Goal: Task Accomplishment & Management: Manage account settings

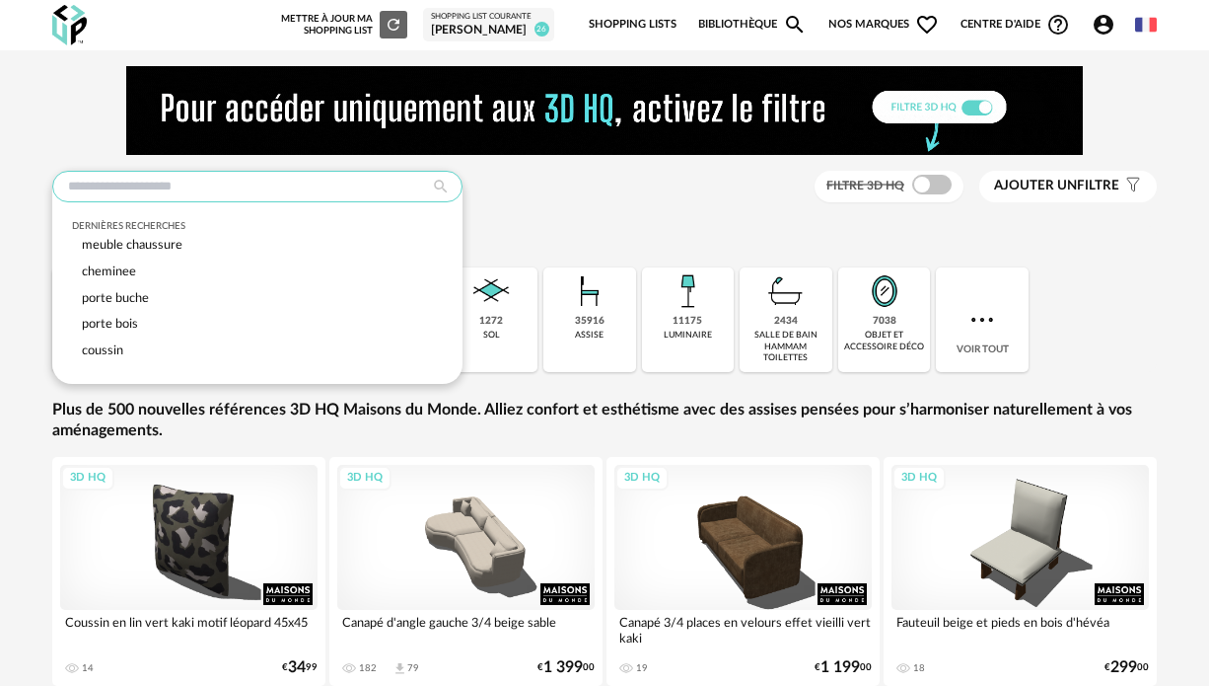
click at [261, 190] on input "text" at bounding box center [257, 187] width 410 height 32
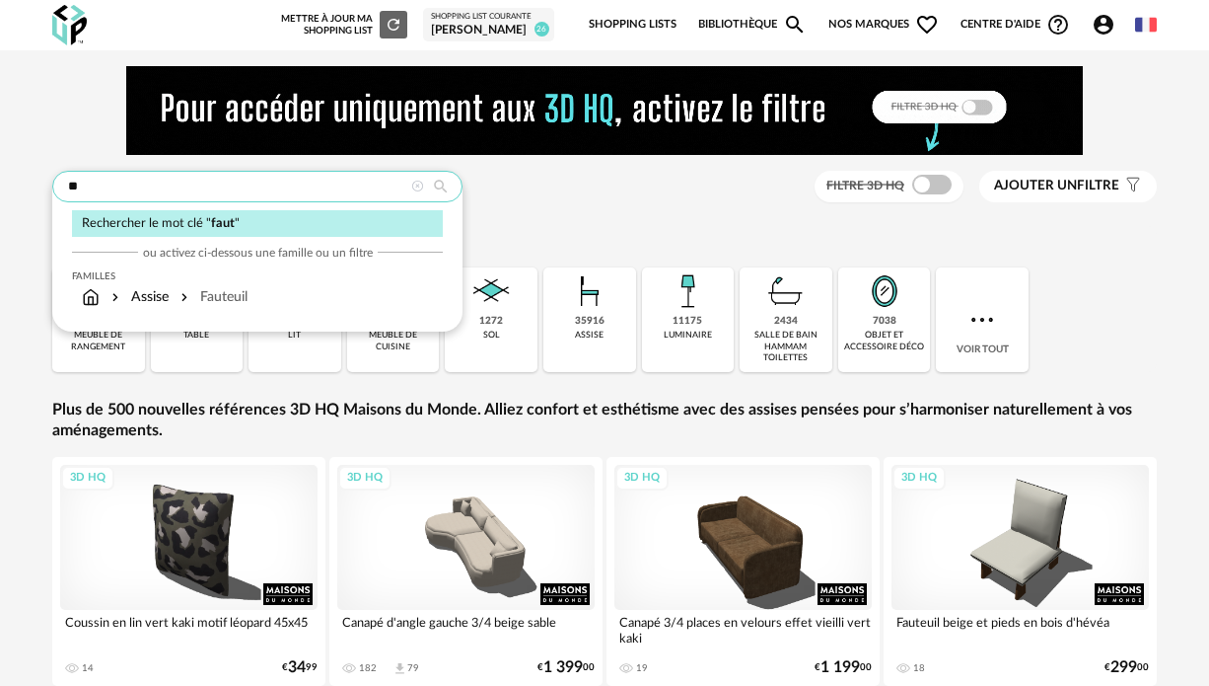
type input "*"
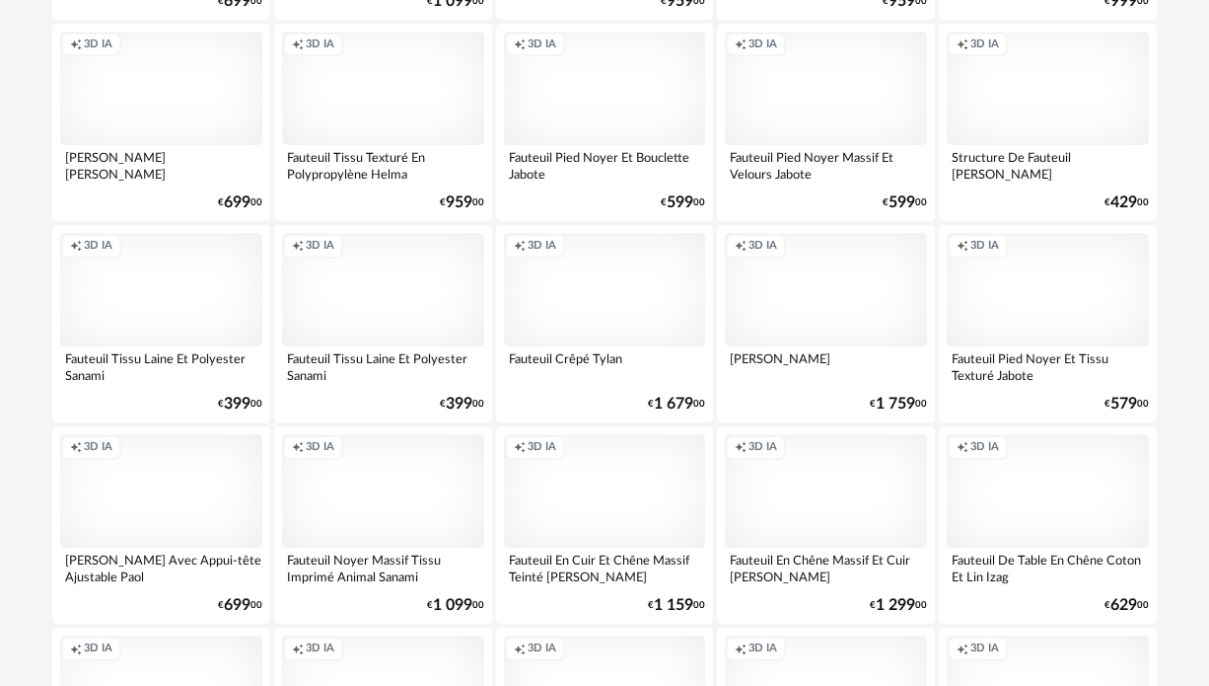
scroll to position [3197, 0]
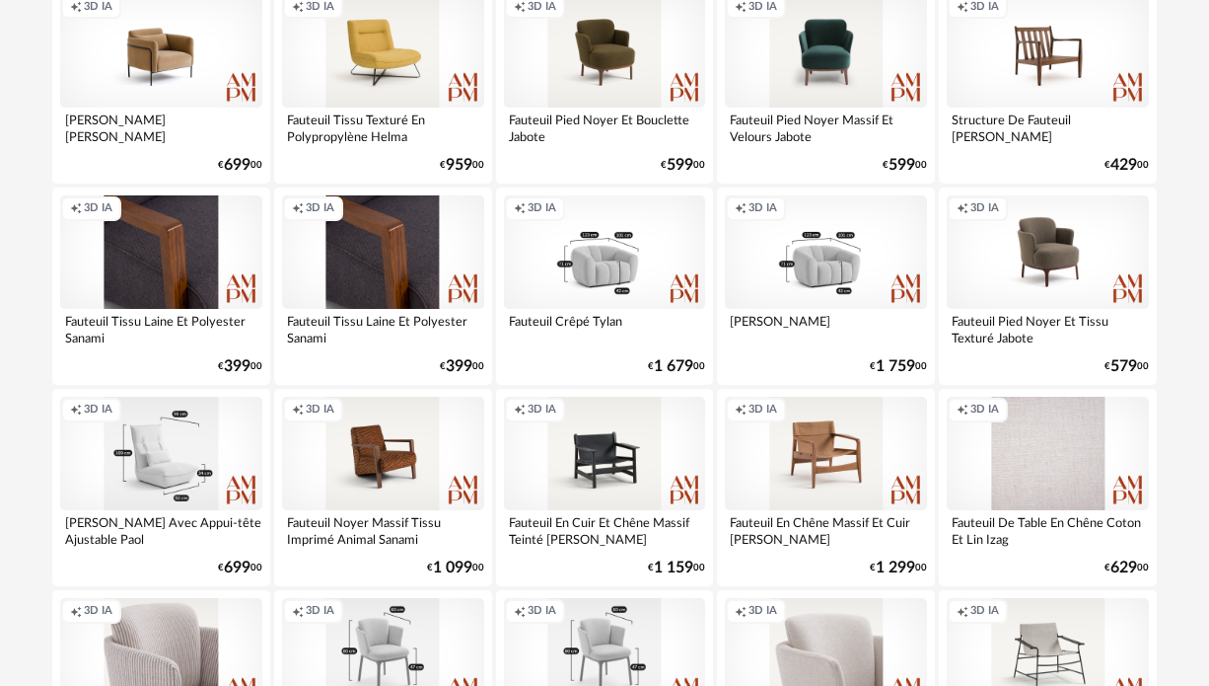
type input "******"
click at [161, 464] on div "Creation icon 3D IA" at bounding box center [161, 453] width 202 height 113
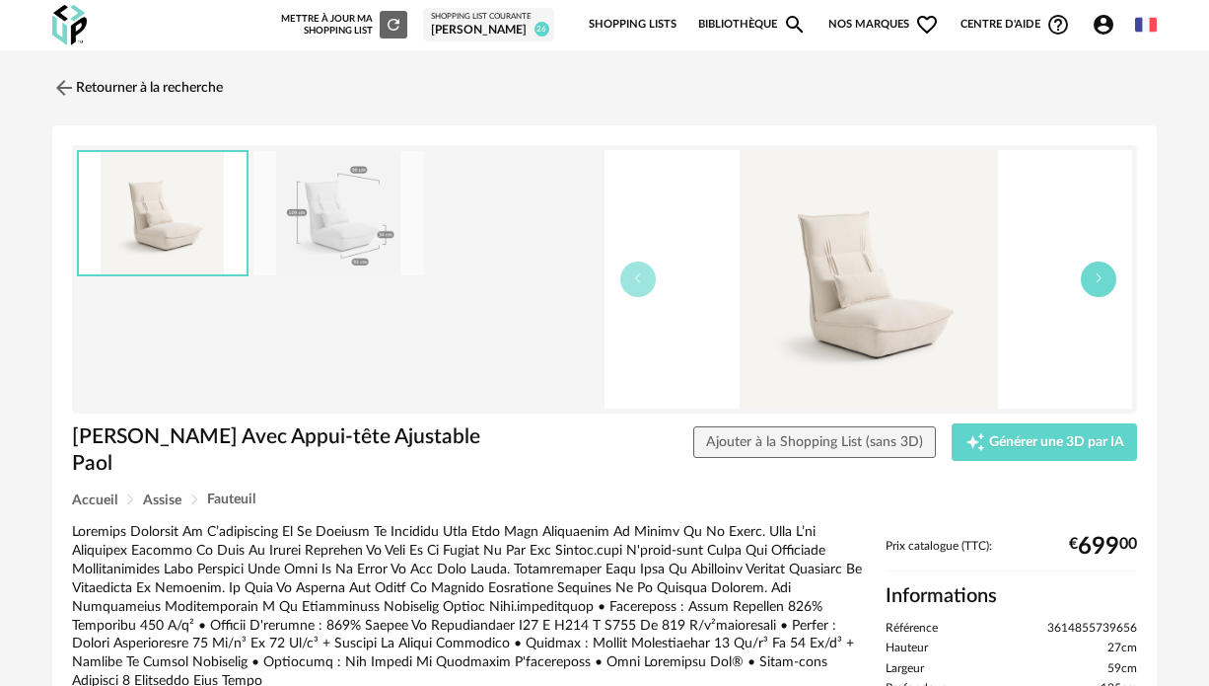
click at [1104, 277] on icon "button" at bounding box center [1099, 278] width 12 height 12
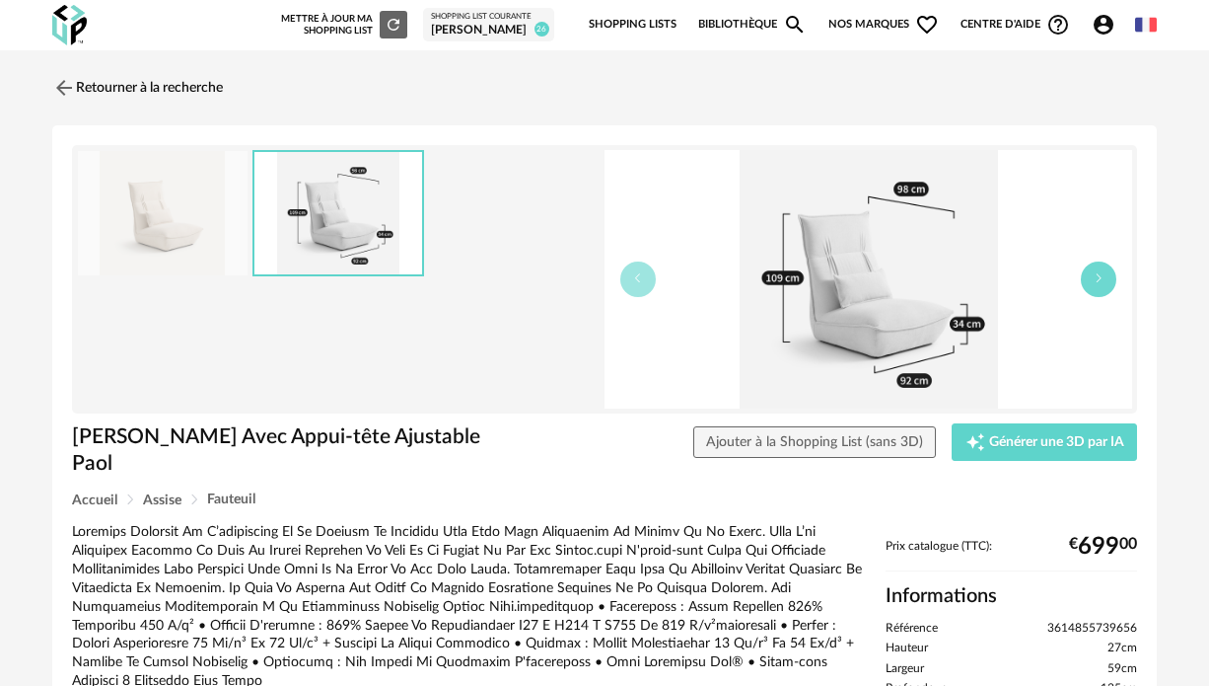
click at [1104, 277] on icon "button" at bounding box center [1099, 278] width 12 height 12
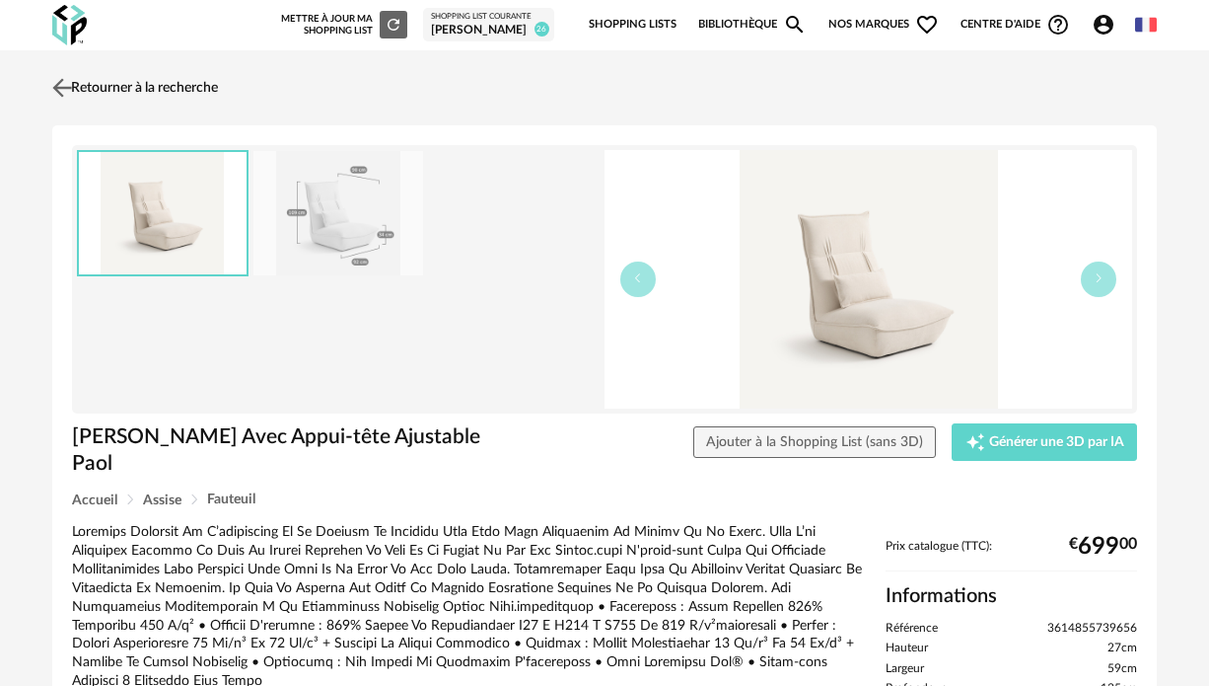
click at [77, 84] on link "Retourner à la recherche" at bounding box center [132, 87] width 171 height 43
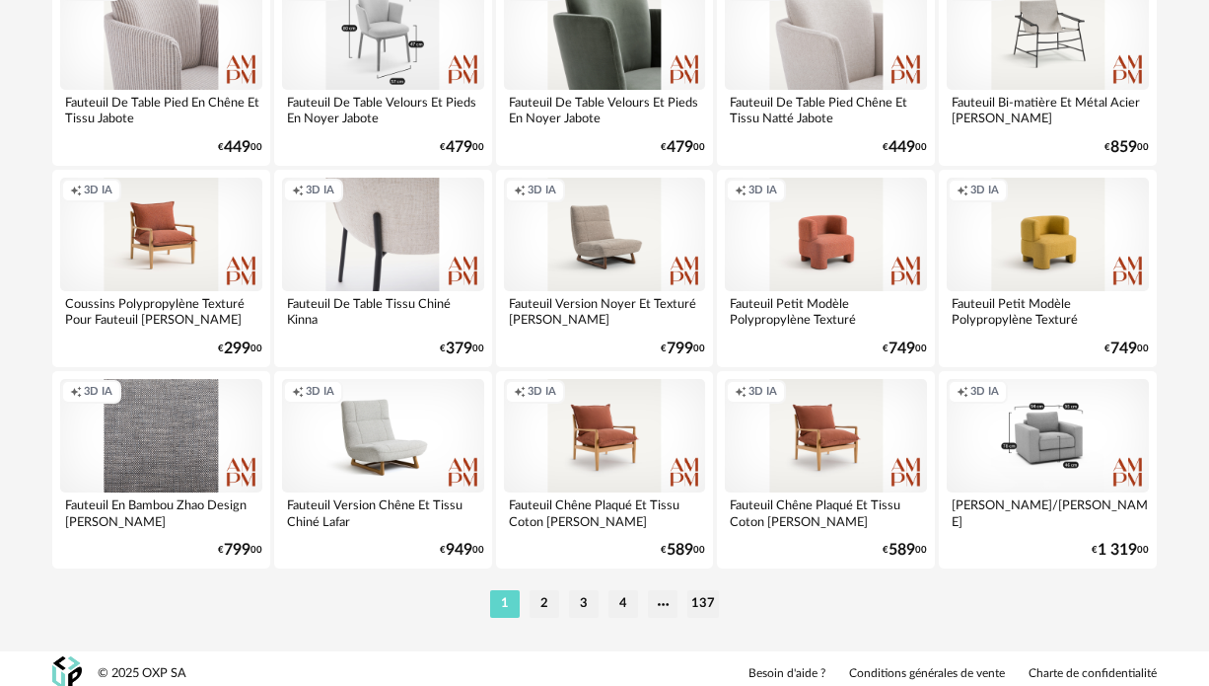
scroll to position [3830, 0]
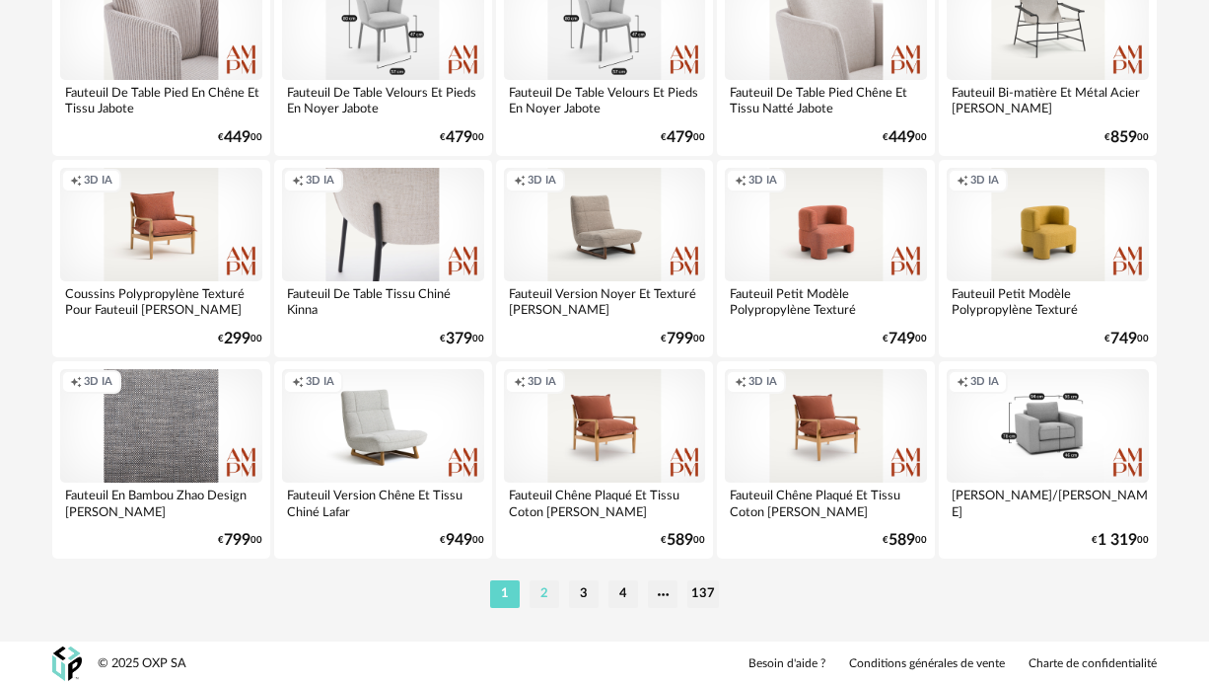
click at [544, 597] on li "2" at bounding box center [545, 594] width 30 height 28
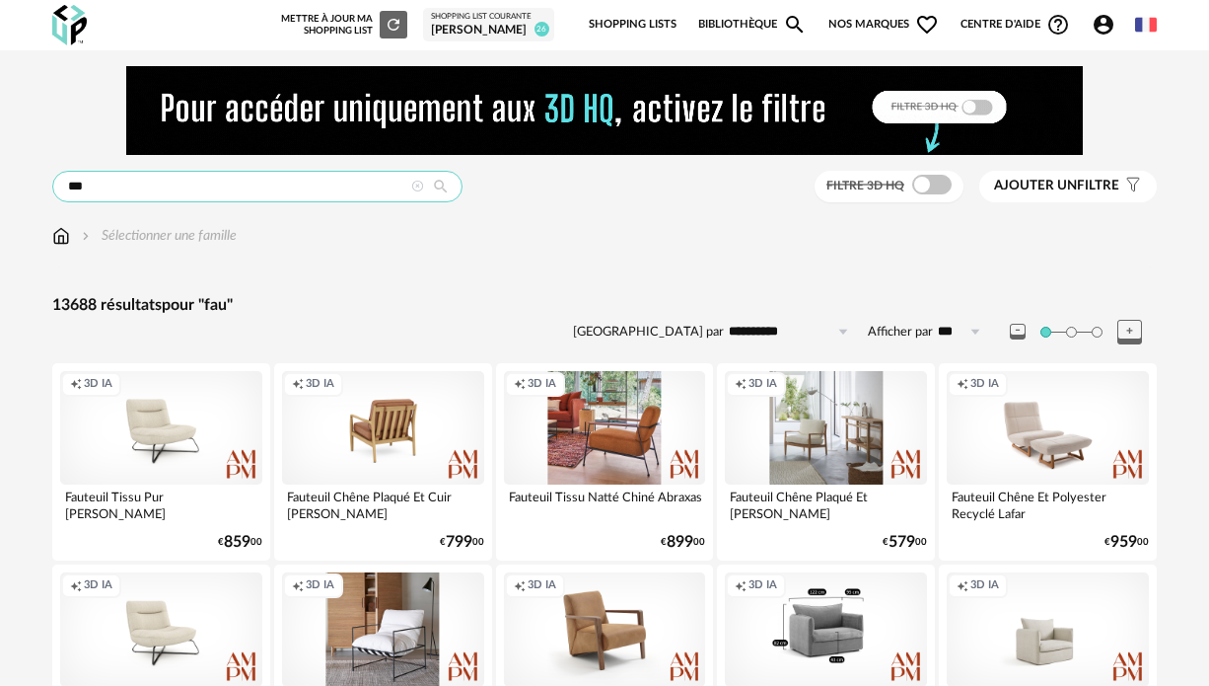
click at [85, 191] on input "***" at bounding box center [257, 187] width 410 height 32
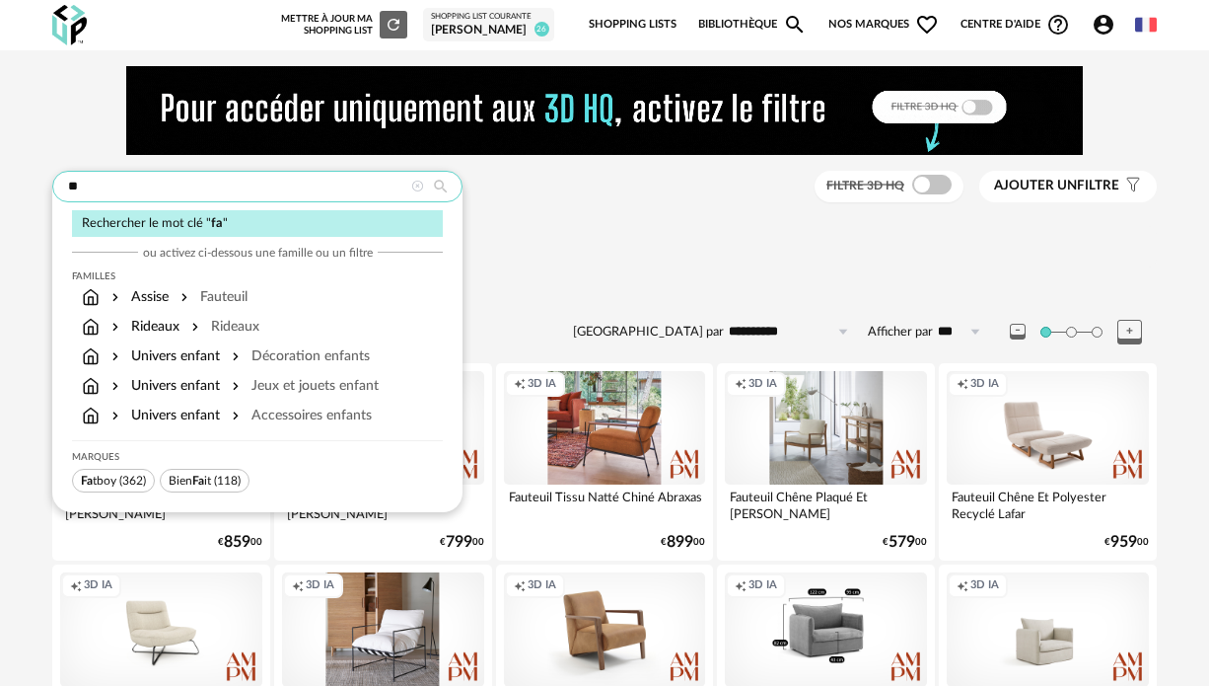
type input "*"
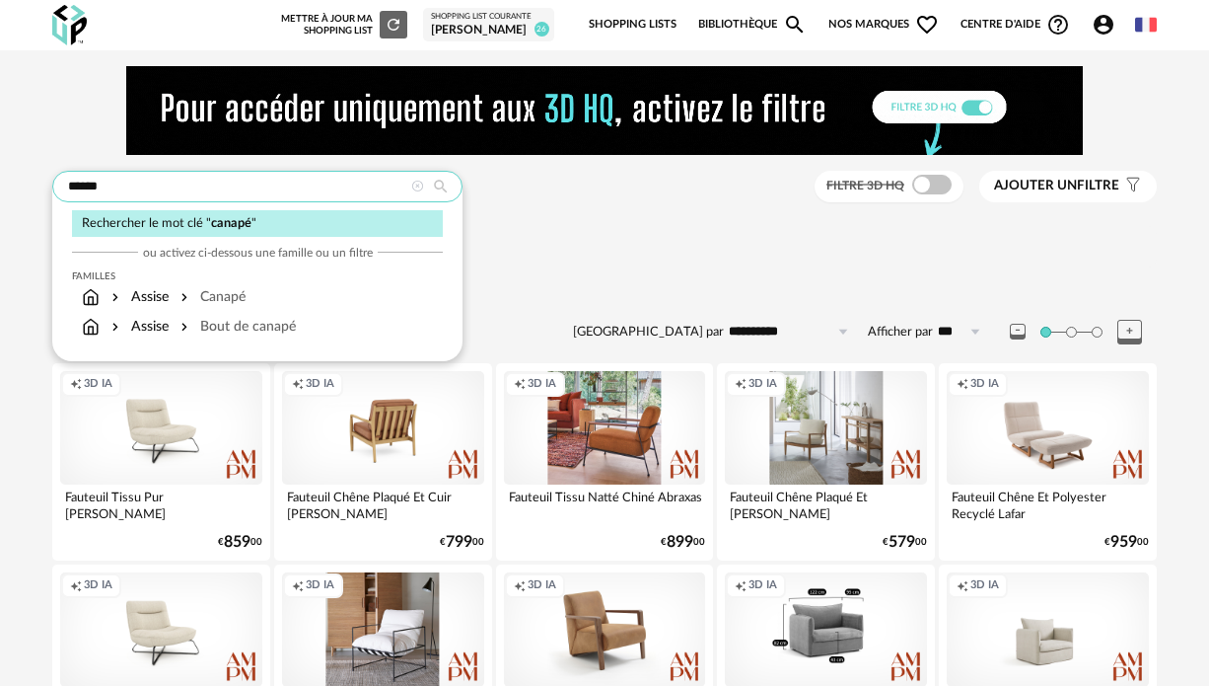
type input "******"
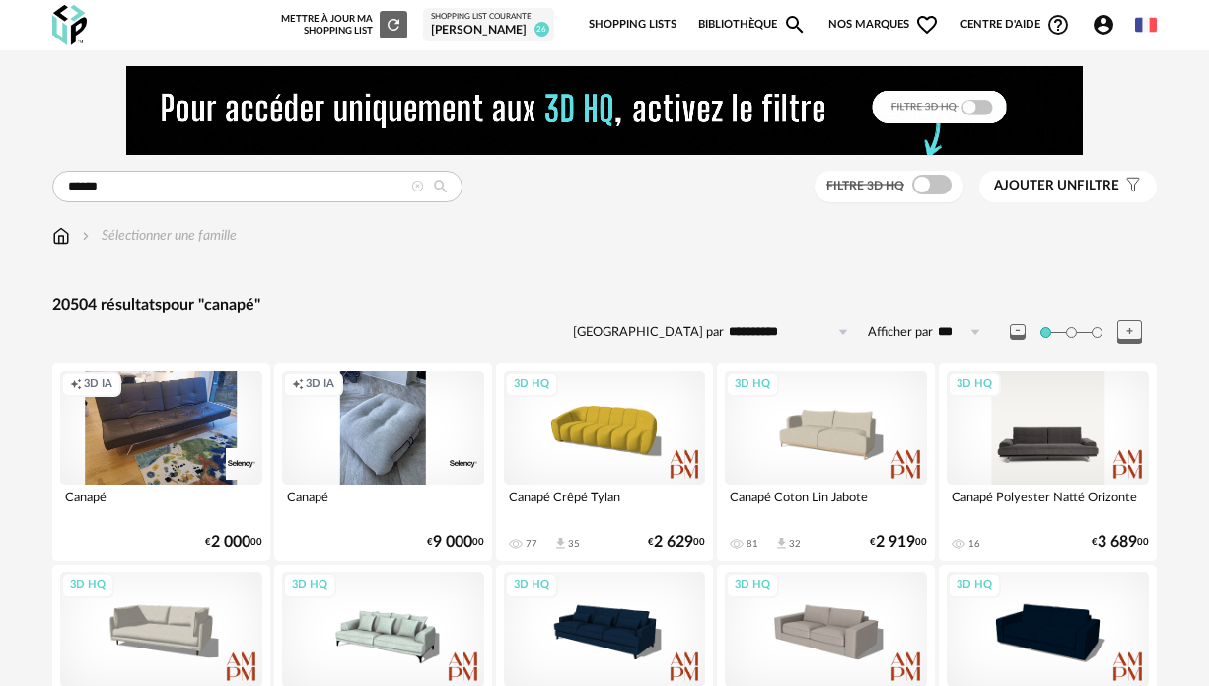
click at [1032, 455] on div "3D HQ" at bounding box center [1048, 427] width 202 height 113
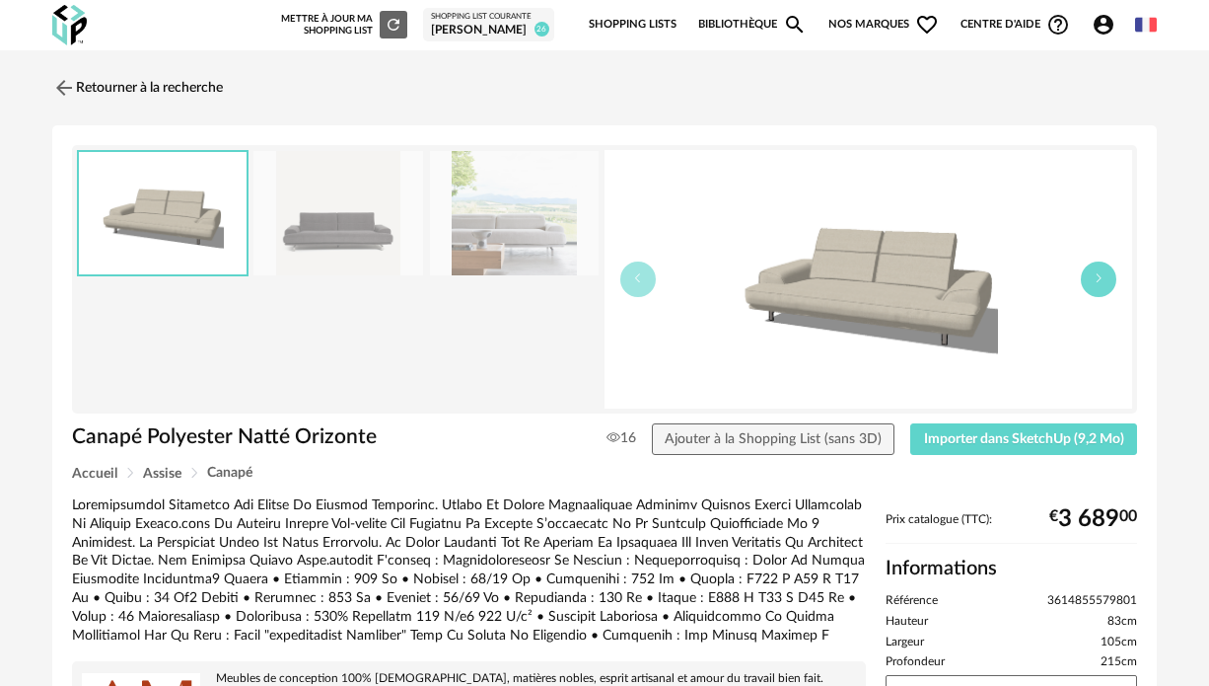
click at [1105, 290] on button "button" at bounding box center [1099, 279] width 36 height 36
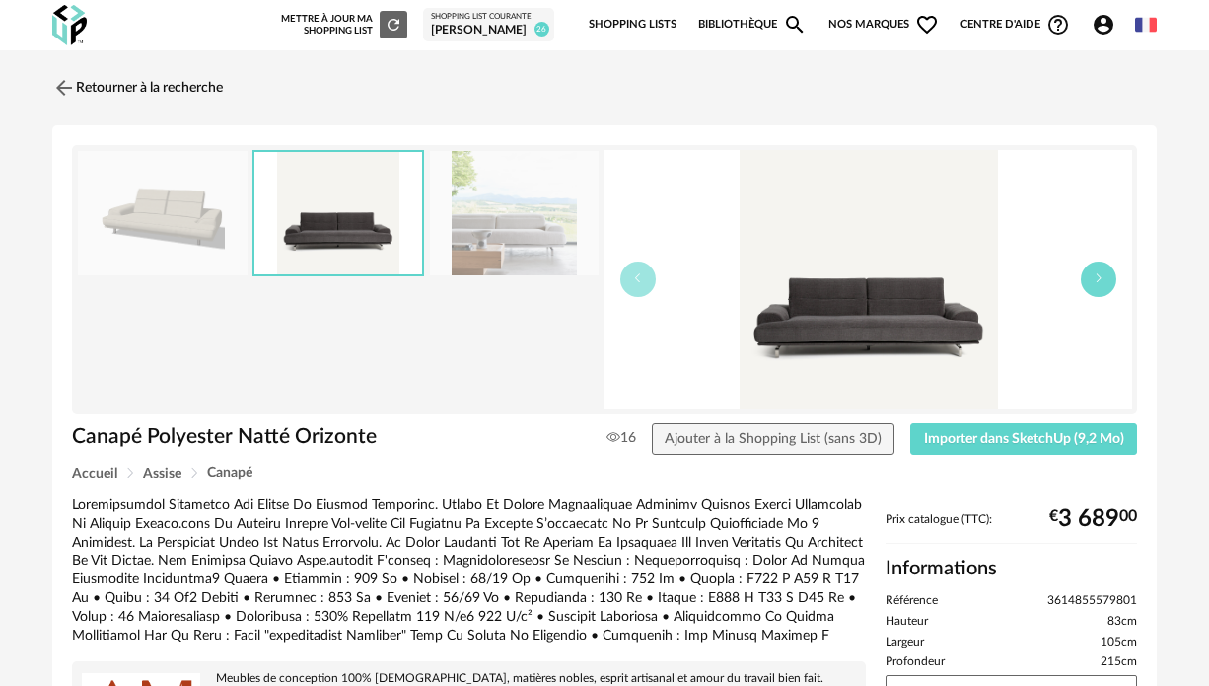
click at [1105, 290] on button "button" at bounding box center [1099, 279] width 36 height 36
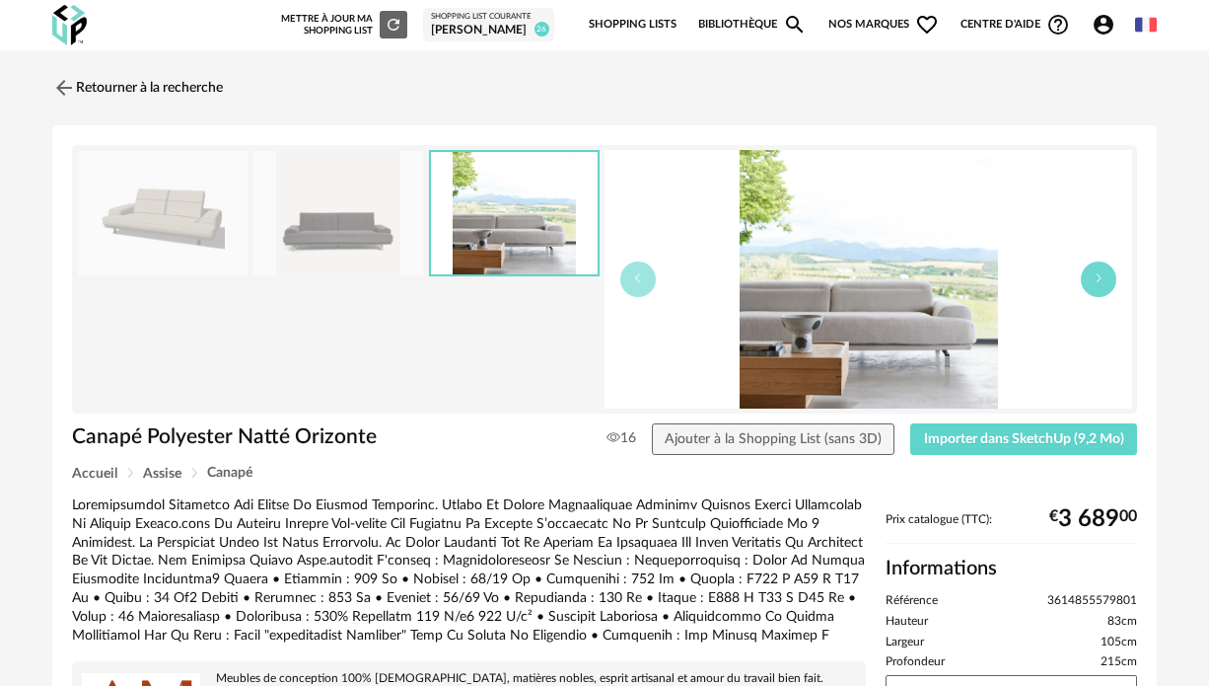
click at [1105, 290] on button "button" at bounding box center [1099, 279] width 36 height 36
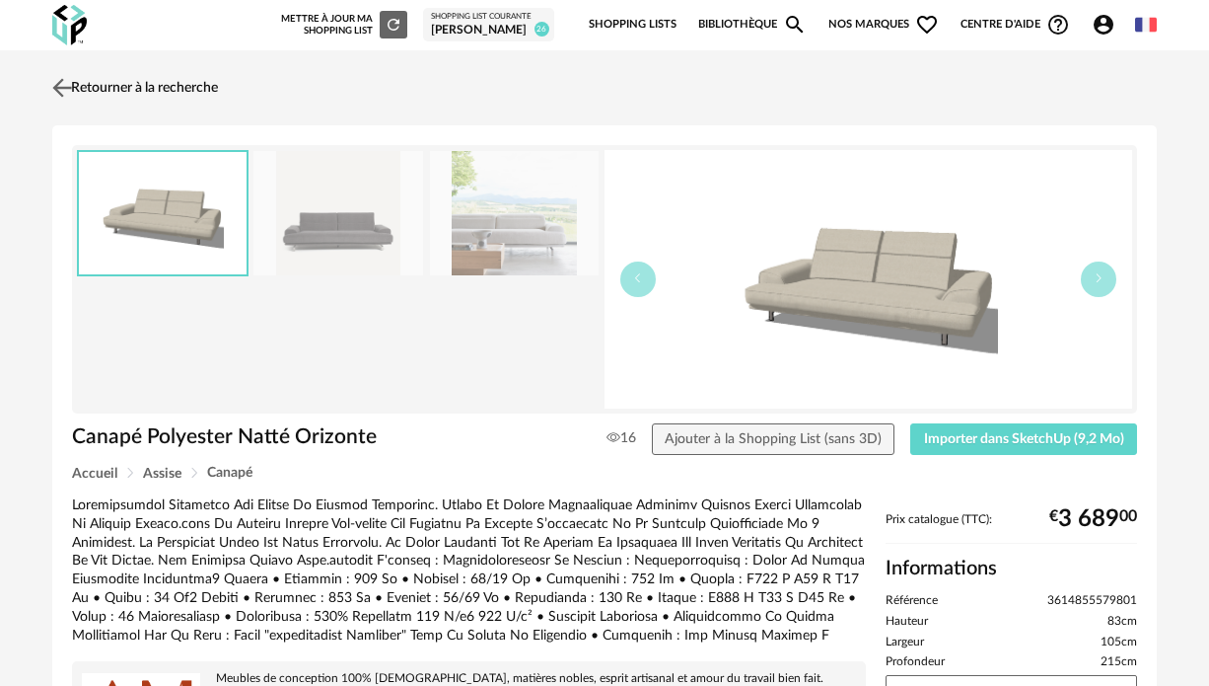
click at [57, 84] on img at bounding box center [62, 87] width 29 height 29
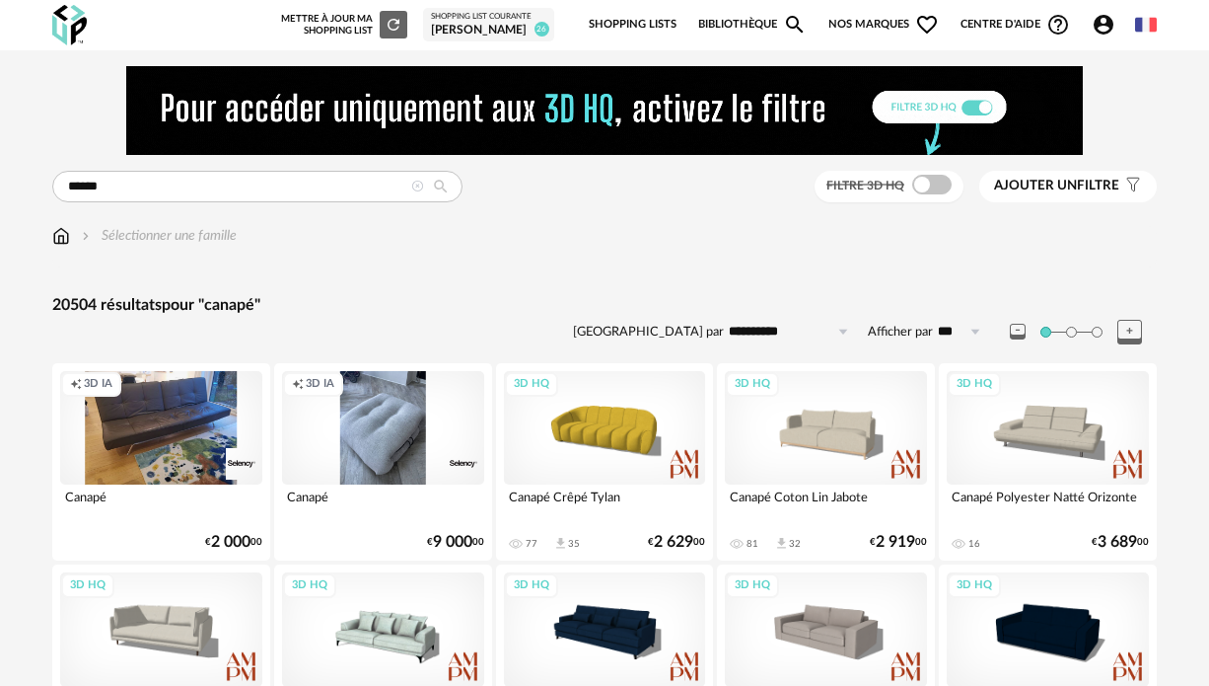
click at [1047, 182] on span "Ajouter un" at bounding box center [1035, 186] width 83 height 14
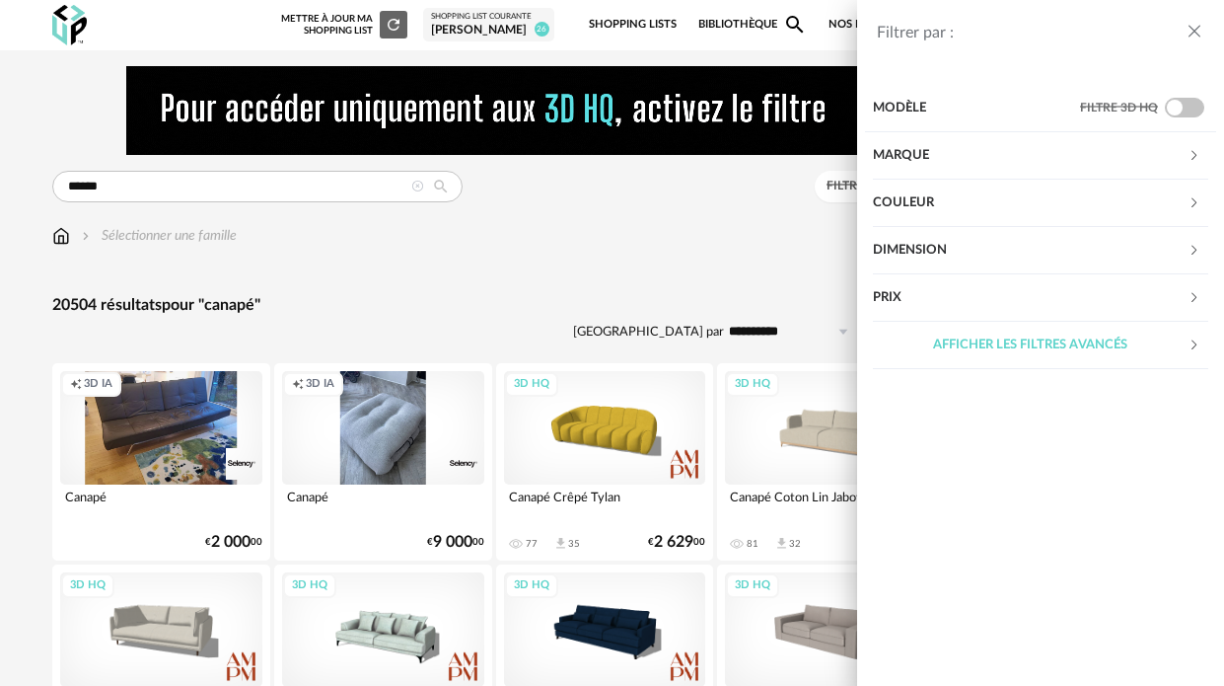
click at [1054, 239] on div "Dimension" at bounding box center [1030, 250] width 315 height 47
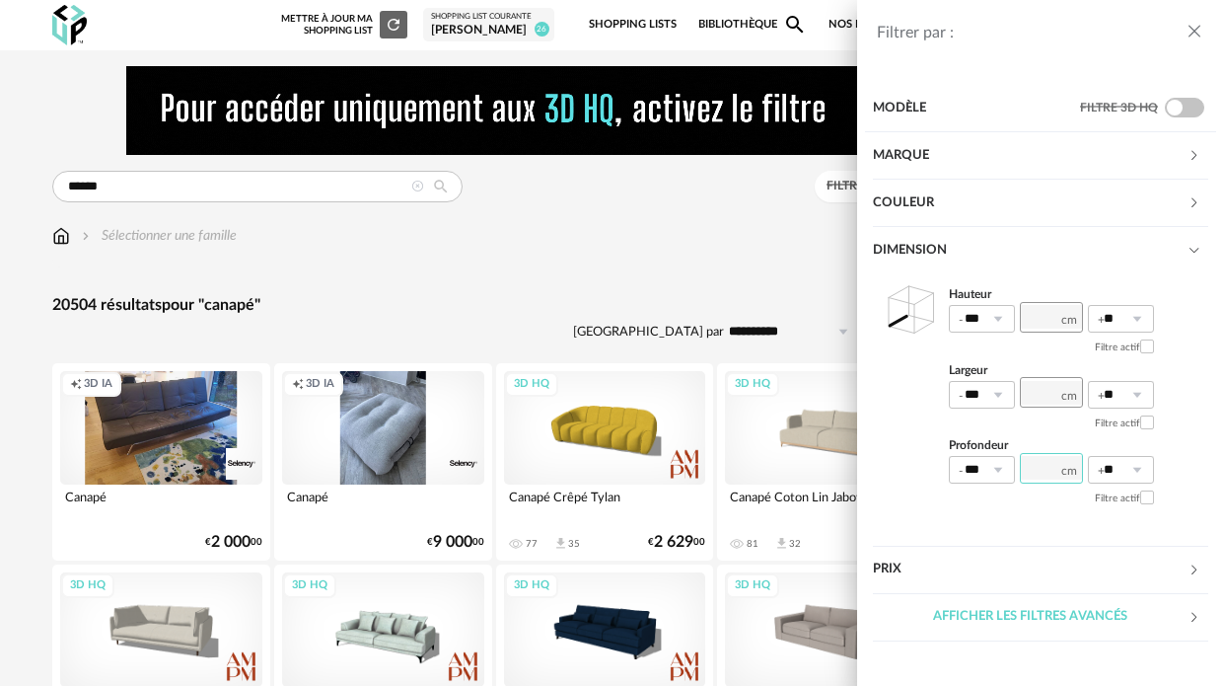
click at [1053, 467] on input "number" at bounding box center [1051, 468] width 63 height 31
type input "***"
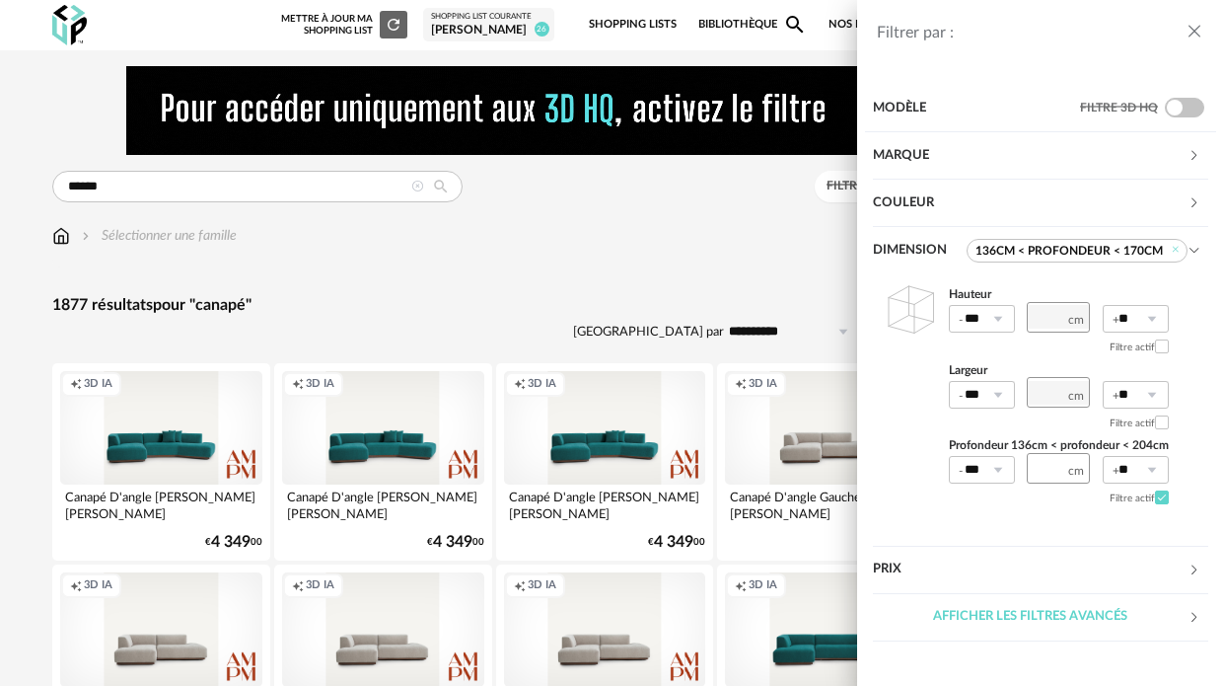
click at [1182, 201] on div "Couleur" at bounding box center [1030, 203] width 315 height 47
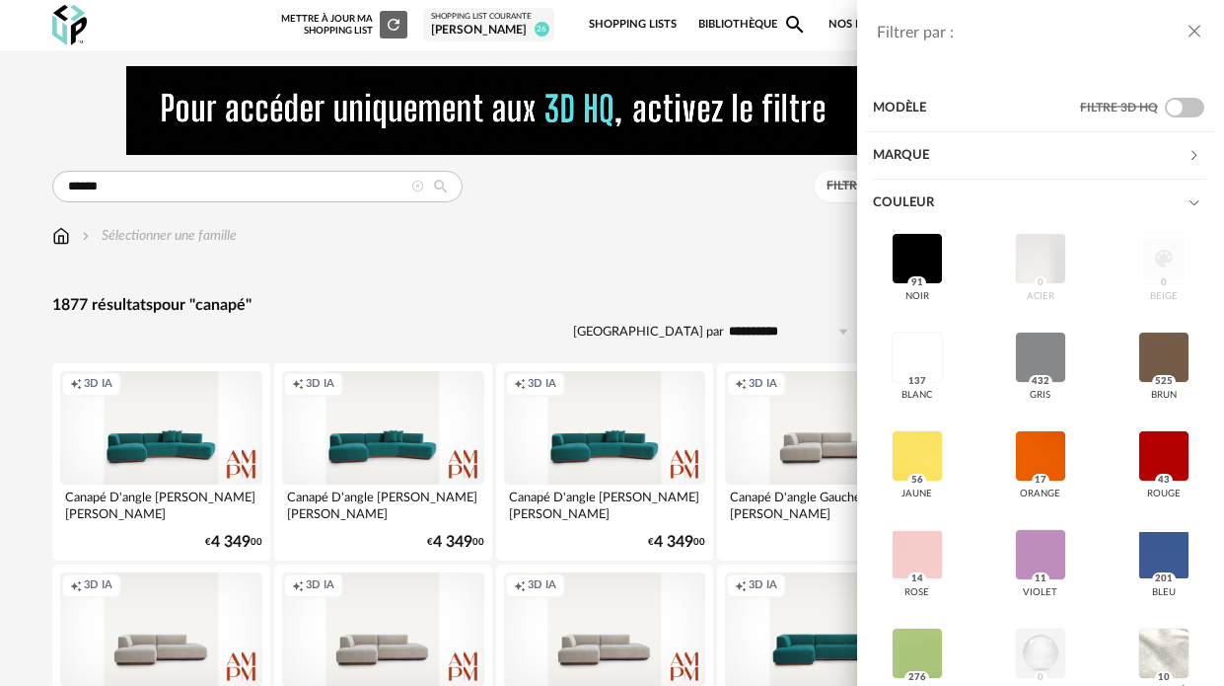
click at [1145, 260] on div "noir 91 acier 0 beige 0 blanc 137 gris 432 brun 525 jaune 56 orange 17 rouge 43…" at bounding box center [1040, 523] width 335 height 592
click at [907, 344] on div at bounding box center [917, 356] width 51 height 51
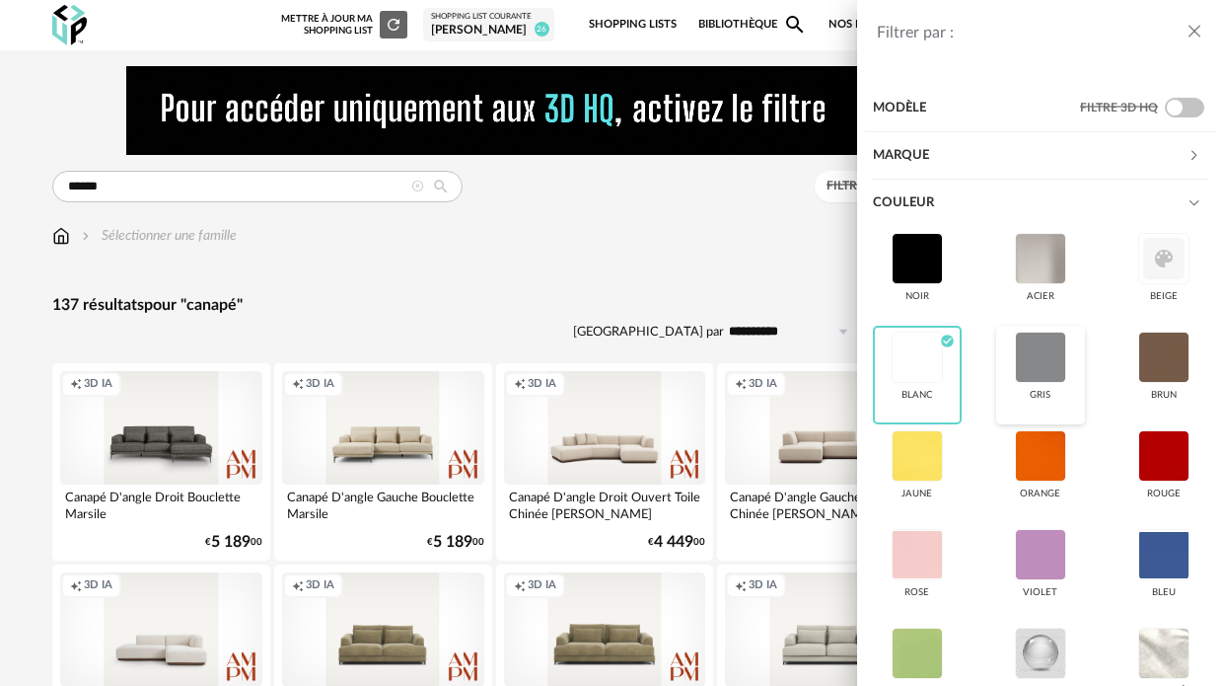
click at [1019, 350] on div at bounding box center [1040, 356] width 51 height 51
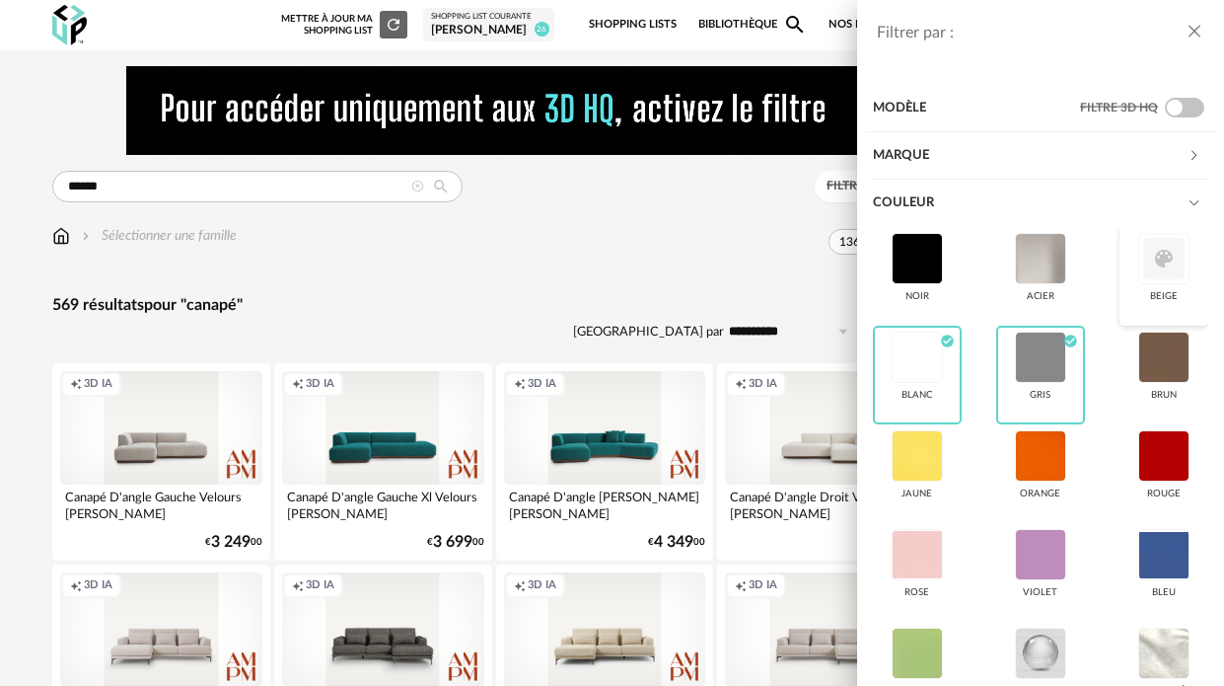
click at [1143, 266] on div at bounding box center [1163, 258] width 51 height 51
click at [1196, 27] on icon "close drawer" at bounding box center [1195, 32] width 20 height 20
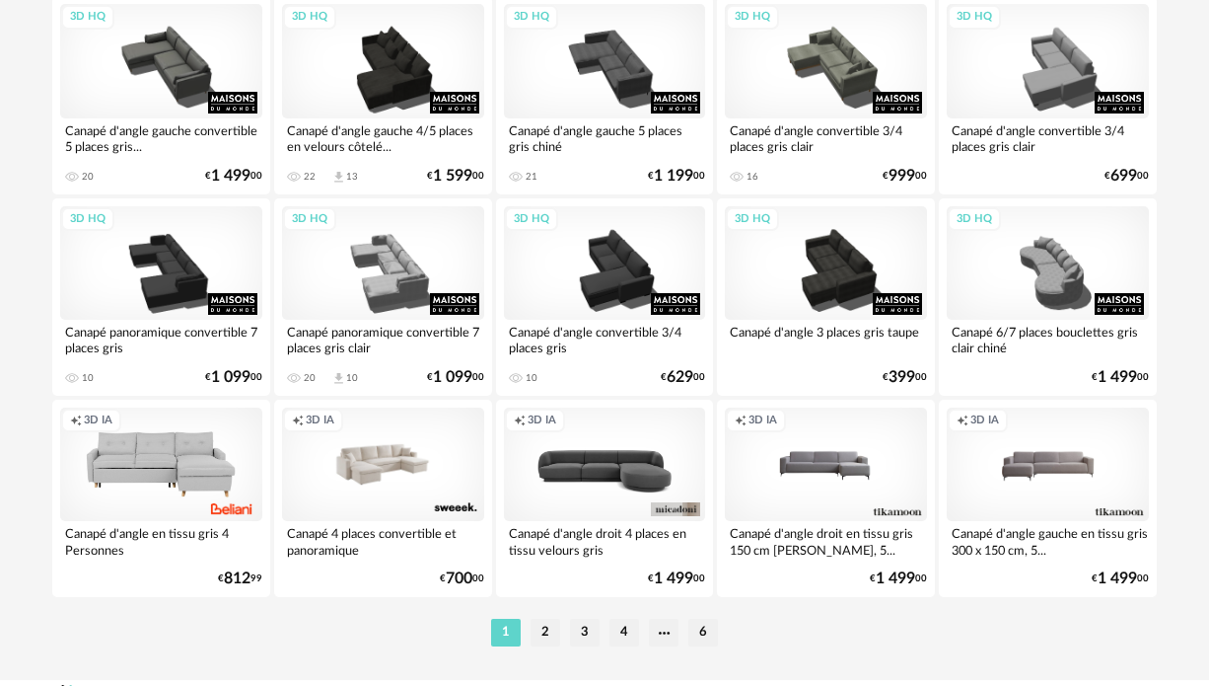
scroll to position [3804, 0]
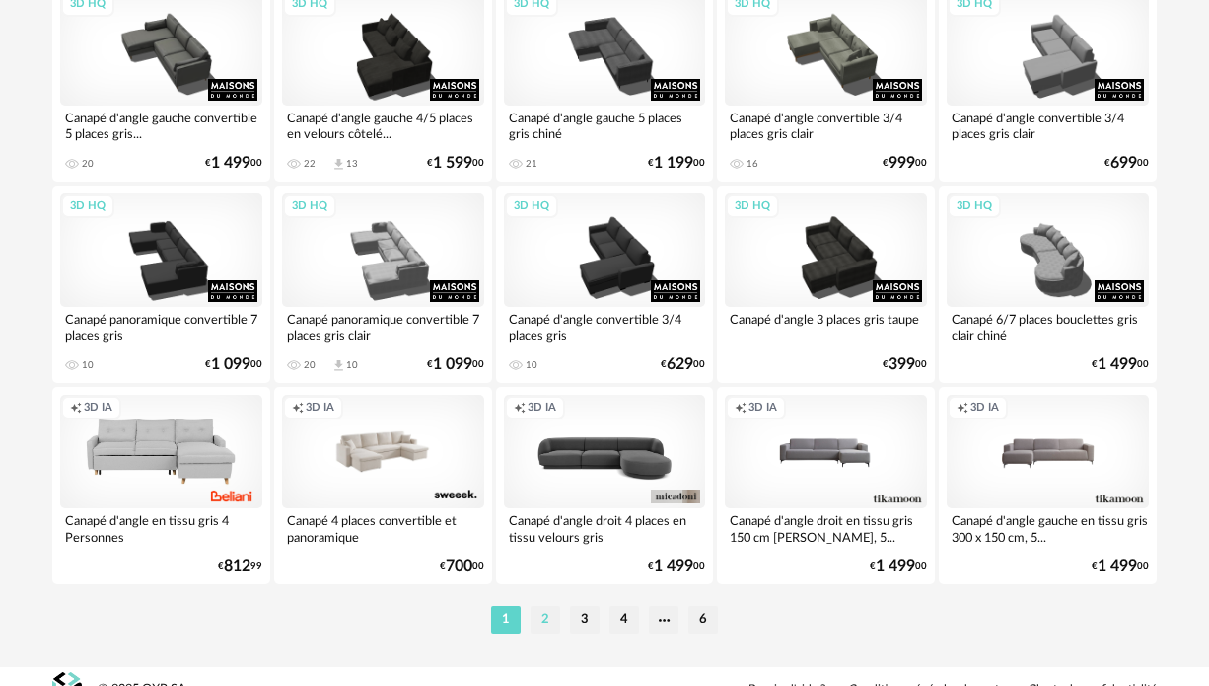
click at [549, 625] on li "2" at bounding box center [546, 620] width 30 height 28
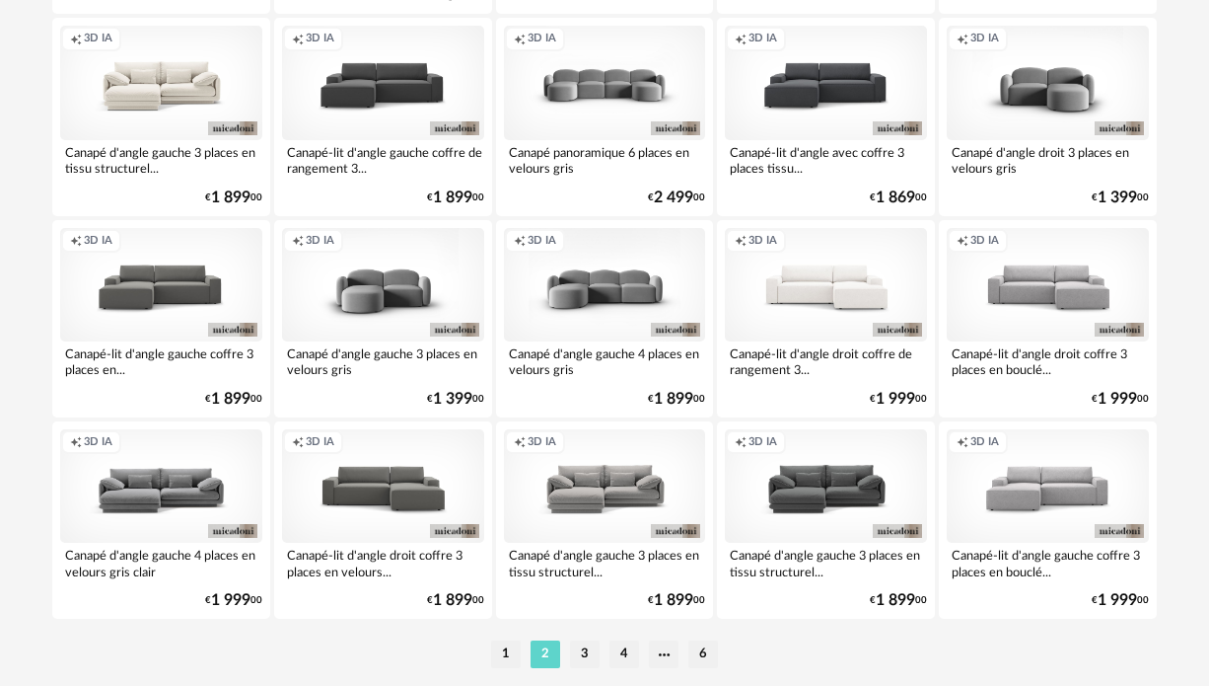
scroll to position [3771, 0]
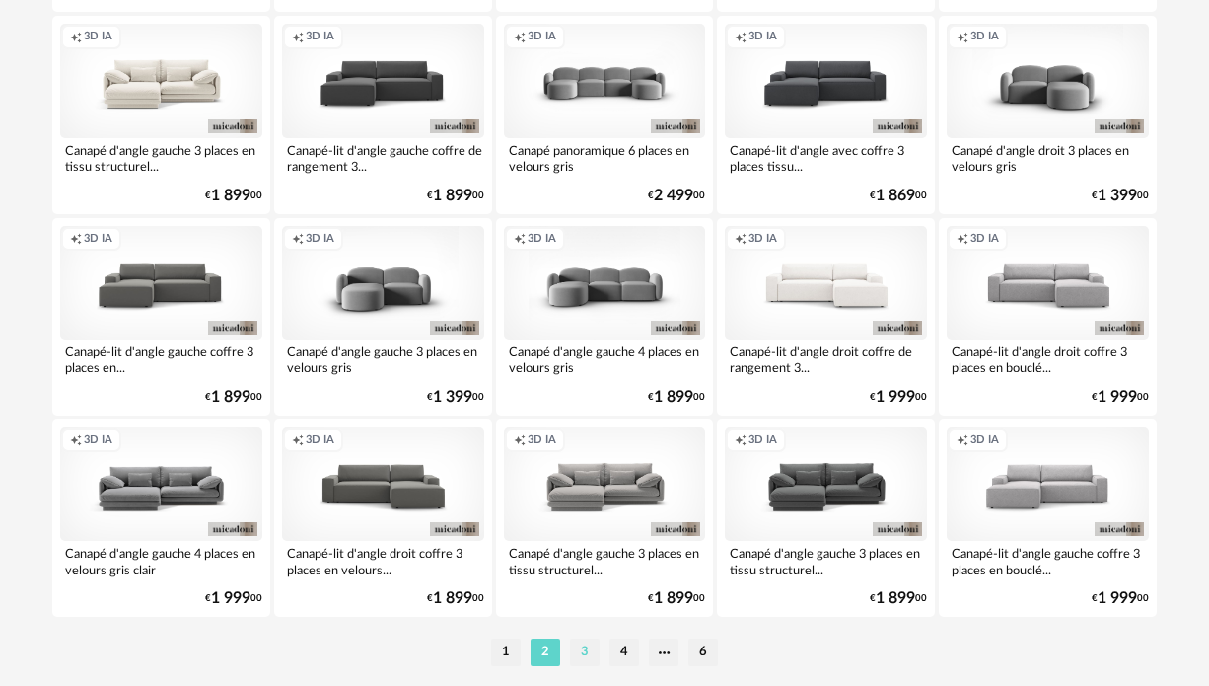
click at [573, 655] on li "3" at bounding box center [585, 652] width 30 height 28
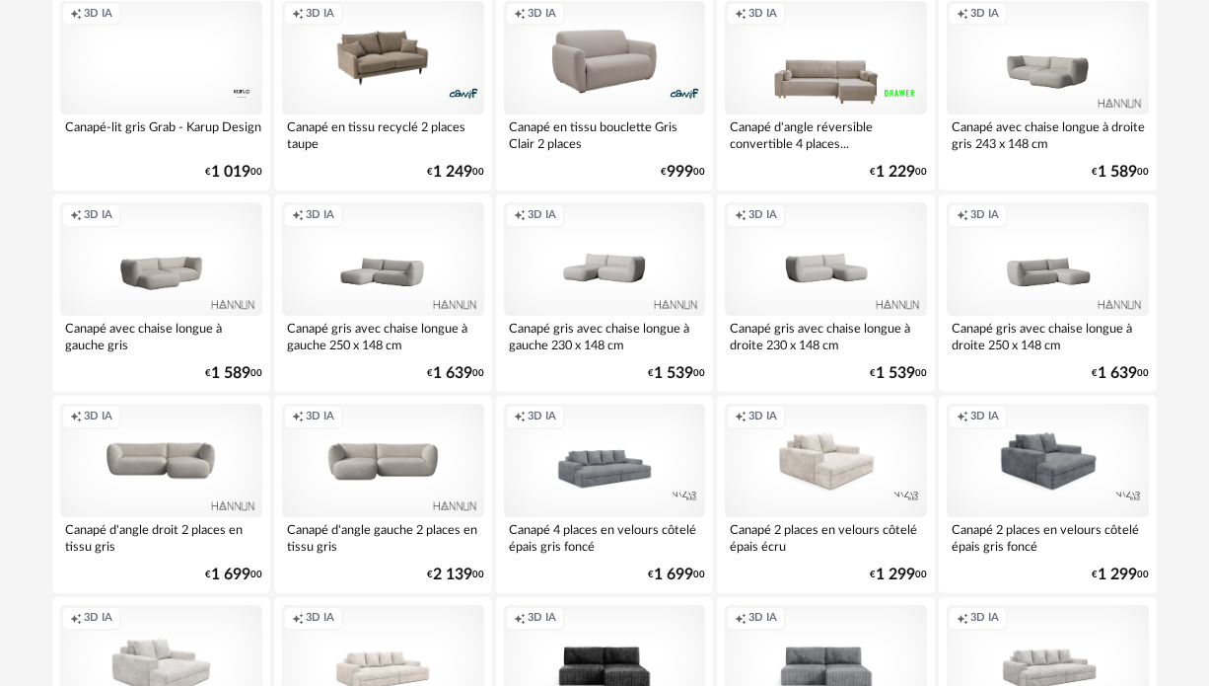
scroll to position [1037, 0]
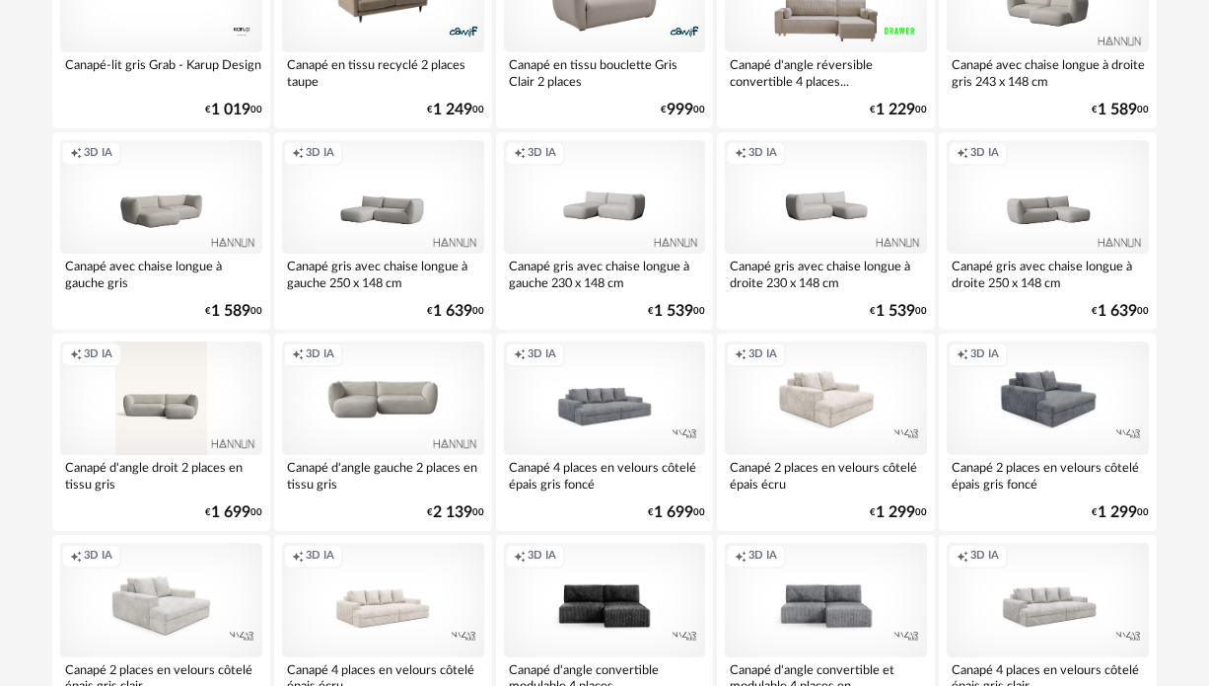
click at [196, 421] on div "Creation icon 3D IA" at bounding box center [161, 397] width 202 height 113
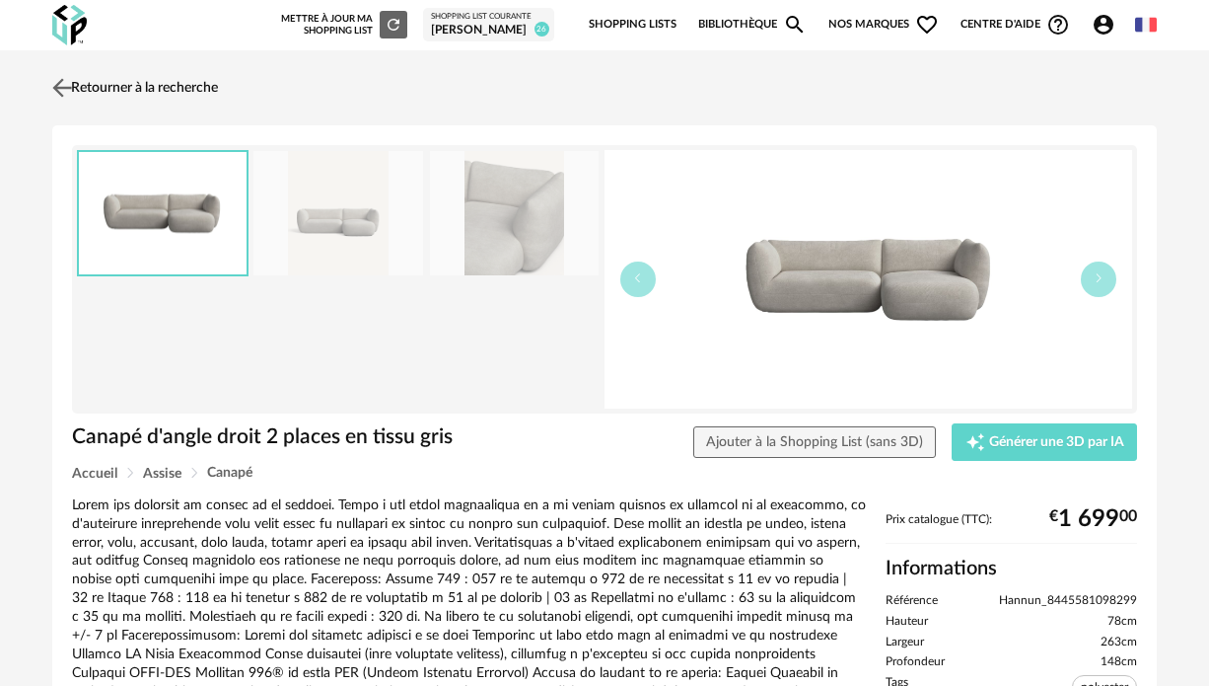
click at [109, 83] on link "Retourner à la recherche" at bounding box center [132, 87] width 171 height 43
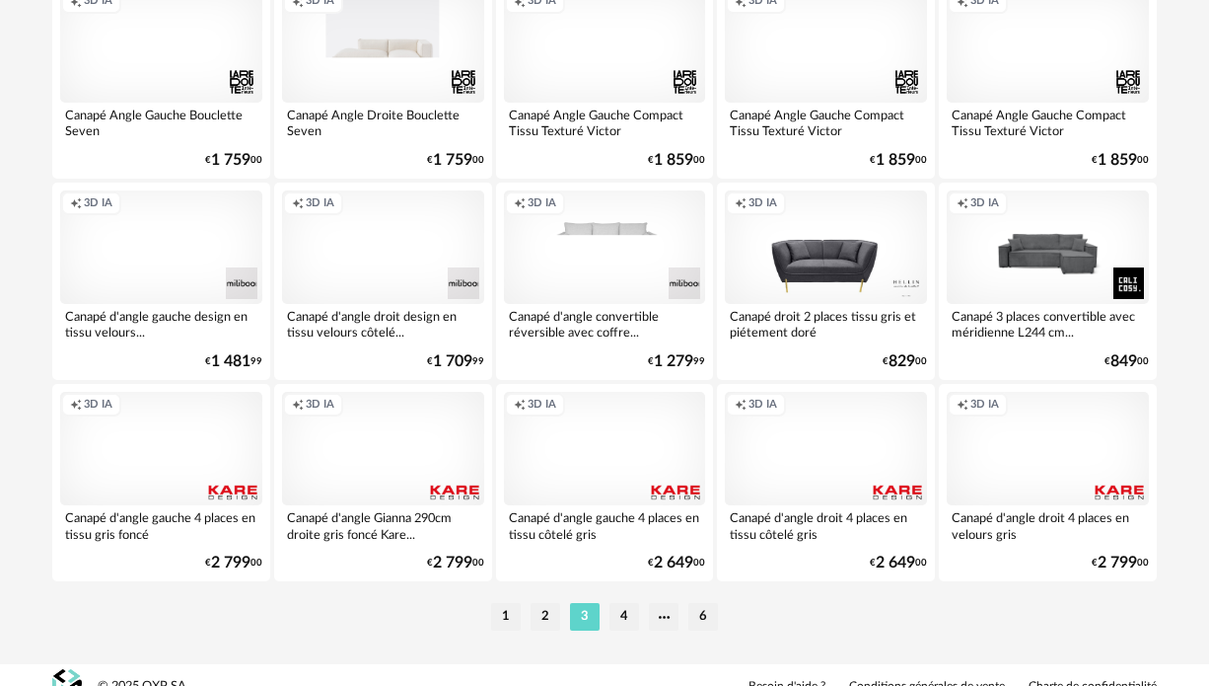
scroll to position [3830, 0]
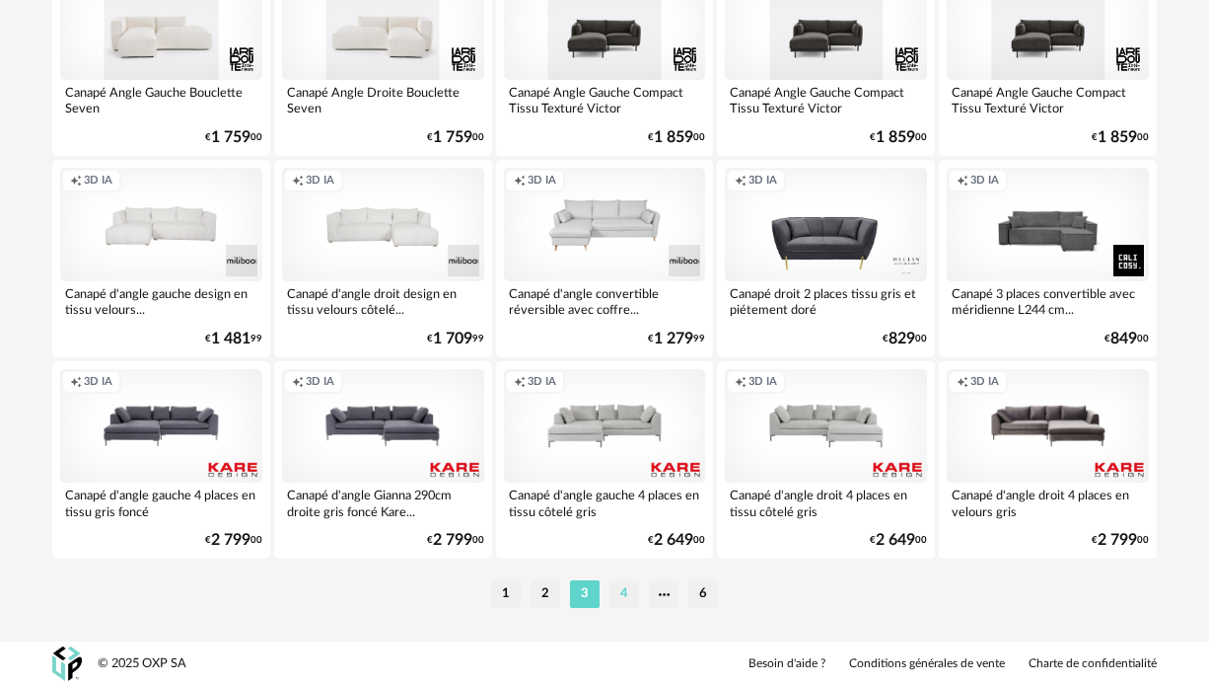
click at [619, 593] on li "4" at bounding box center [625, 594] width 30 height 28
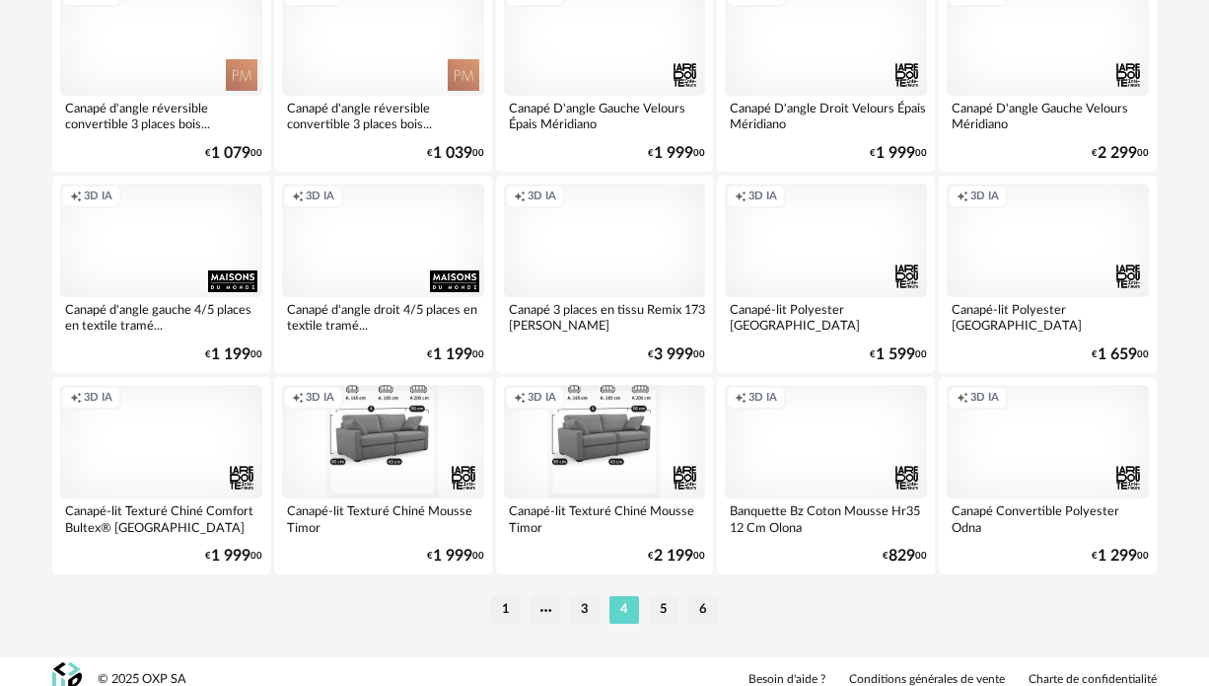
scroll to position [3830, 0]
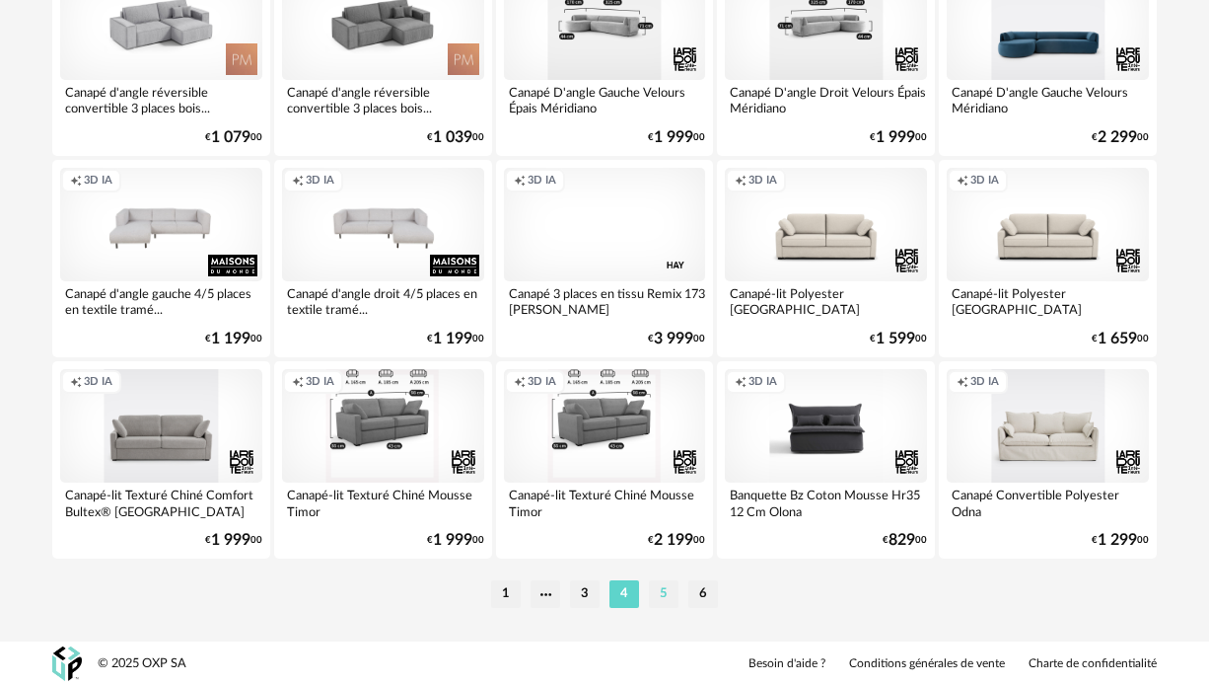
click at [660, 595] on li "5" at bounding box center [664, 594] width 30 height 28
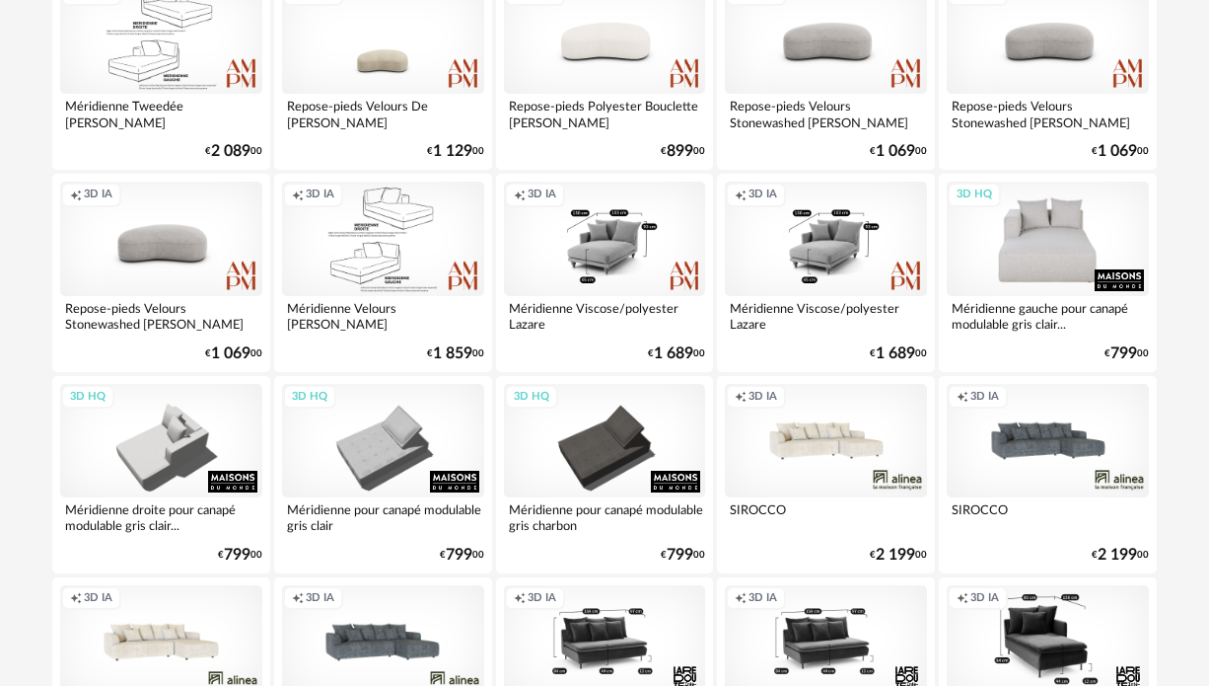
scroll to position [1428, 0]
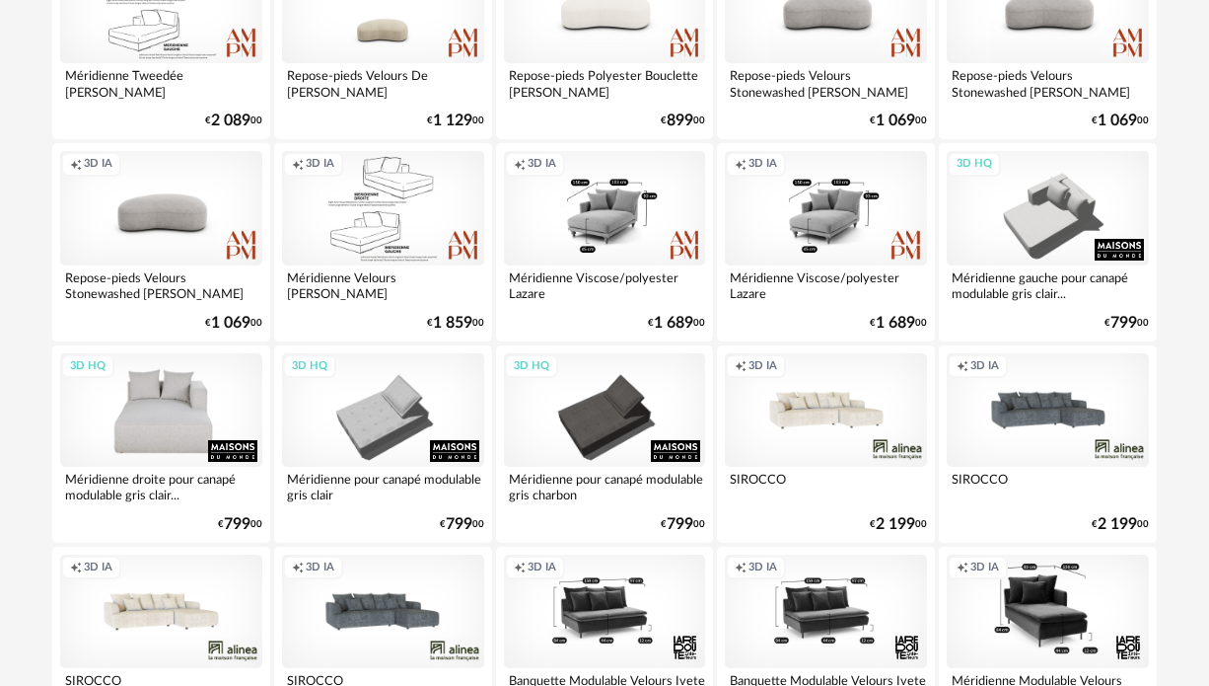
click at [149, 412] on div "3D HQ" at bounding box center [161, 409] width 202 height 113
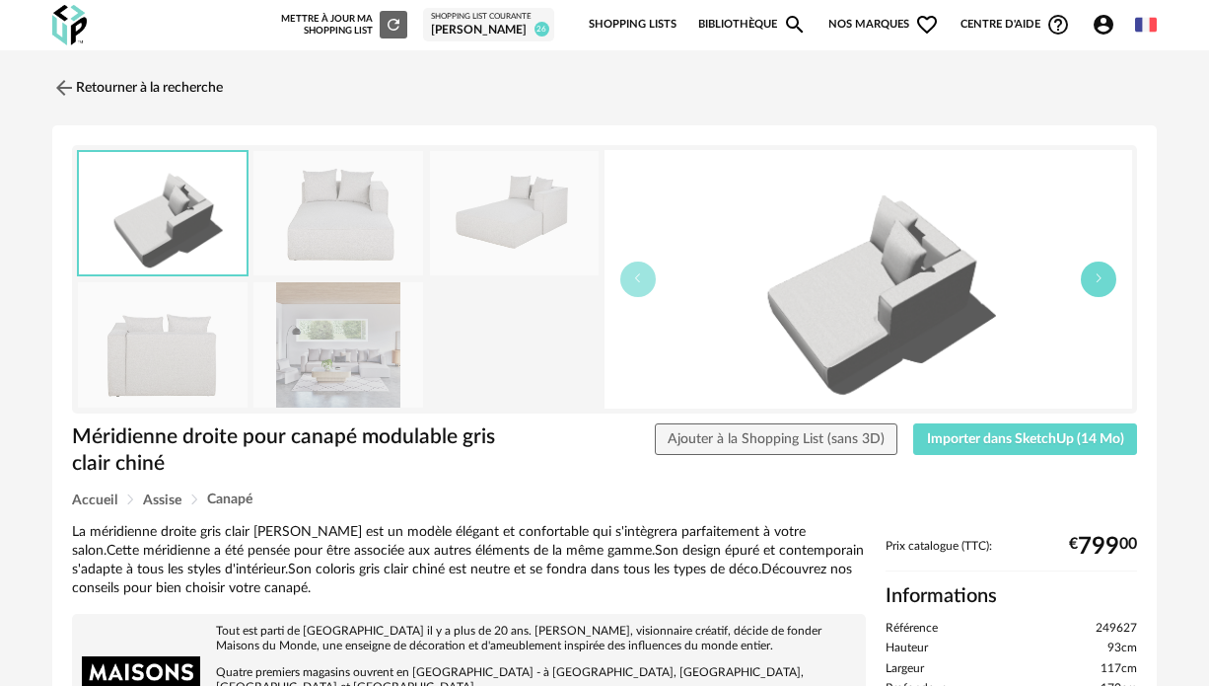
click at [1105, 280] on button "button" at bounding box center [1099, 279] width 36 height 36
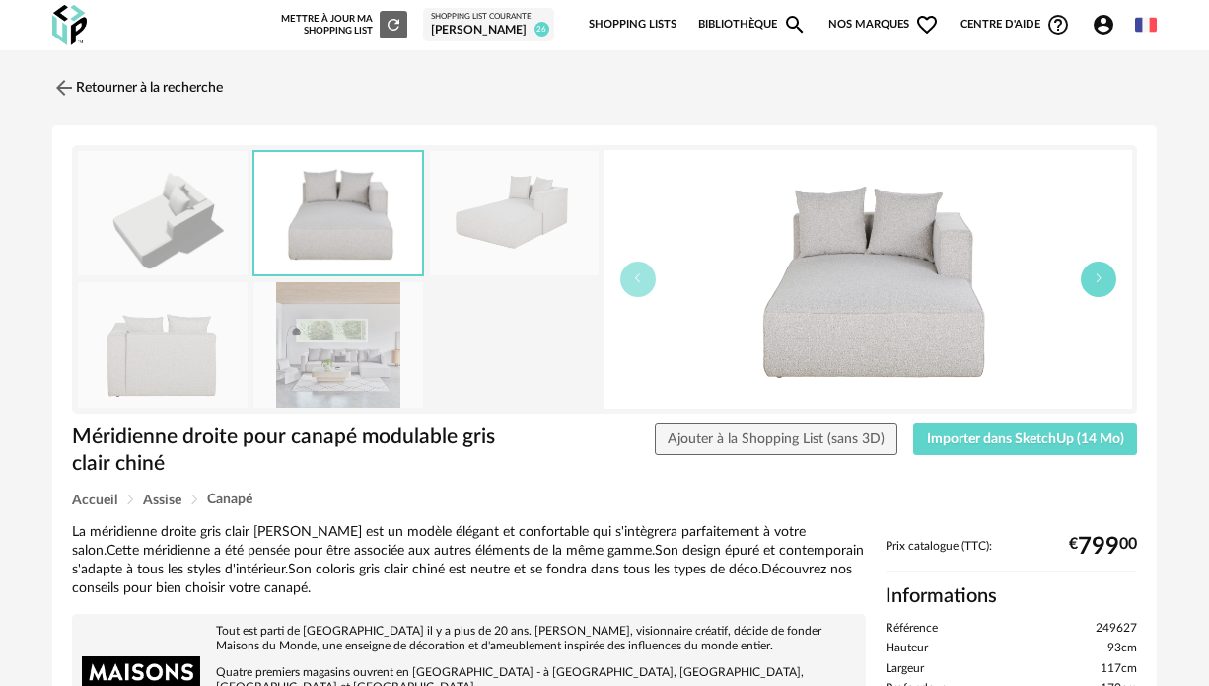
click at [1105, 280] on button "button" at bounding box center [1099, 279] width 36 height 36
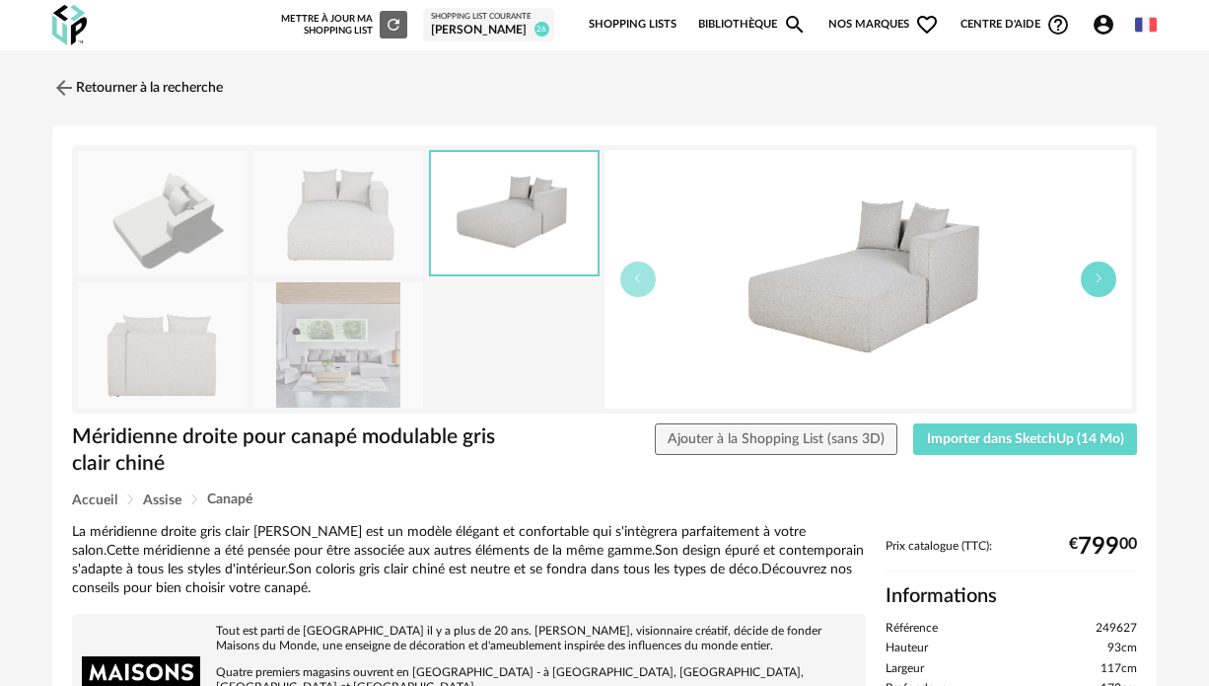
click at [1105, 280] on button "button" at bounding box center [1099, 279] width 36 height 36
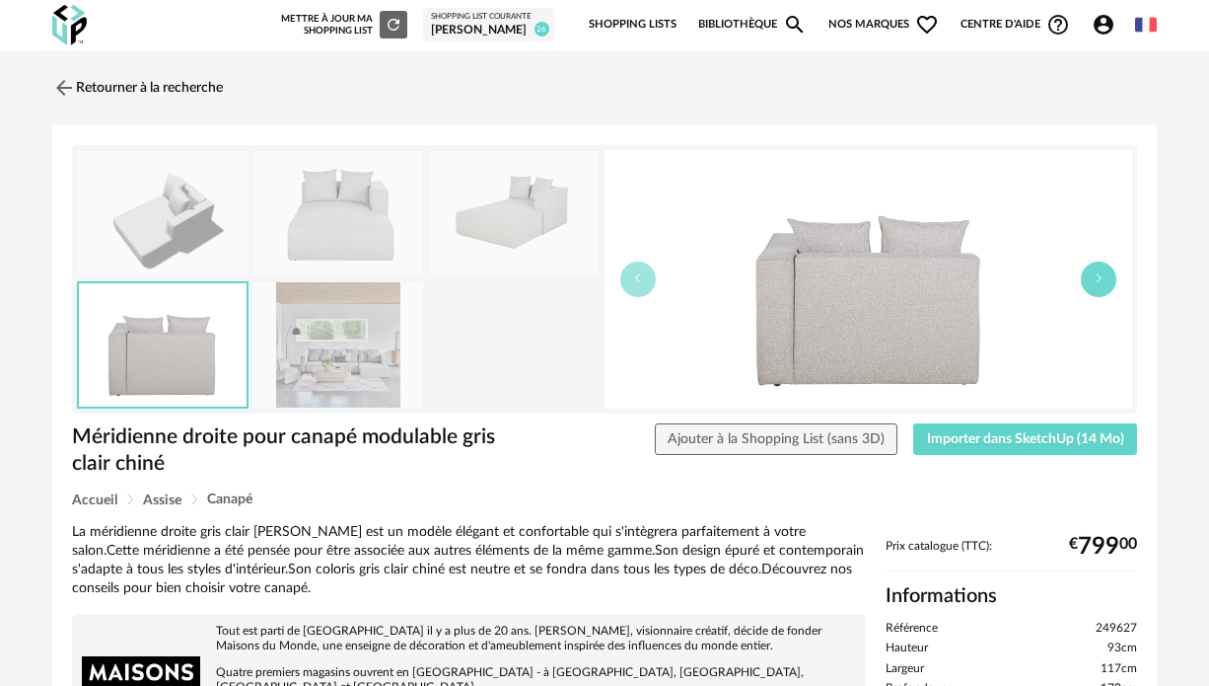
click at [1105, 280] on button "button" at bounding box center [1099, 279] width 36 height 36
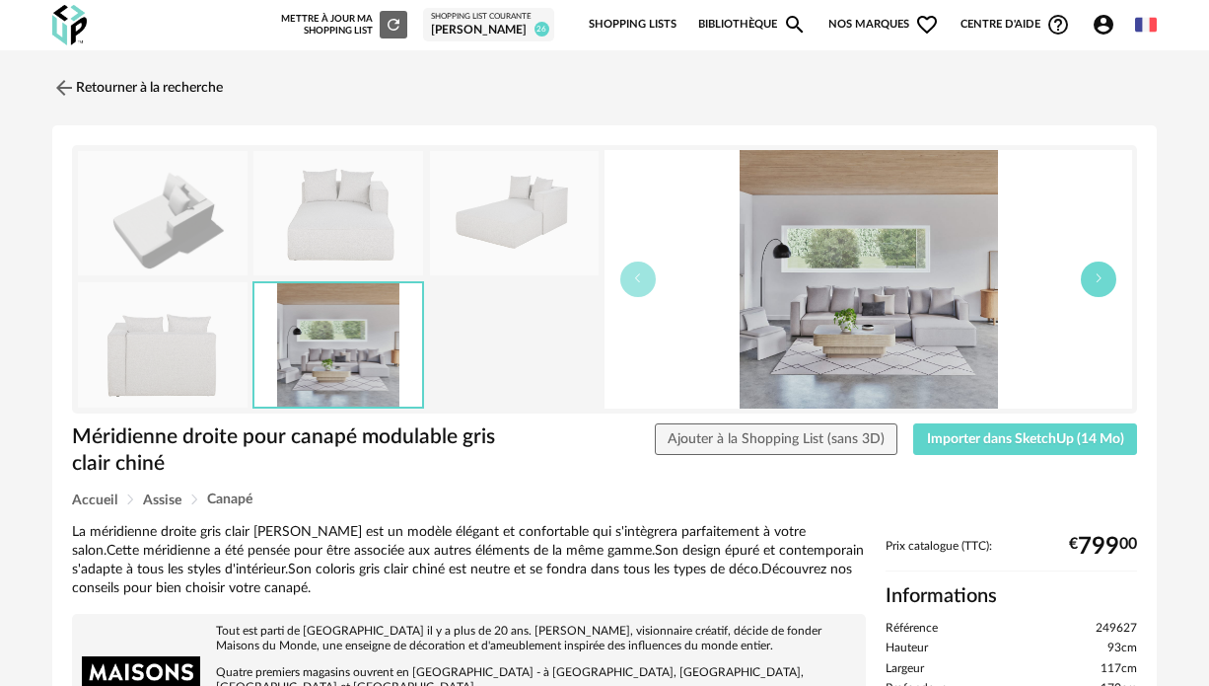
click at [1105, 280] on button "button" at bounding box center [1099, 279] width 36 height 36
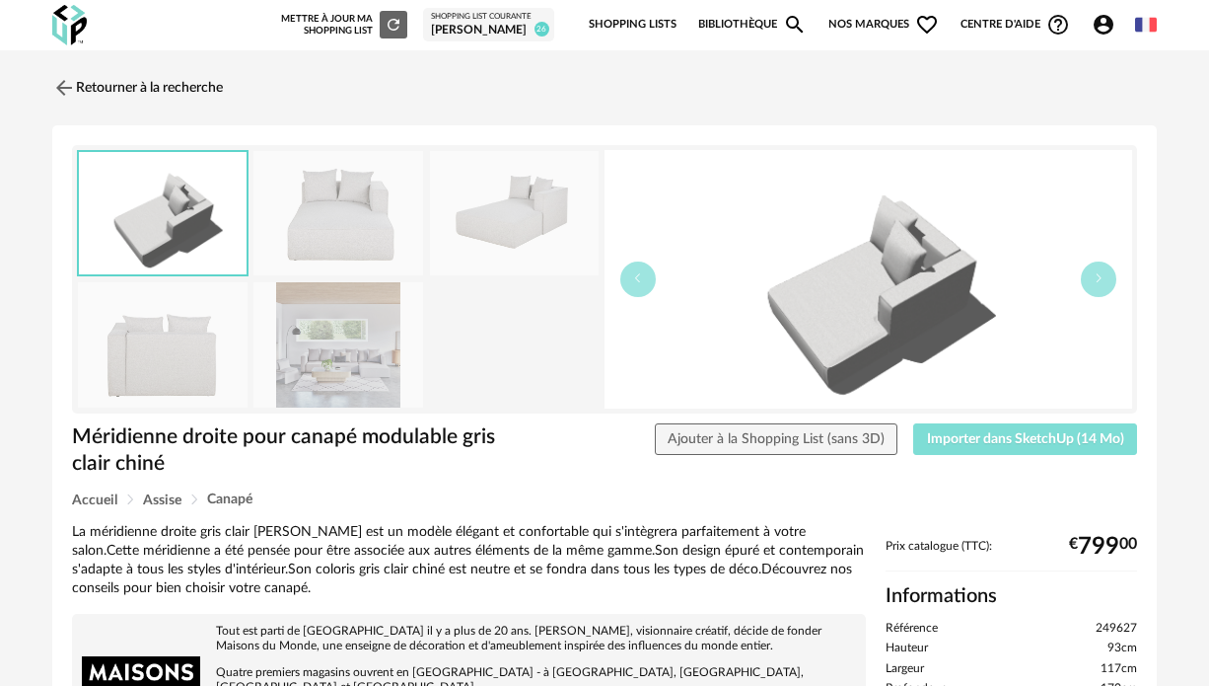
click at [956, 434] on span "Importer dans SketchUp (14 Mo)" at bounding box center [1025, 439] width 197 height 14
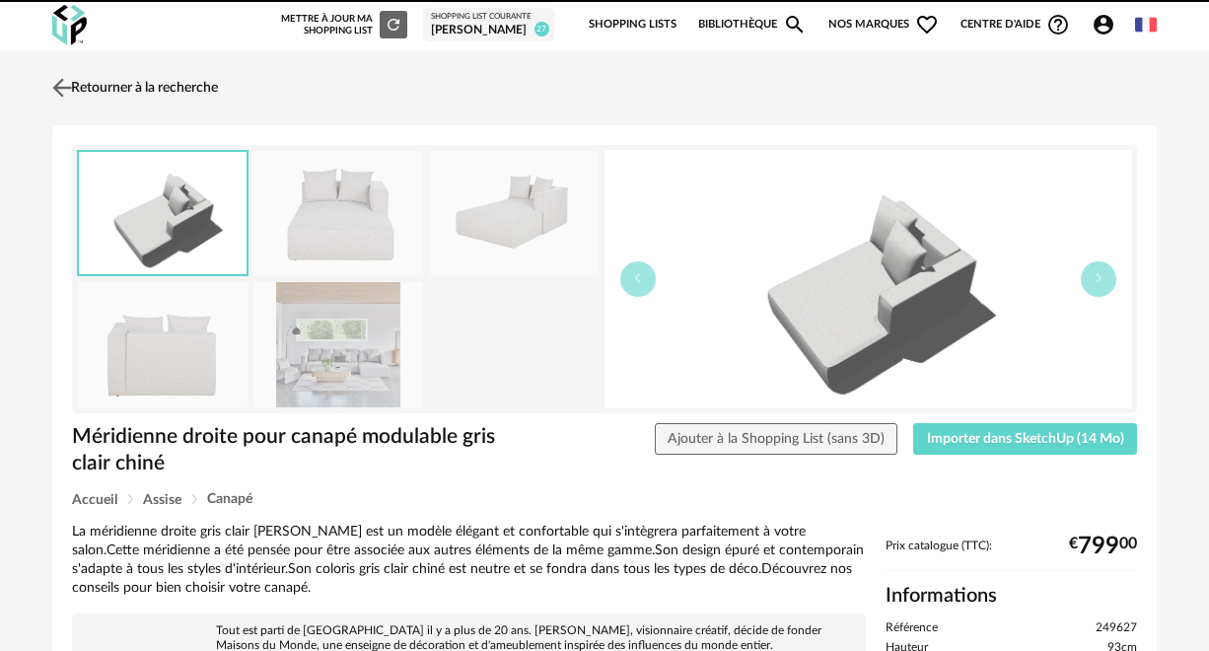
click at [65, 81] on img at bounding box center [62, 87] width 29 height 29
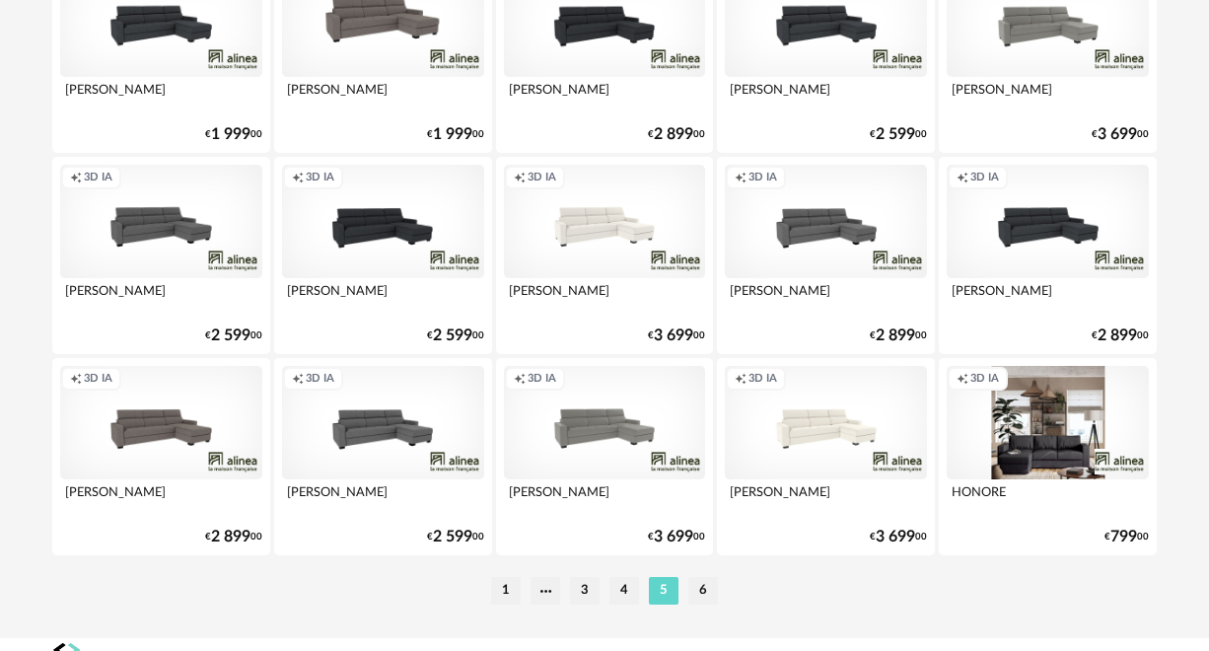
scroll to position [3865, 0]
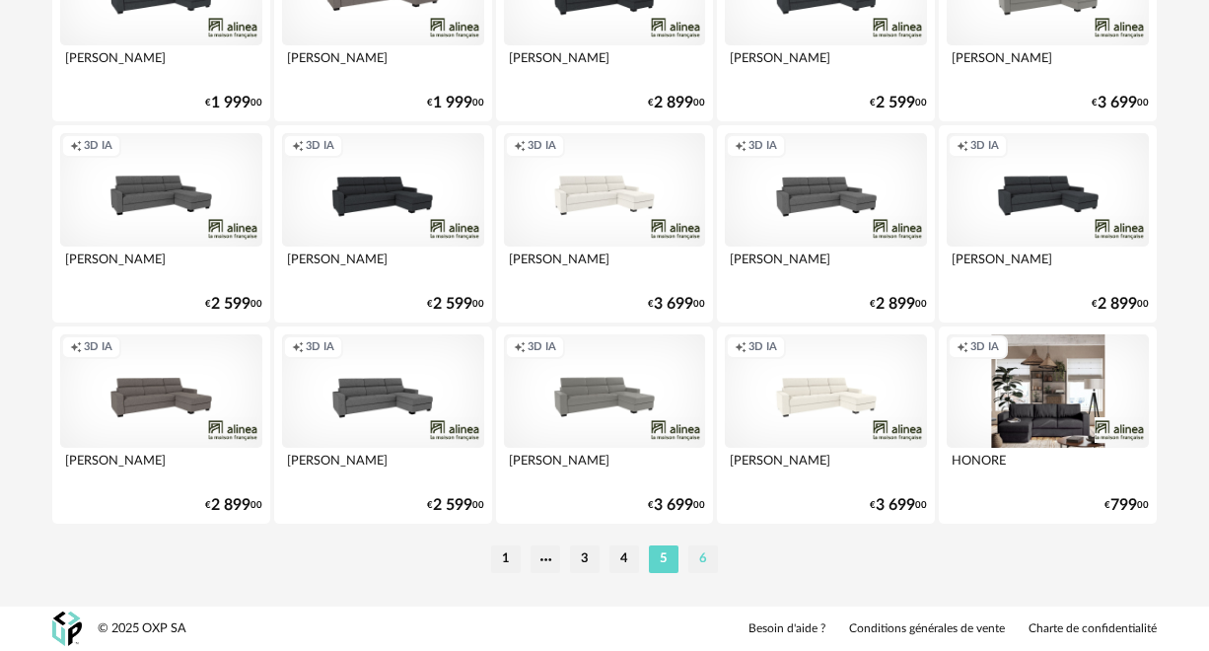
click at [703, 566] on li "6" at bounding box center [704, 559] width 30 height 28
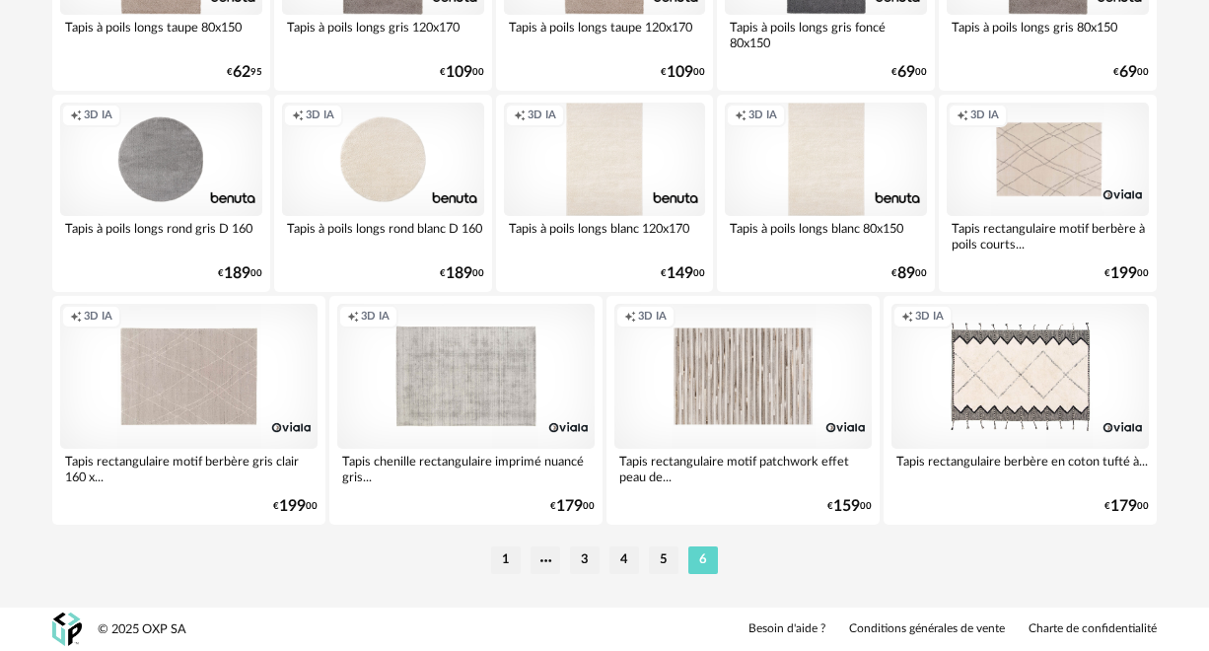
scroll to position [2688, 0]
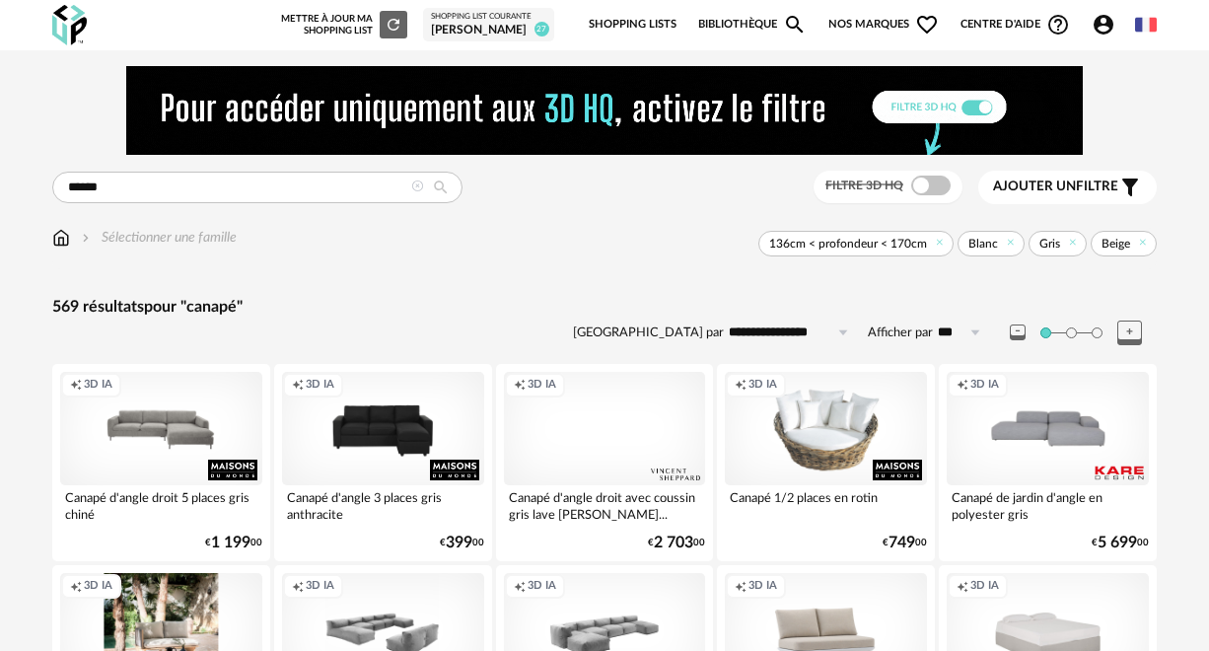
click at [601, 24] on link "Shopping Lists" at bounding box center [633, 24] width 88 height 41
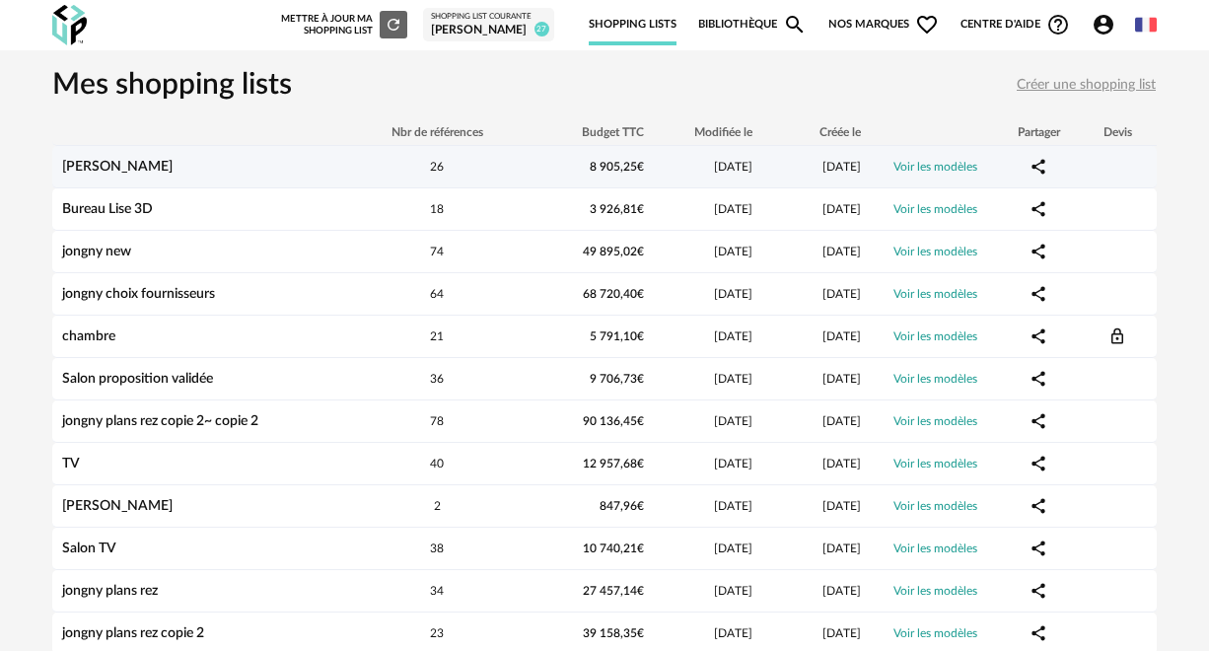
click at [323, 166] on div "[PERSON_NAME]" at bounding box center [200, 167] width 296 height 17
click at [430, 167] on span "26" at bounding box center [437, 167] width 14 height 12
click at [91, 165] on link "[PERSON_NAME]" at bounding box center [117, 167] width 110 height 14
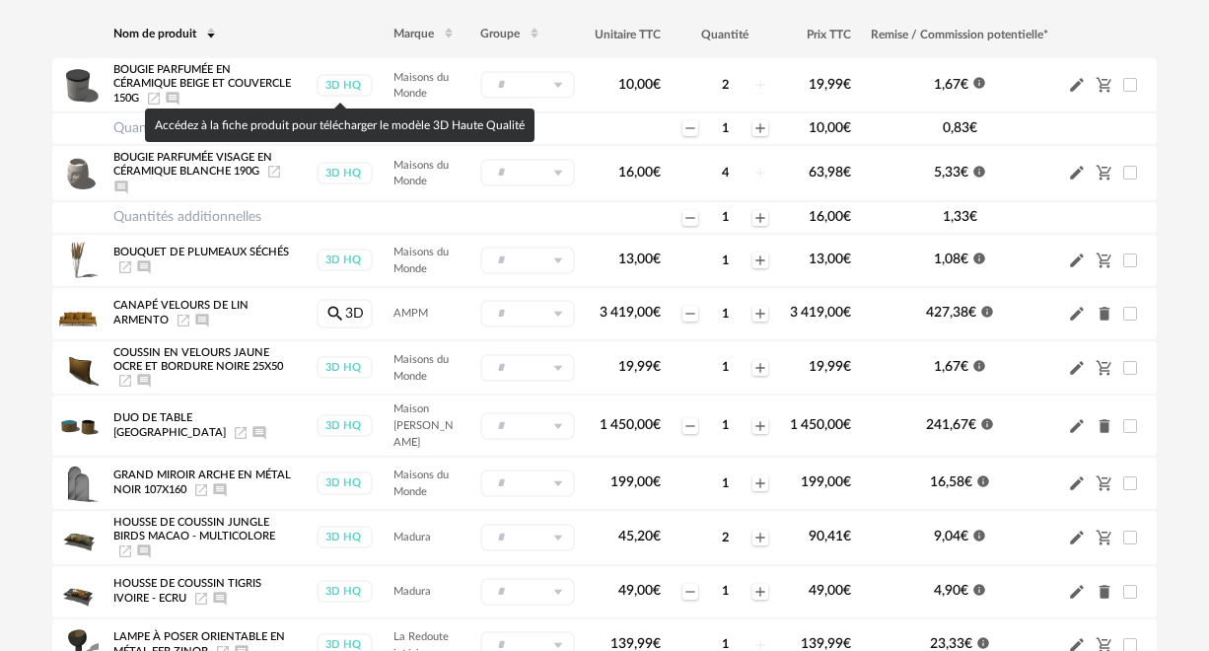
scroll to position [315, 0]
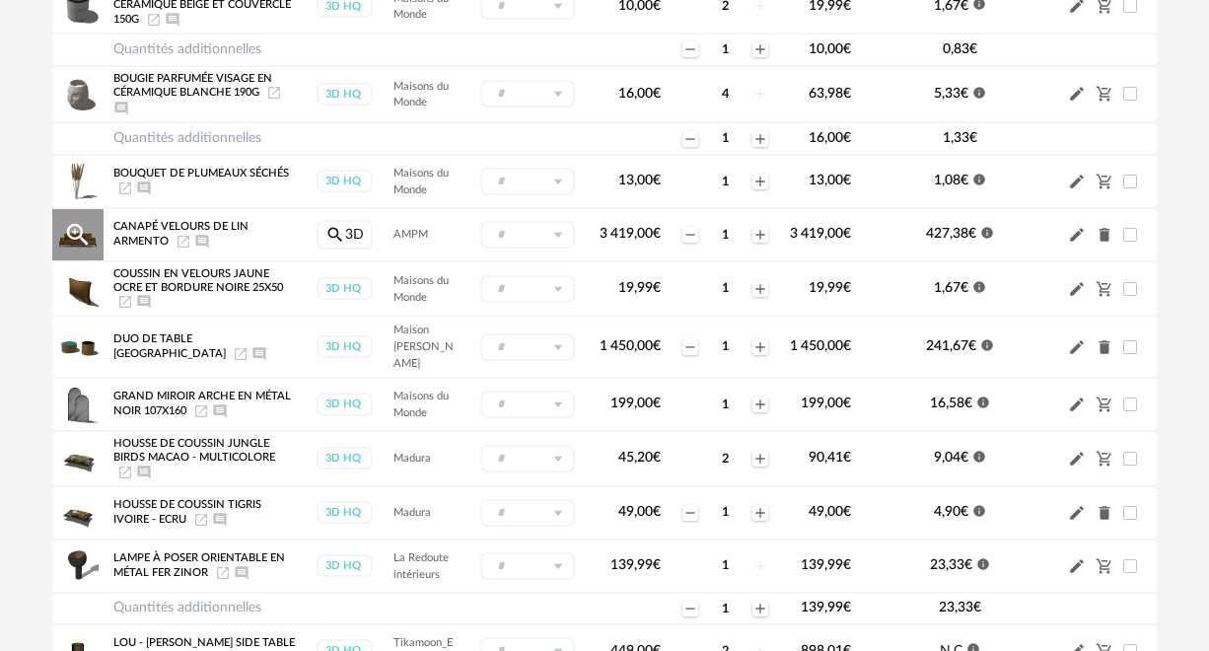
click at [1101, 237] on icon "Delete icon" at bounding box center [1105, 235] width 11 height 14
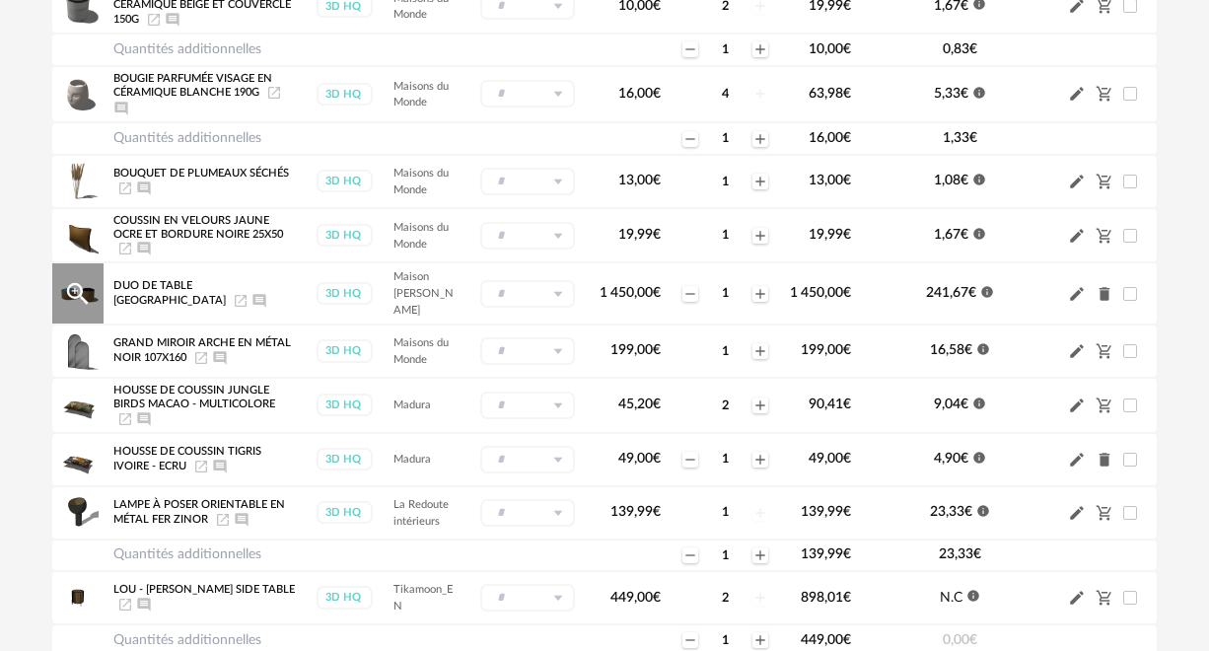
click at [1108, 298] on icon "Delete icon" at bounding box center [1105, 294] width 18 height 18
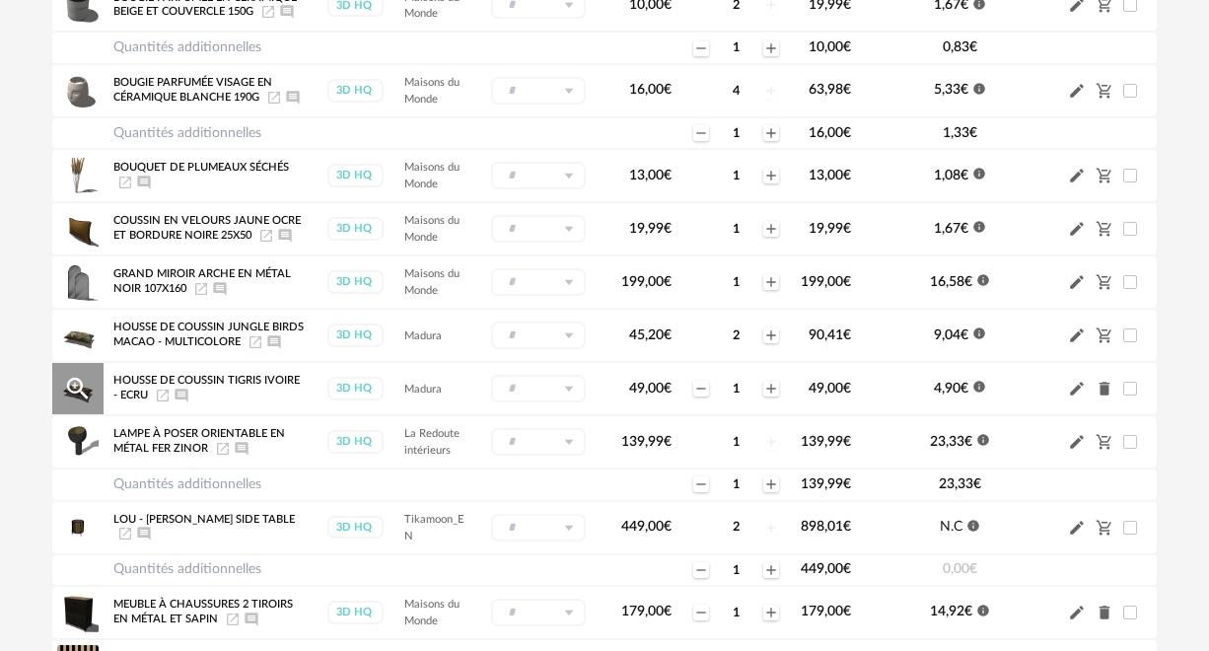
click at [1105, 396] on icon "Delete icon" at bounding box center [1105, 389] width 11 height 14
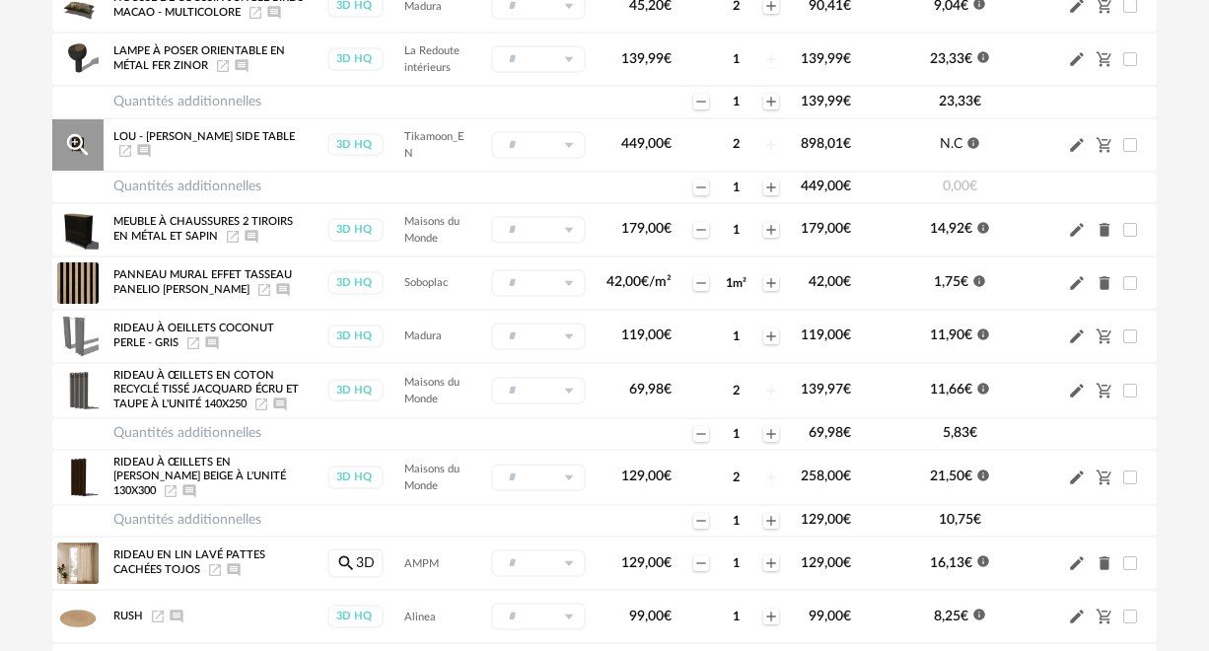
scroll to position [645, 0]
click at [1100, 238] on icon "Delete icon" at bounding box center [1105, 229] width 18 height 18
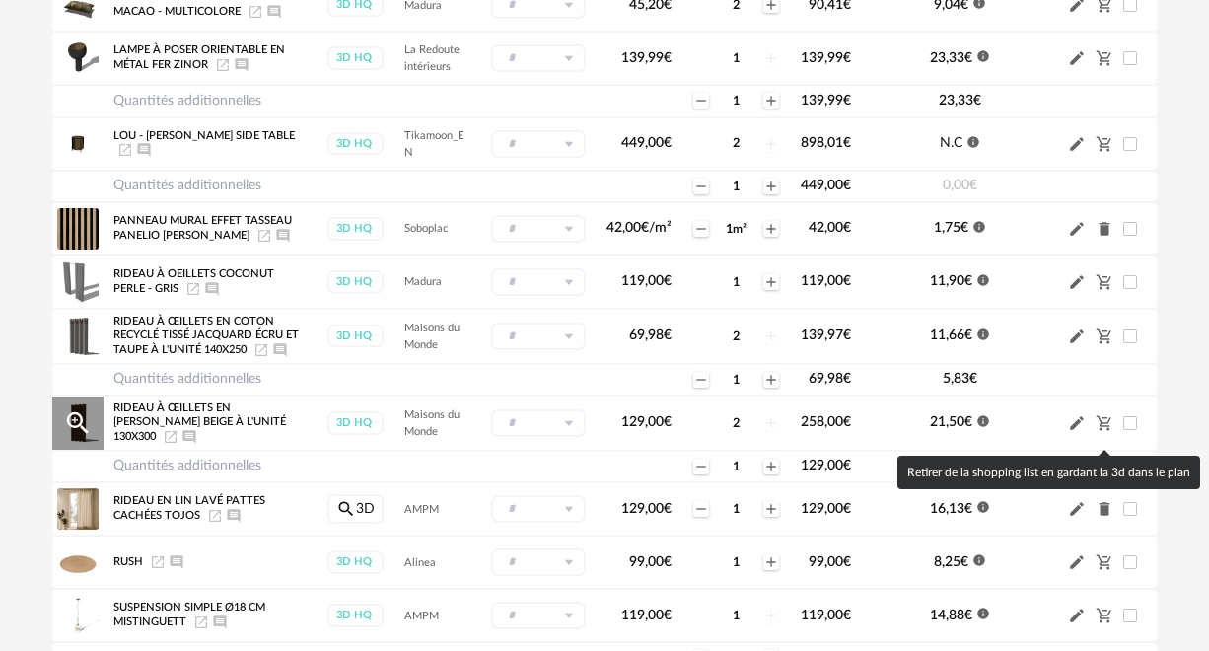
click at [1102, 430] on icon "Cart Minus icon" at bounding box center [1104, 422] width 15 height 15
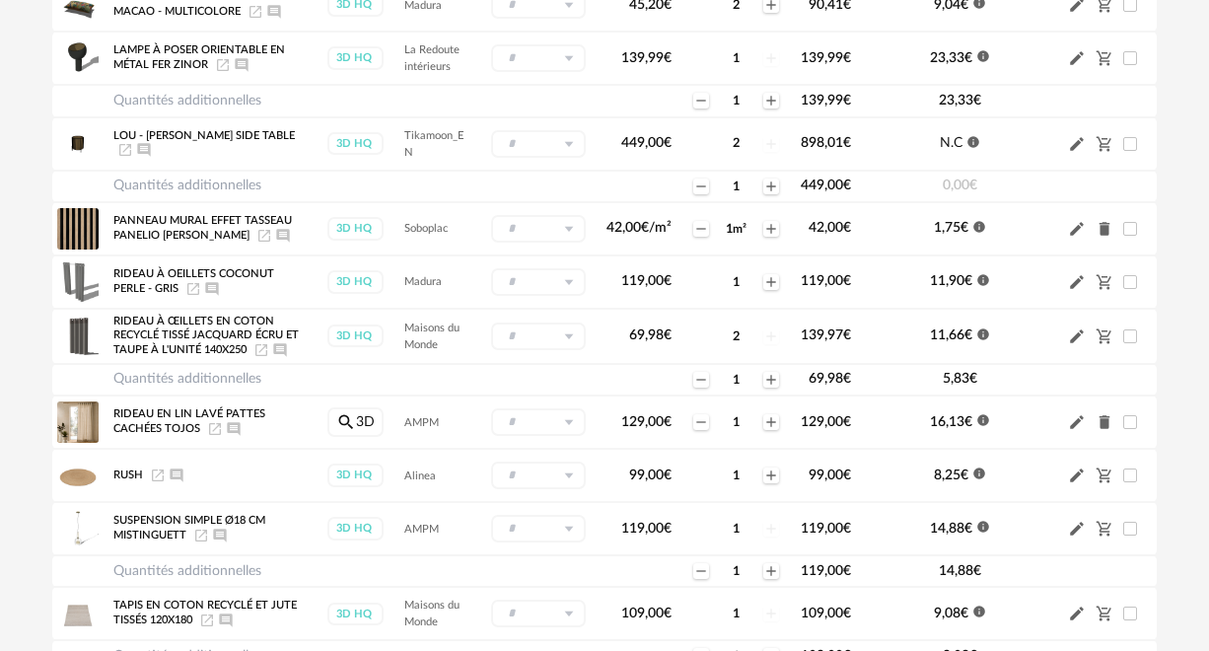
click at [1102, 429] on icon "Delete icon" at bounding box center [1105, 422] width 11 height 14
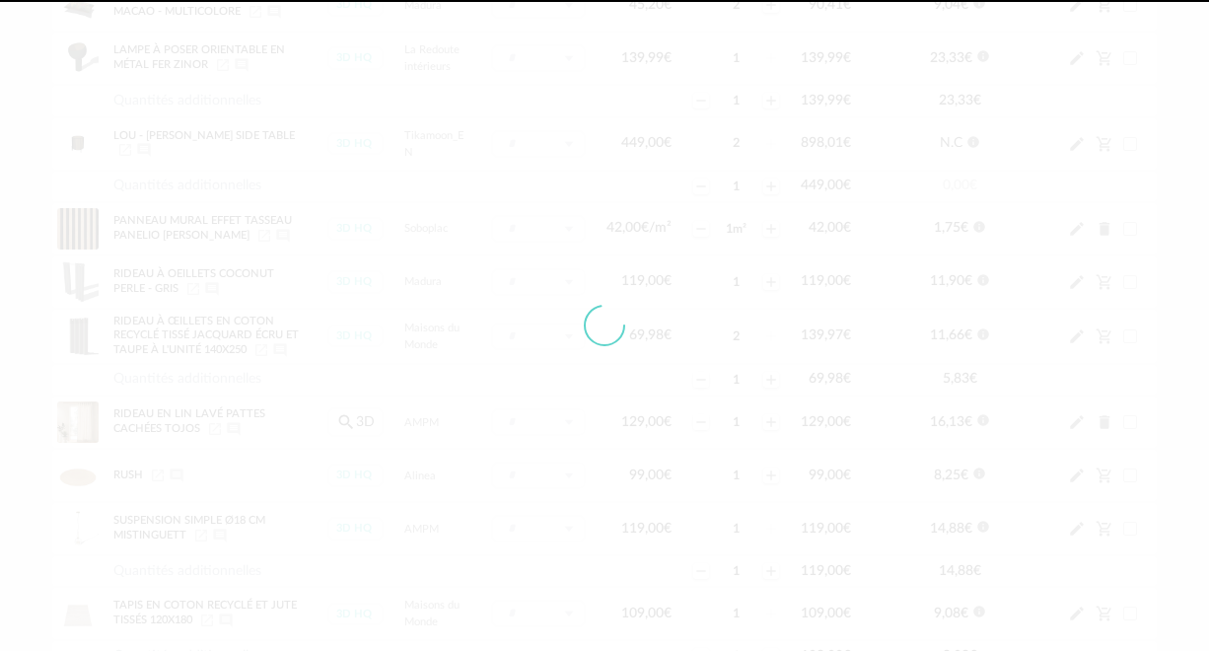
scroll to position [635, 0]
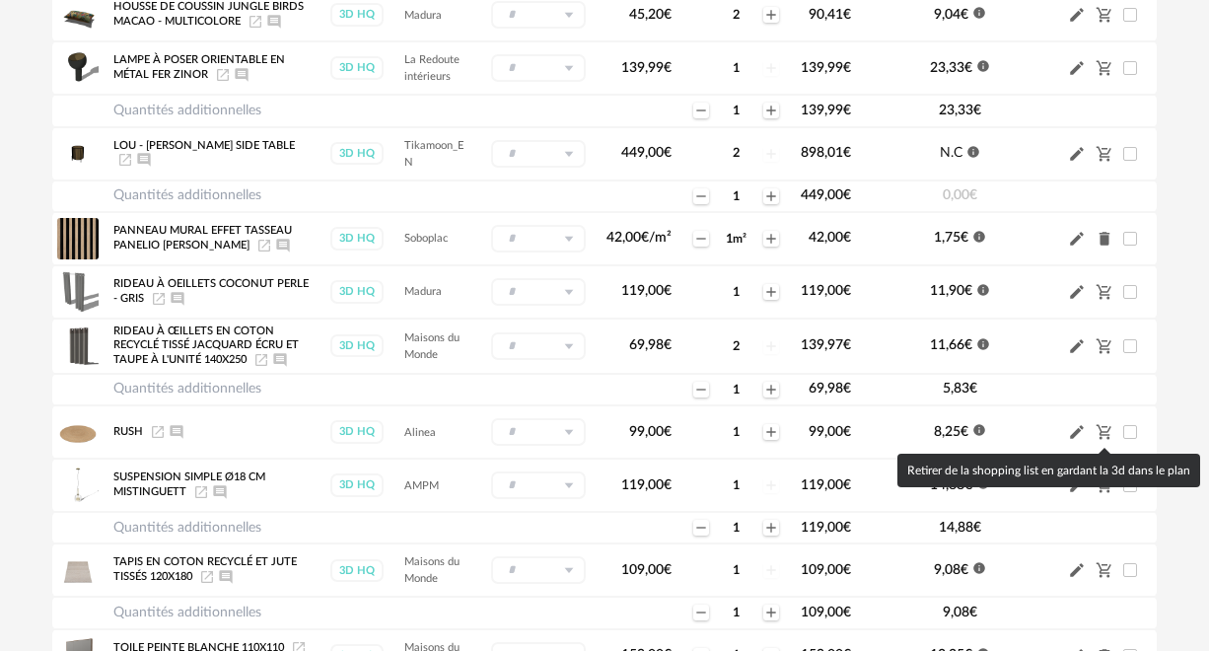
click at [1102, 440] on icon "Cart Minus icon" at bounding box center [1105, 432] width 18 height 18
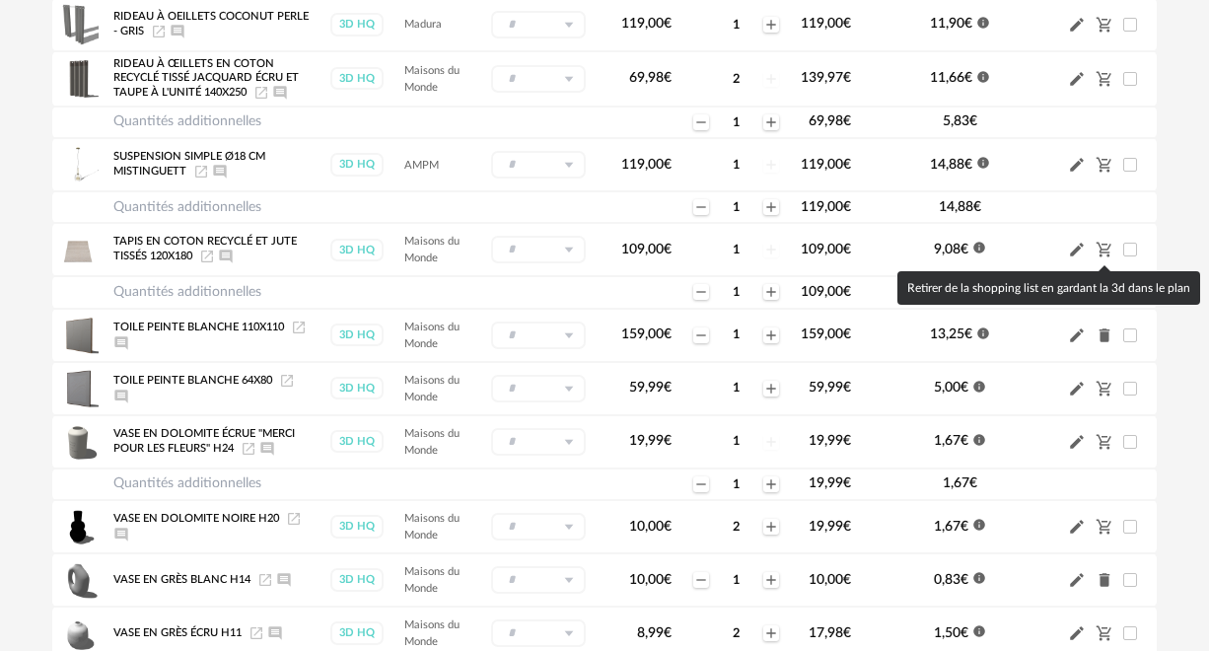
scroll to position [909, 0]
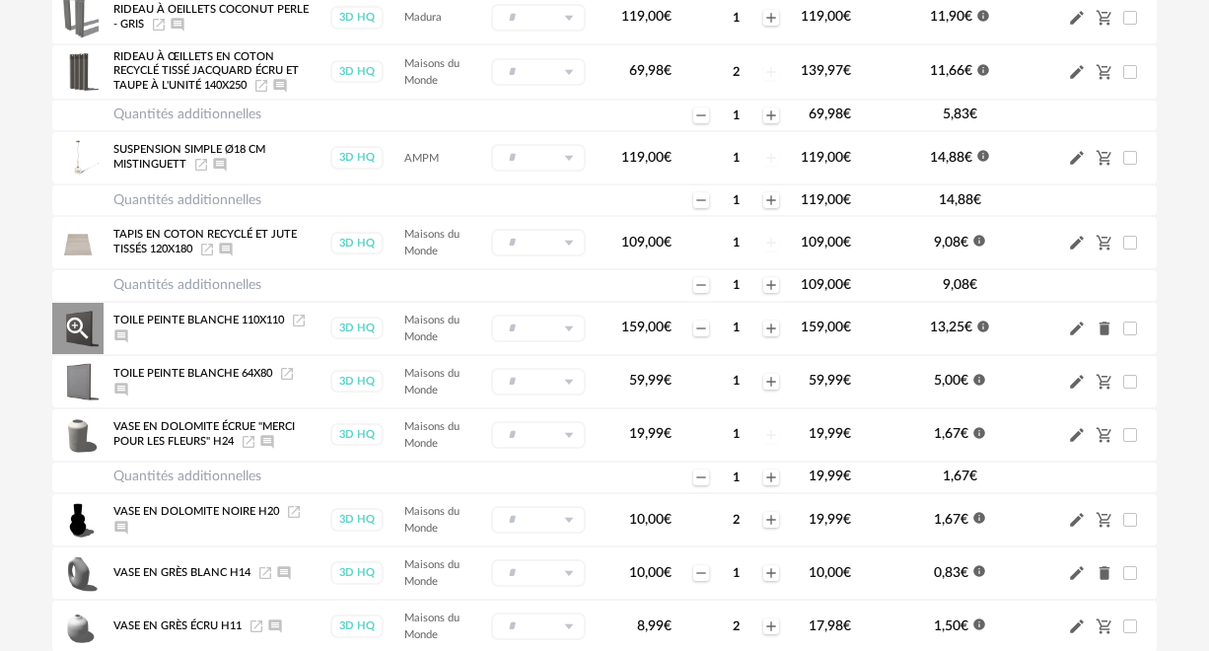
click at [78, 333] on icon "Magnify Plus Outline icon" at bounding box center [78, 328] width 22 height 22
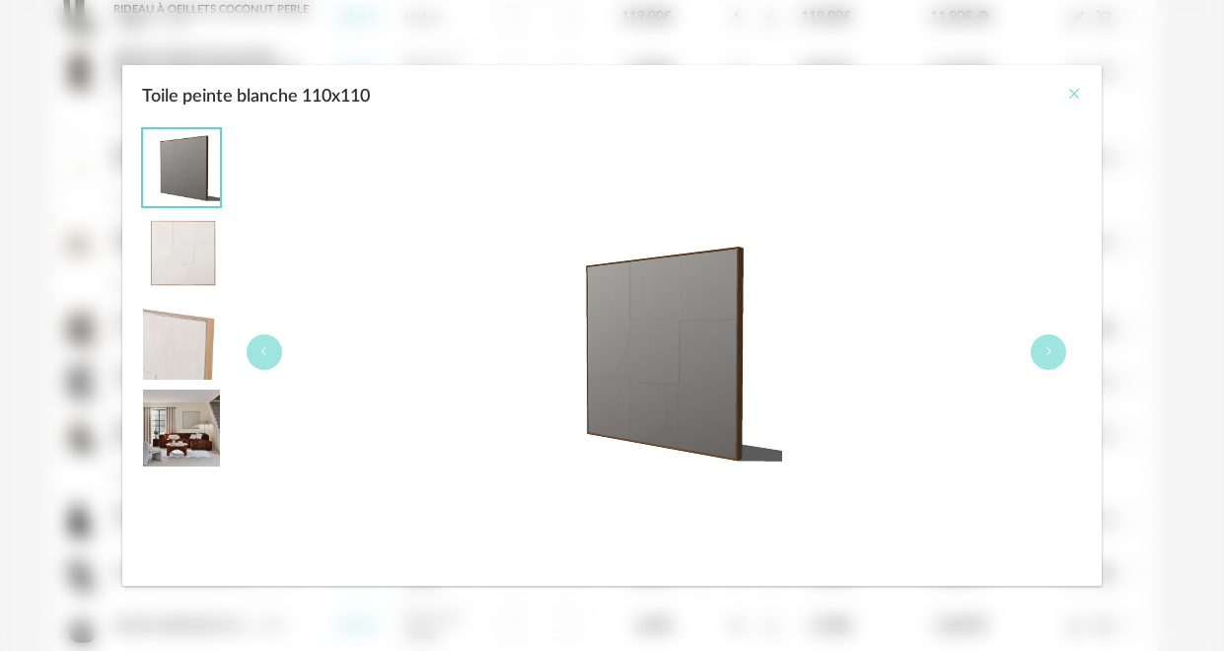
click at [1078, 95] on icon "Close" at bounding box center [1074, 94] width 16 height 16
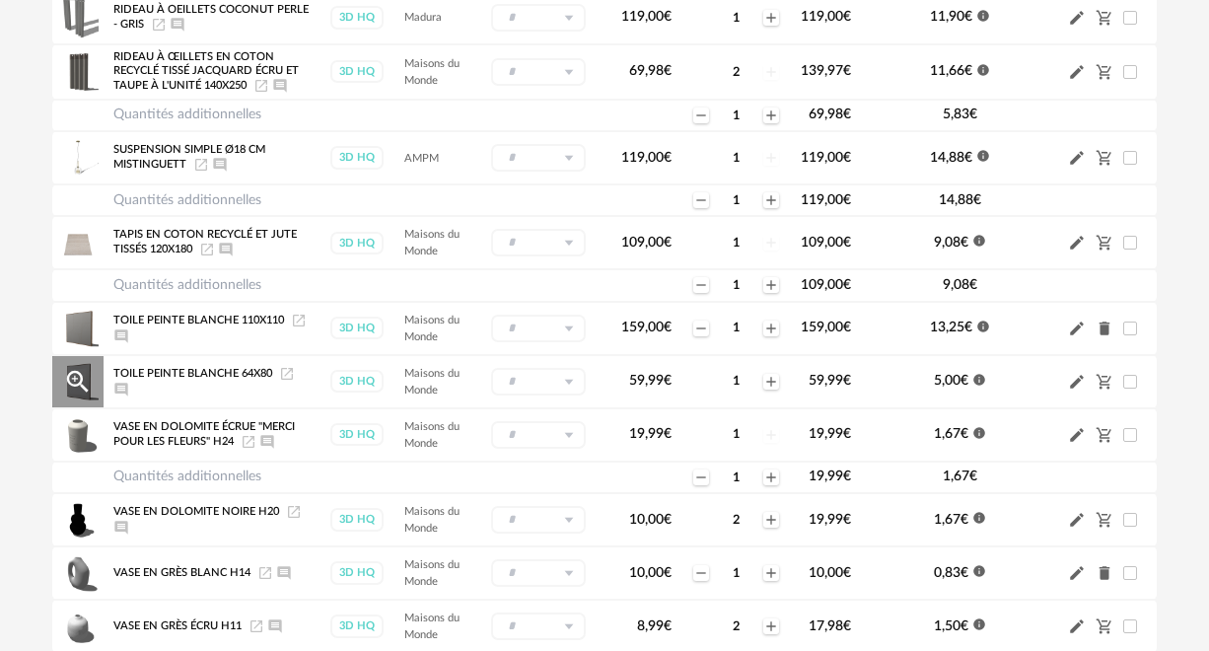
click at [74, 386] on icon "Magnify Plus Outline icon" at bounding box center [78, 382] width 30 height 30
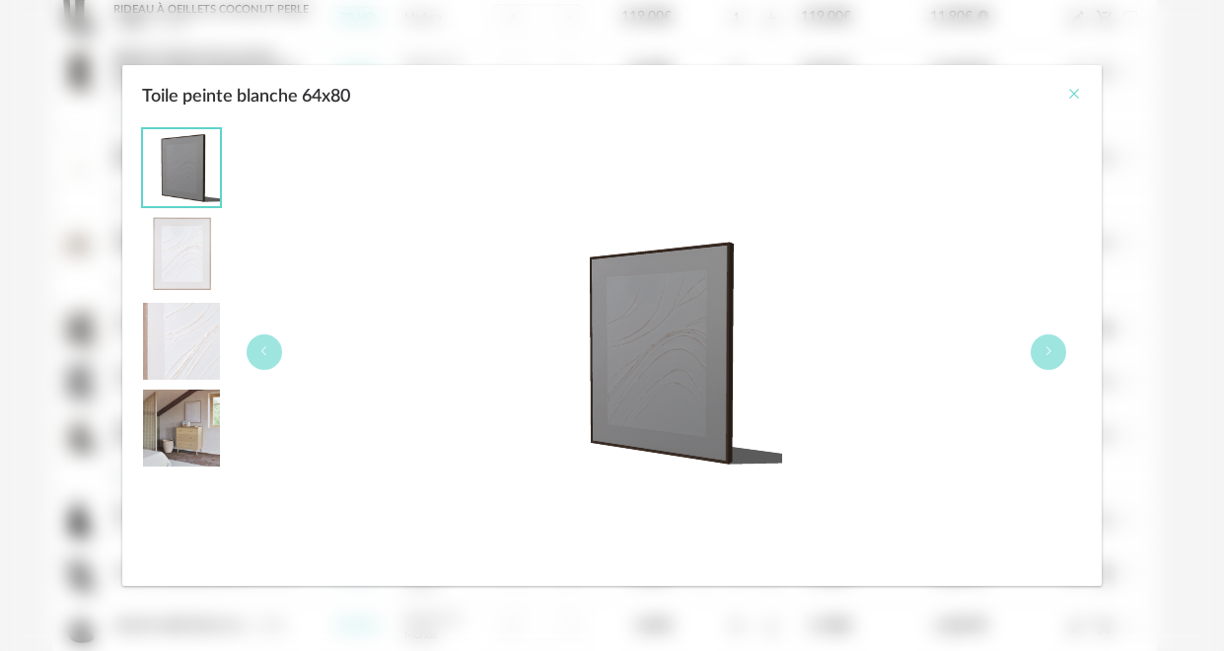
click at [1076, 97] on icon "Close" at bounding box center [1074, 94] width 16 height 16
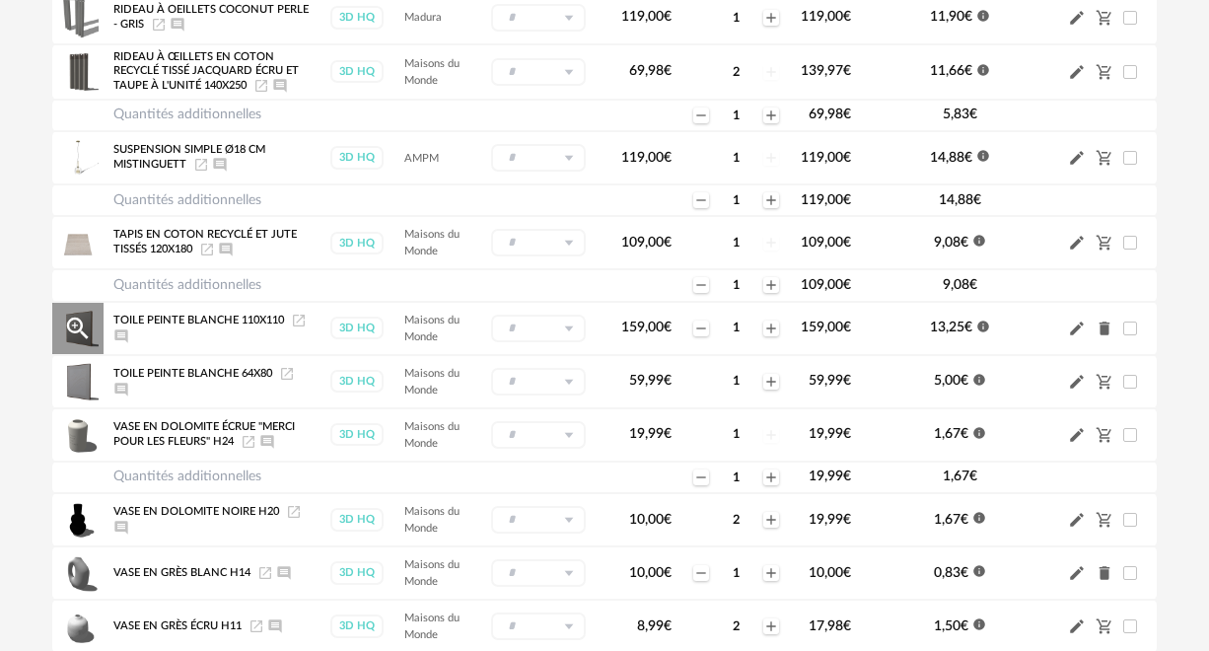
click at [1108, 331] on icon "Delete icon" at bounding box center [1105, 329] width 11 height 14
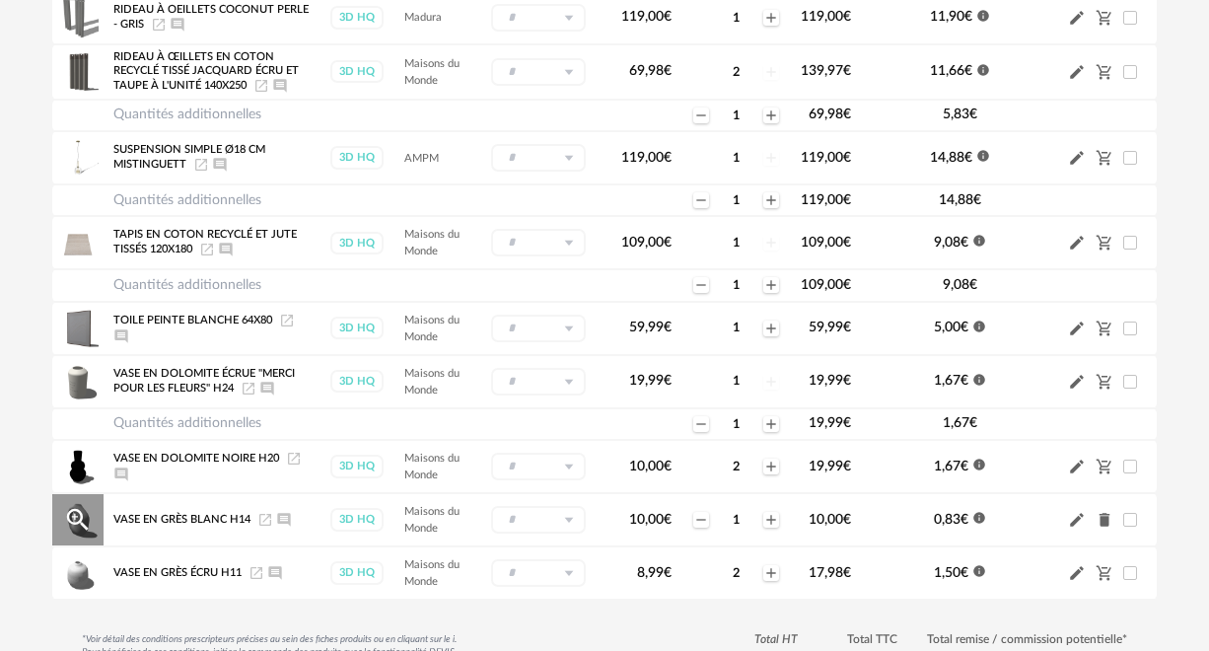
click at [1104, 523] on icon "Delete icon" at bounding box center [1105, 520] width 11 height 14
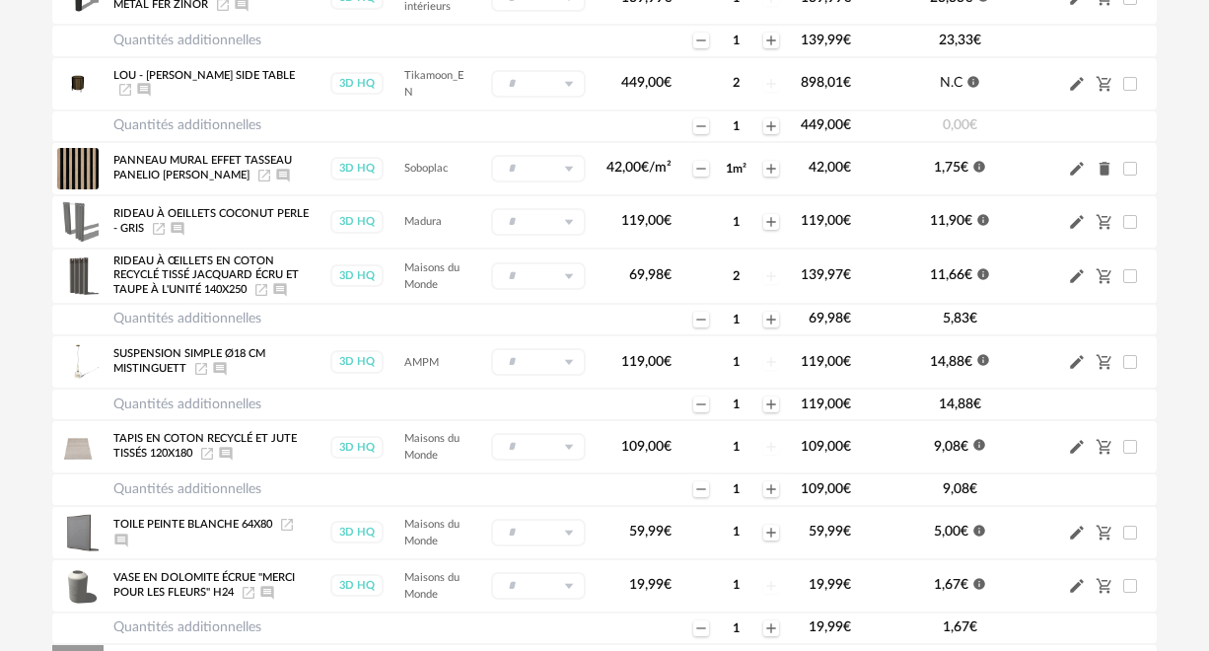
scroll to position [582, 0]
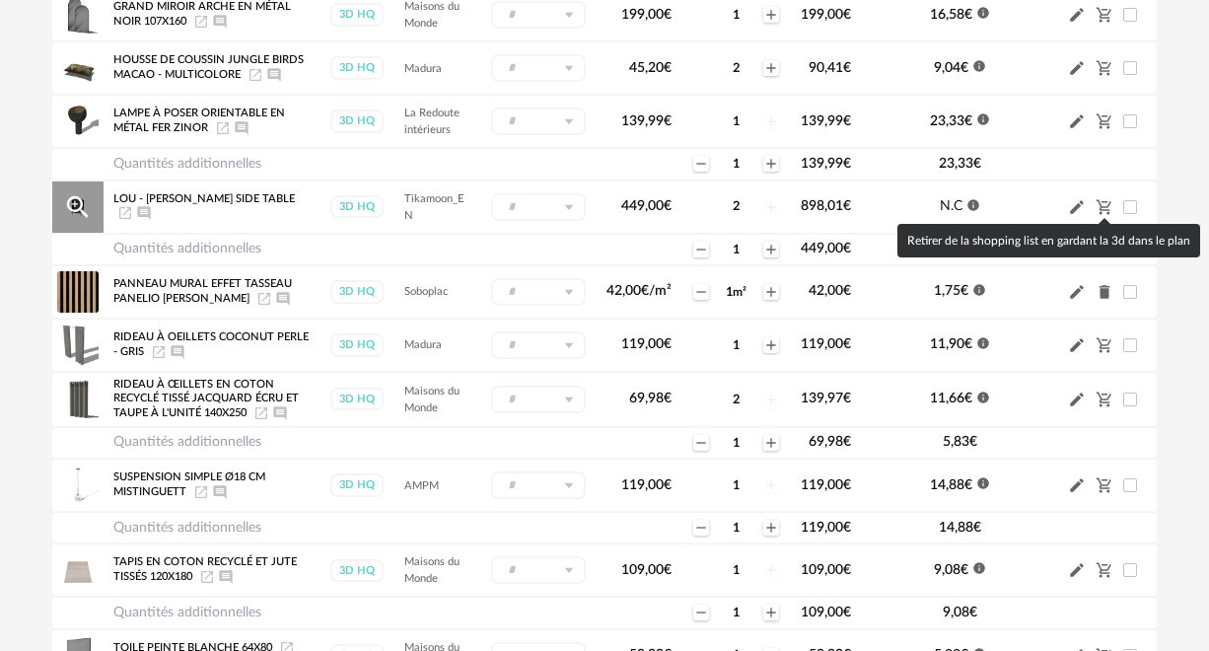
click at [1105, 212] on icon "Cart Minus icon" at bounding box center [1105, 207] width 18 height 18
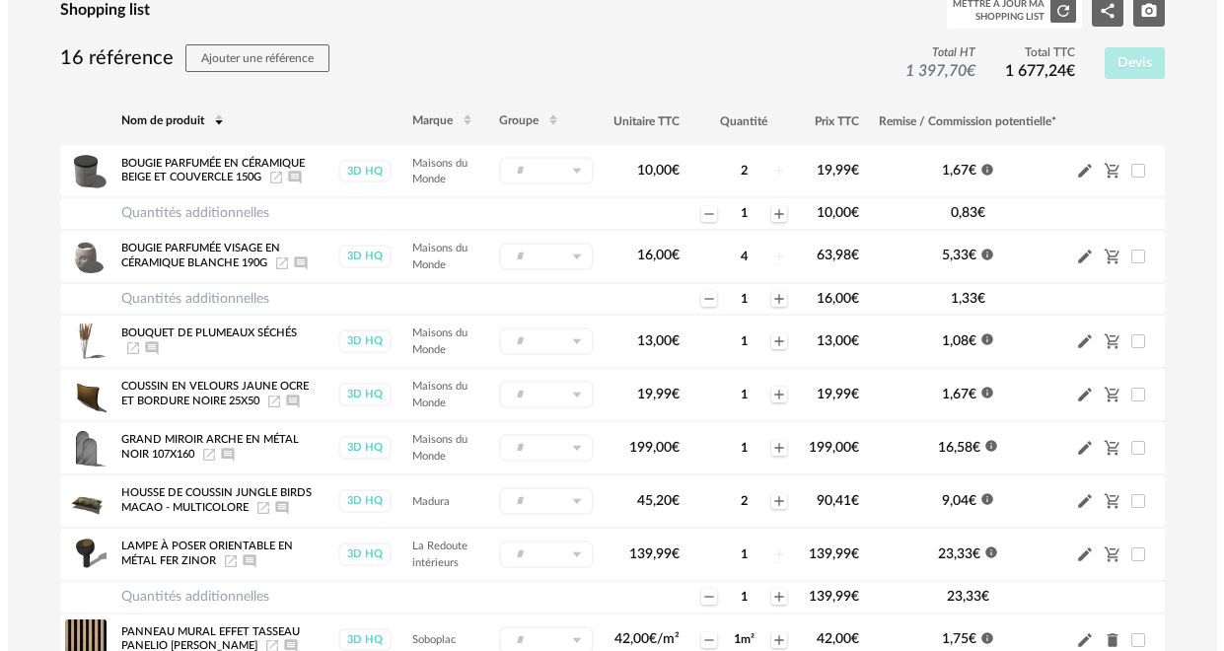
scroll to position [141, 0]
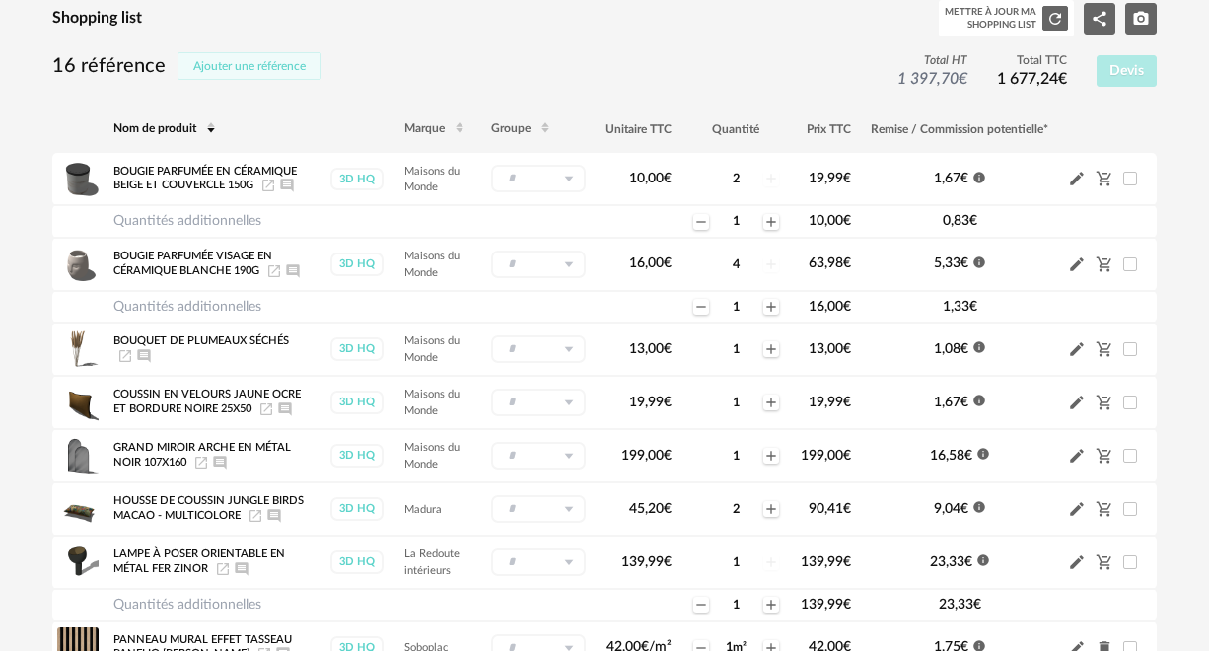
click at [265, 70] on span "Ajouter une référence" at bounding box center [249, 66] width 112 height 12
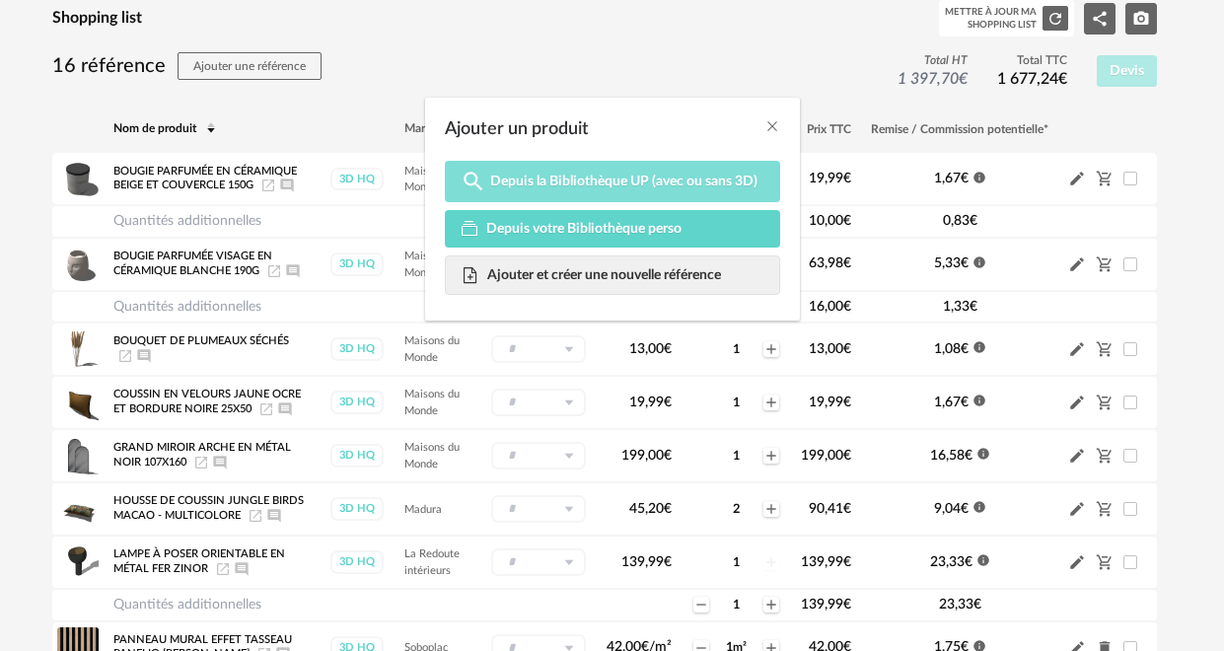
click at [609, 180] on span "Depuis la Bibliothèque UP (avec ou sans 3D)" at bounding box center [623, 182] width 267 height 18
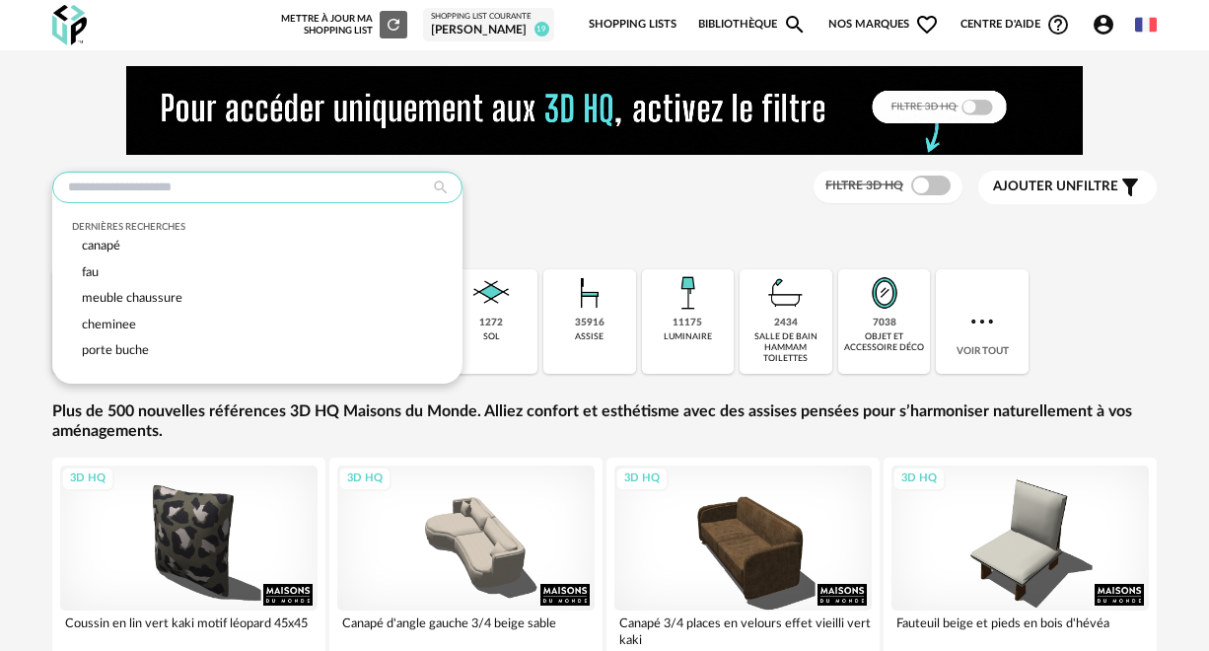
click at [161, 183] on input "text" at bounding box center [257, 188] width 410 height 32
click at [105, 241] on span "canapé" at bounding box center [101, 246] width 38 height 12
type input "******"
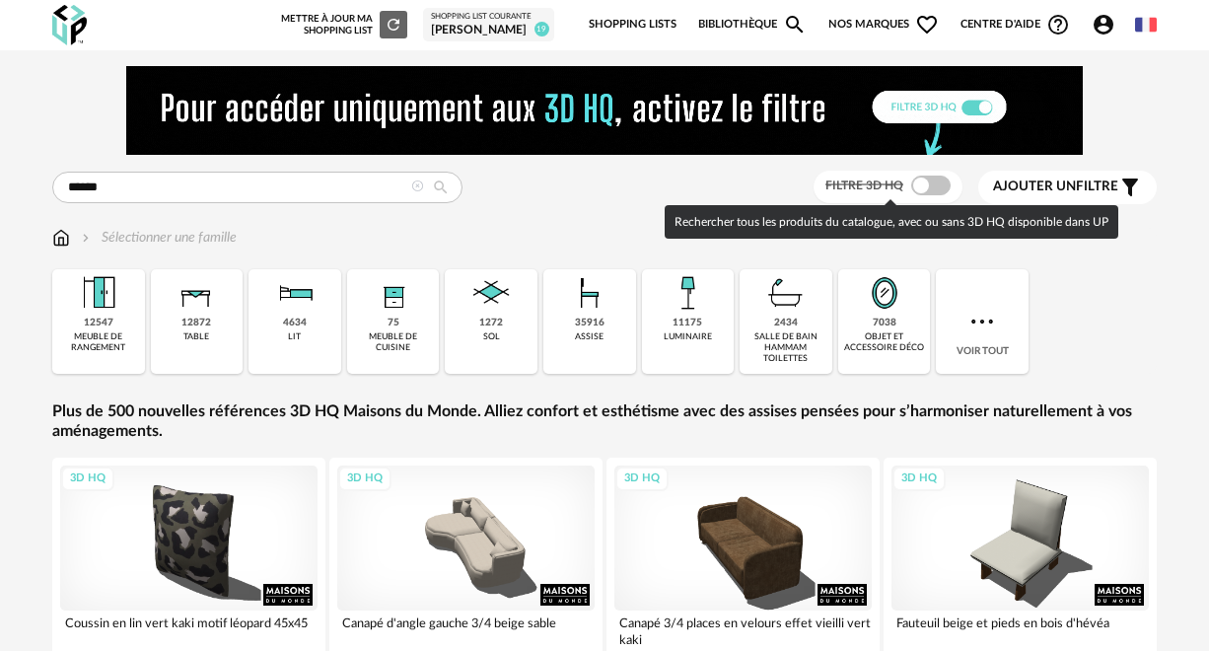
click at [916, 182] on span at bounding box center [930, 186] width 39 height 20
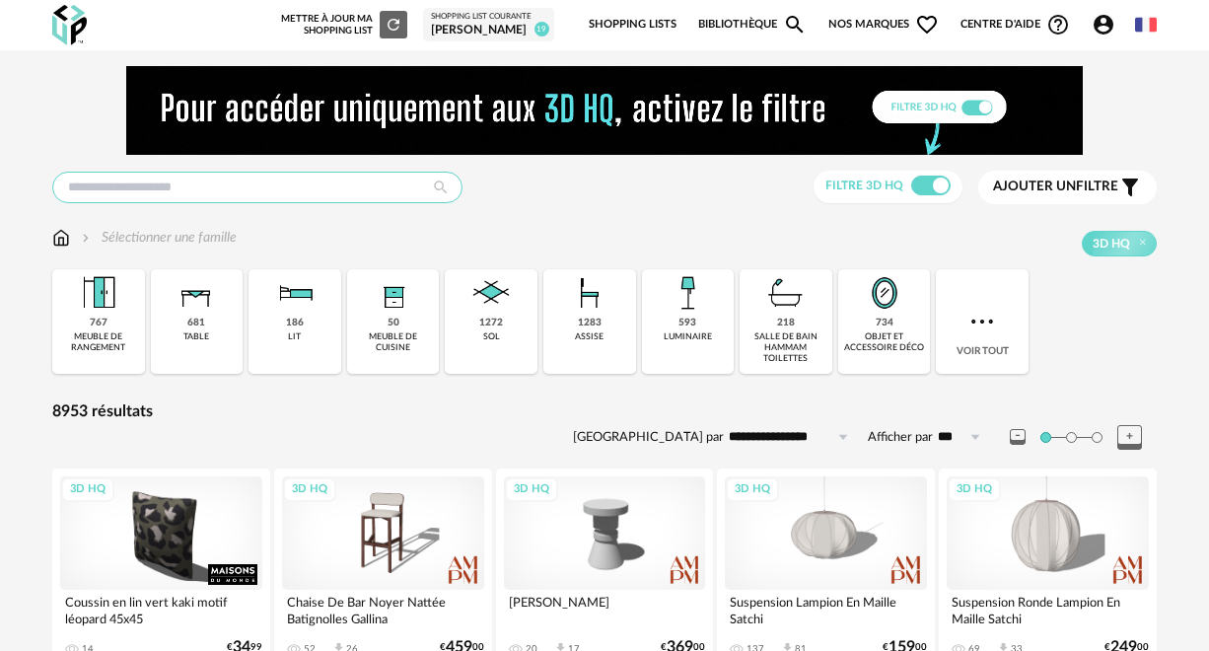
click at [108, 186] on input "text" at bounding box center [257, 188] width 410 height 32
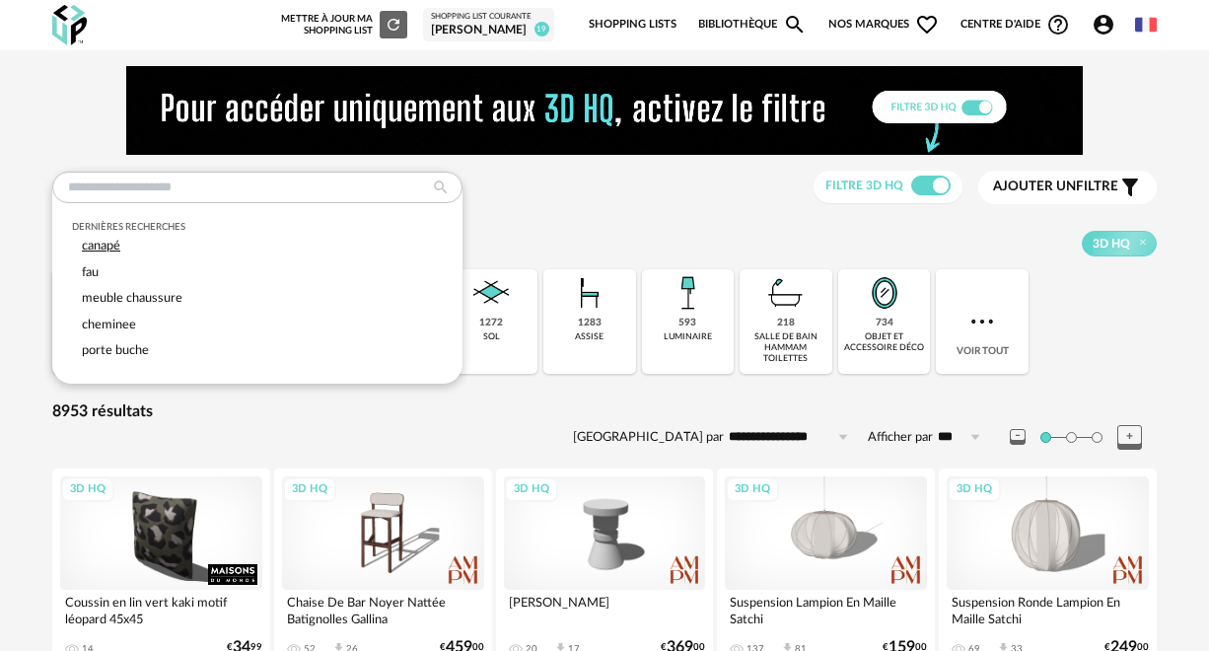
click at [127, 250] on div "canapé" at bounding box center [257, 246] width 371 height 27
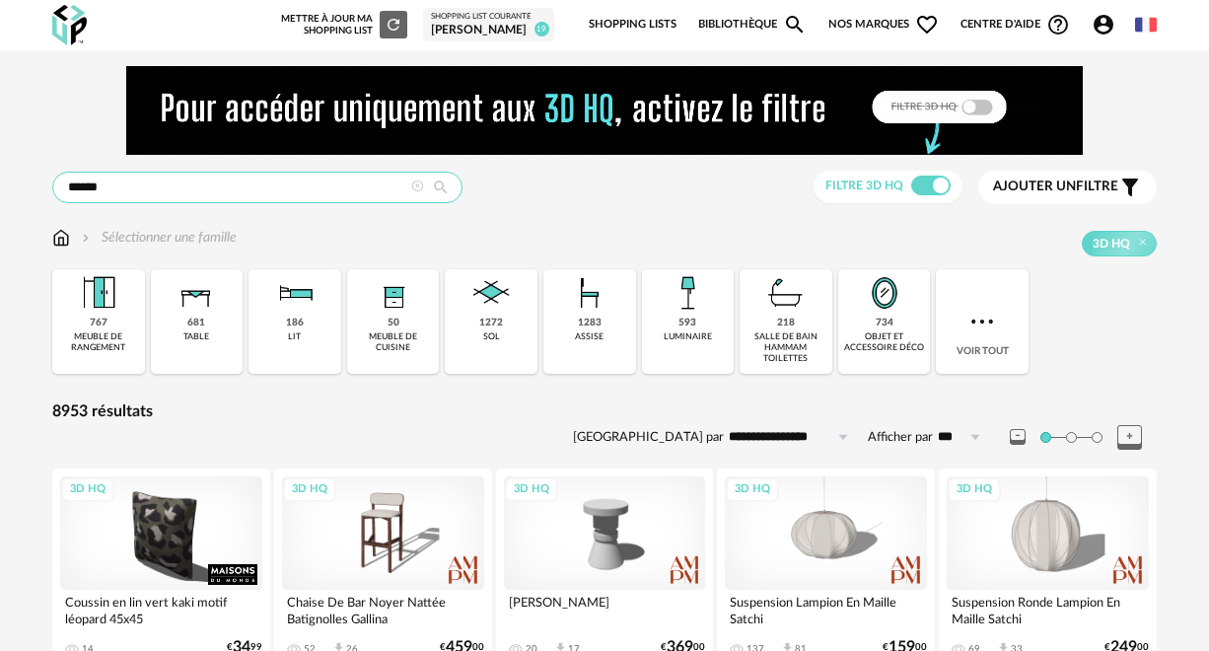
type input "******"
type input "**********"
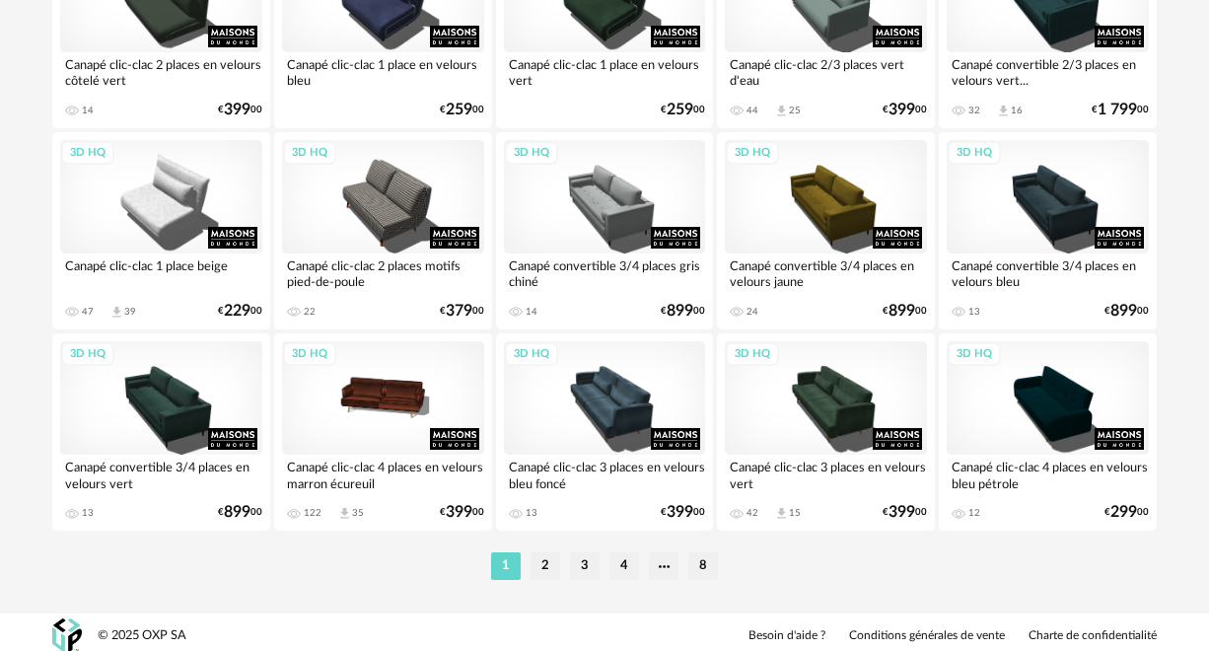
scroll to position [3865, 0]
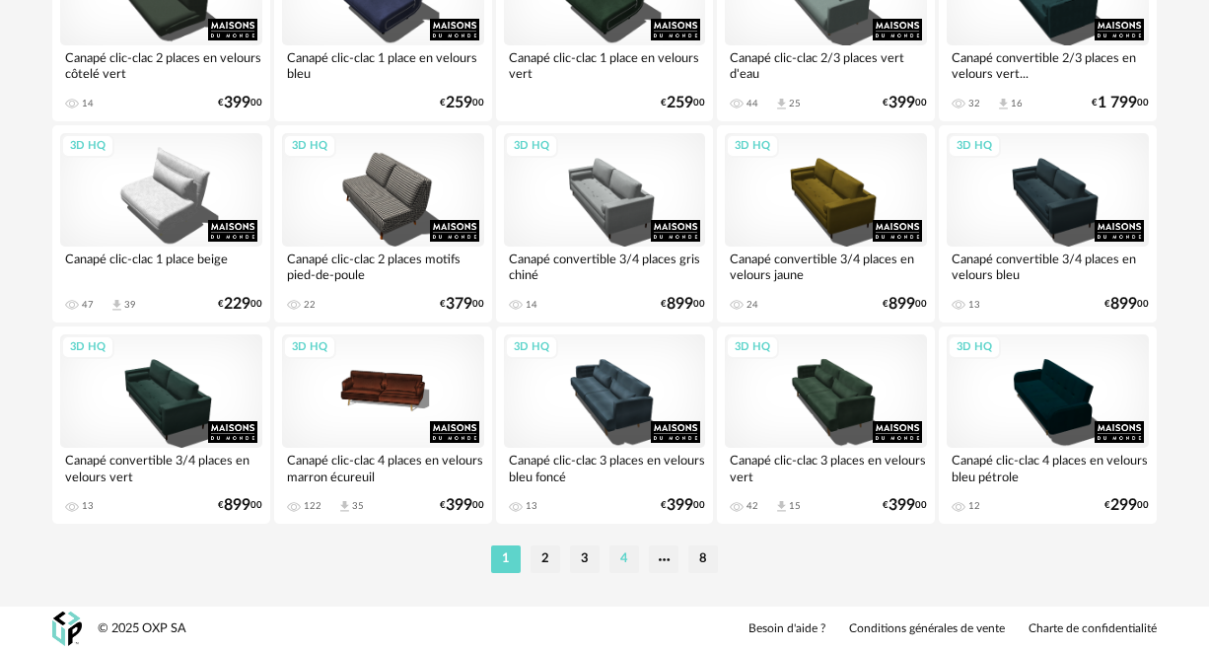
click at [621, 565] on li "4" at bounding box center [625, 559] width 30 height 28
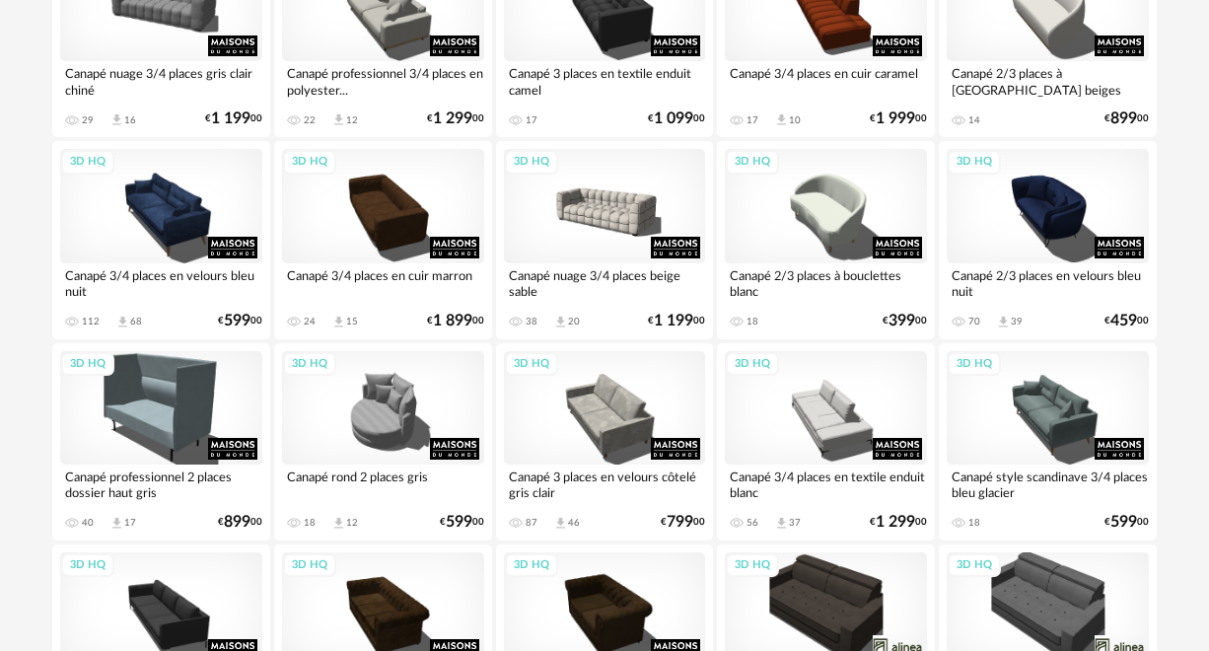
scroll to position [441, 0]
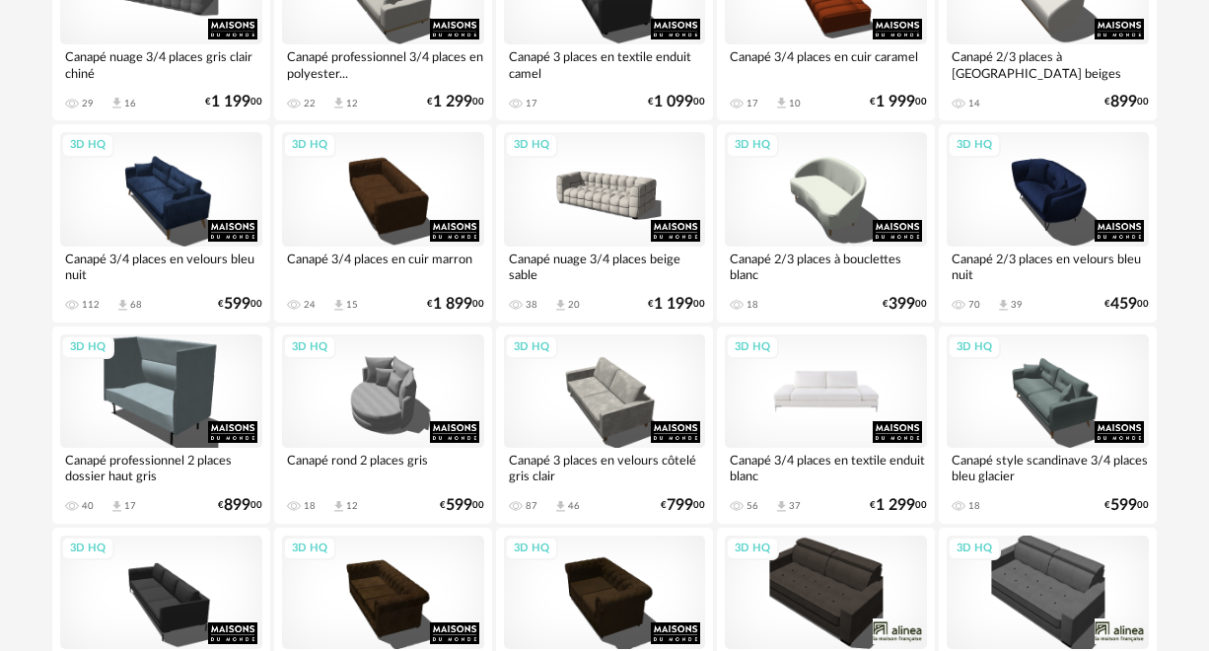
click at [830, 412] on div "3D HQ" at bounding box center [826, 390] width 202 height 113
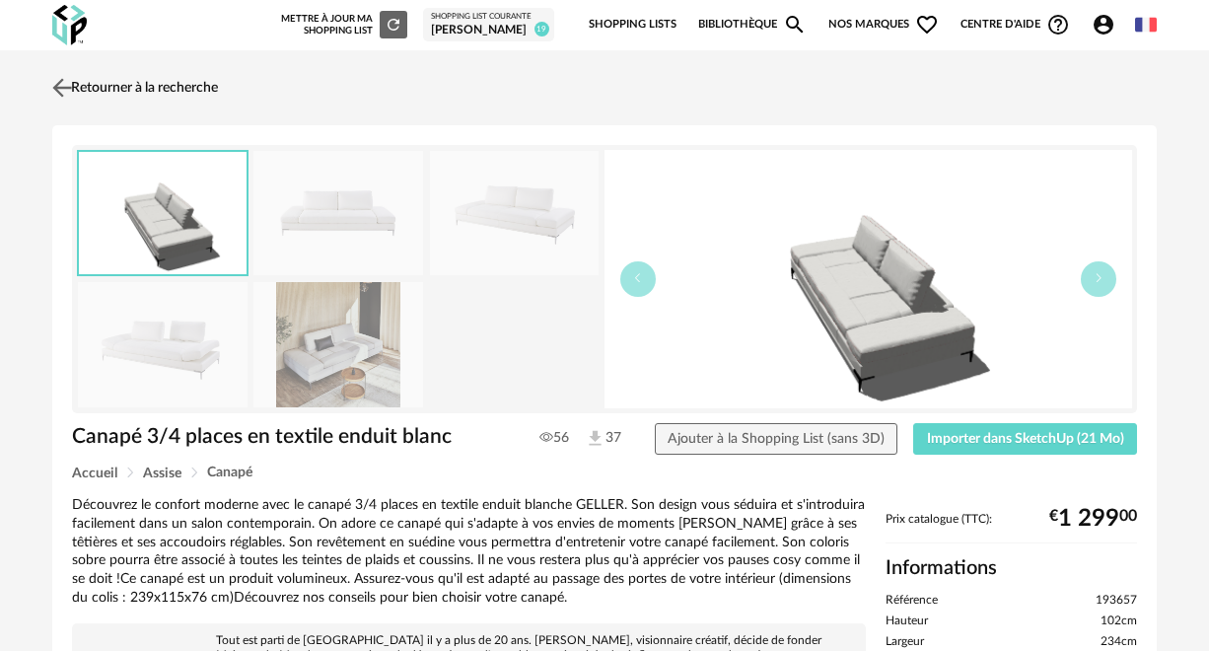
click at [121, 83] on link "Retourner à la recherche" at bounding box center [132, 87] width 171 height 43
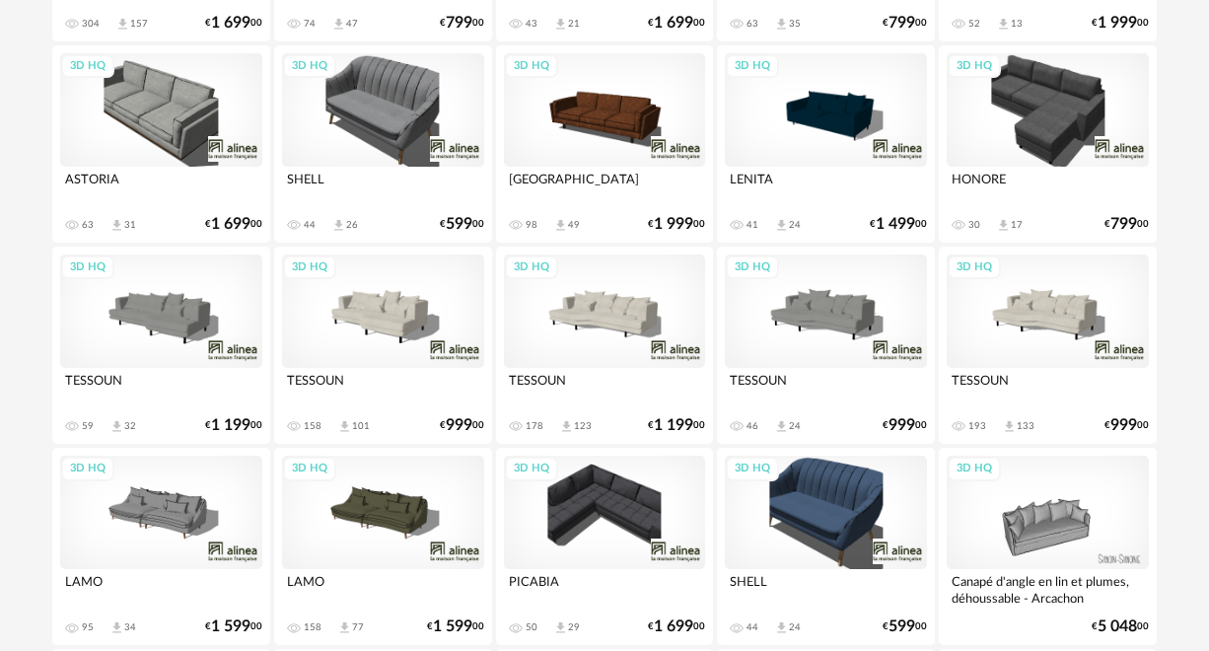
scroll to position [1737, 0]
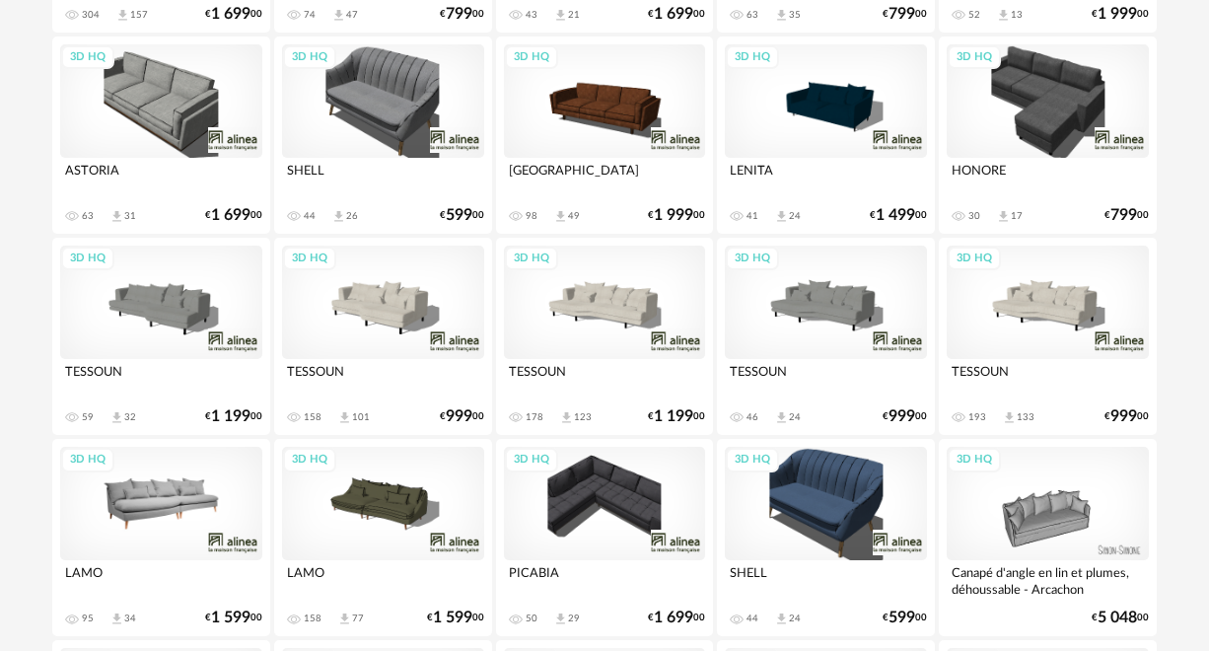
click at [168, 502] on div "3D HQ" at bounding box center [161, 503] width 202 height 113
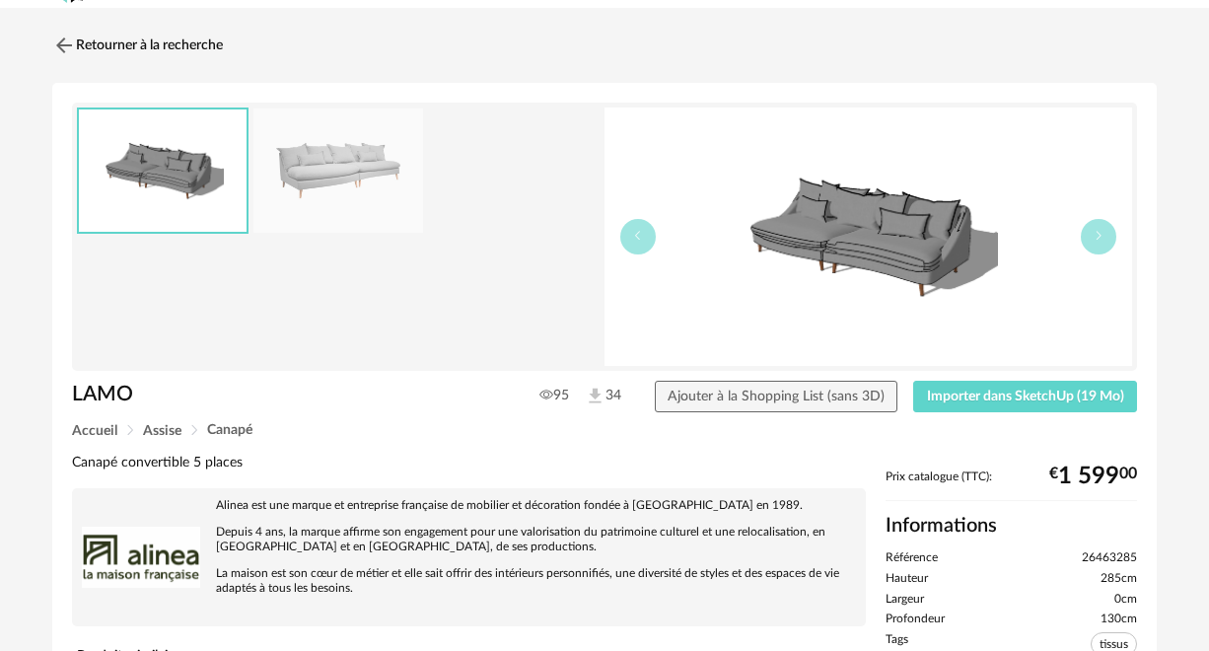
scroll to position [48, 0]
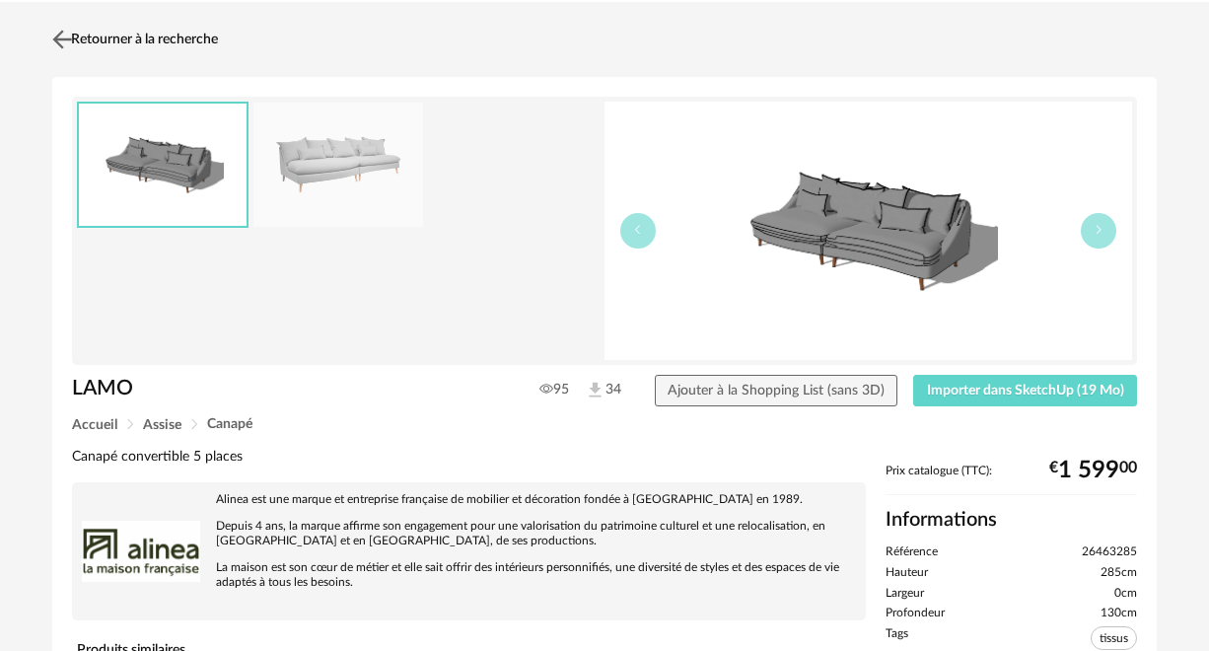
click at [74, 40] on img at bounding box center [62, 39] width 29 height 29
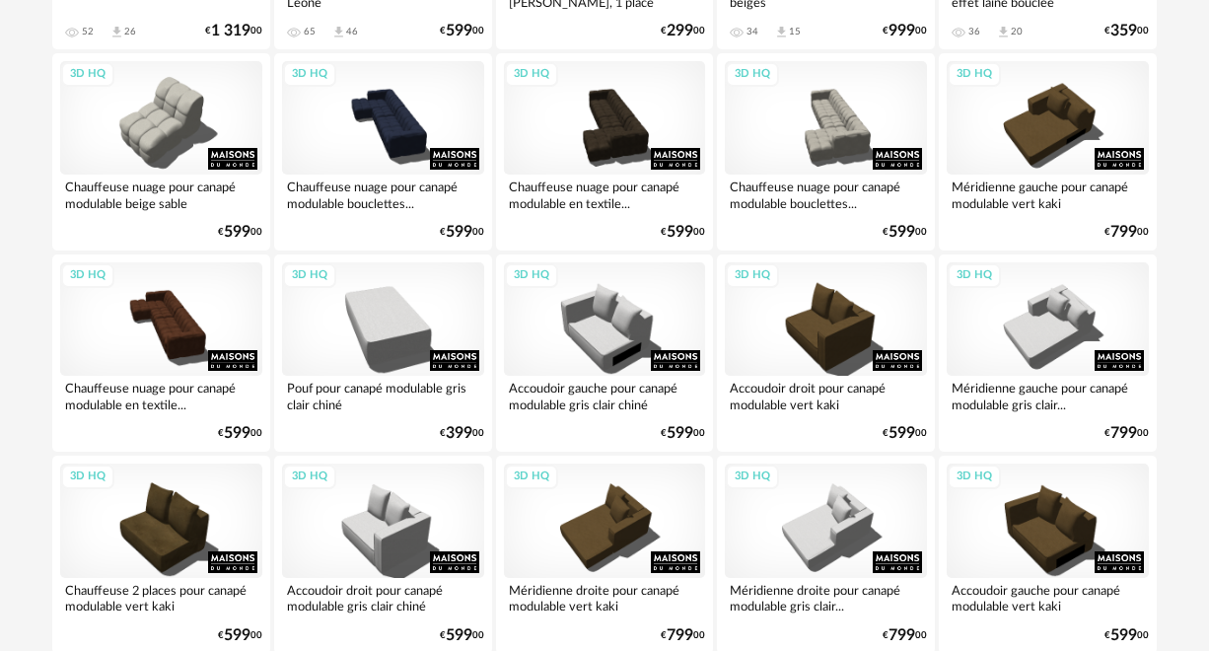
scroll to position [3332, 0]
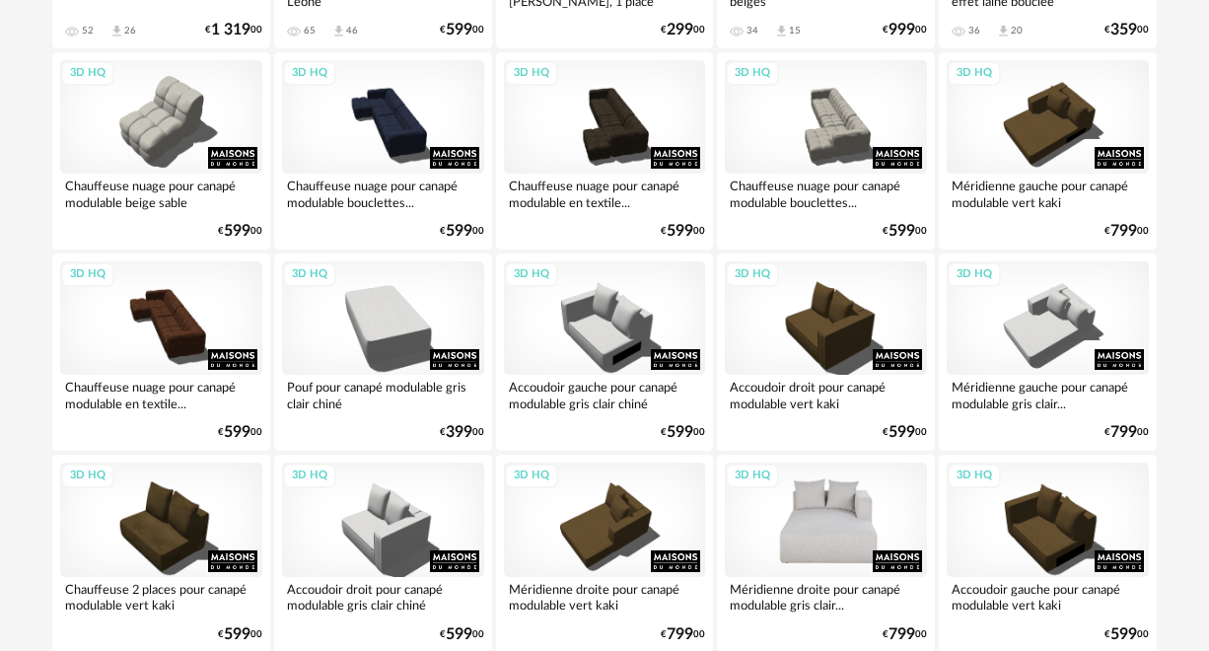
click at [815, 511] on div "3D HQ" at bounding box center [826, 519] width 202 height 113
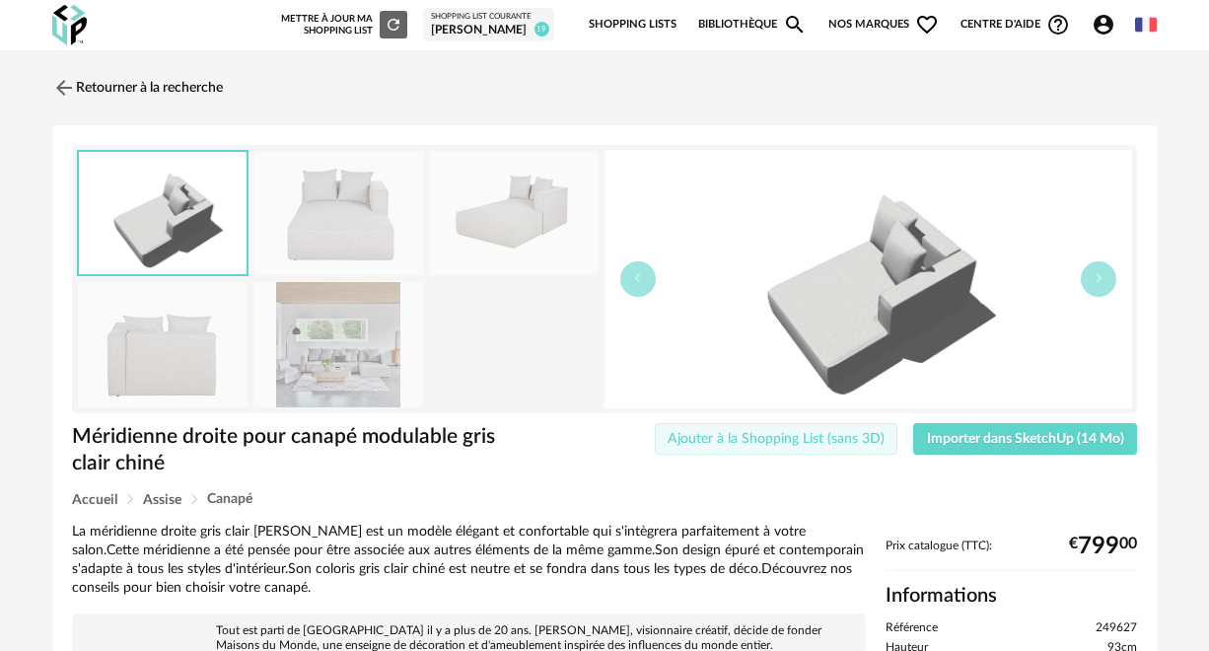
click at [834, 439] on span "Ajouter à la Shopping List (sans 3D)" at bounding box center [776, 439] width 217 height 14
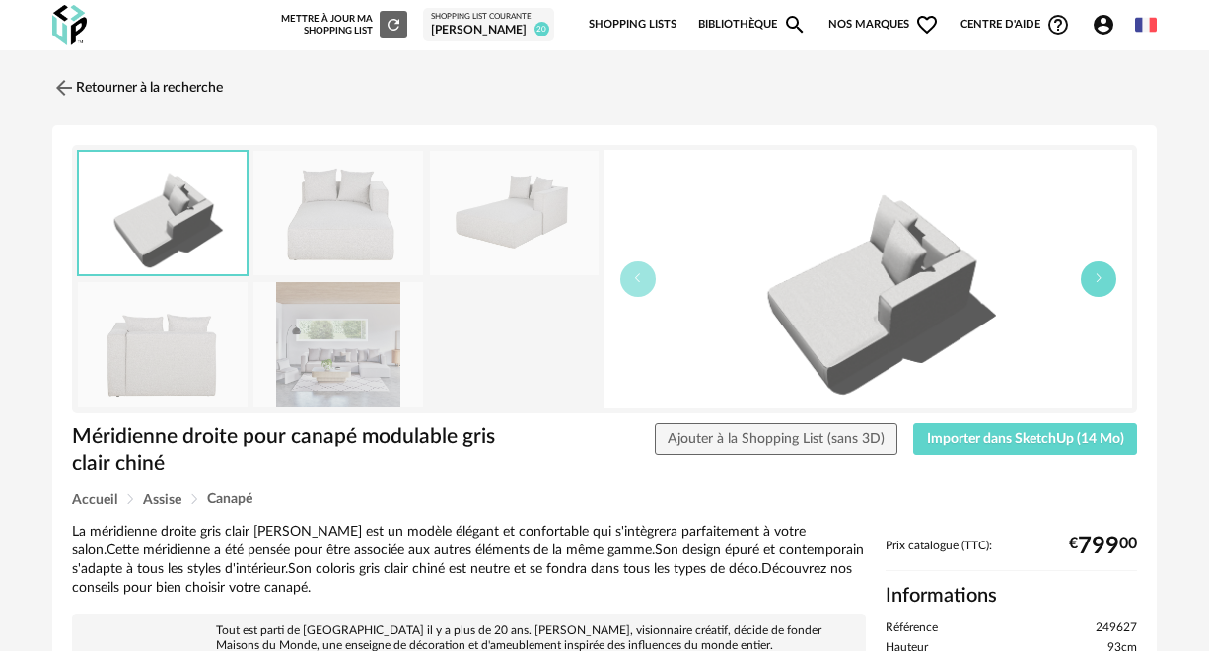
click at [1096, 274] on icon "button" at bounding box center [1099, 278] width 12 height 12
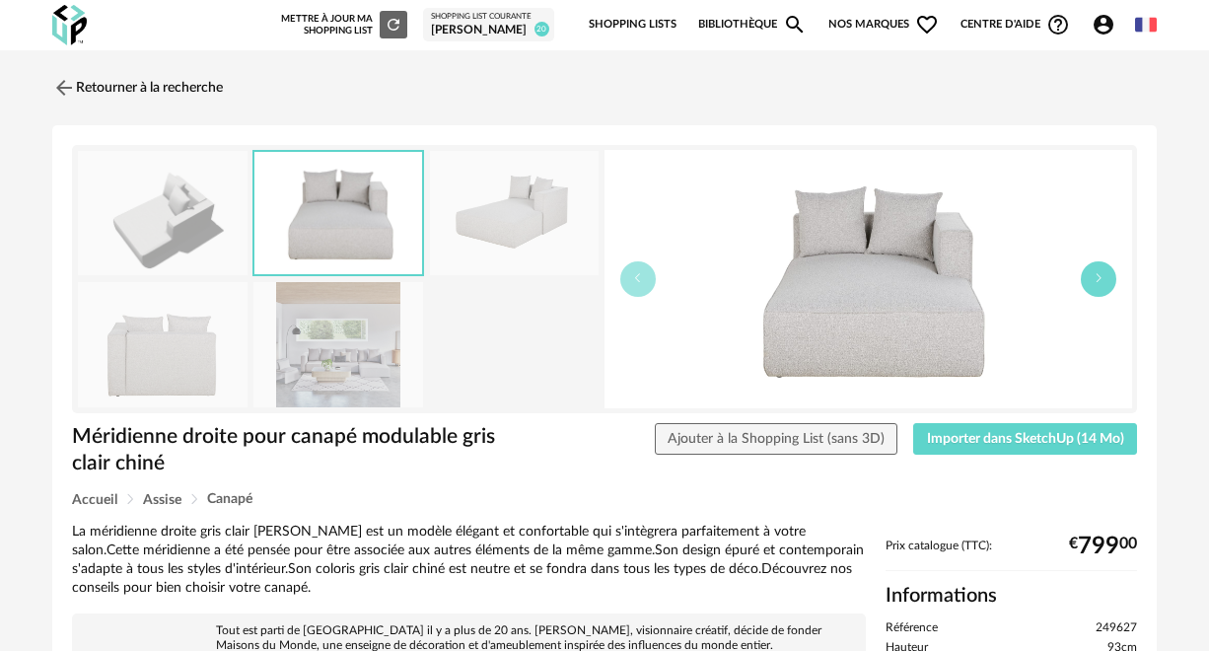
click at [1096, 274] on icon "button" at bounding box center [1099, 278] width 12 height 12
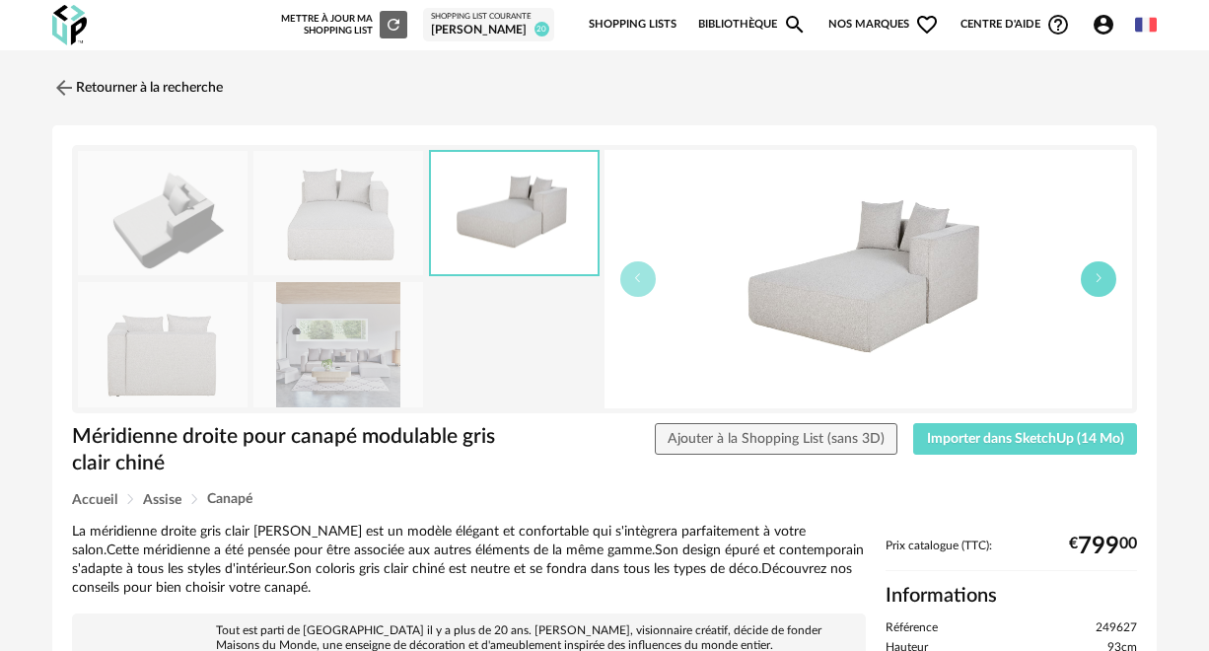
click at [1096, 274] on icon "button" at bounding box center [1099, 278] width 12 height 12
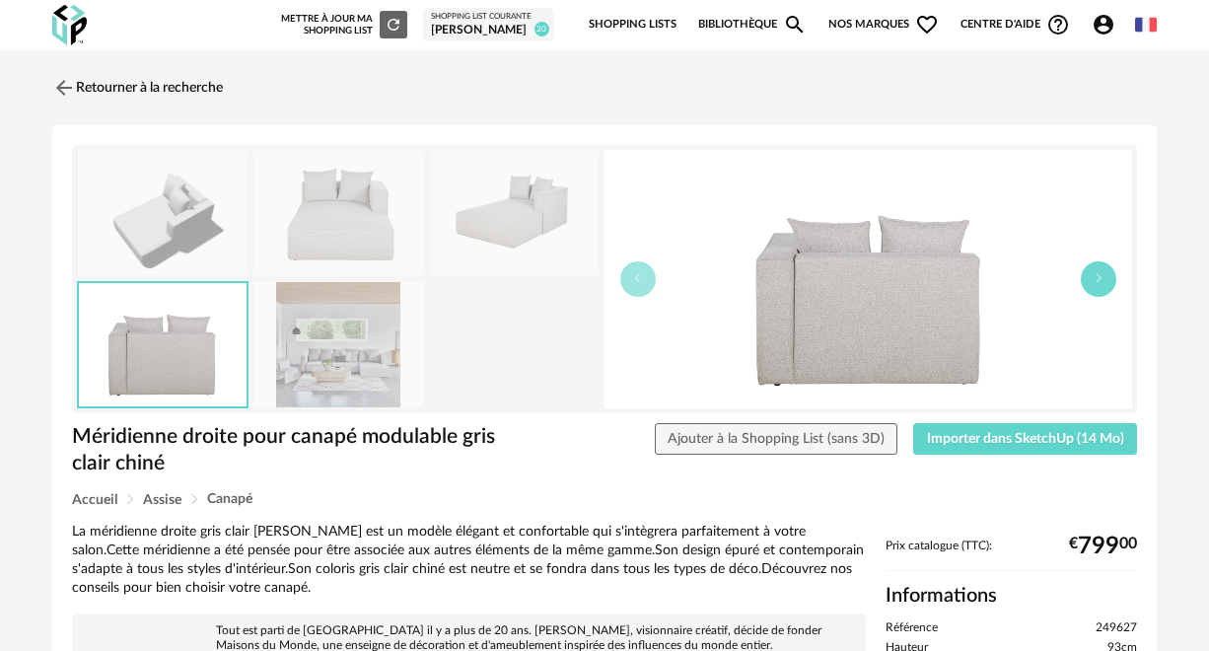
click at [1096, 274] on icon "button" at bounding box center [1099, 278] width 12 height 12
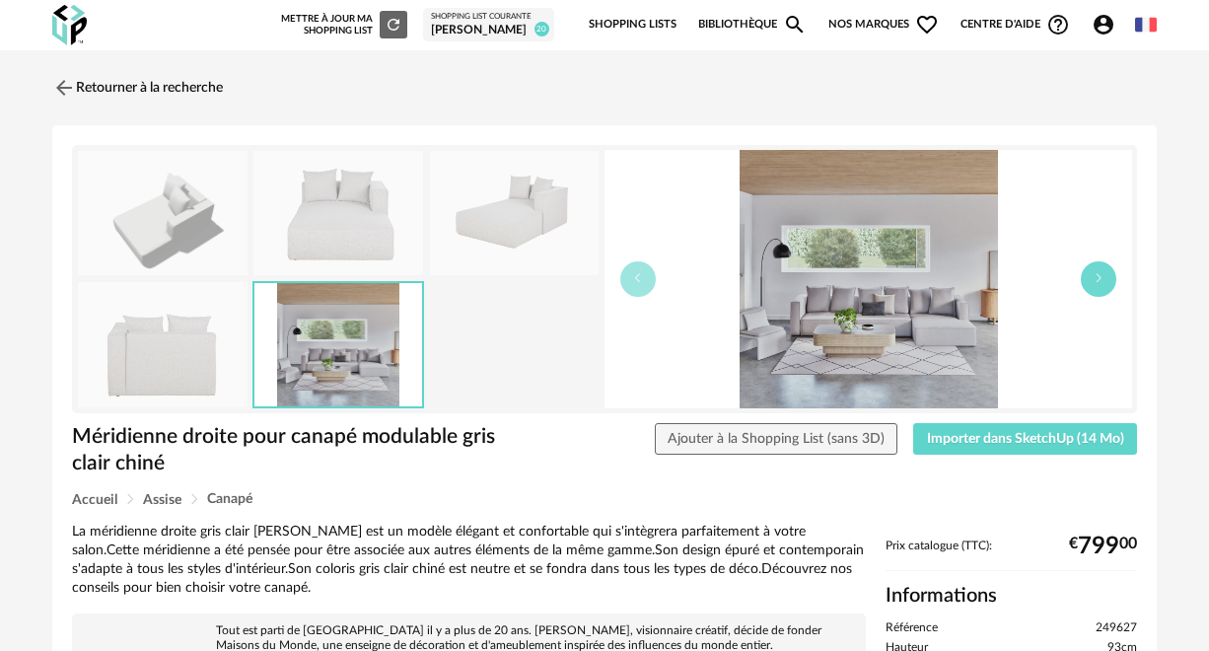
click at [1096, 274] on icon "button" at bounding box center [1099, 278] width 12 height 12
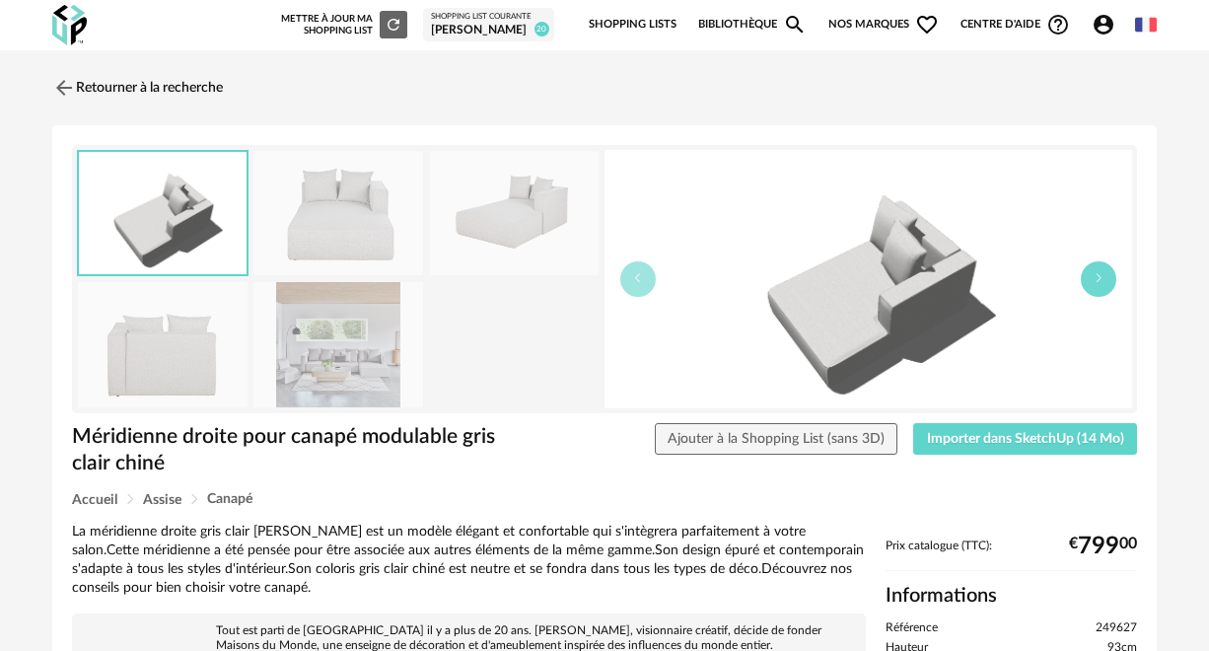
click at [1096, 274] on icon "button" at bounding box center [1099, 278] width 12 height 12
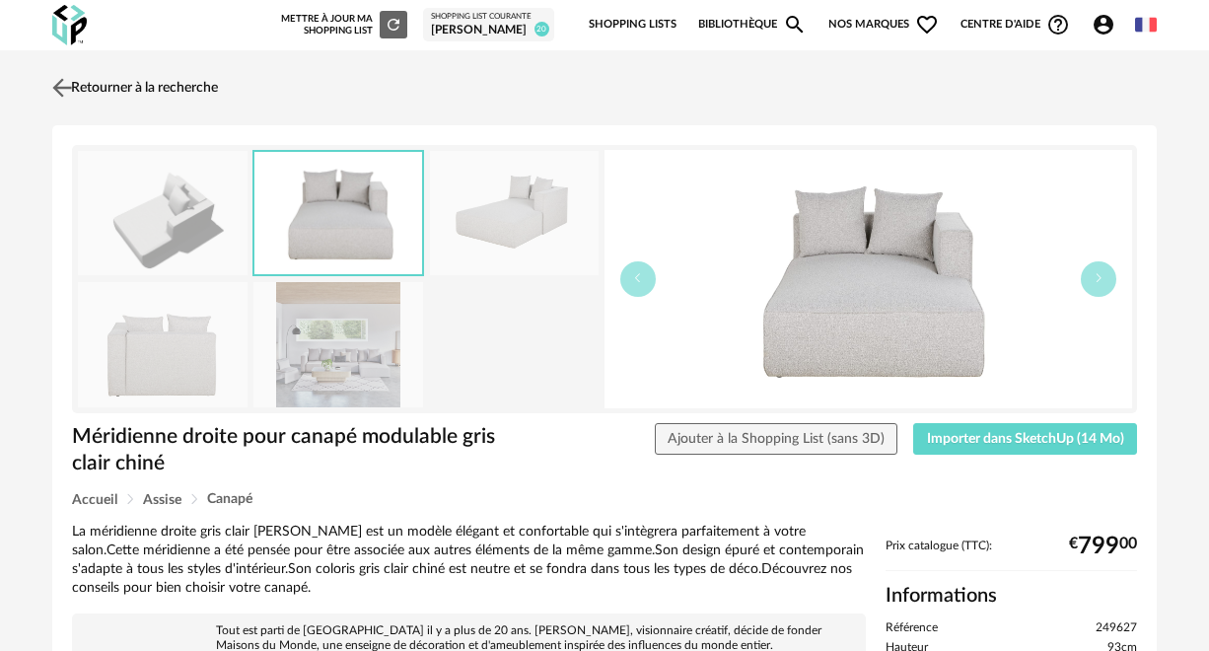
click at [65, 89] on img at bounding box center [62, 87] width 29 height 29
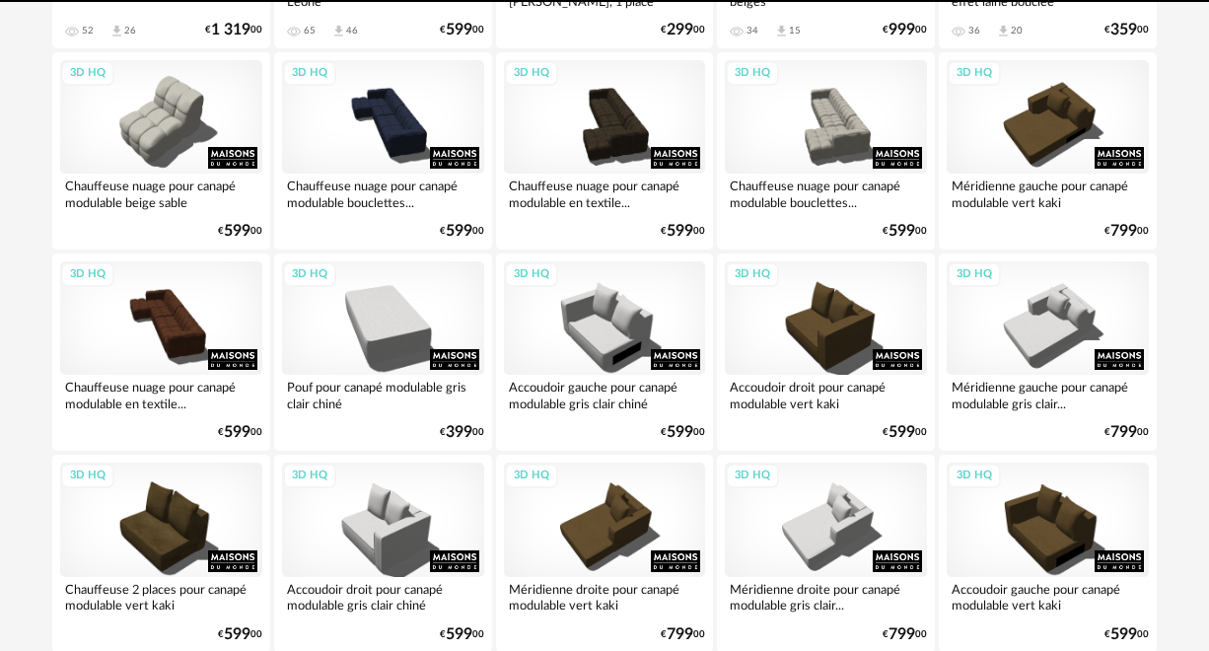
scroll to position [3400, 0]
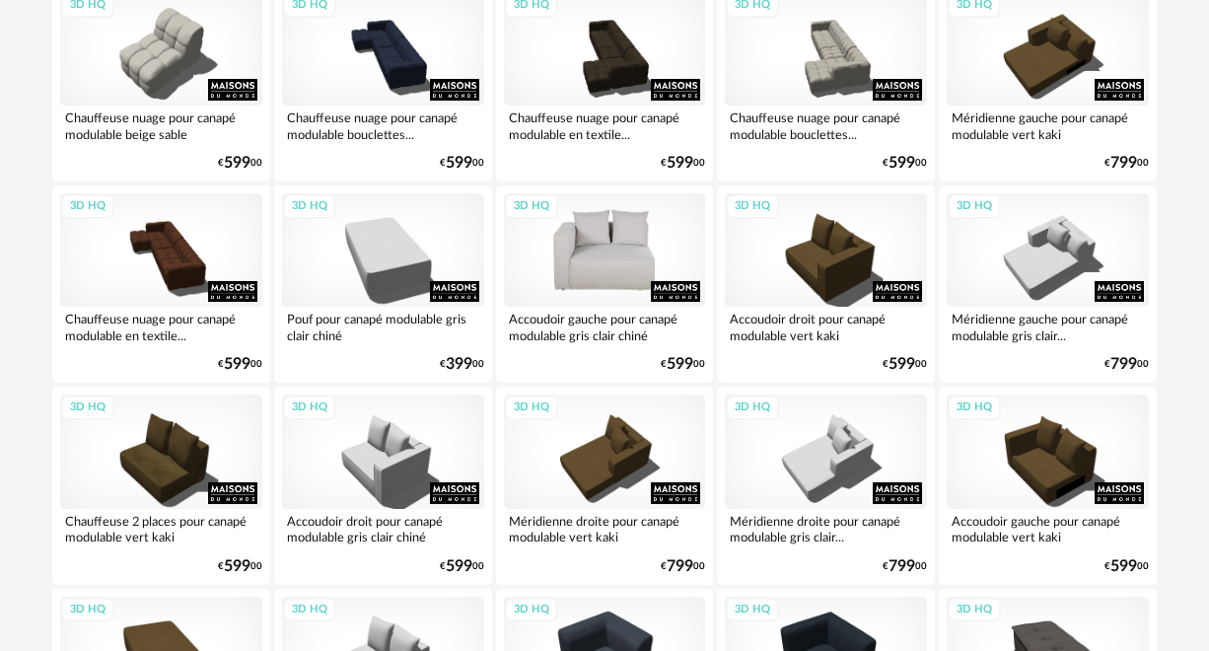
click at [613, 250] on div "3D HQ" at bounding box center [605, 249] width 202 height 113
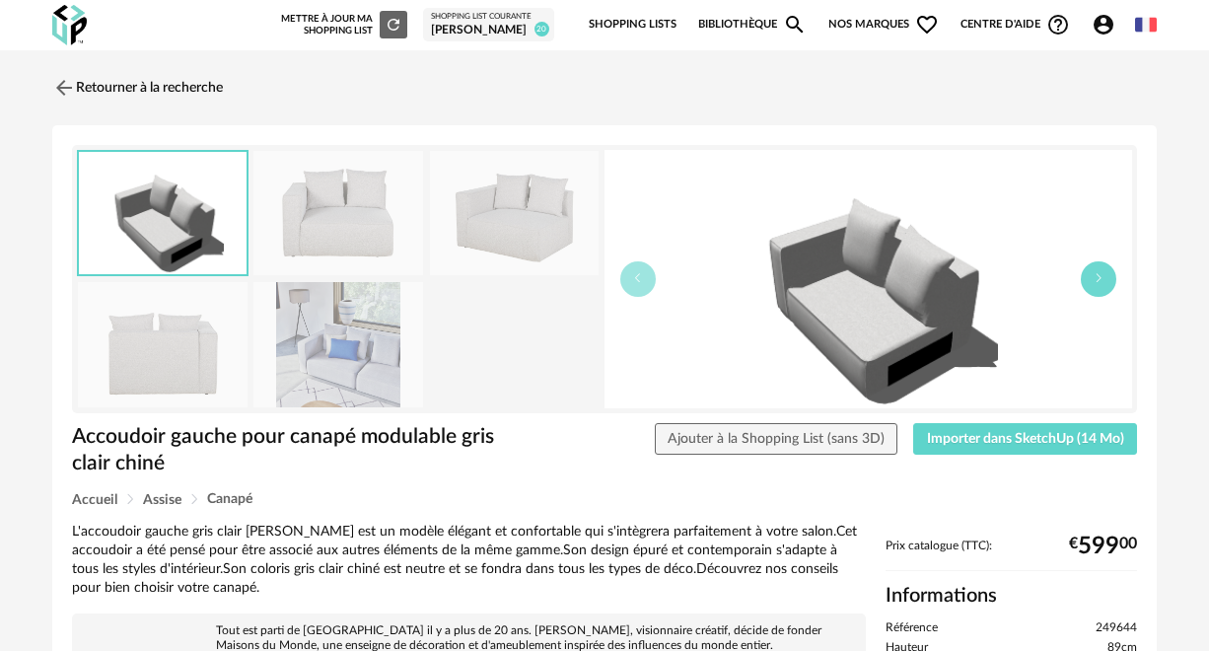
click at [1091, 276] on button "button" at bounding box center [1099, 279] width 36 height 36
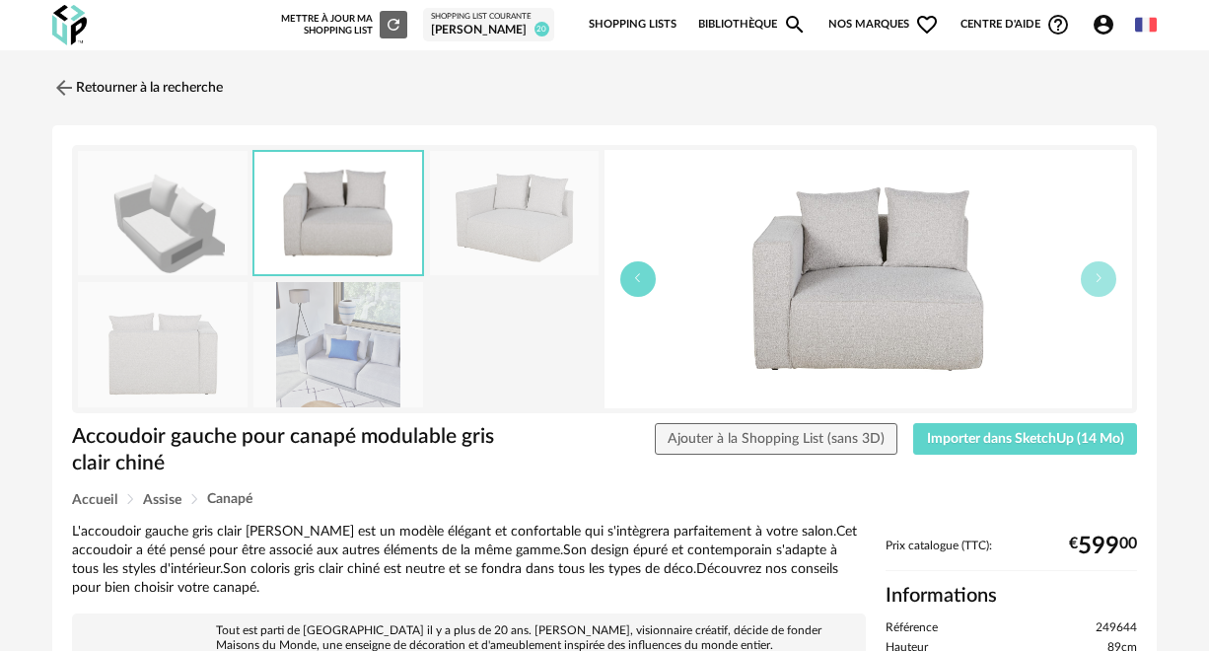
click at [636, 280] on icon "button" at bounding box center [638, 278] width 12 height 12
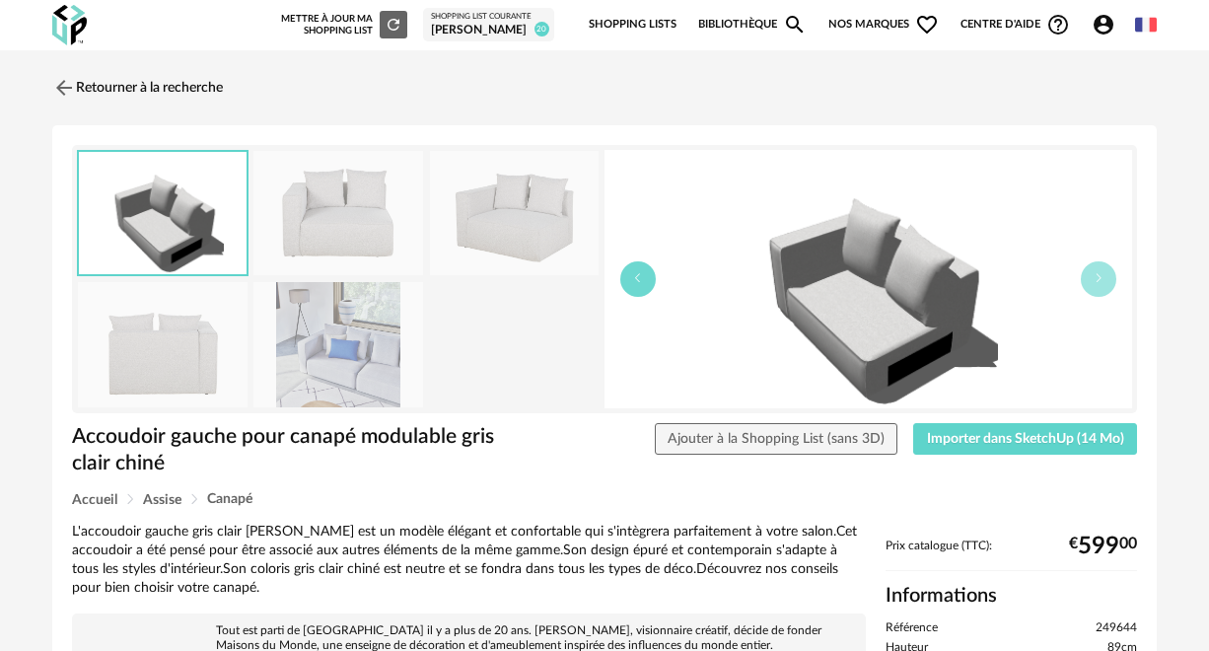
click at [636, 280] on icon "button" at bounding box center [638, 278] width 12 height 12
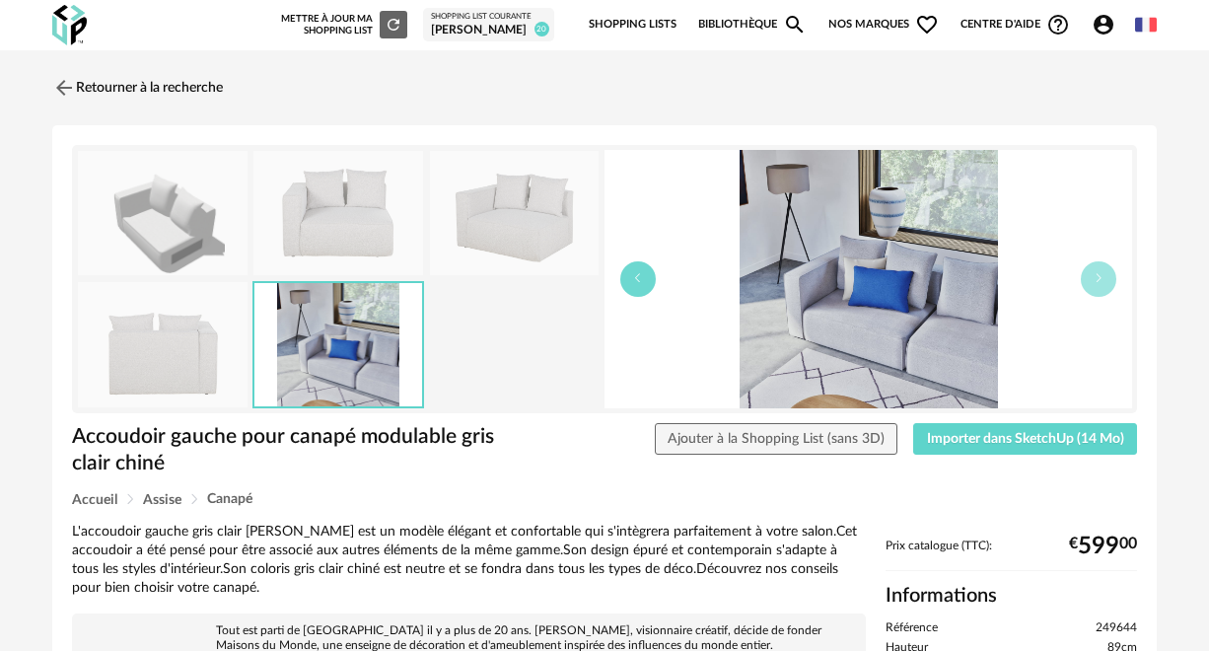
click at [636, 280] on icon "button" at bounding box center [638, 278] width 12 height 12
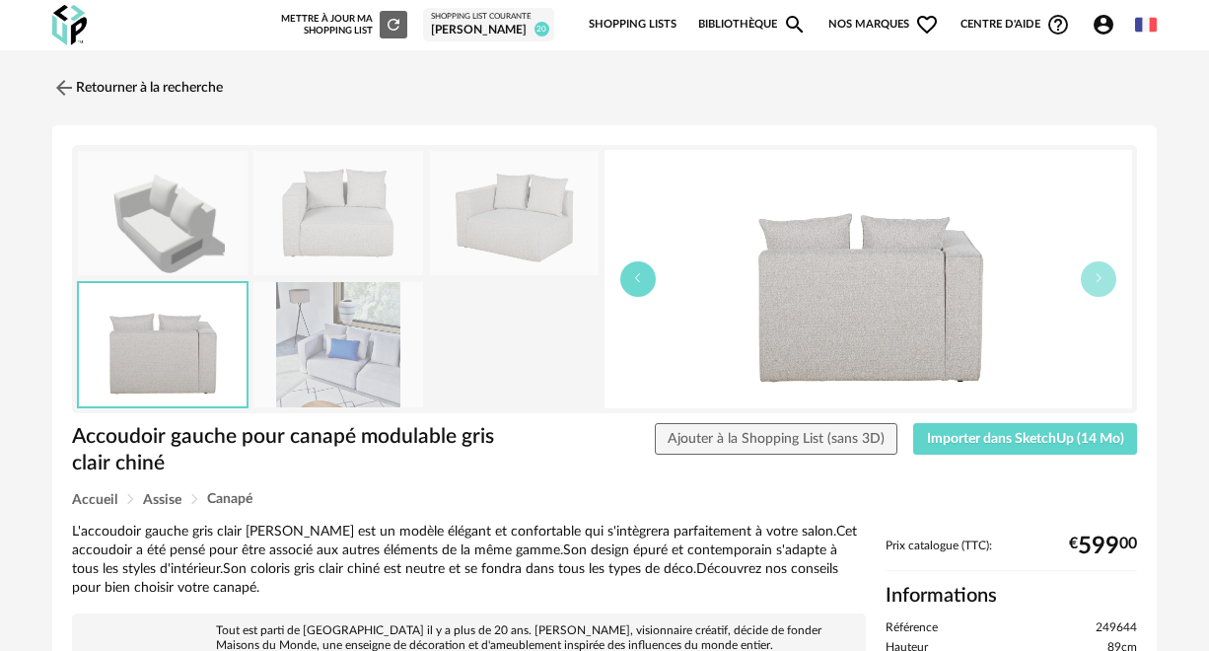
click at [636, 280] on icon "button" at bounding box center [638, 278] width 12 height 12
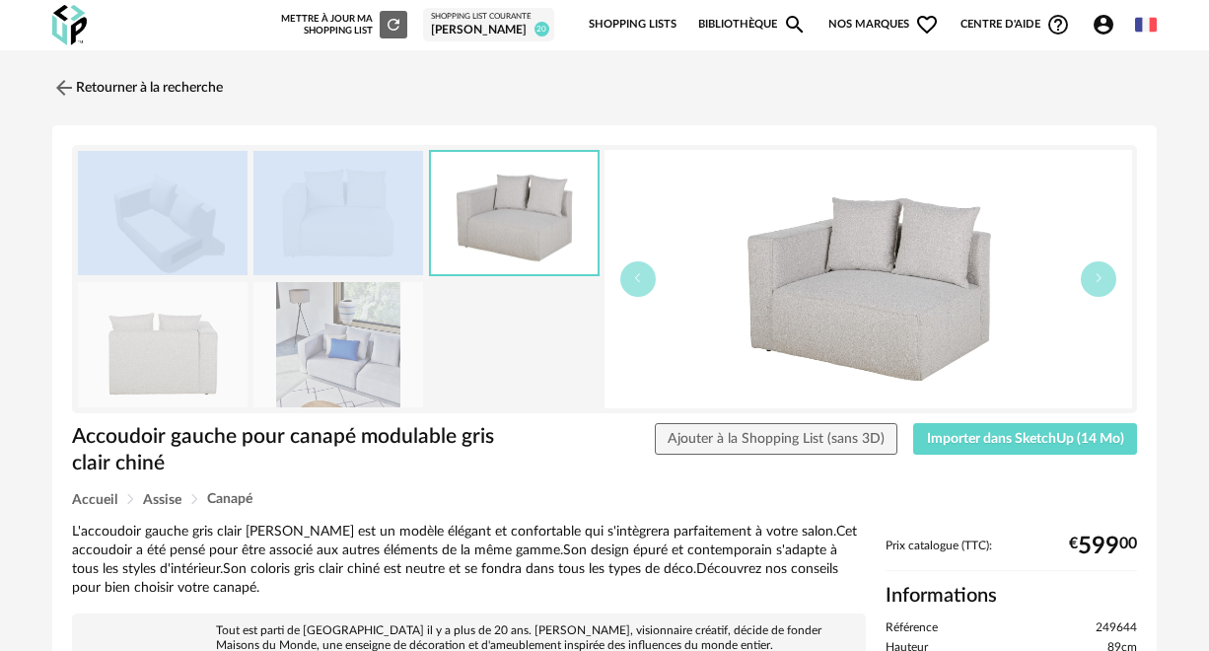
click at [278, 118] on div "Retourner à la recherche Accoudoir gauche pour canapé modulable gris clair chin…" at bounding box center [604, 659] width 1136 height 1187
click at [637, 284] on button "button" at bounding box center [638, 279] width 36 height 36
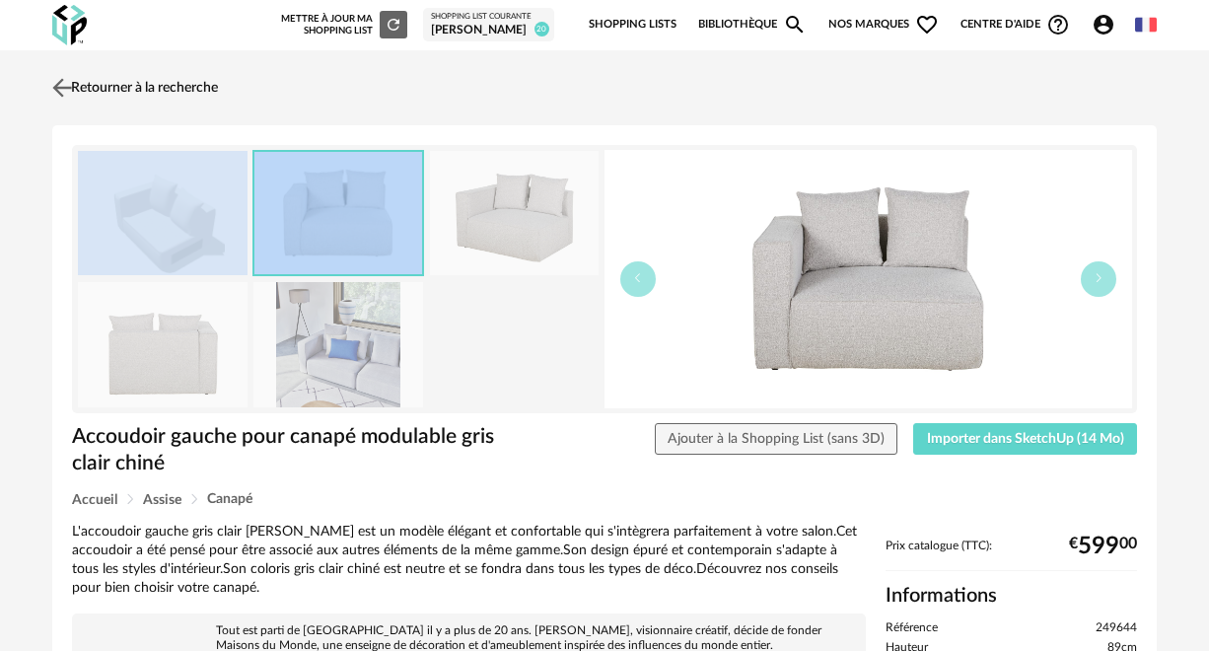
click at [105, 81] on link "Retourner à la recherche" at bounding box center [132, 87] width 171 height 43
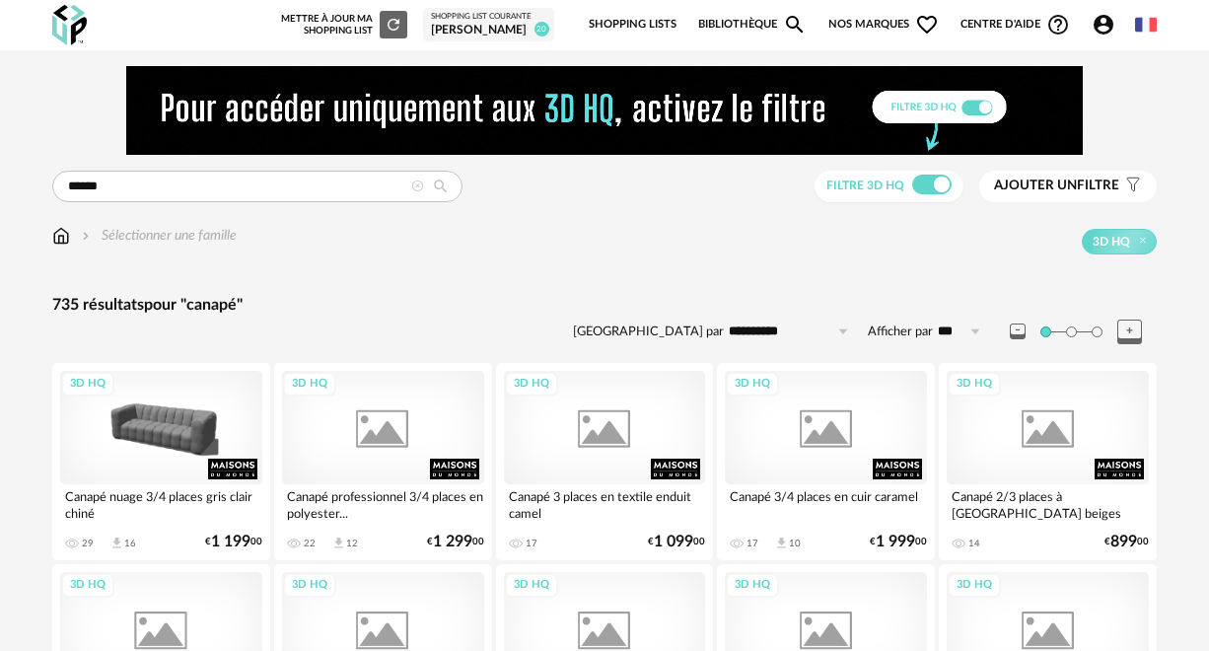
scroll to position [3469, 0]
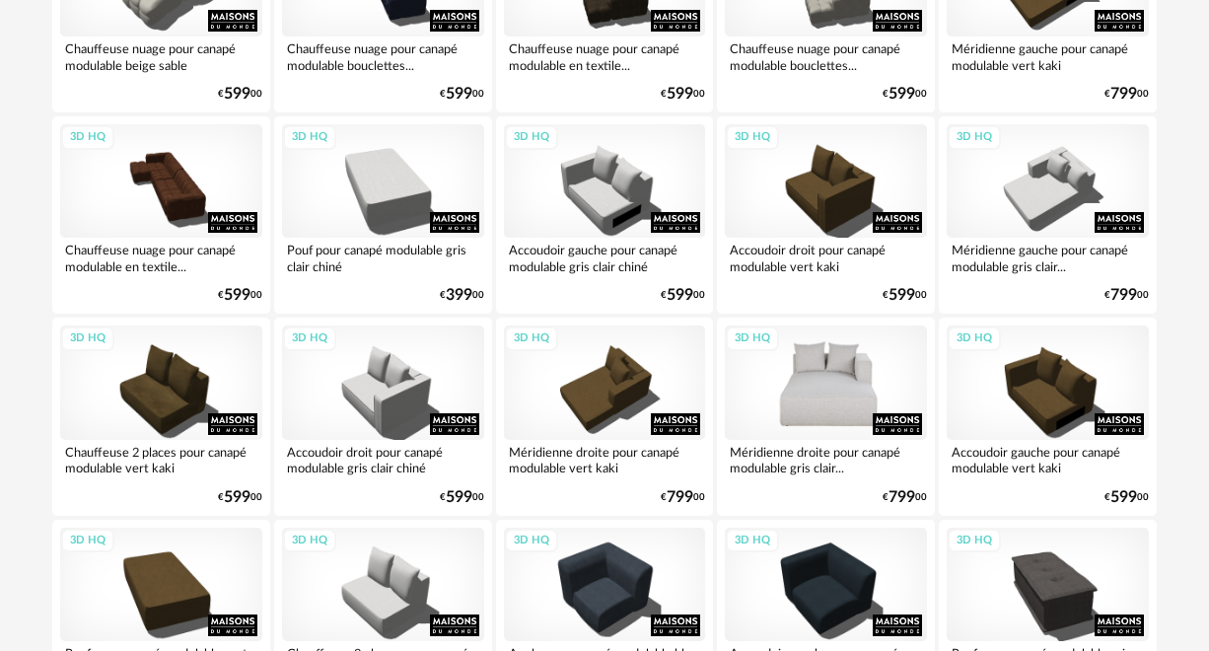
click at [828, 412] on div "3D HQ" at bounding box center [826, 382] width 202 height 113
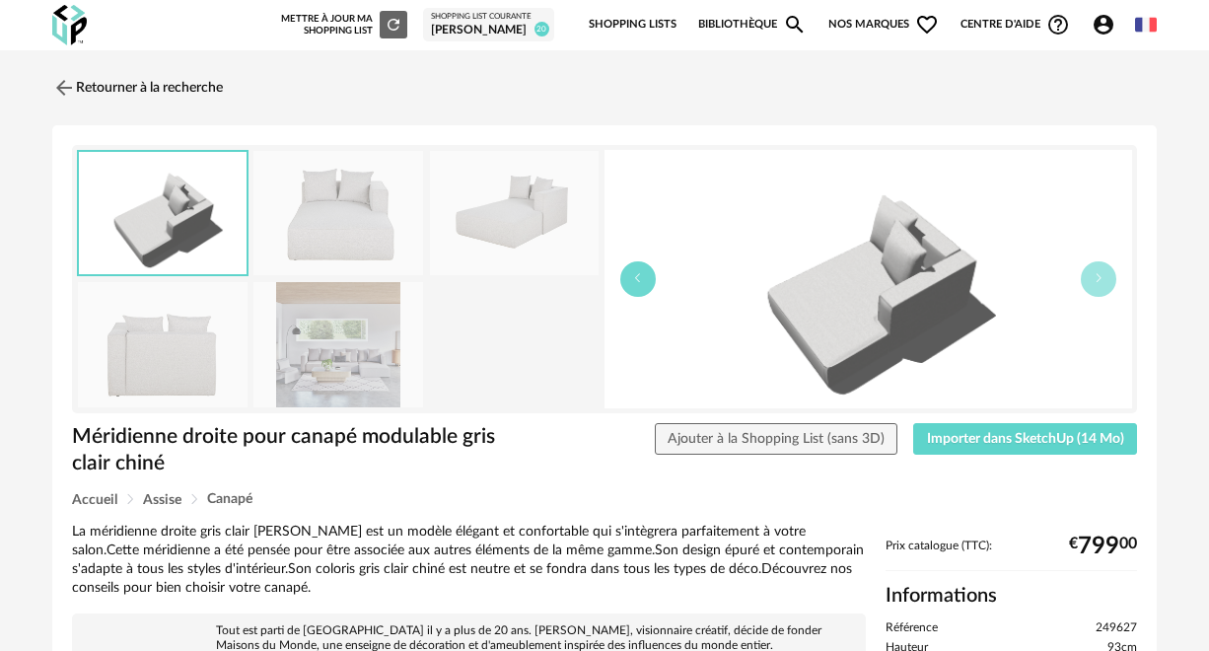
click at [643, 266] on button "button" at bounding box center [638, 279] width 36 height 36
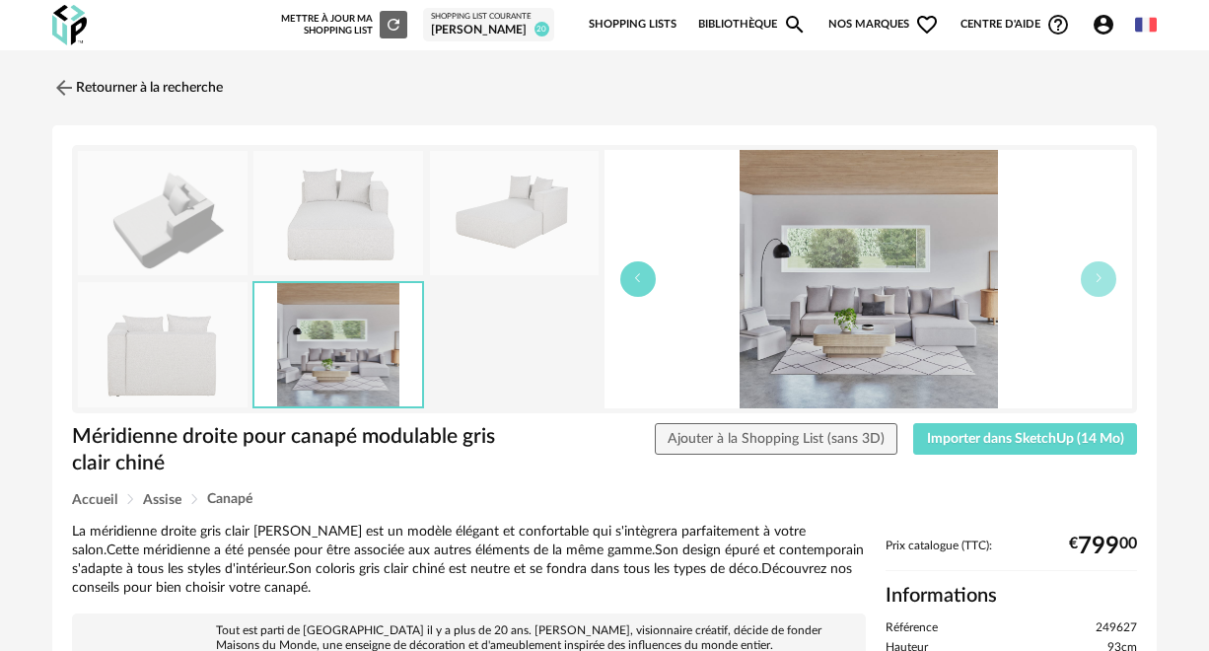
click at [641, 267] on button "button" at bounding box center [638, 279] width 36 height 36
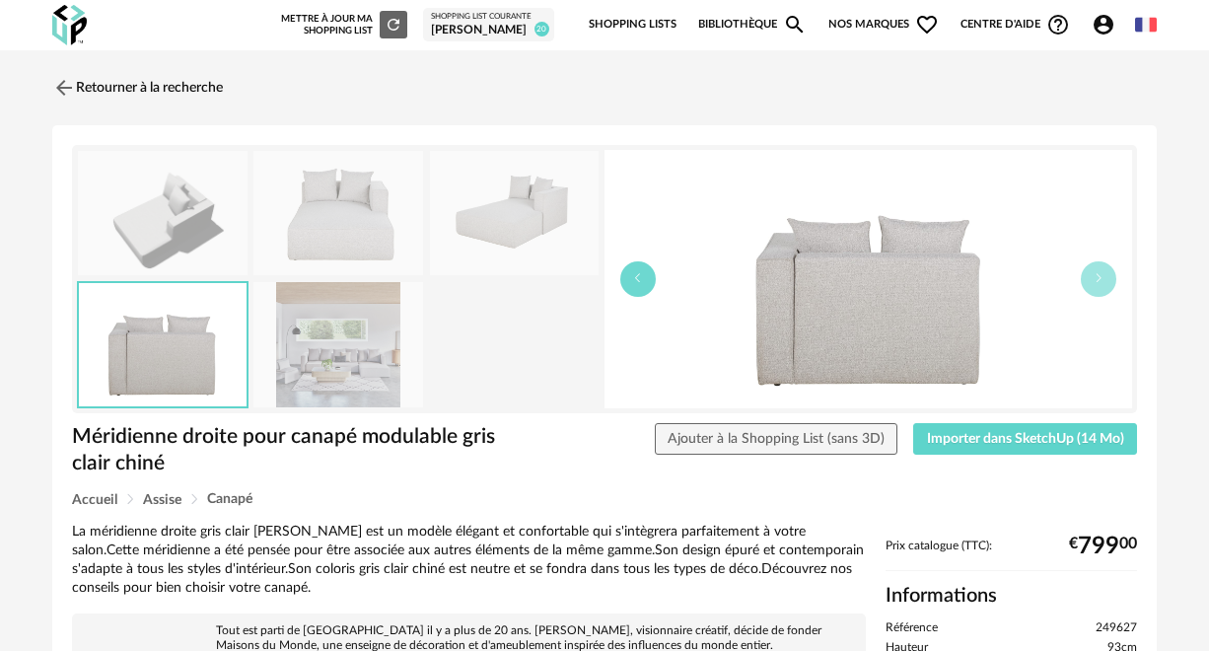
click at [641, 267] on button "button" at bounding box center [638, 279] width 36 height 36
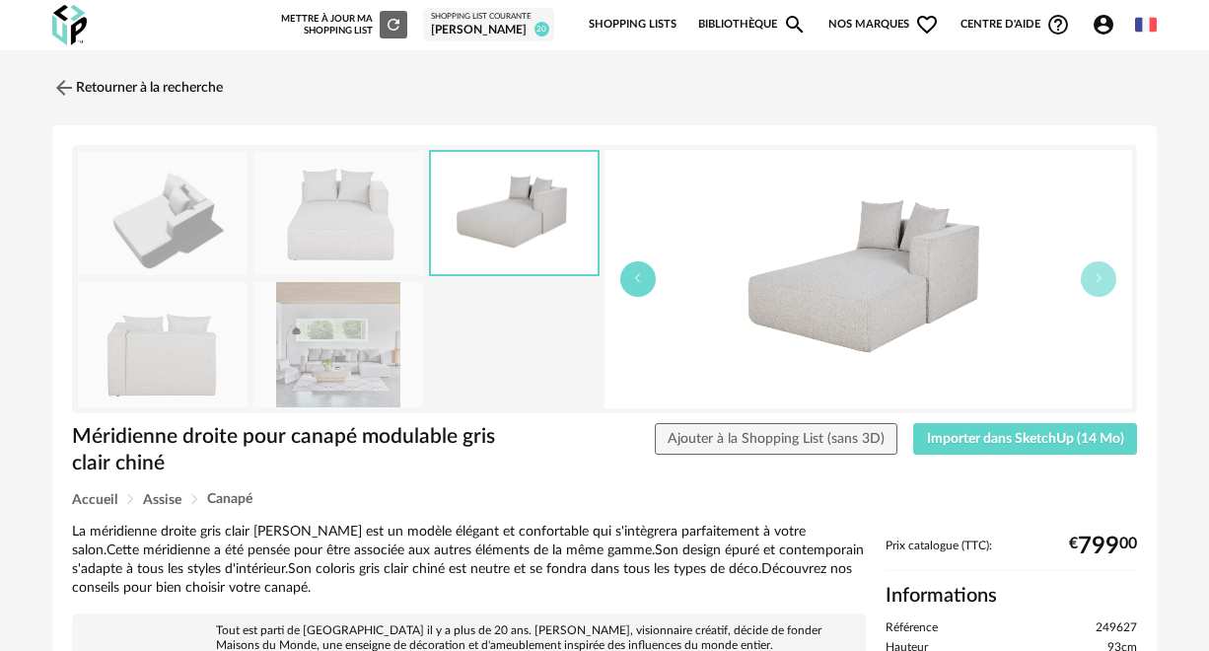
click at [641, 267] on button "button" at bounding box center [638, 279] width 36 height 36
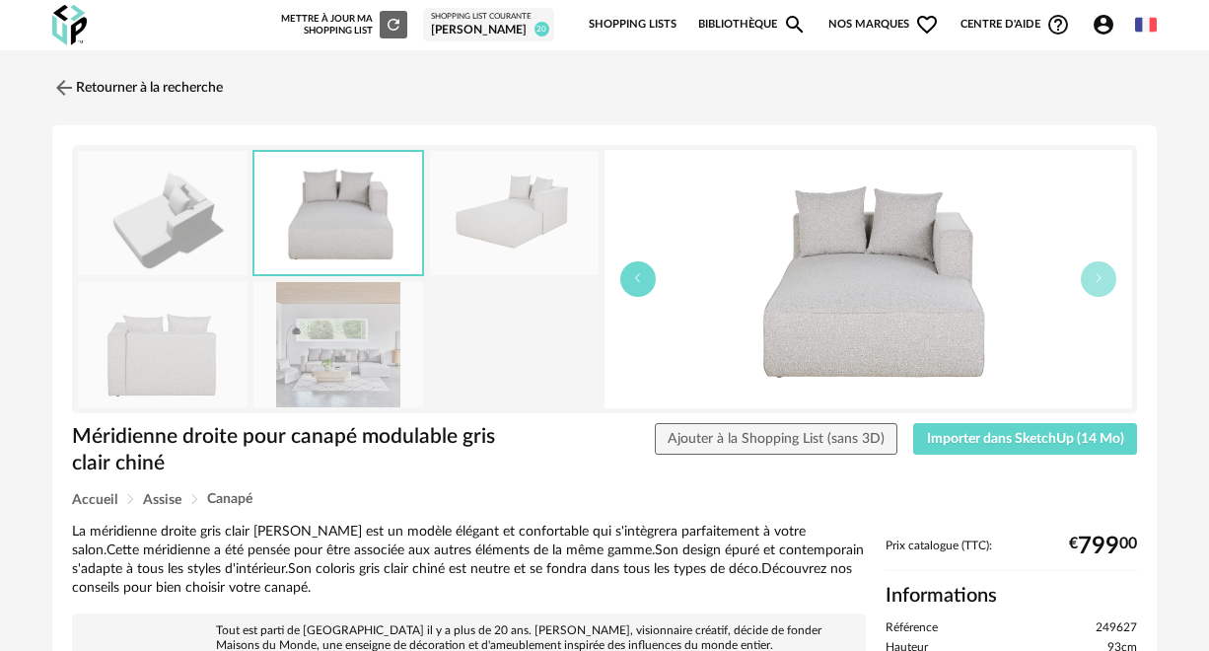
click at [641, 267] on button "button" at bounding box center [638, 279] width 36 height 36
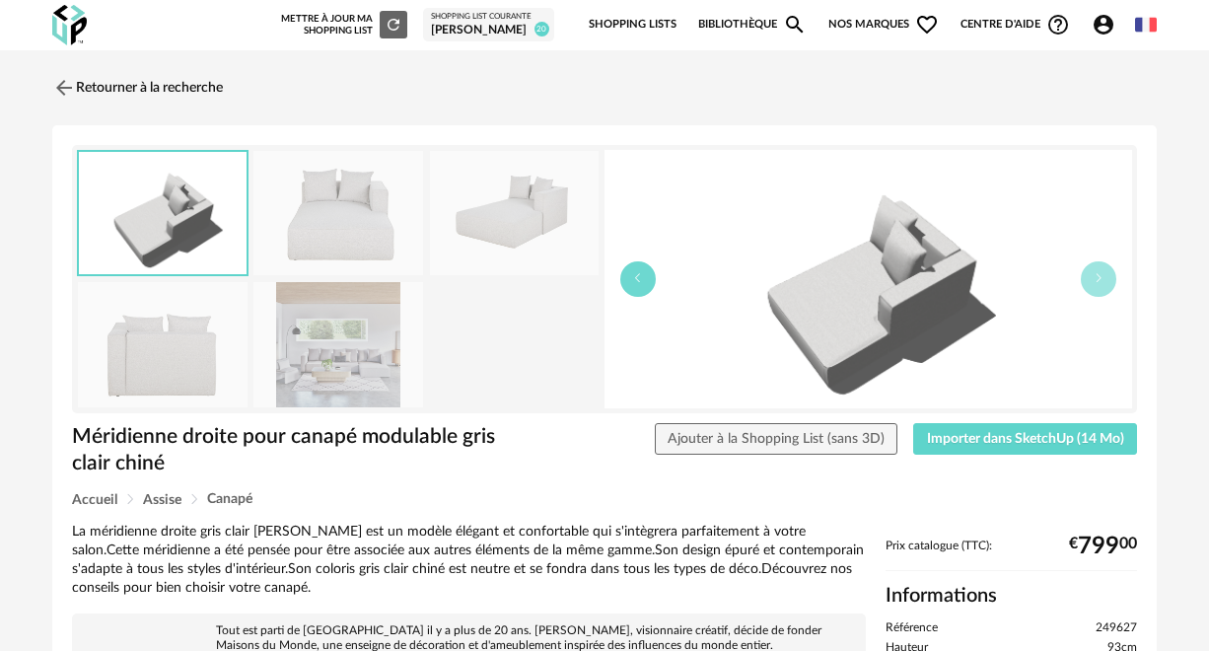
click at [641, 267] on button "button" at bounding box center [638, 279] width 36 height 36
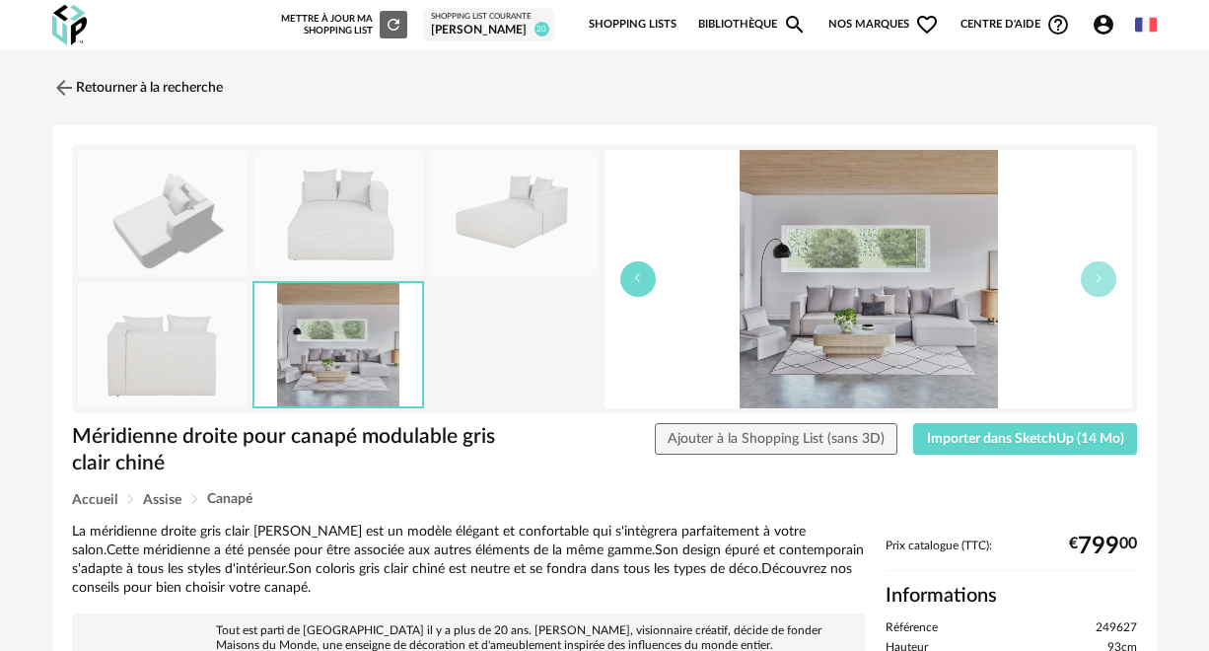
click at [641, 267] on button "button" at bounding box center [638, 279] width 36 height 36
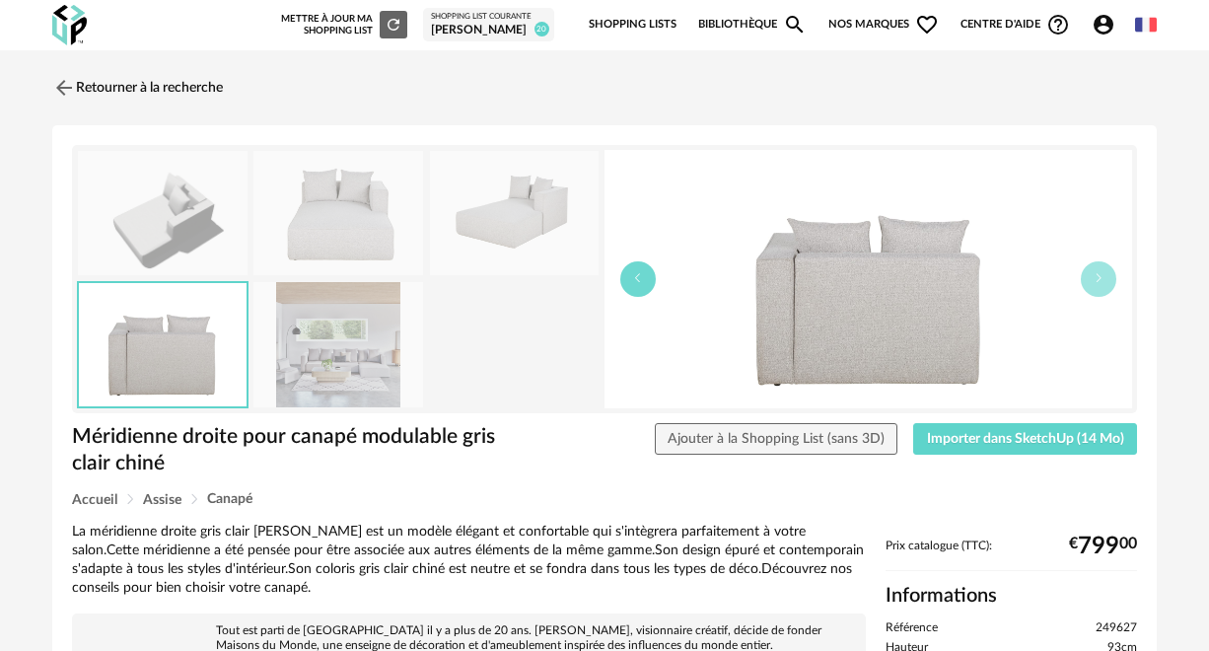
click at [641, 267] on button "button" at bounding box center [638, 279] width 36 height 36
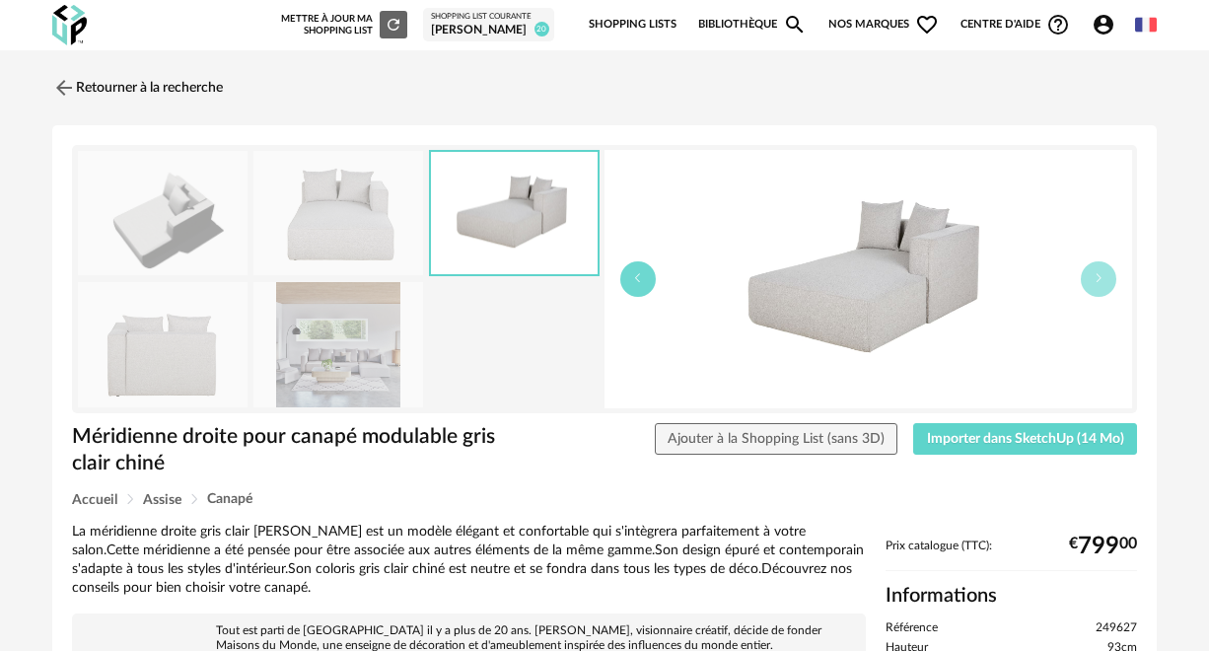
click at [641, 267] on button "button" at bounding box center [638, 279] width 36 height 36
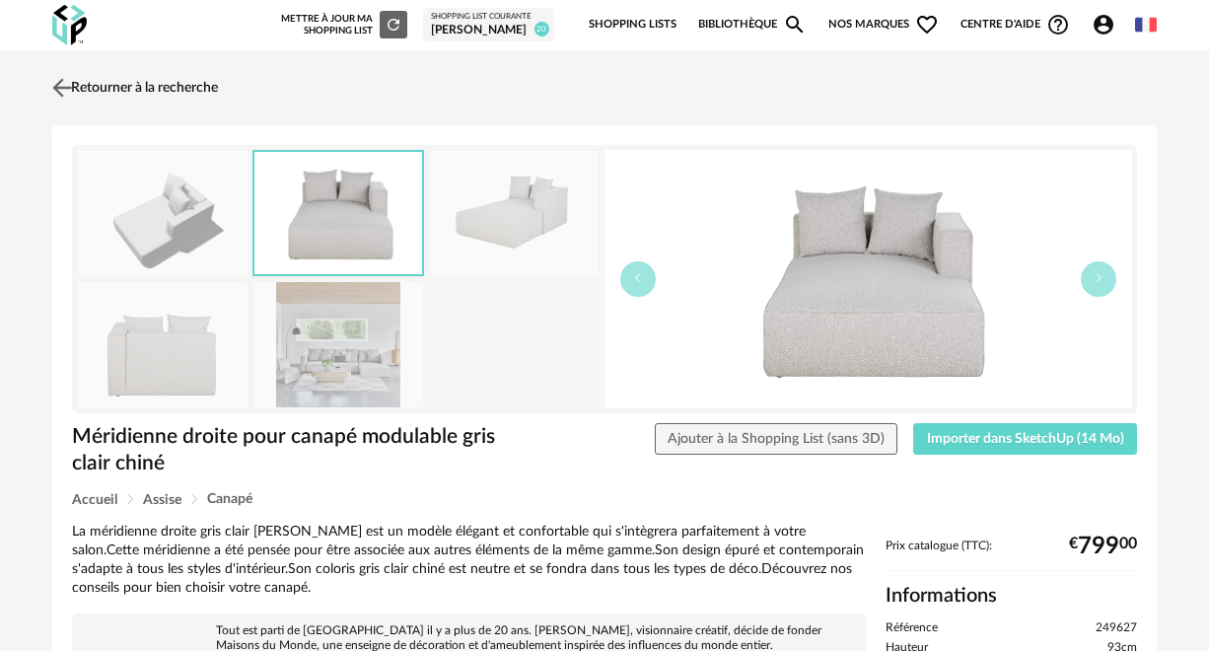
click at [57, 83] on img at bounding box center [62, 87] width 29 height 29
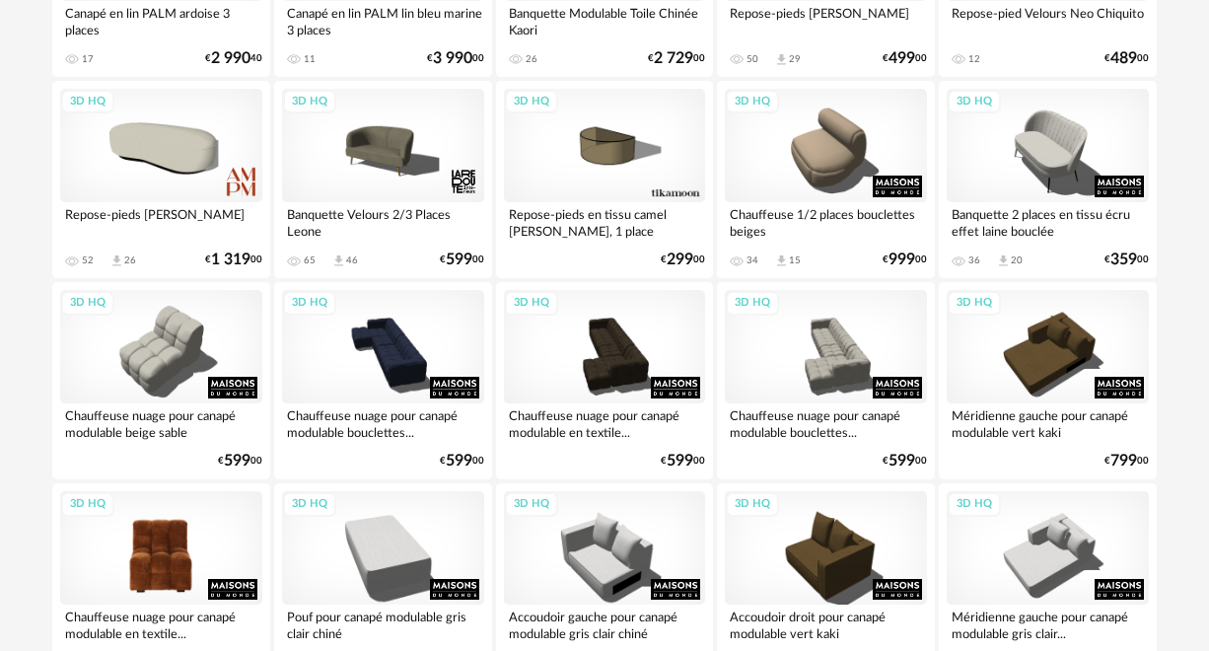
scroll to position [2939, 0]
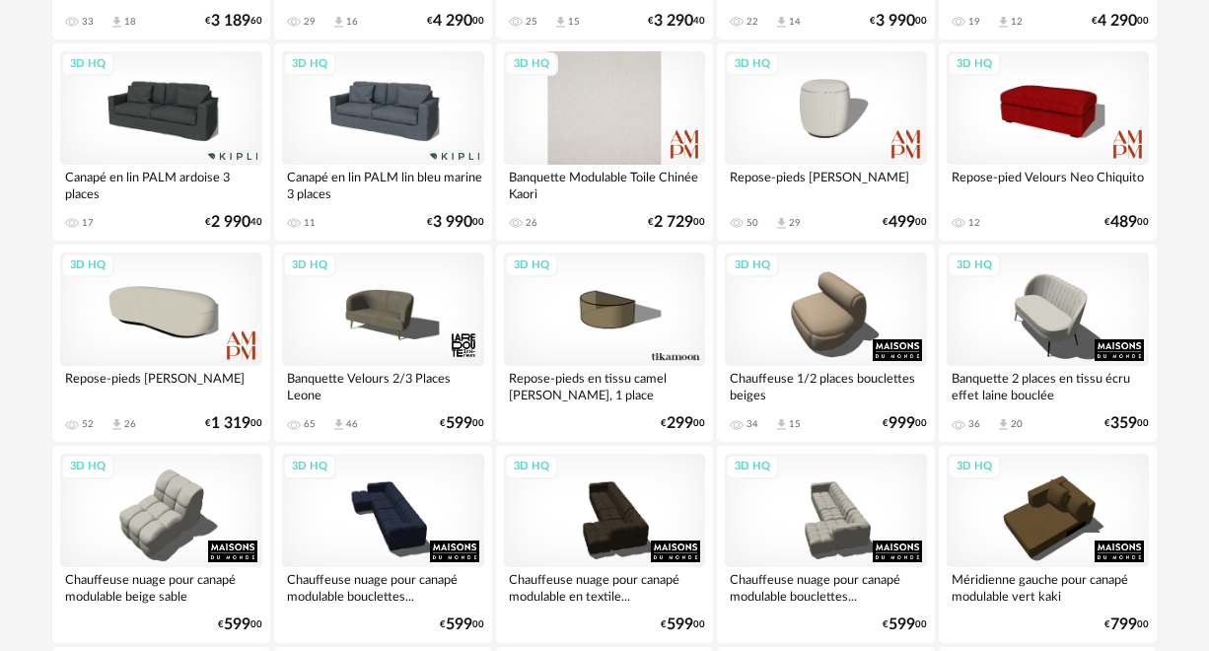
click at [648, 98] on div "3D HQ" at bounding box center [605, 107] width 202 height 113
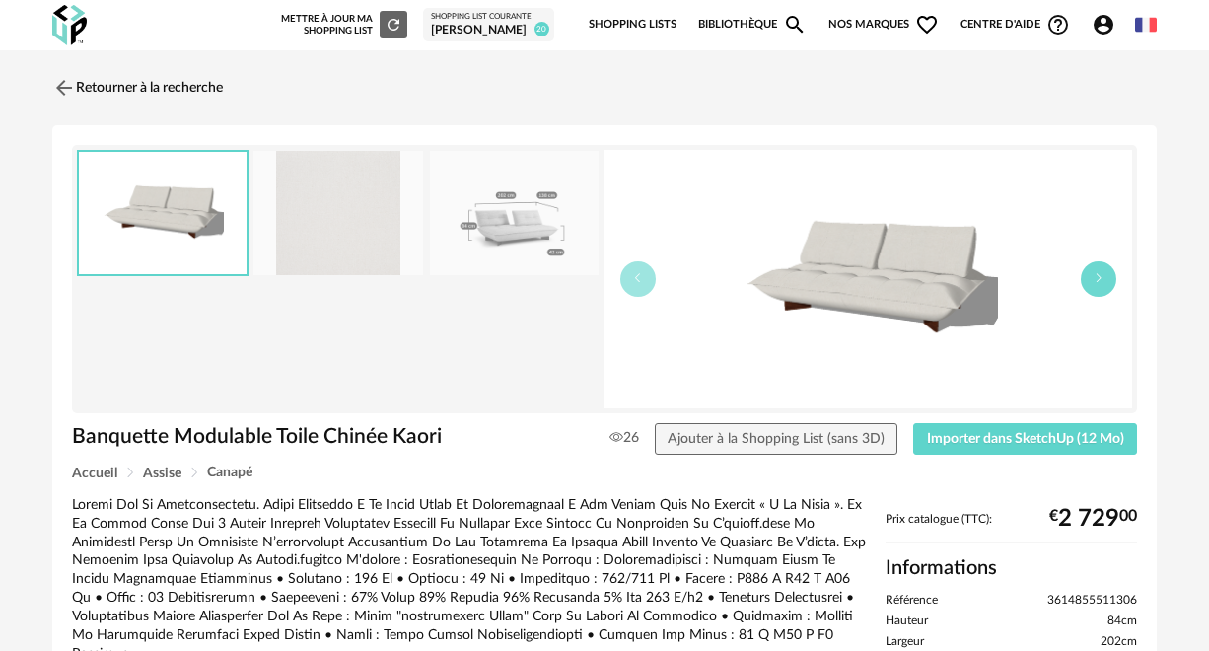
click at [1096, 283] on icon "button" at bounding box center [1099, 278] width 12 height 12
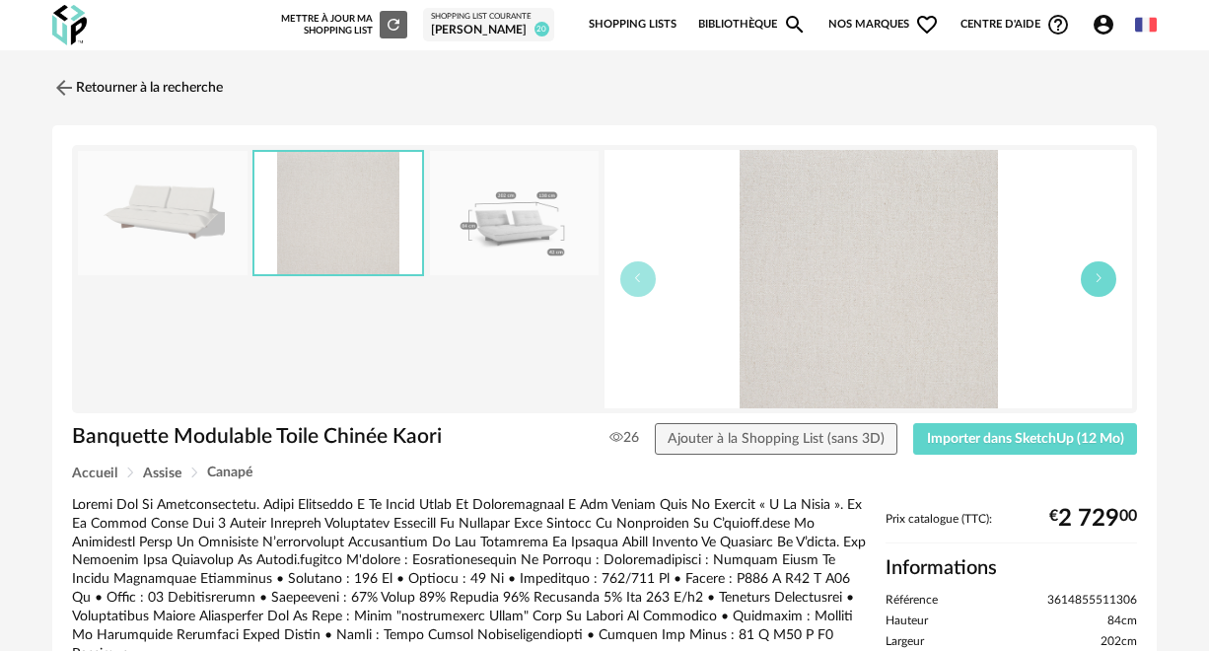
click at [1096, 283] on icon "button" at bounding box center [1099, 278] width 12 height 12
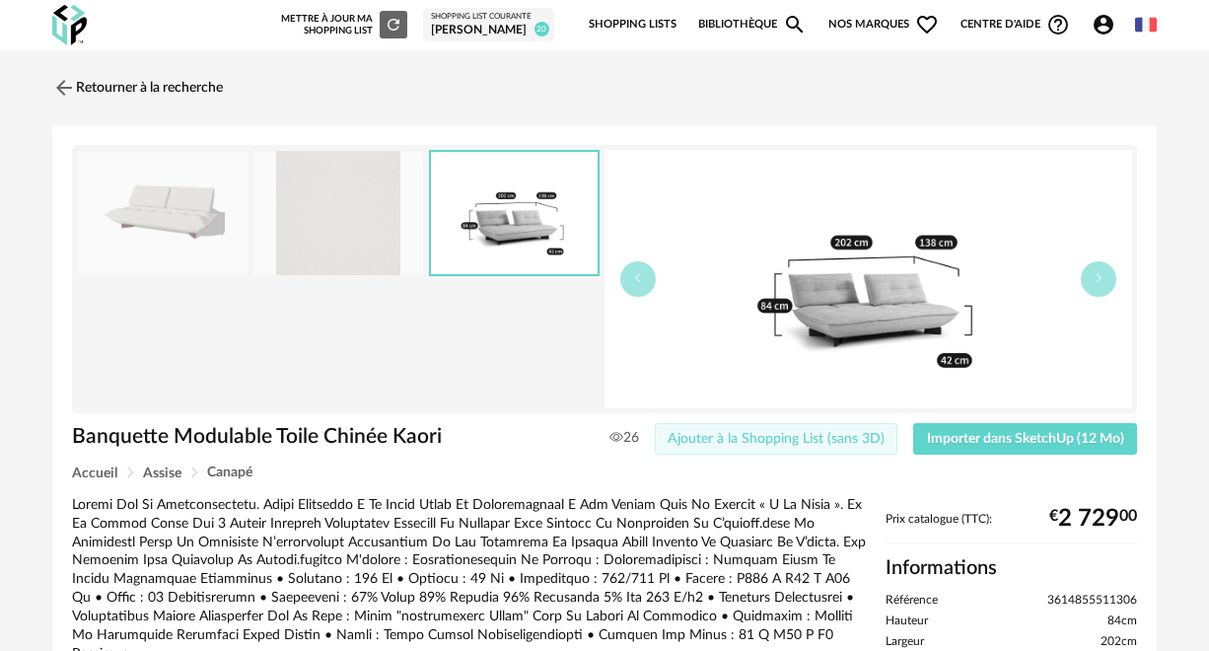
click at [838, 438] on span "Ajouter à la Shopping List (sans 3D)" at bounding box center [776, 439] width 217 height 14
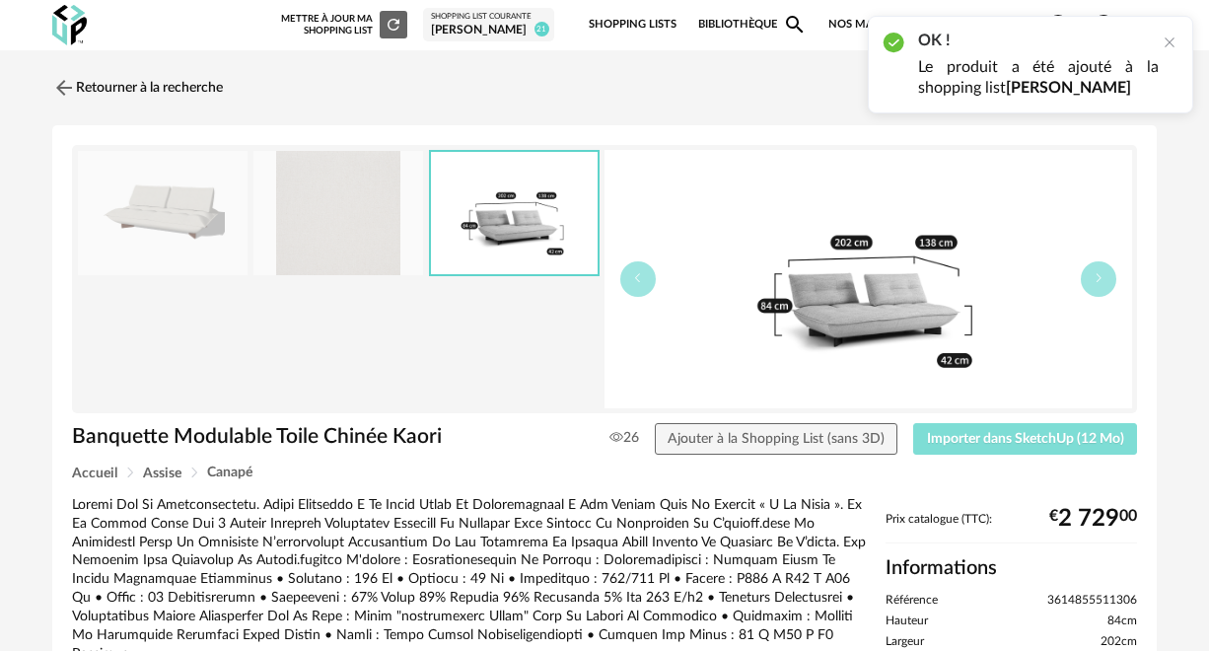
click at [1003, 432] on span "Importer dans SketchUp (12 Mo)" at bounding box center [1025, 439] width 197 height 14
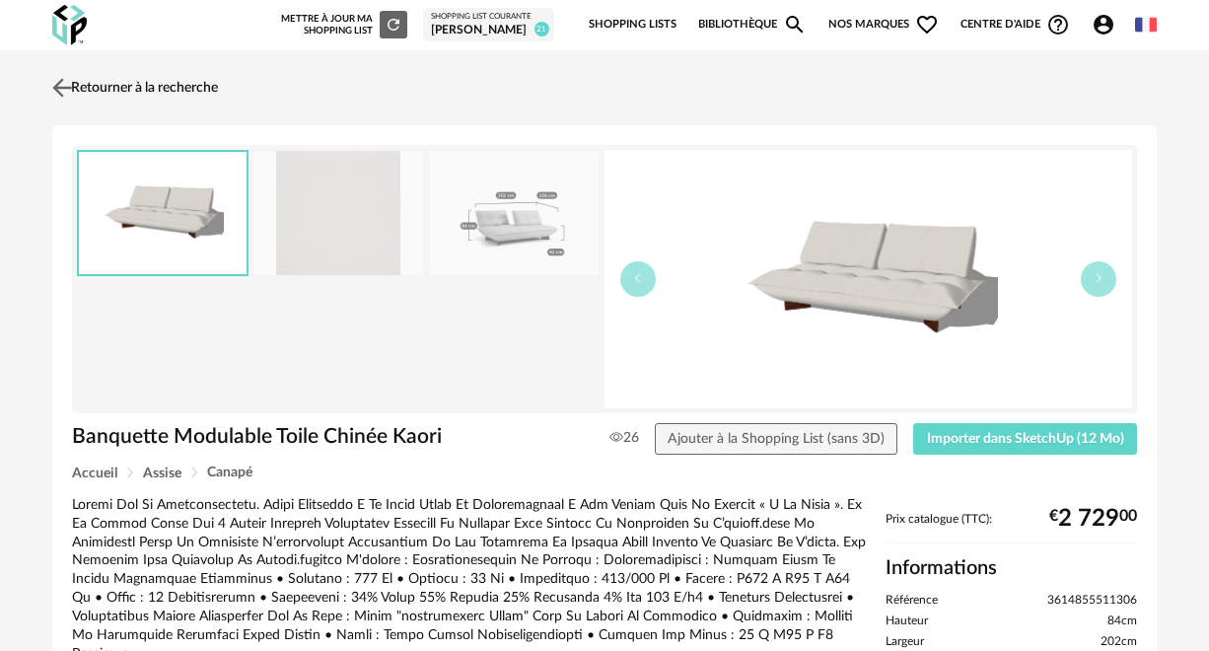
click at [59, 85] on img at bounding box center [62, 87] width 29 height 29
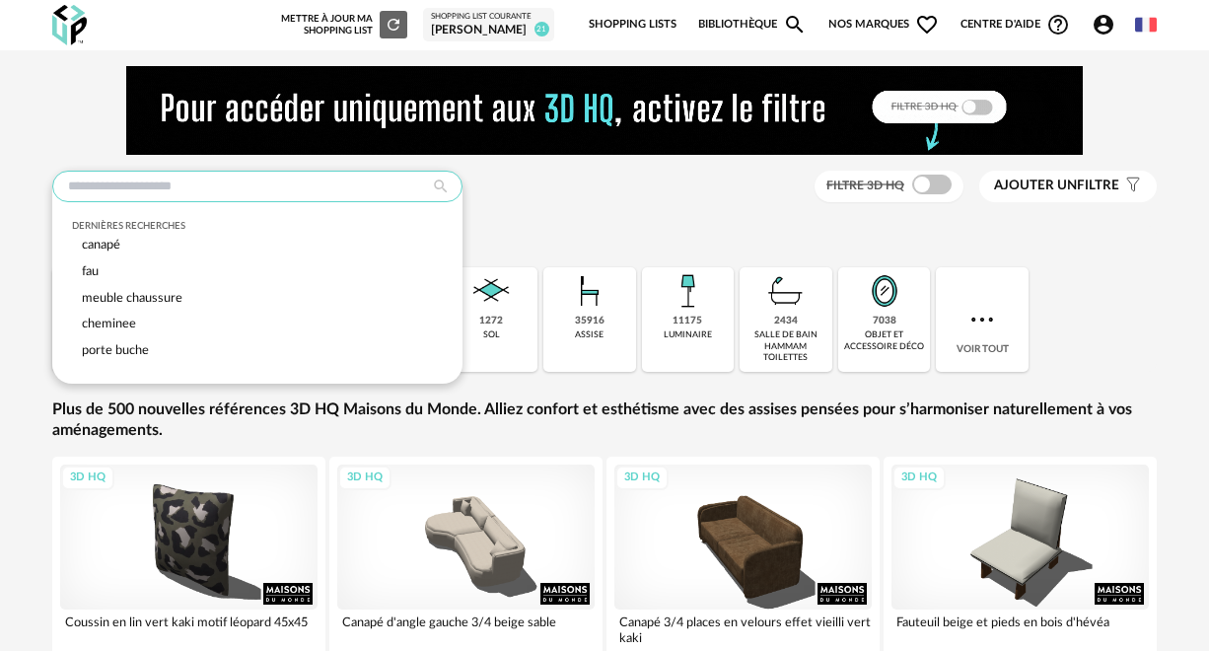
click at [209, 186] on input "text" at bounding box center [257, 187] width 410 height 32
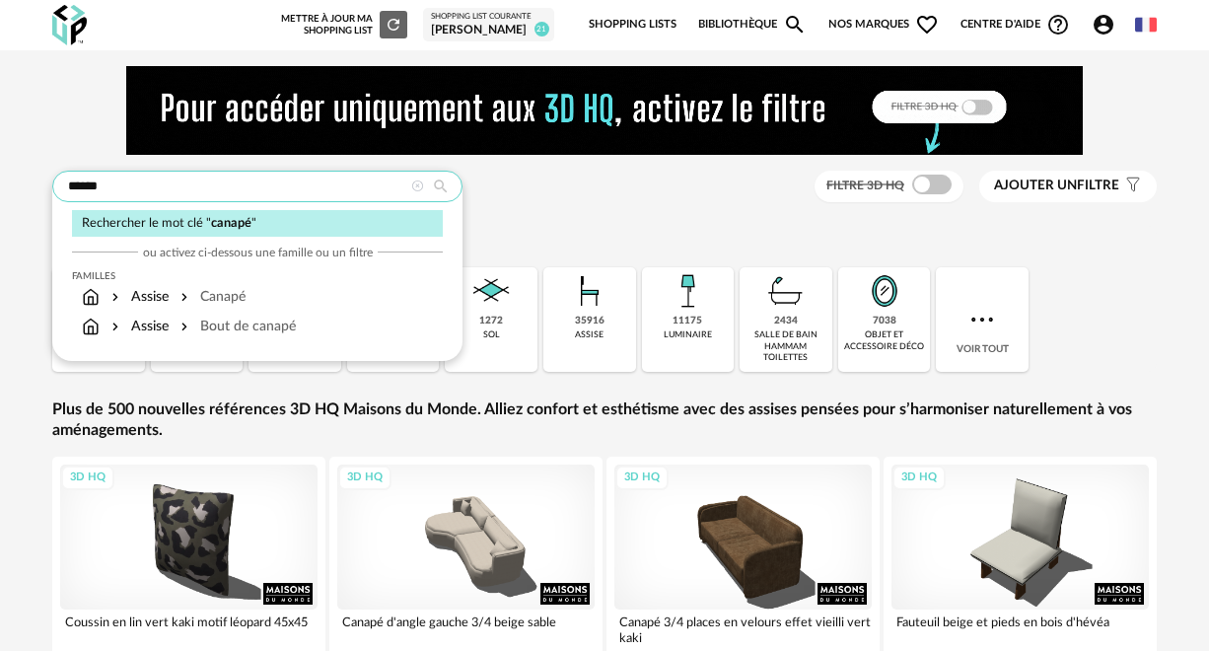
type input "******"
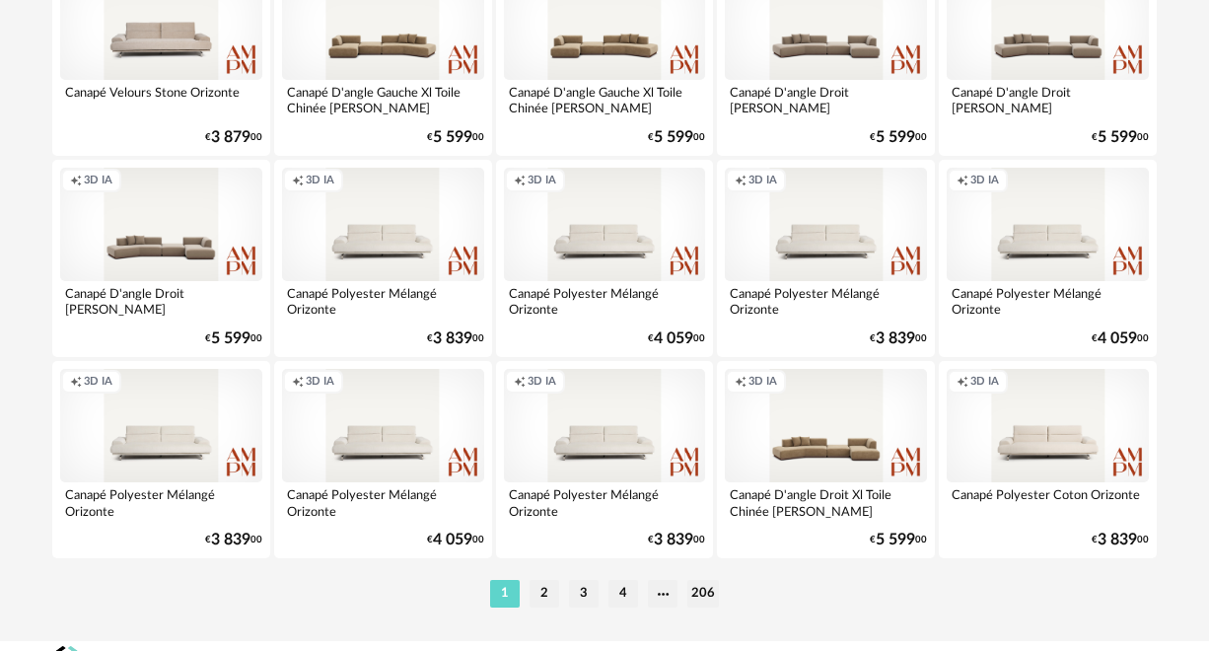
scroll to position [3865, 0]
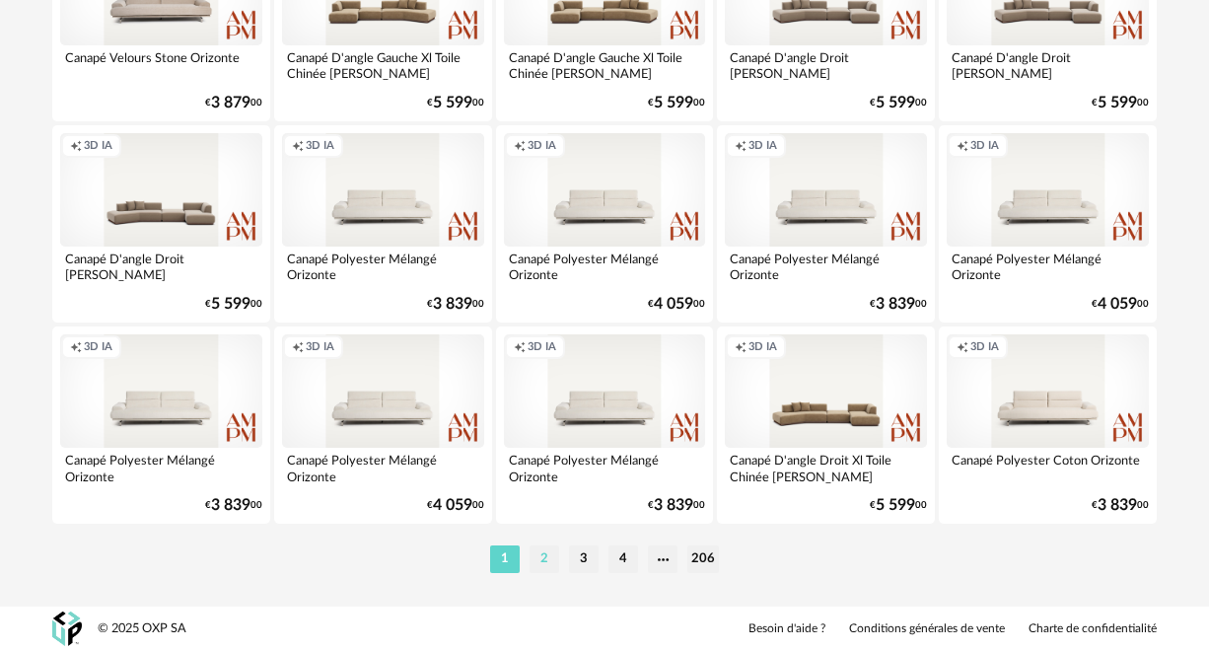
click at [543, 558] on li "2" at bounding box center [545, 559] width 30 height 28
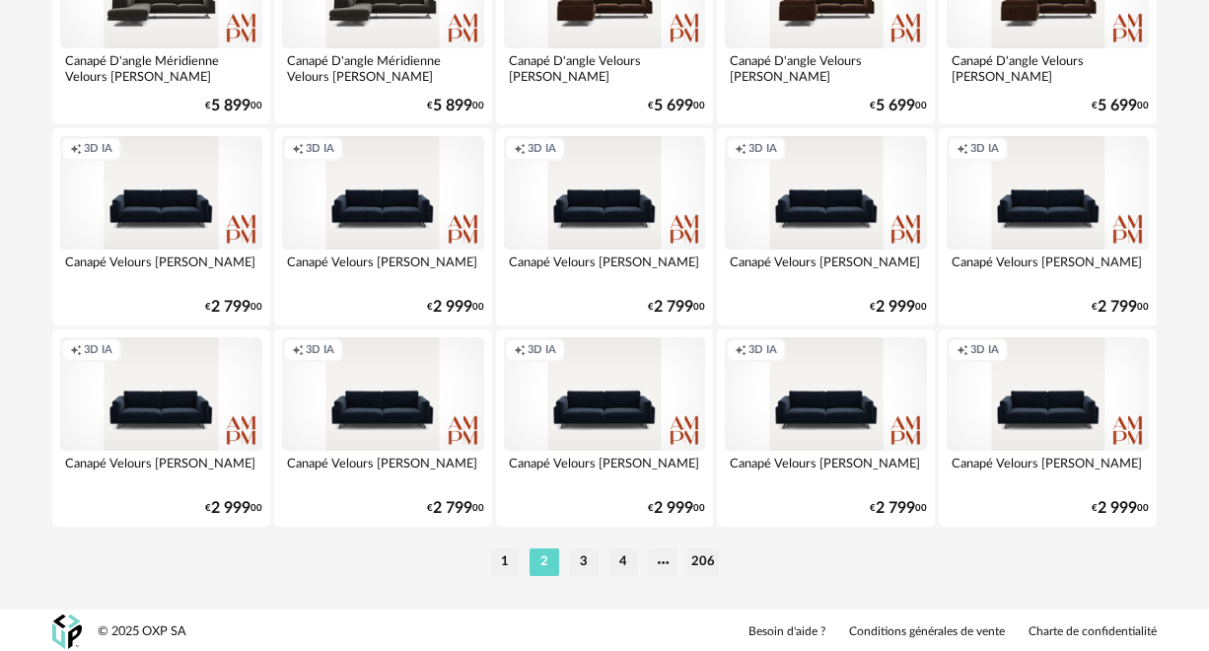
scroll to position [3865, 0]
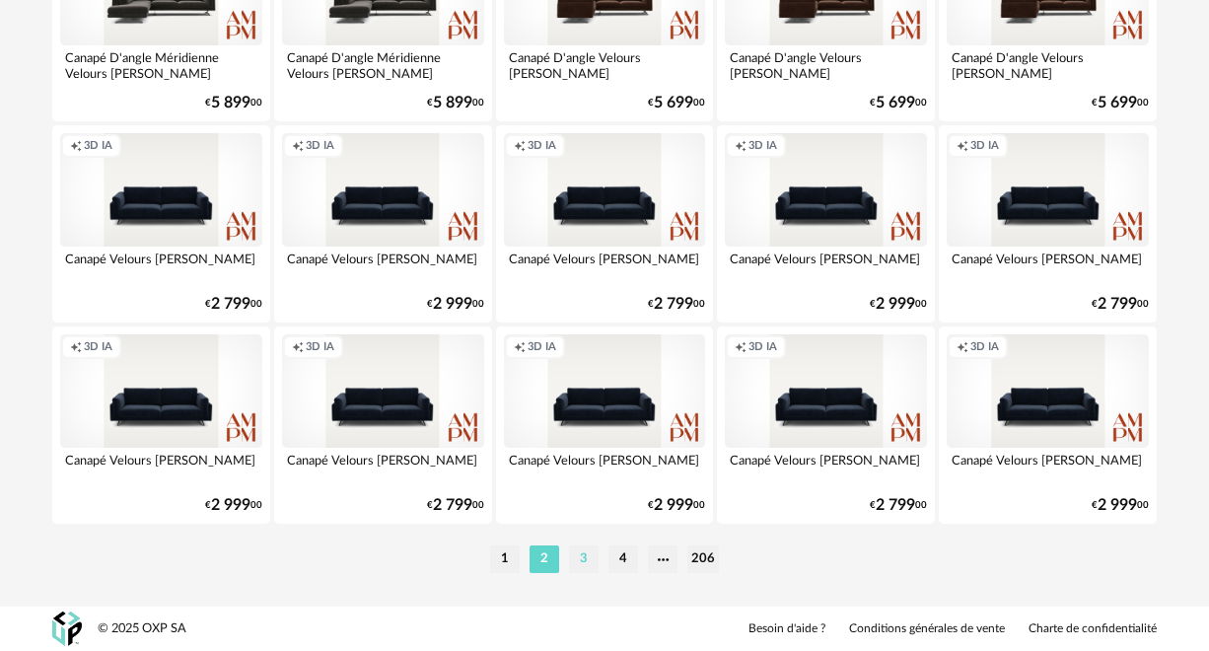
click at [581, 566] on li "3" at bounding box center [584, 559] width 30 height 28
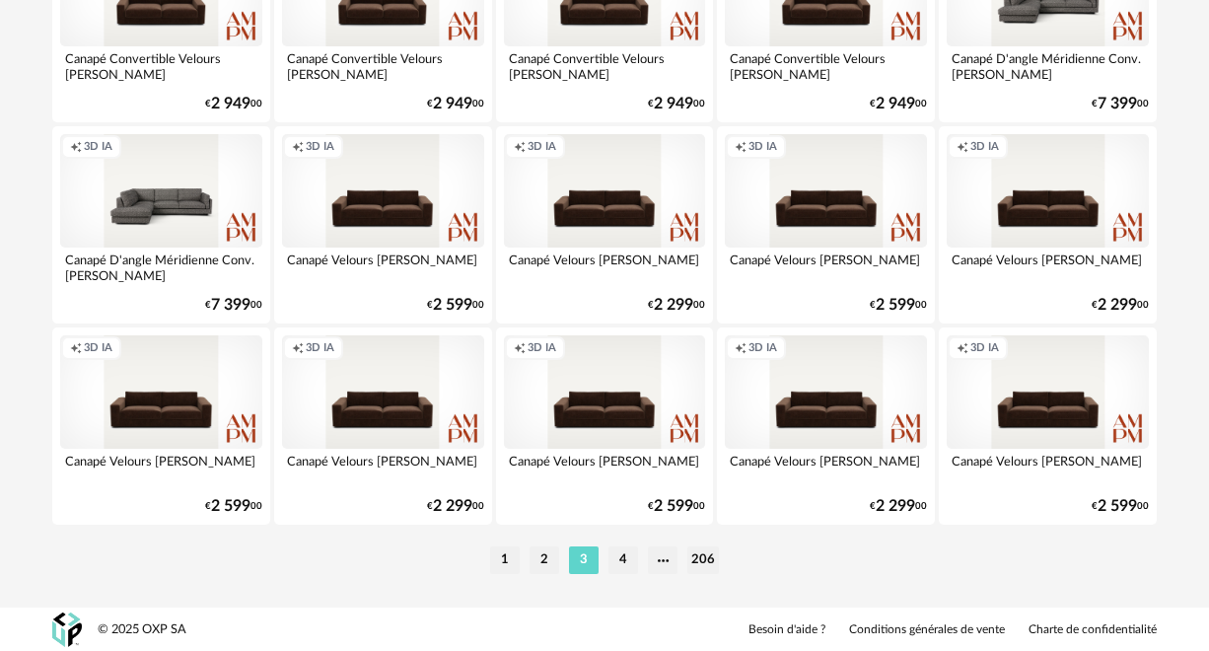
scroll to position [3865, 0]
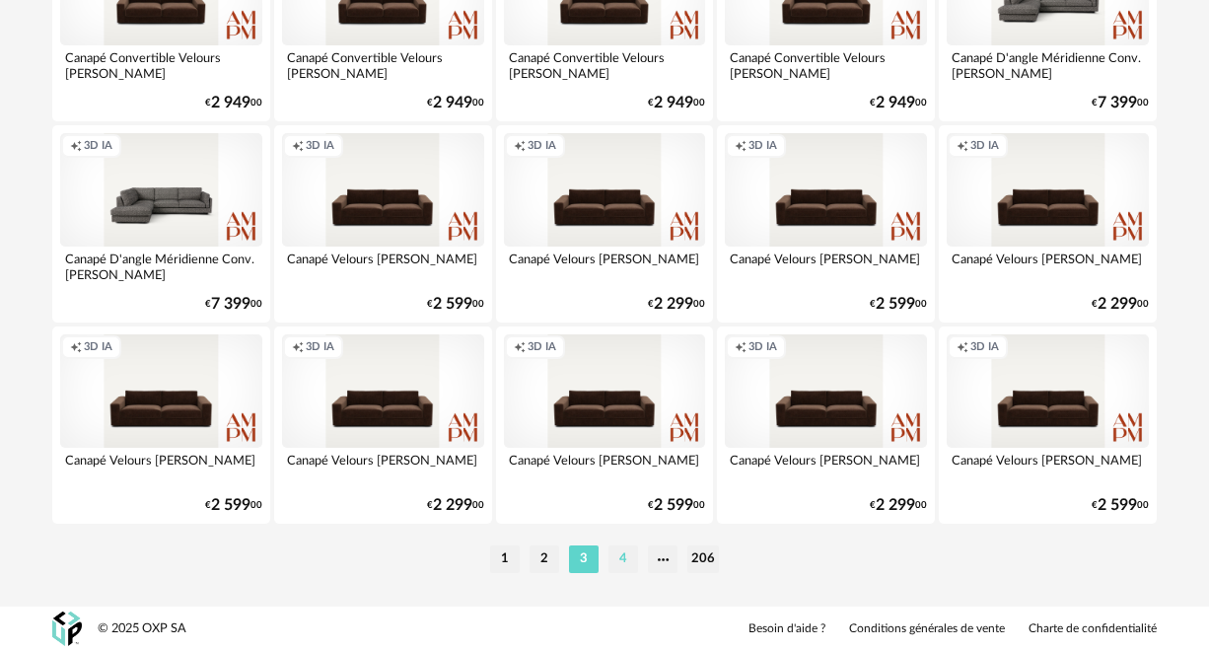
click at [626, 554] on li "4" at bounding box center [624, 559] width 30 height 28
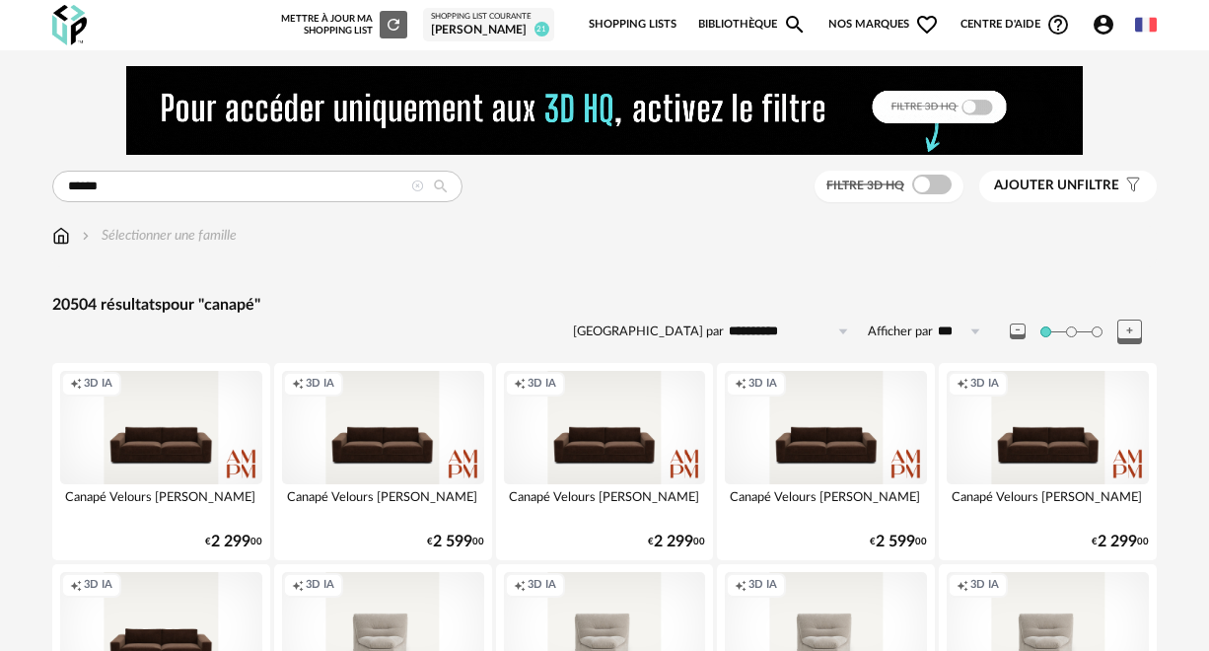
click at [1074, 192] on span "Ajouter un" at bounding box center [1035, 186] width 83 height 14
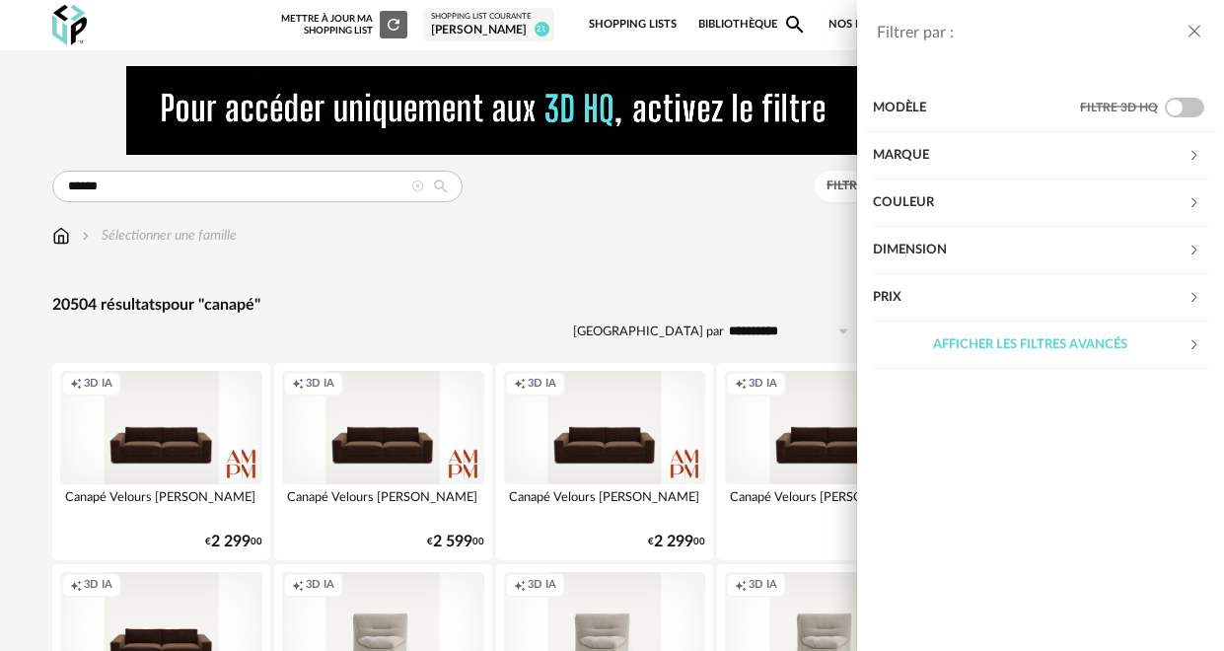
click at [1188, 192] on div "Couleur" at bounding box center [1040, 203] width 335 height 47
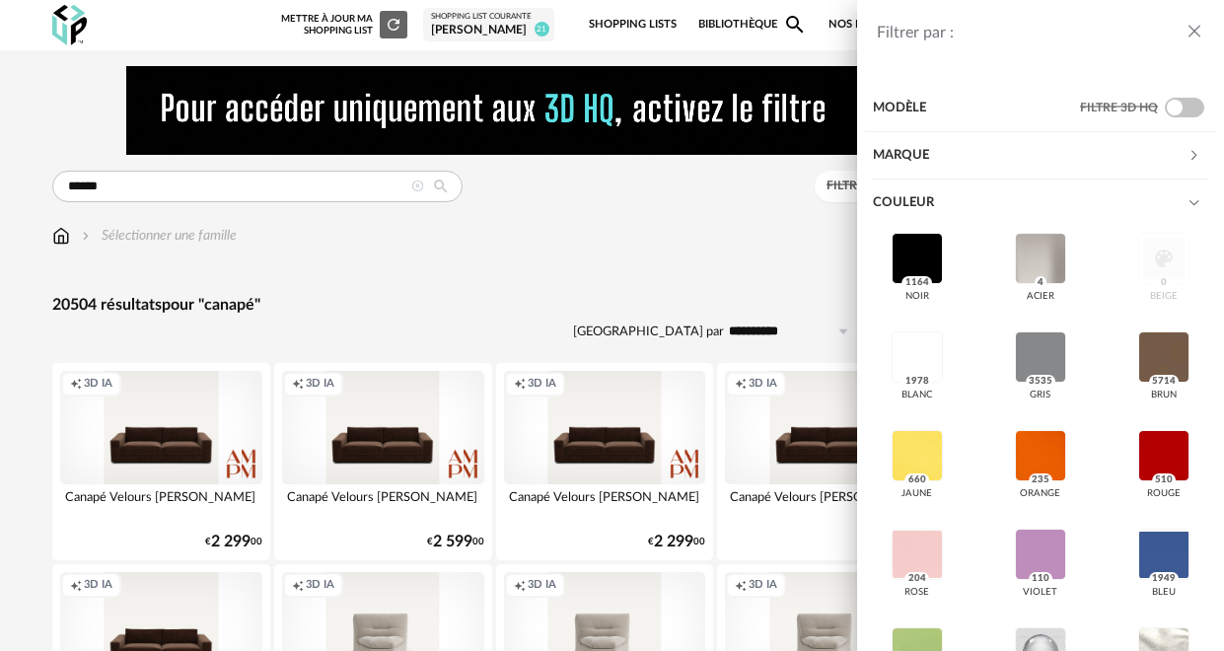
click at [1141, 275] on div "noir 1164 acier 4 beige 0 blanc 1978 gris 3535 brun 5714 jaune 660 orange 235 r…" at bounding box center [1040, 523] width 335 height 592
click at [918, 385] on span "1978" at bounding box center [918, 382] width 30 height 14
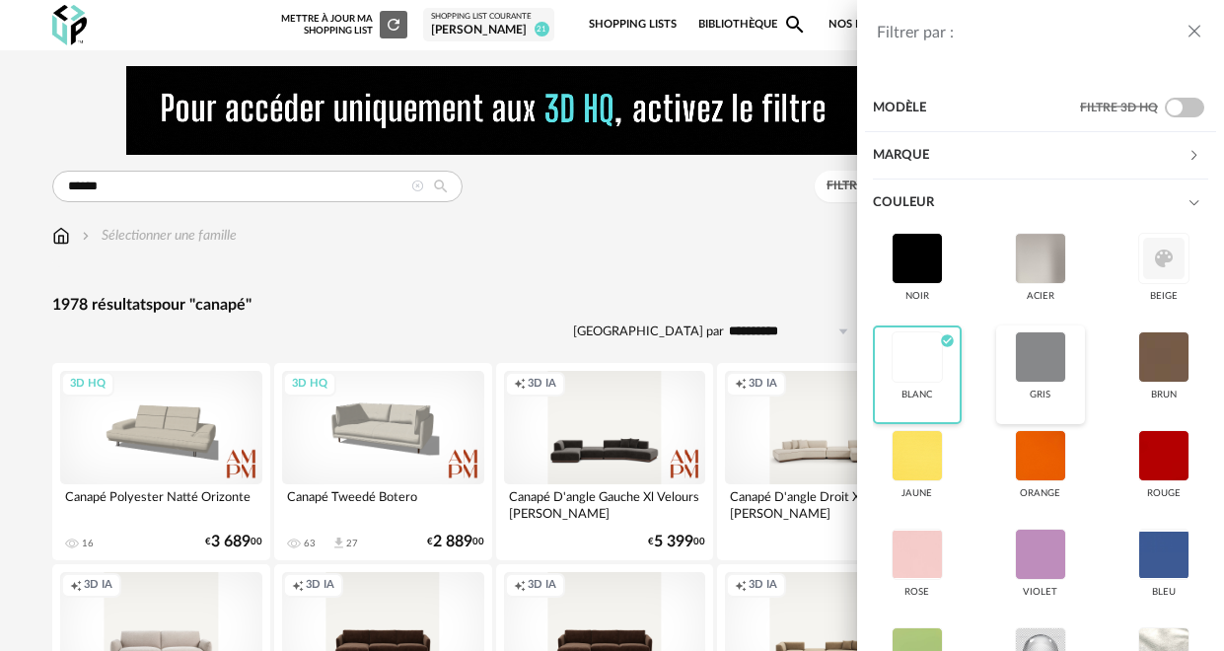
click at [1022, 367] on div at bounding box center [1040, 356] width 51 height 51
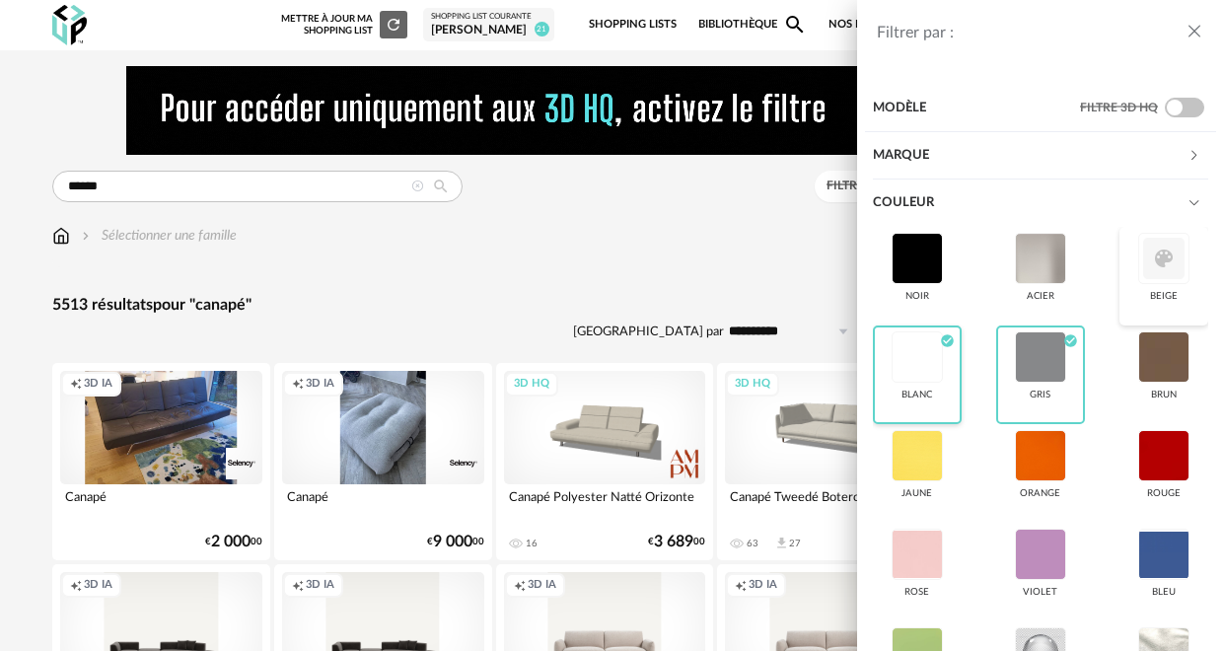
click at [1149, 257] on div at bounding box center [1163, 258] width 51 height 51
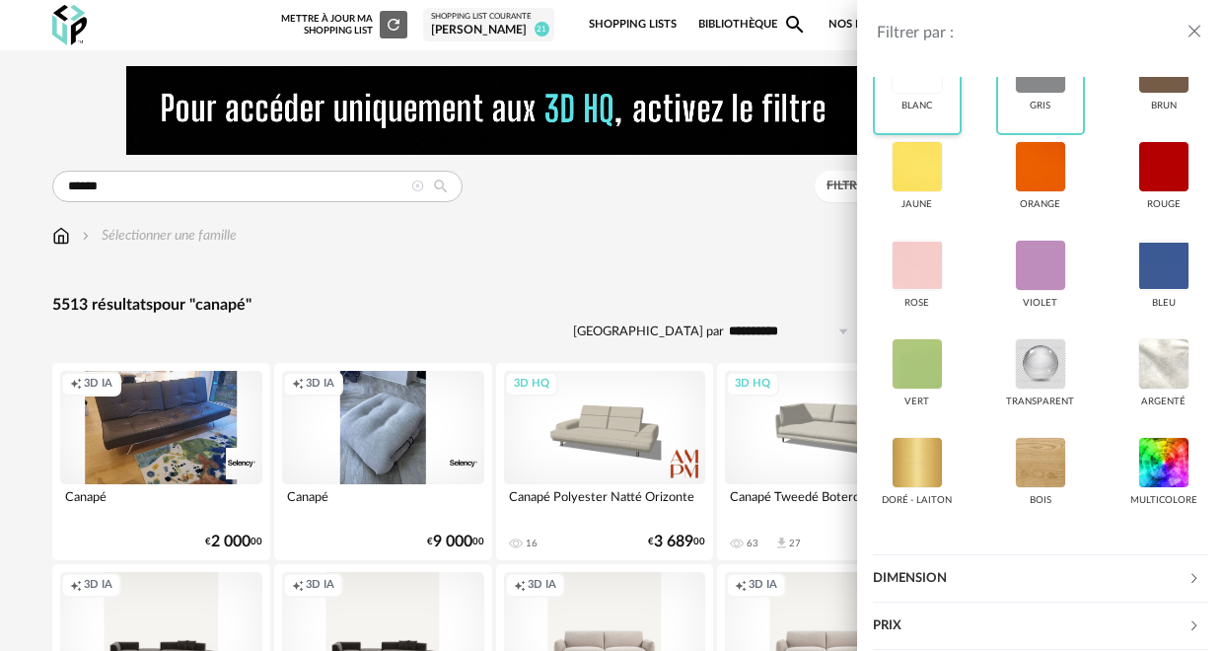
scroll to position [342, 0]
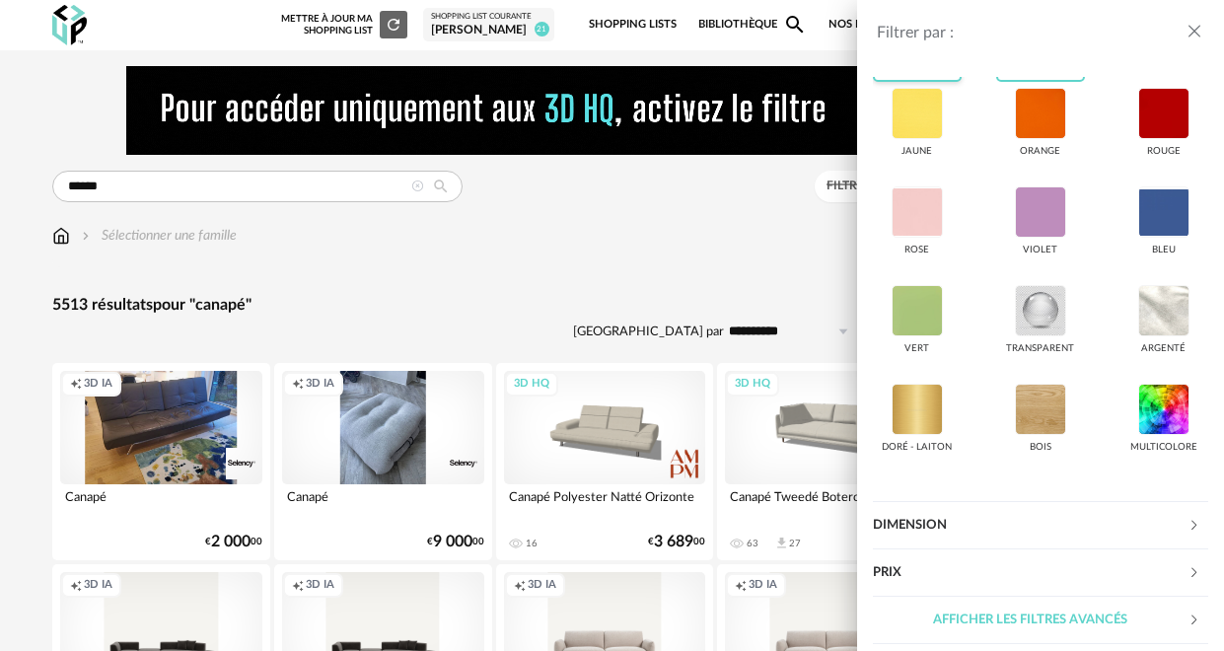
click at [1078, 520] on div "Dimension" at bounding box center [1030, 525] width 315 height 47
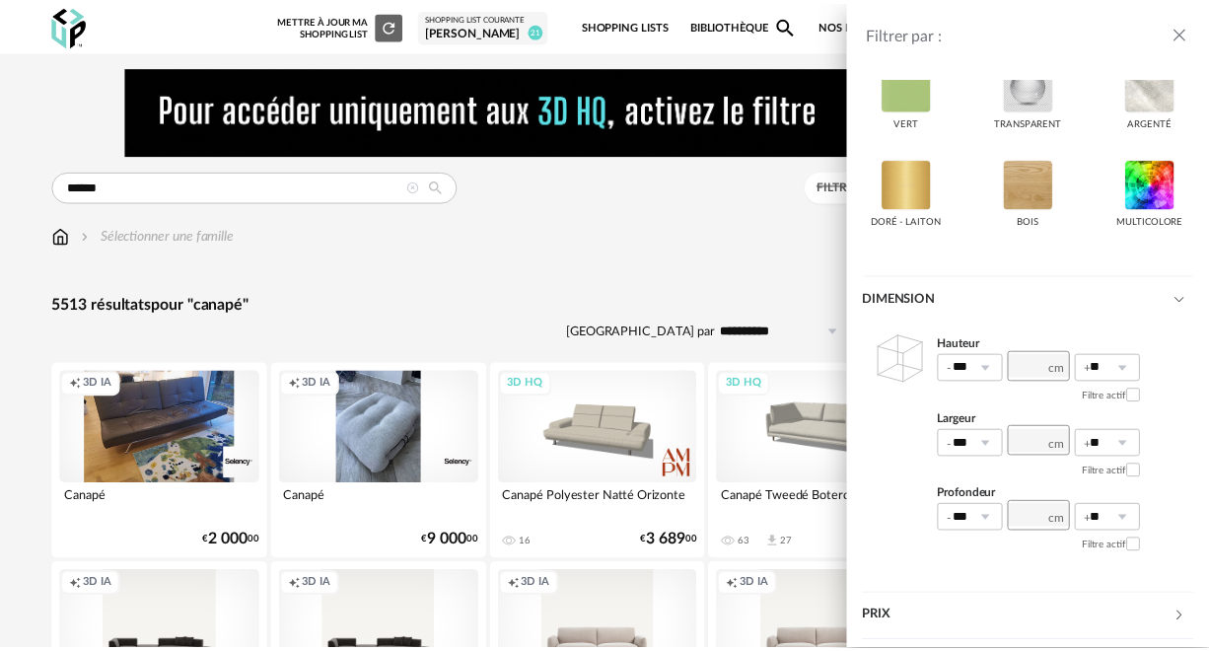
scroll to position [569, 0]
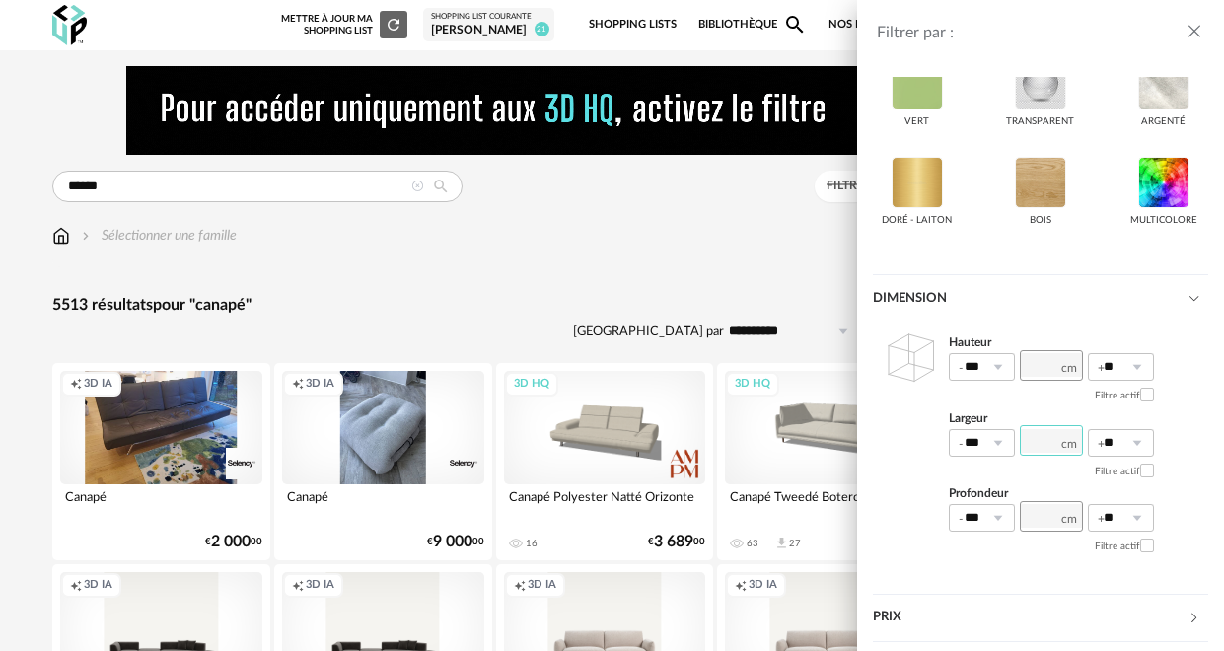
click at [1058, 441] on input "number" at bounding box center [1051, 440] width 63 height 31
type input "***"
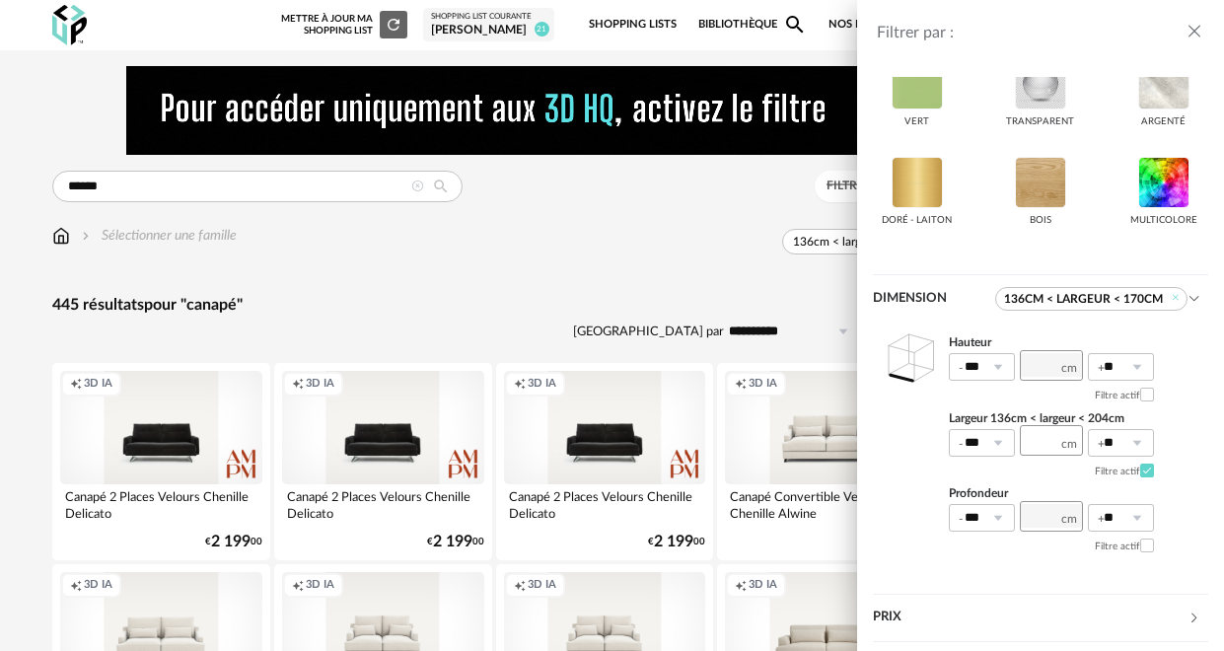
click at [1195, 36] on icon "close drawer" at bounding box center [1195, 32] width 20 height 20
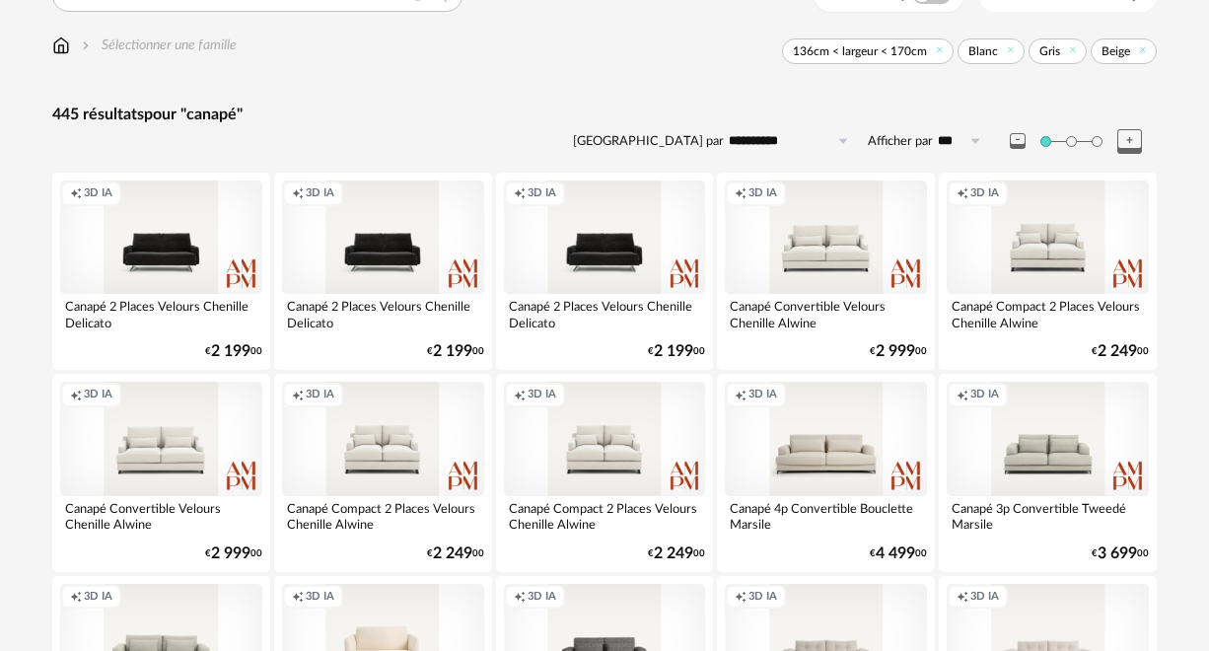
scroll to position [302, 0]
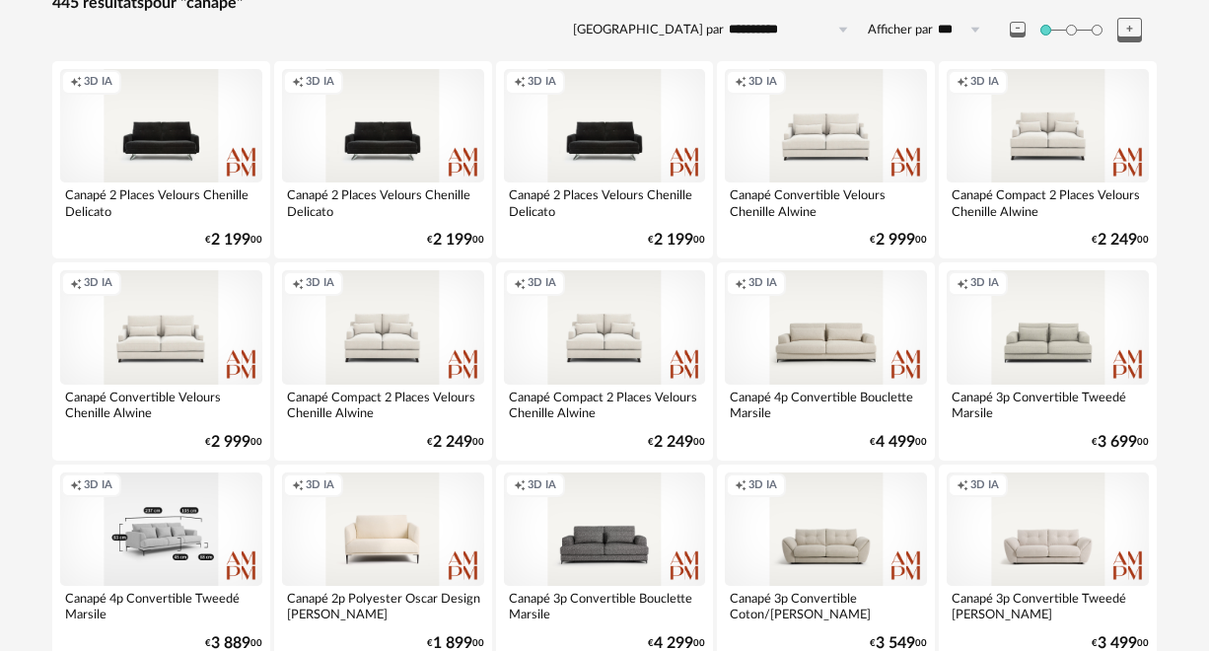
click at [156, 535] on div "Creation icon 3D IA" at bounding box center [161, 529] width 202 height 113
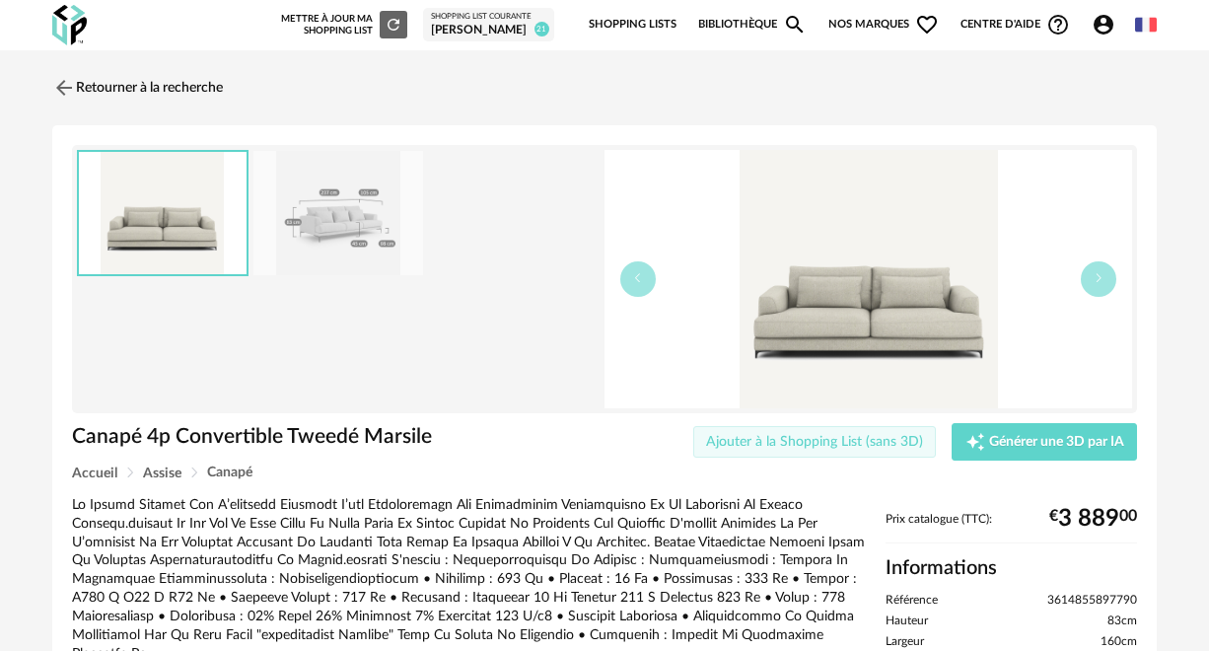
click at [788, 435] on span "Ajouter à la Shopping List (sans 3D)" at bounding box center [814, 442] width 217 height 14
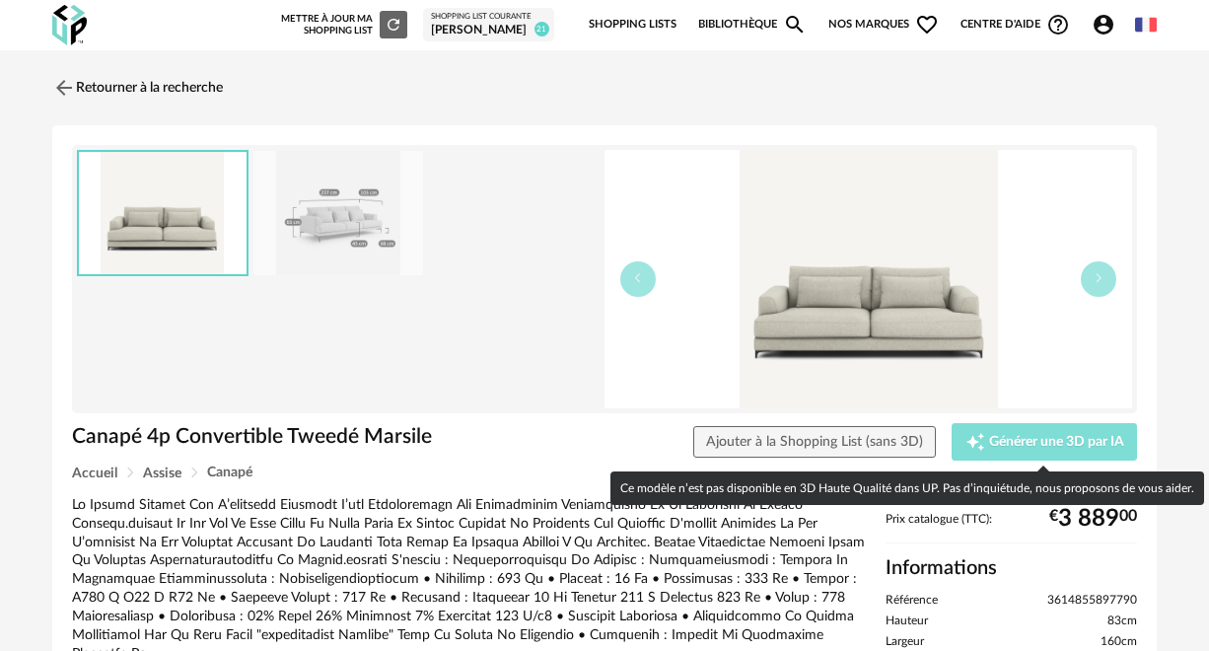
click at [1036, 437] on span "Générer une 3D par IA" at bounding box center [1056, 442] width 135 height 14
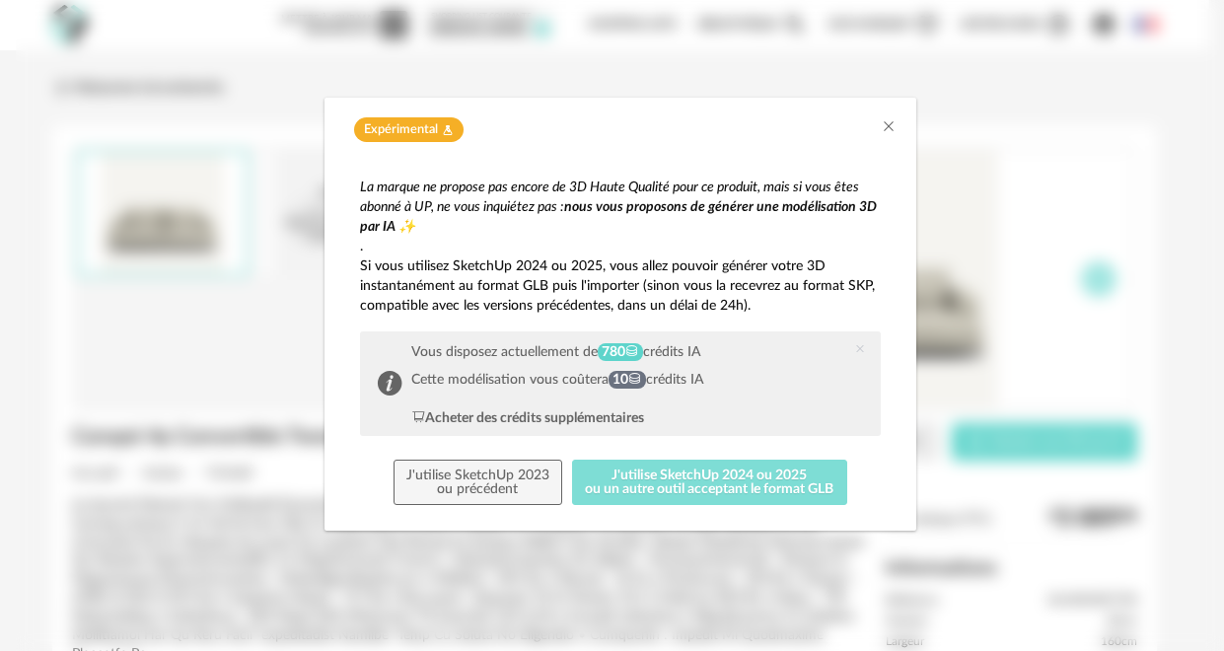
click at [654, 483] on button "J'utilise SketchUp 2024 ou 2025 ou un autre outil acceptant le format GLB" at bounding box center [709, 482] width 275 height 45
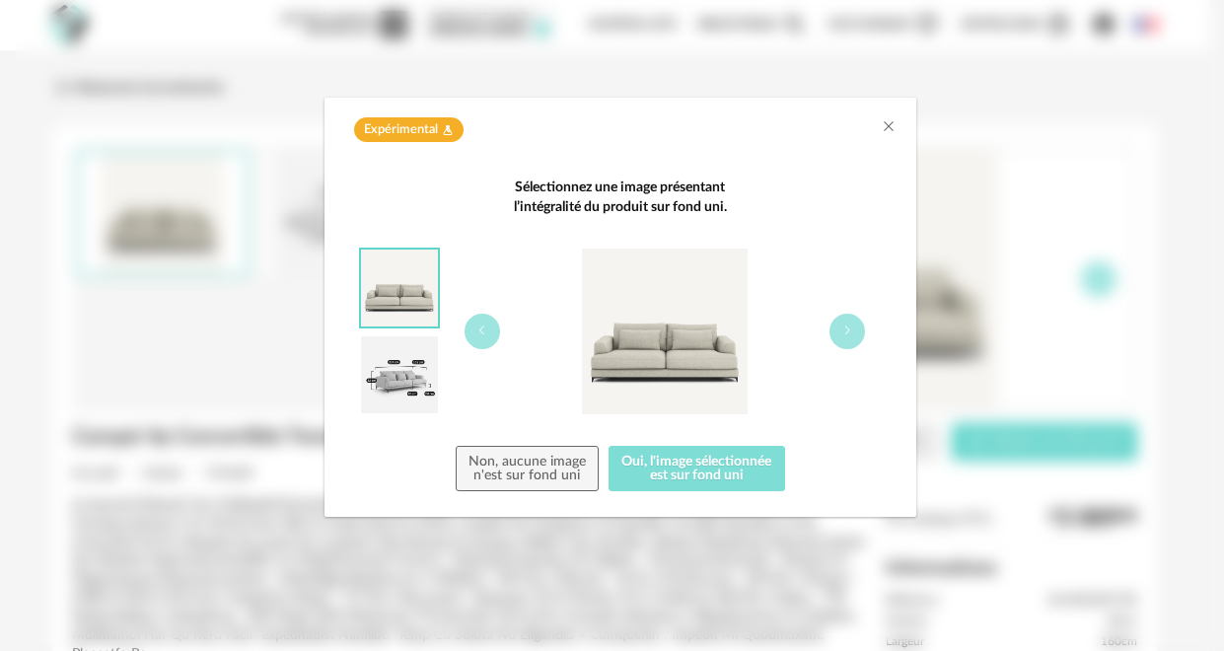
click at [681, 466] on button "Oui, l'image sélectionnée est sur fond uni" at bounding box center [697, 468] width 177 height 45
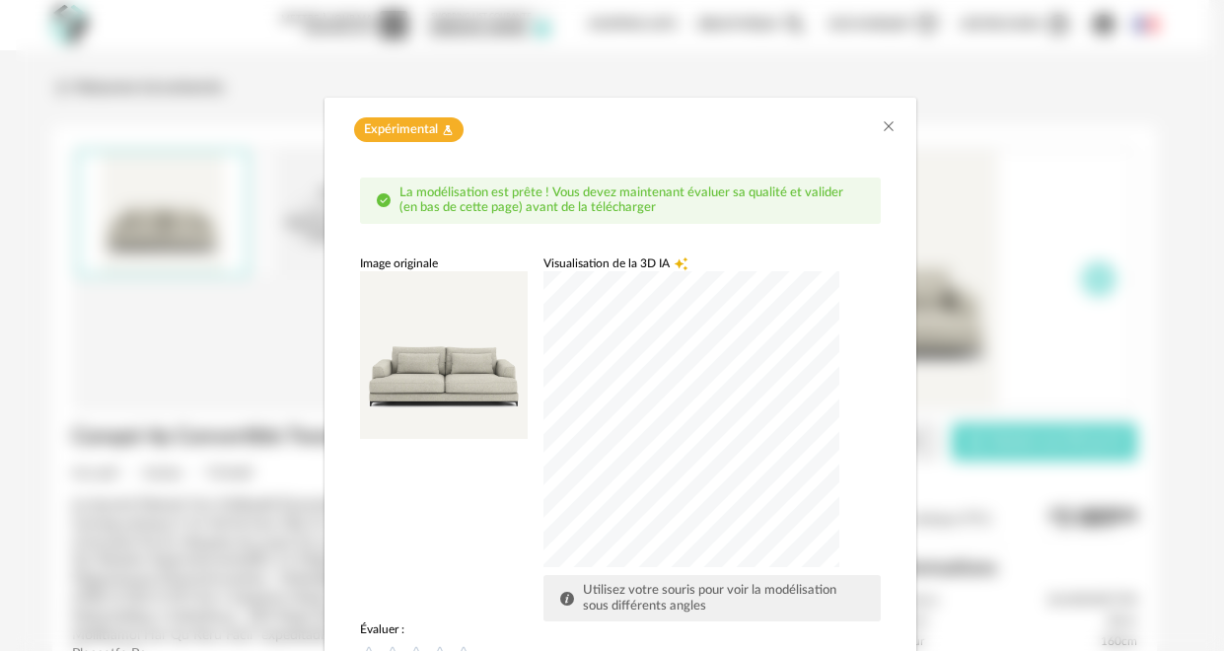
click at [614, 407] on div "dialog" at bounding box center [692, 419] width 296 height 296
click at [591, 426] on div "dialog" at bounding box center [692, 419] width 296 height 296
click at [606, 436] on div "dialog" at bounding box center [692, 419] width 296 height 296
drag, startPoint x: 835, startPoint y: 302, endPoint x: 838, endPoint y: 278, distance: 24.0
click at [838, 278] on div "Visualisation de la 3D IA Creation icon Utilisez votre souris pour voir la modé…" at bounding box center [712, 438] width 336 height 367
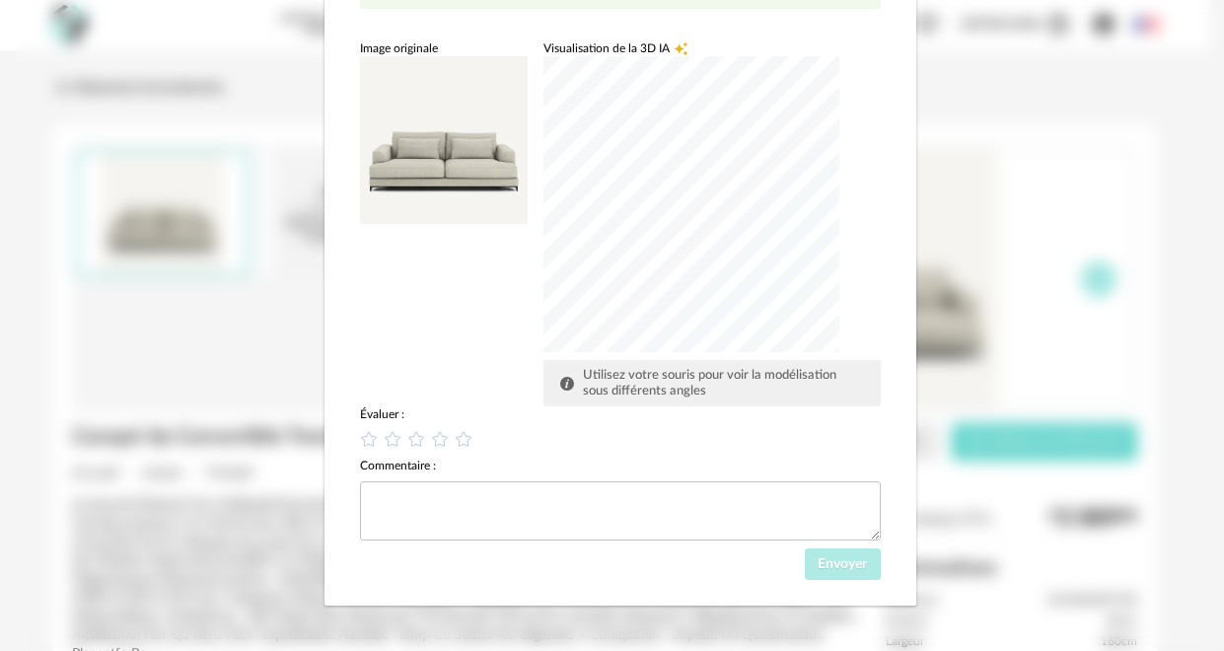
scroll to position [220, 0]
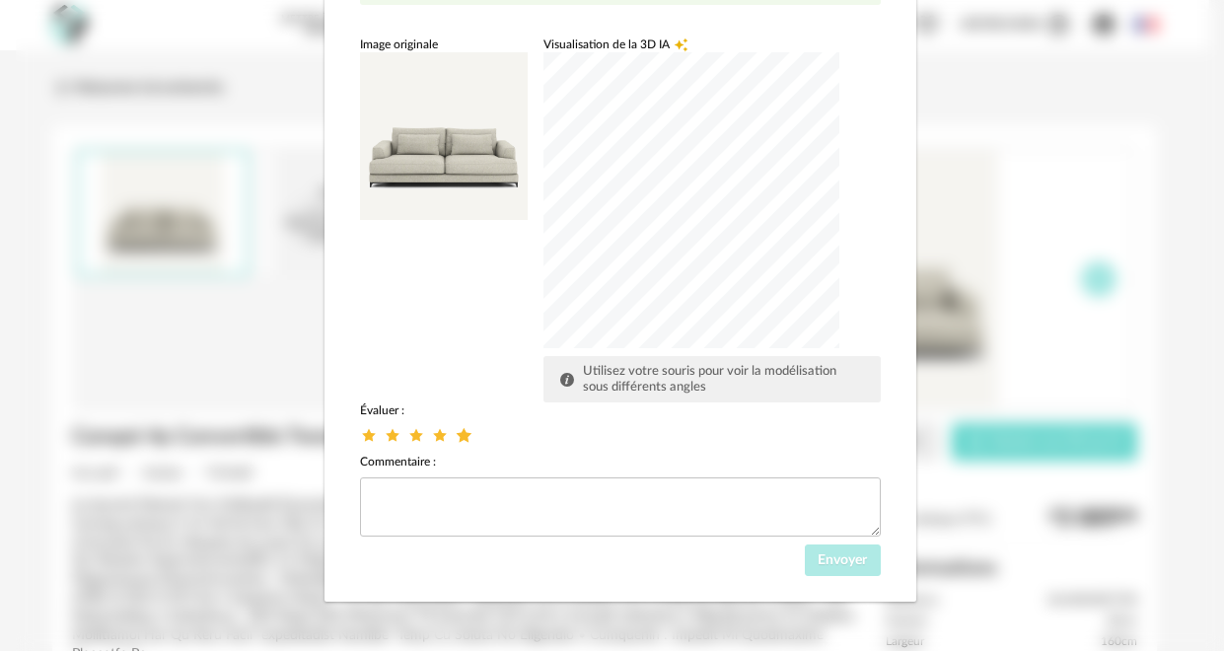
click at [453, 434] on icon "dialog" at bounding box center [463, 435] width 21 height 21
click at [839, 564] on span "Envoyer" at bounding box center [842, 560] width 49 height 14
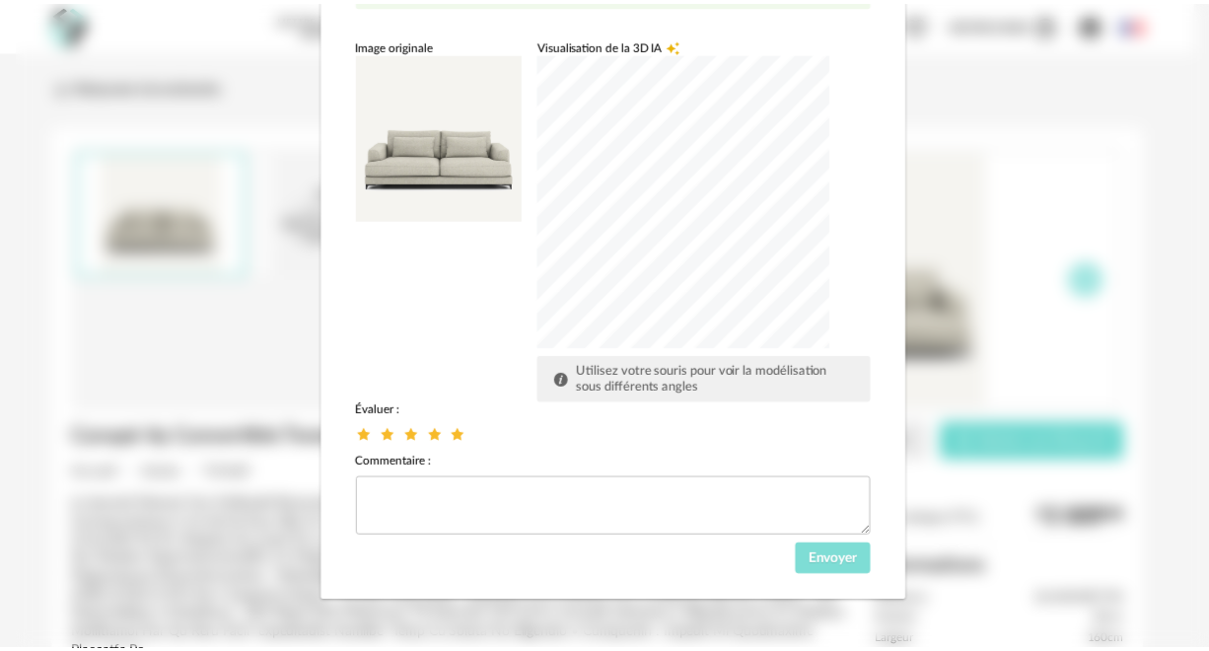
scroll to position [125, 0]
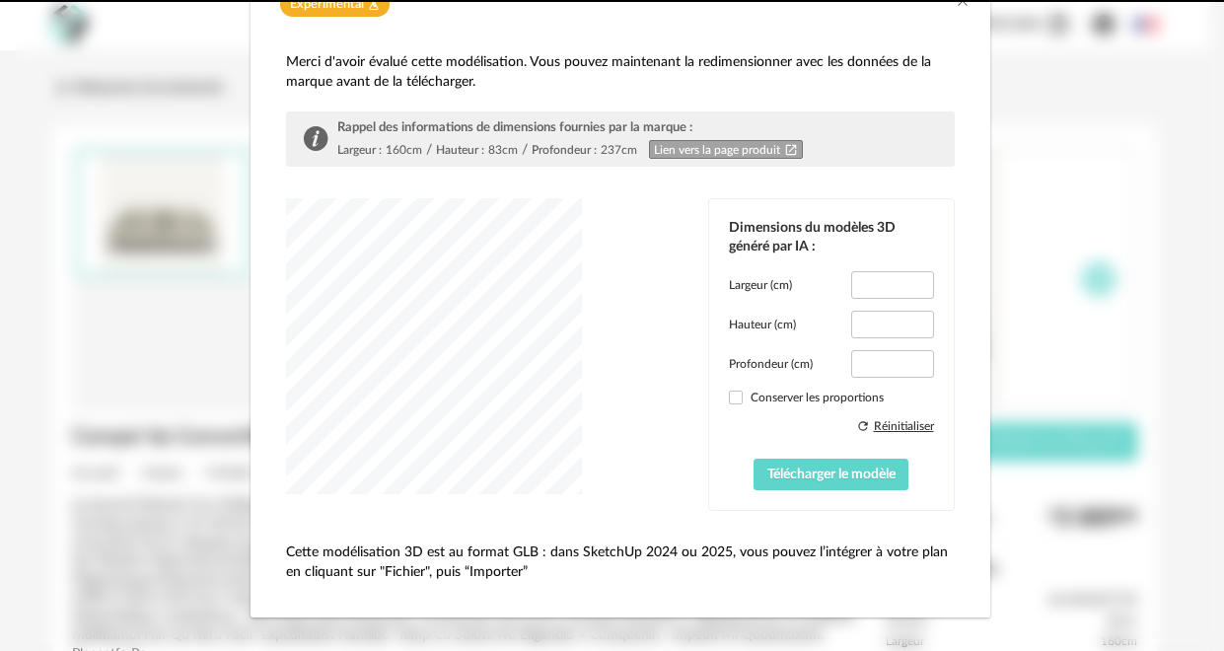
type input "*****"
type input "****"
type input "*****"
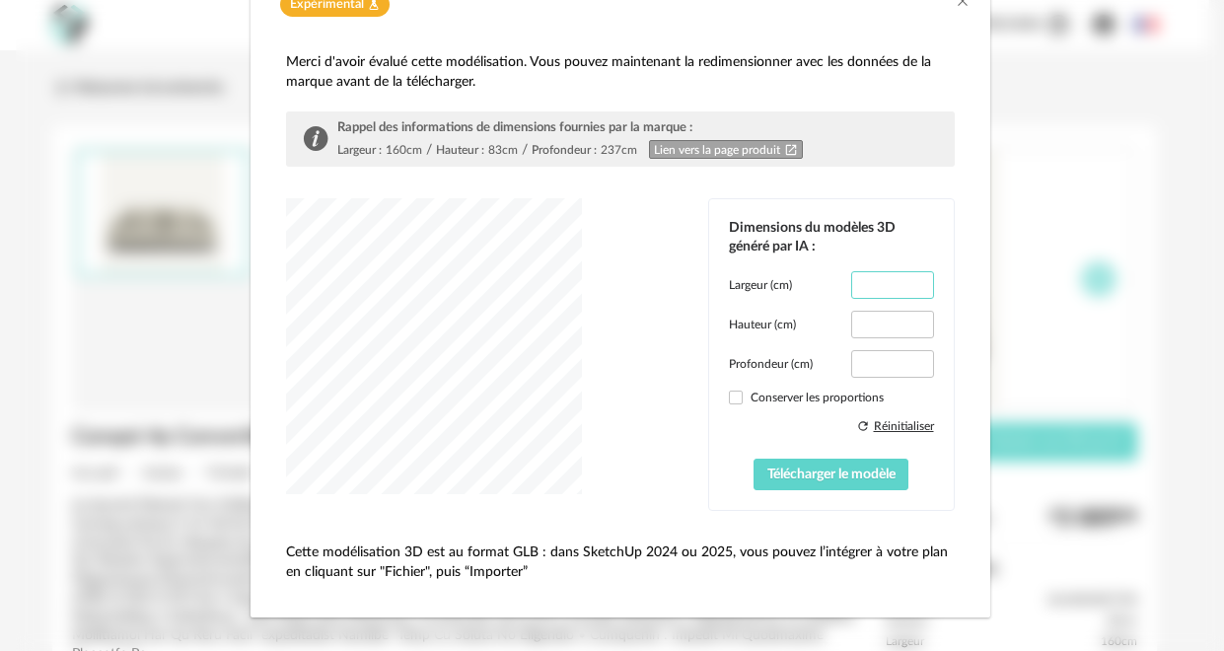
click at [902, 292] on input "***" at bounding box center [892, 285] width 82 height 28
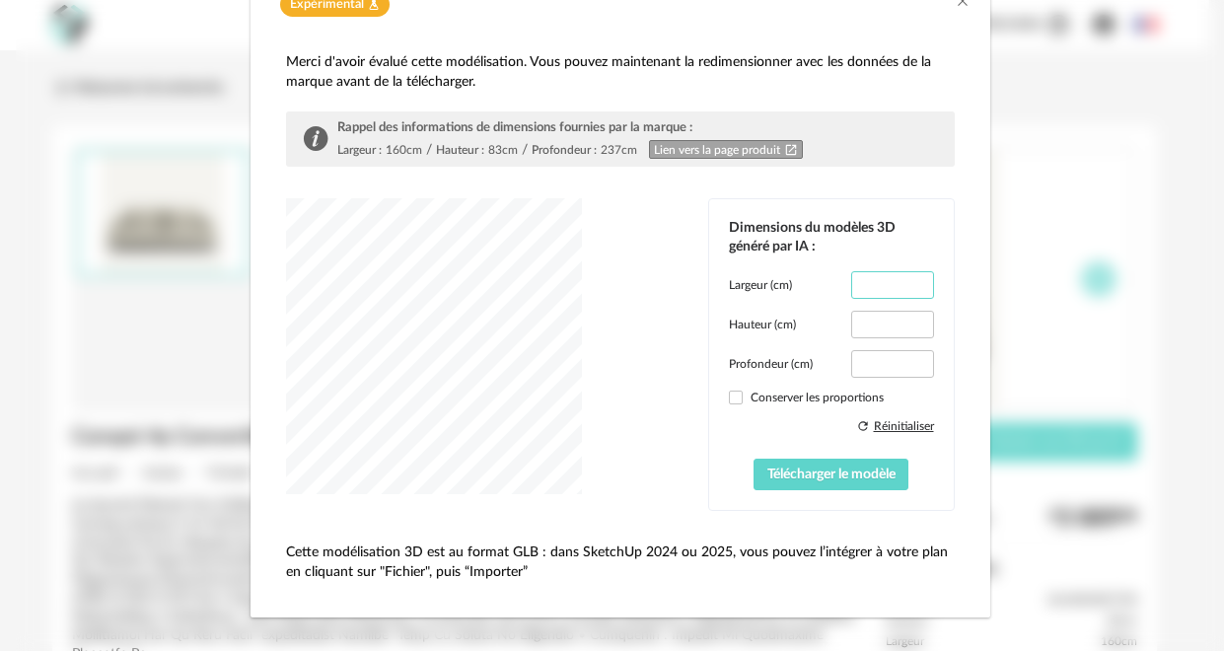
click at [902, 292] on input "***" at bounding box center [892, 285] width 82 height 28
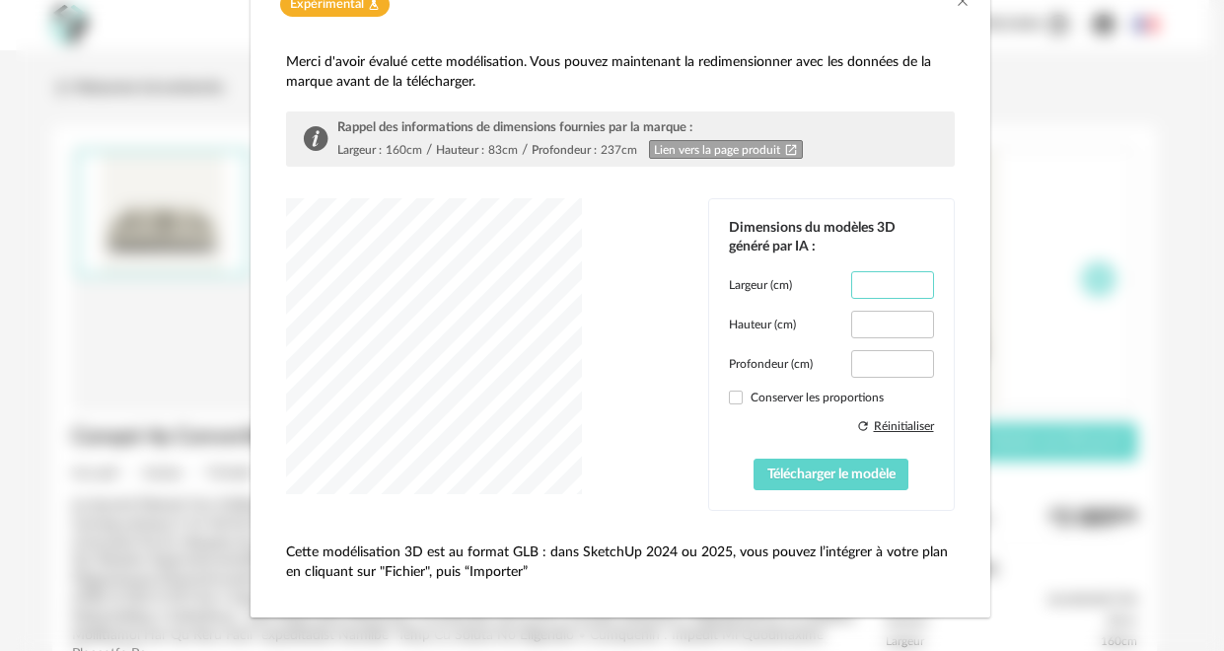
click at [902, 292] on input "***" at bounding box center [892, 285] width 82 height 28
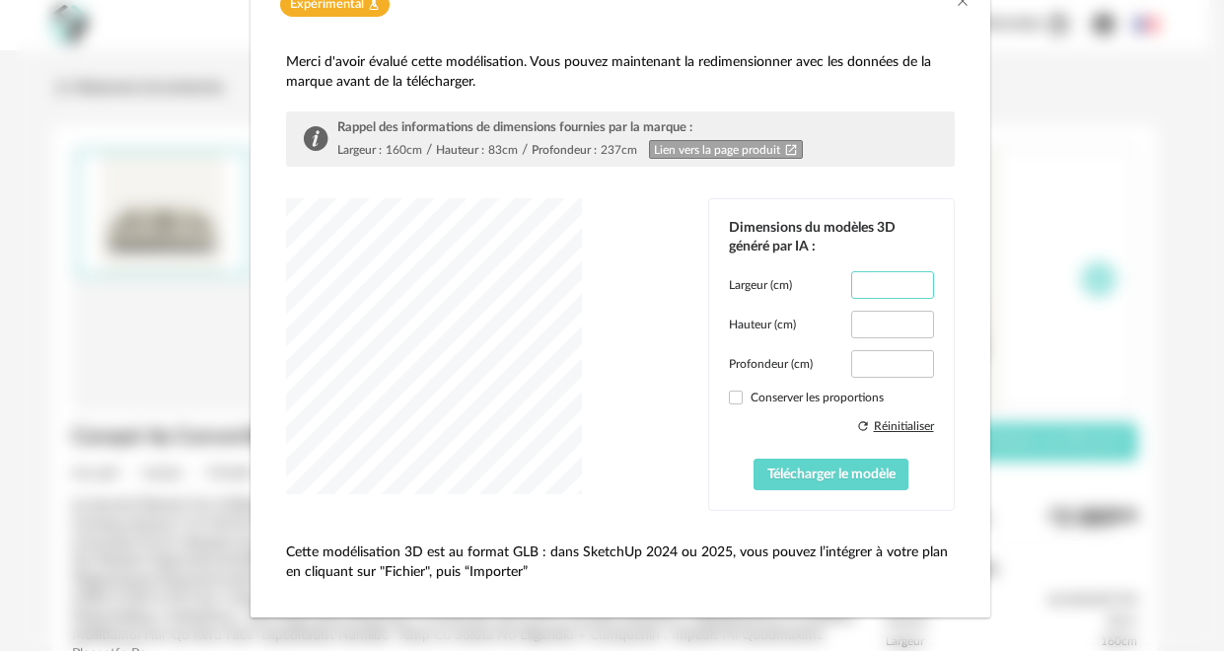
click at [902, 292] on input "***" at bounding box center [892, 285] width 82 height 28
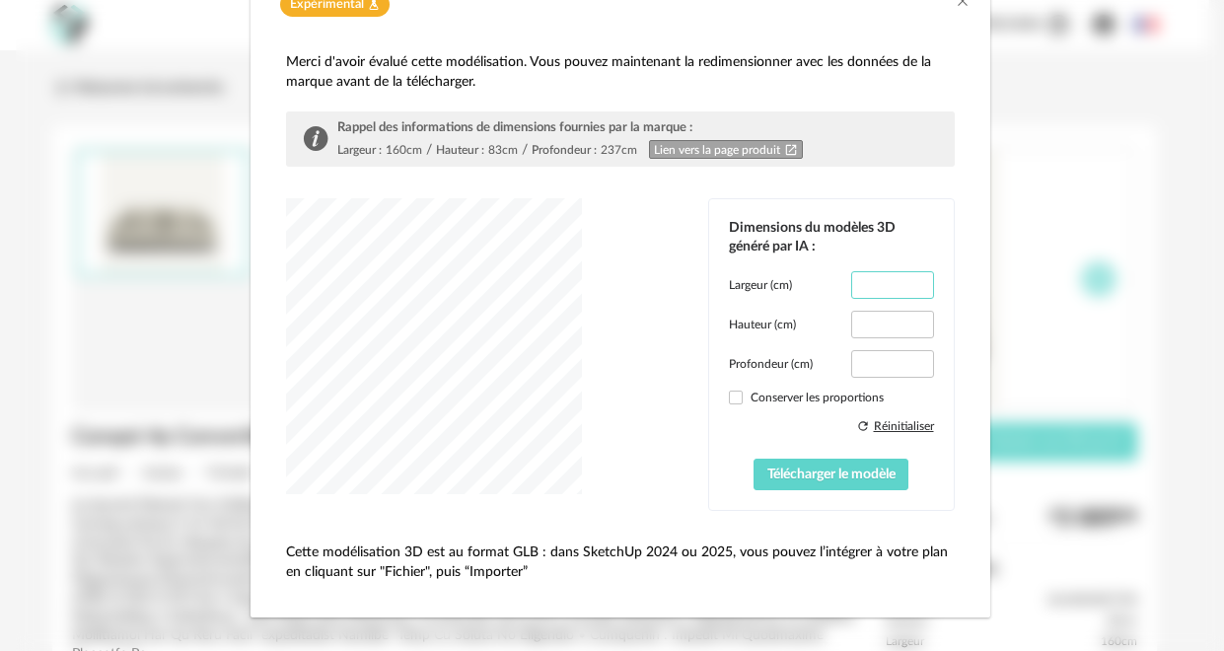
click at [902, 292] on input "***" at bounding box center [892, 285] width 82 height 28
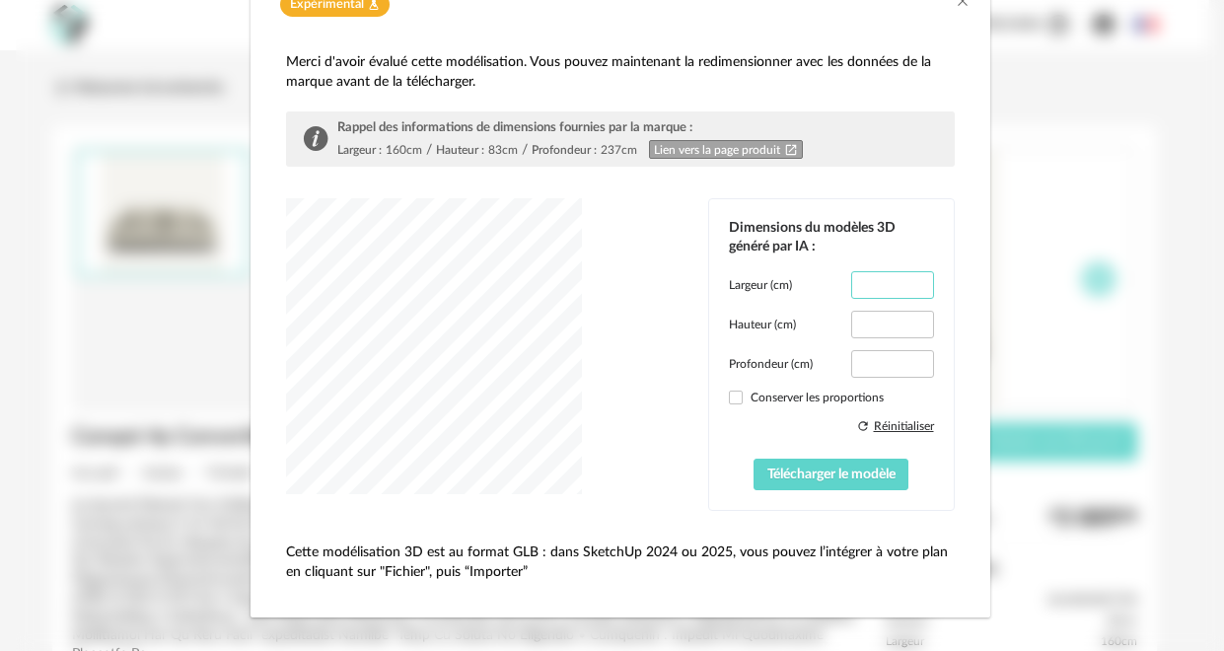
click at [902, 292] on input "***" at bounding box center [892, 285] width 82 height 28
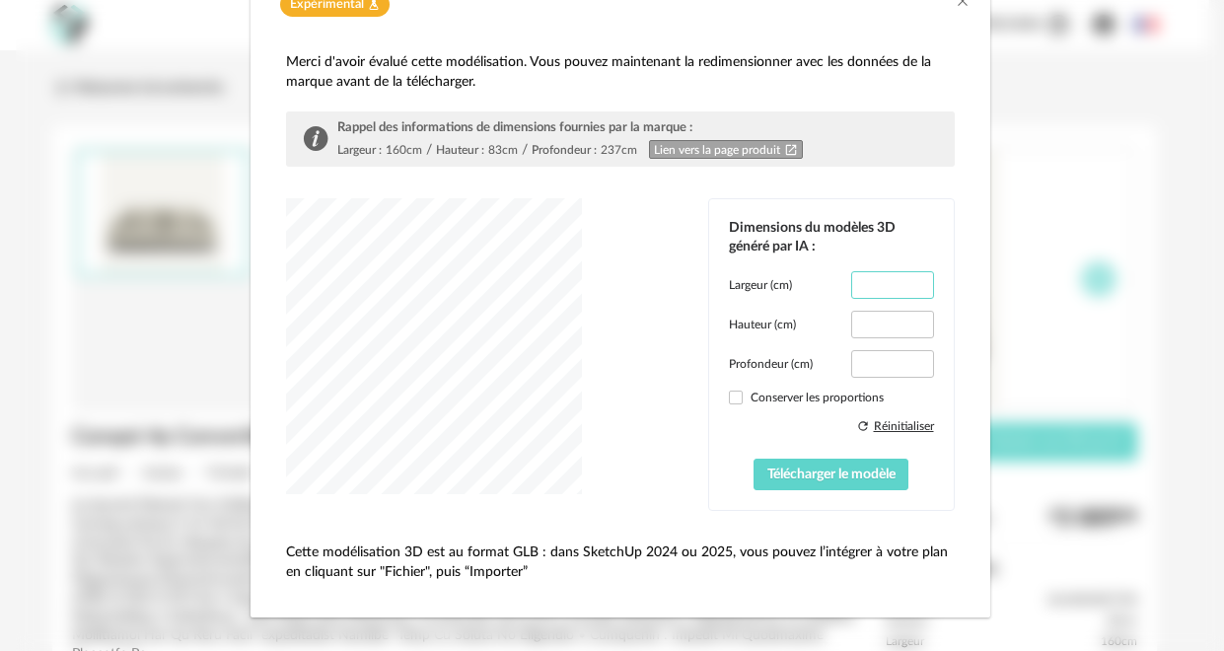
type input "***"
click at [902, 292] on input "***" at bounding box center [892, 285] width 82 height 28
type input "***"
click at [903, 359] on input "***" at bounding box center [892, 364] width 82 height 28
click at [900, 282] on input "***" at bounding box center [892, 285] width 82 height 28
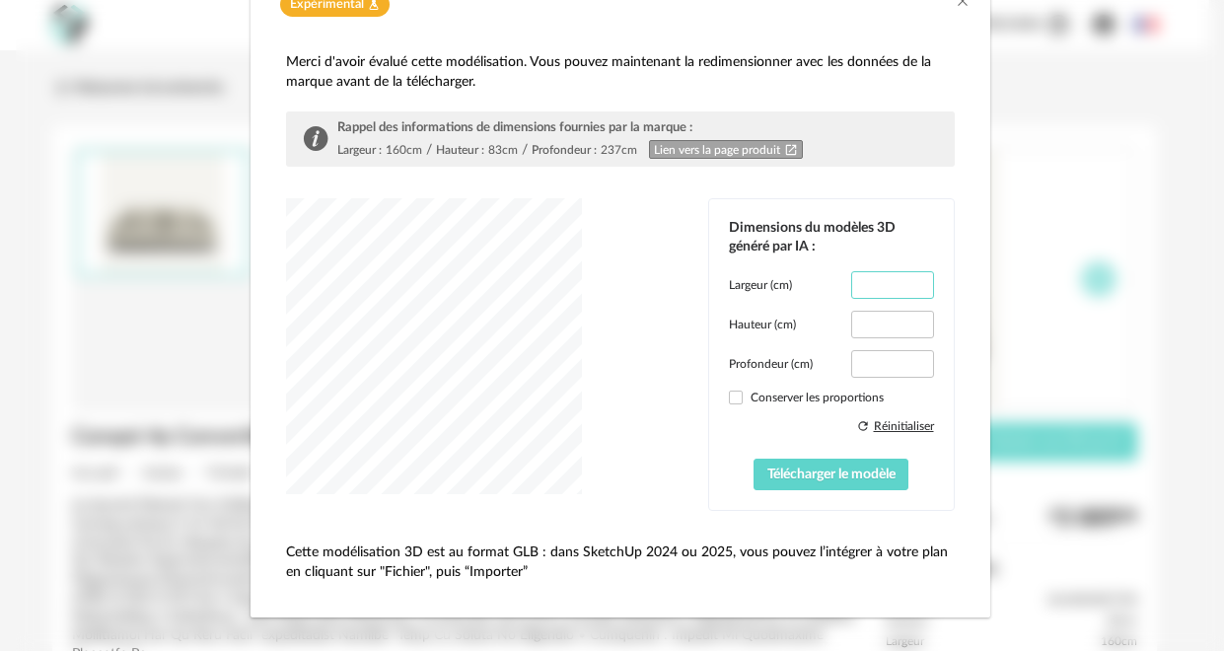
click at [900, 282] on input "***" at bounding box center [892, 285] width 82 height 28
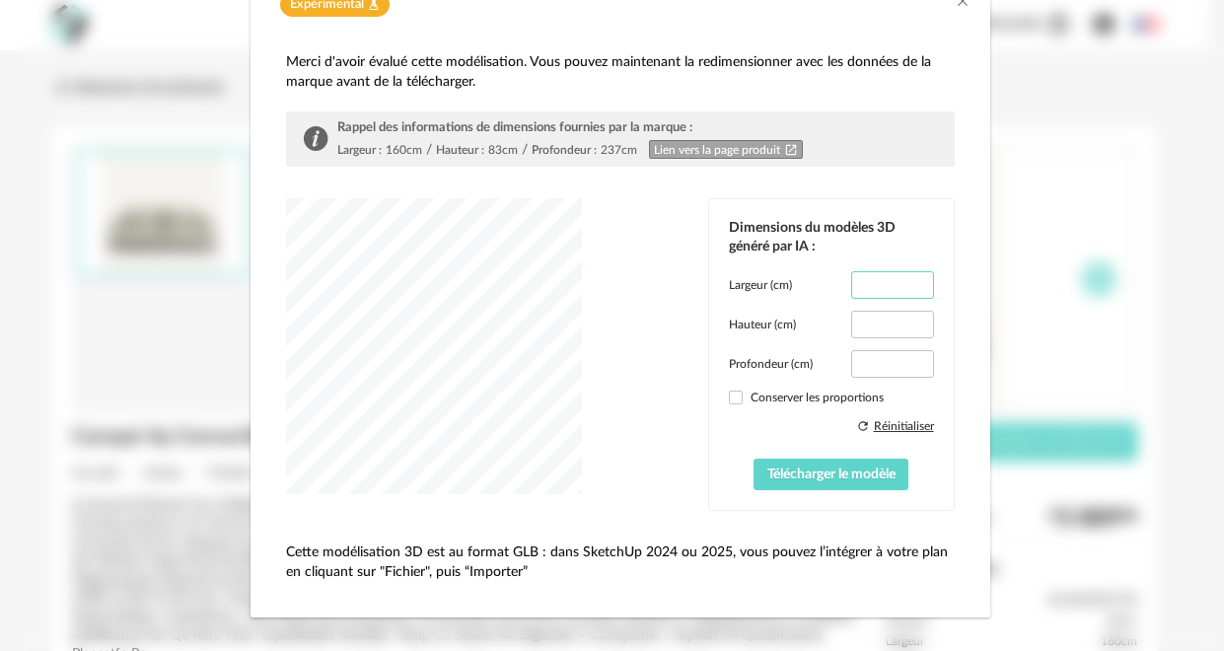
click at [900, 282] on input "***" at bounding box center [892, 285] width 82 height 28
type input "***"
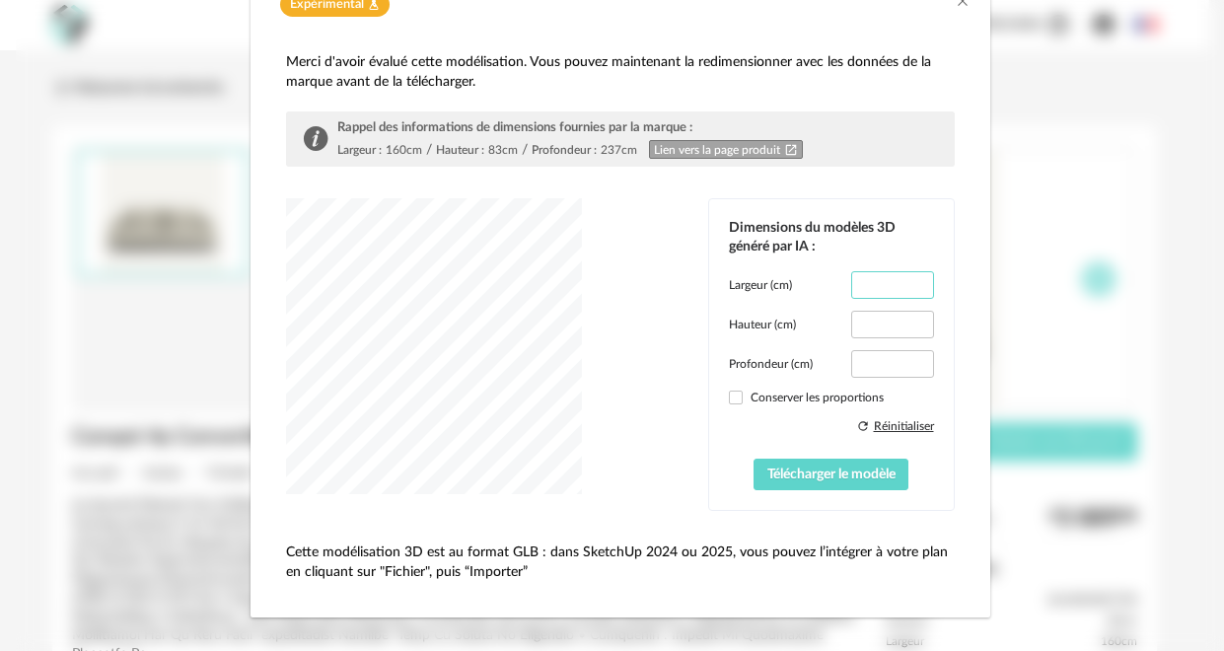
click at [900, 282] on input "***" at bounding box center [892, 285] width 82 height 28
click at [903, 361] on input "***" at bounding box center [892, 364] width 82 height 28
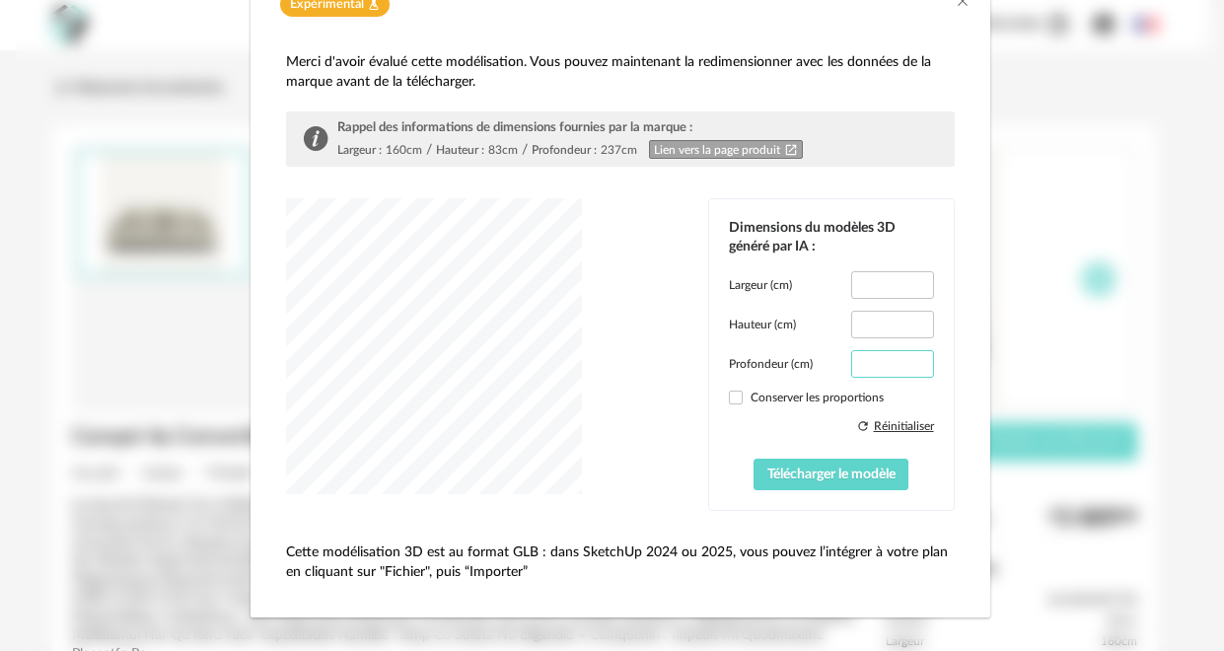
click at [903, 361] on input "***" at bounding box center [892, 364] width 82 height 28
type input "***"
click at [903, 361] on input "***" at bounding box center [892, 364] width 82 height 28
click at [955, 6] on icon "Close" at bounding box center [963, 1] width 16 height 16
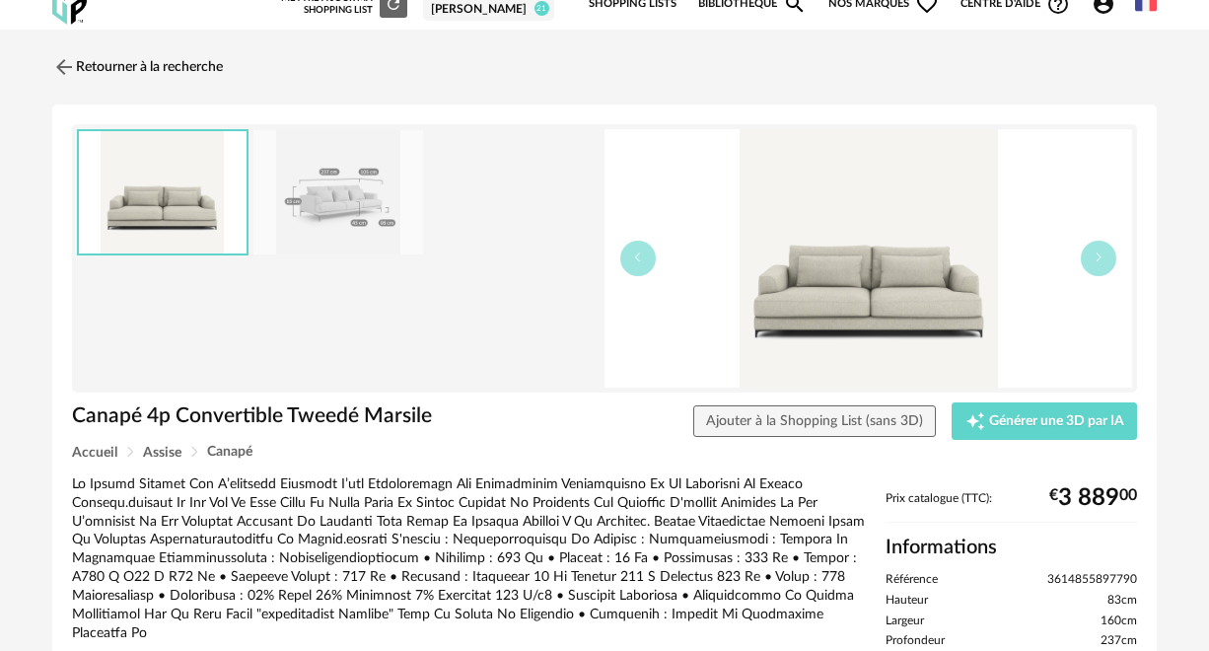
scroll to position [60, 0]
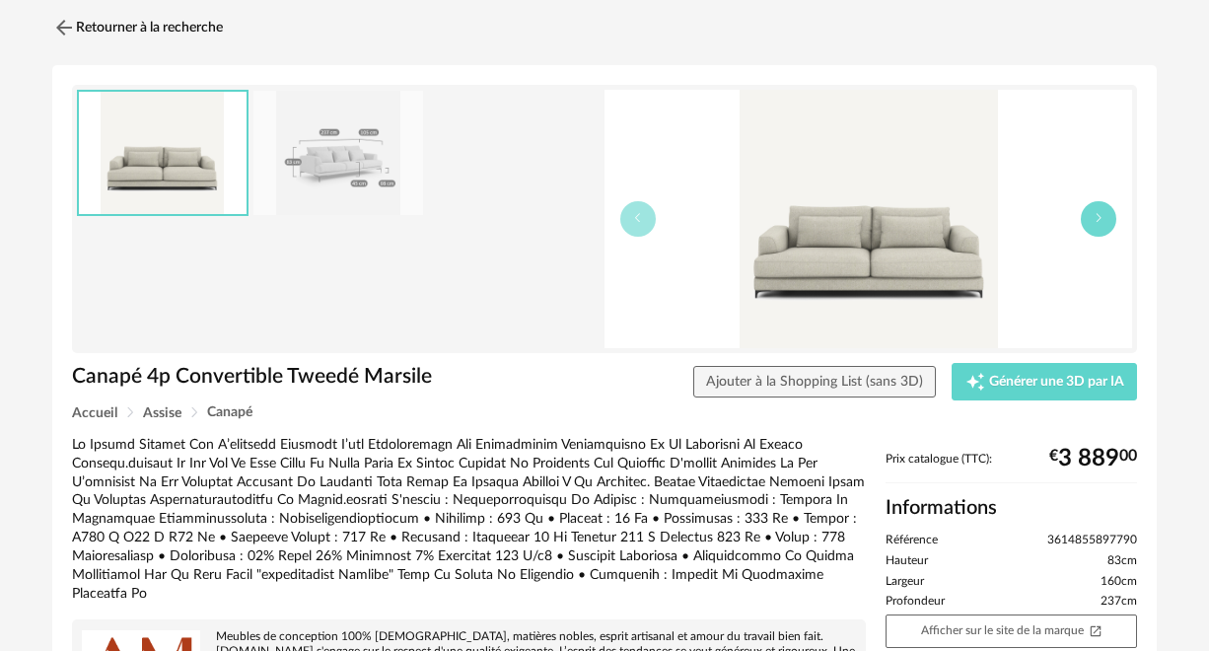
click at [1104, 222] on icon "button" at bounding box center [1099, 218] width 12 height 12
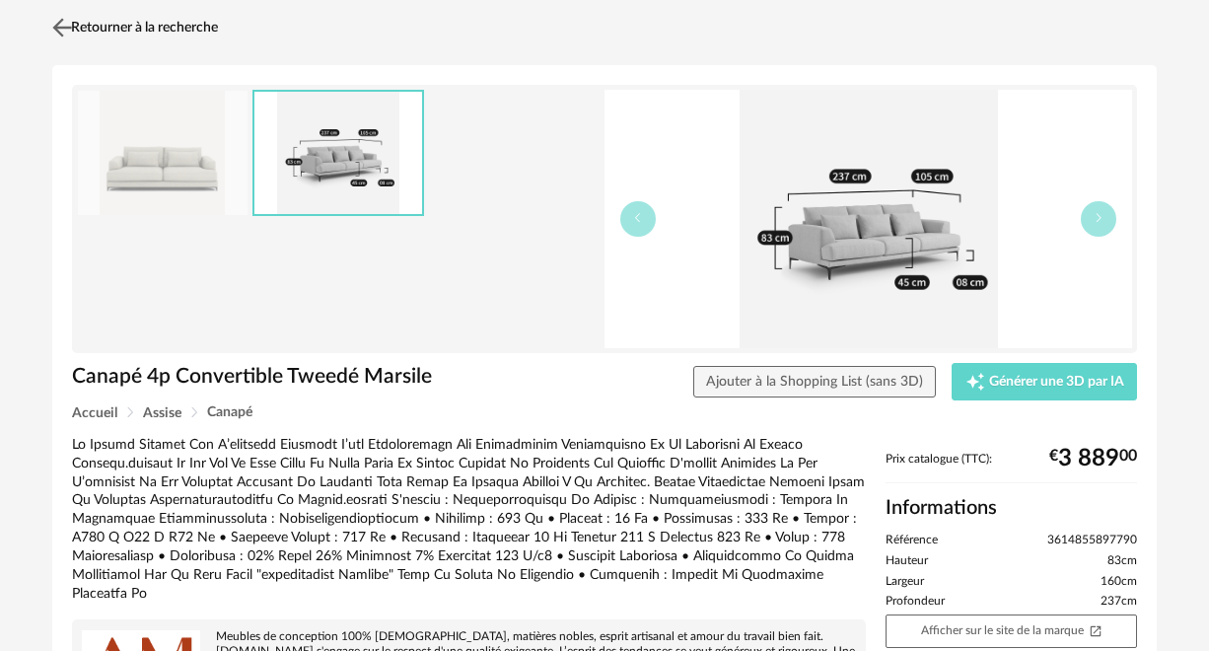
click at [55, 22] on img at bounding box center [62, 27] width 29 height 29
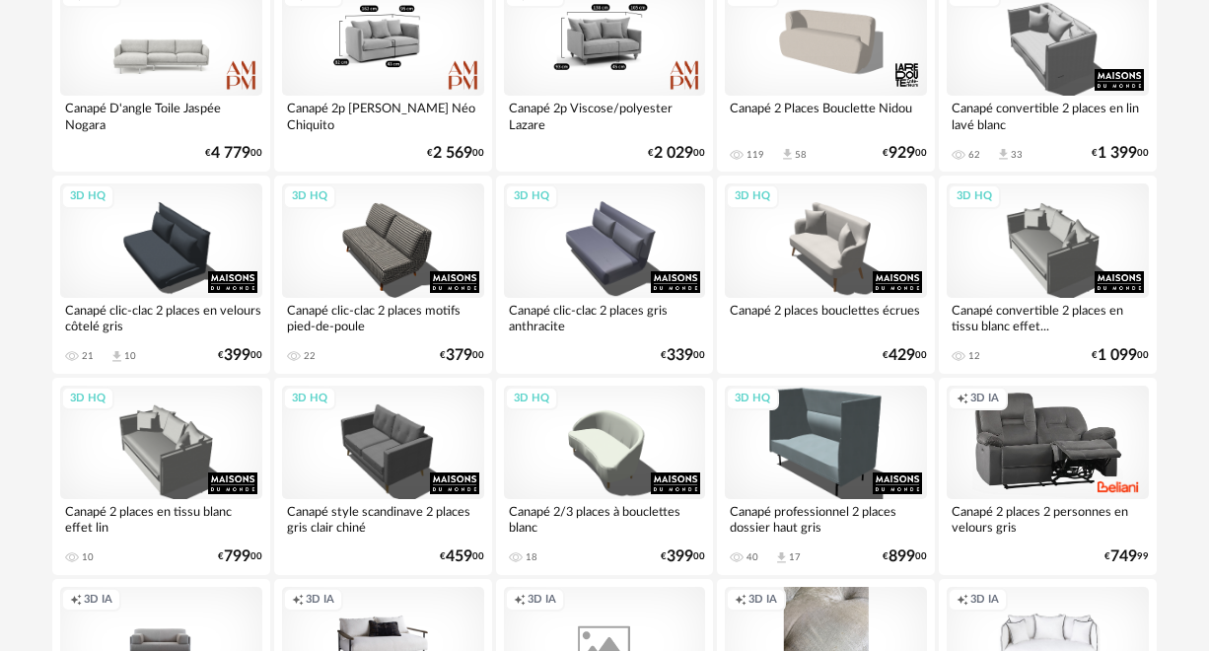
scroll to position [2513, 0]
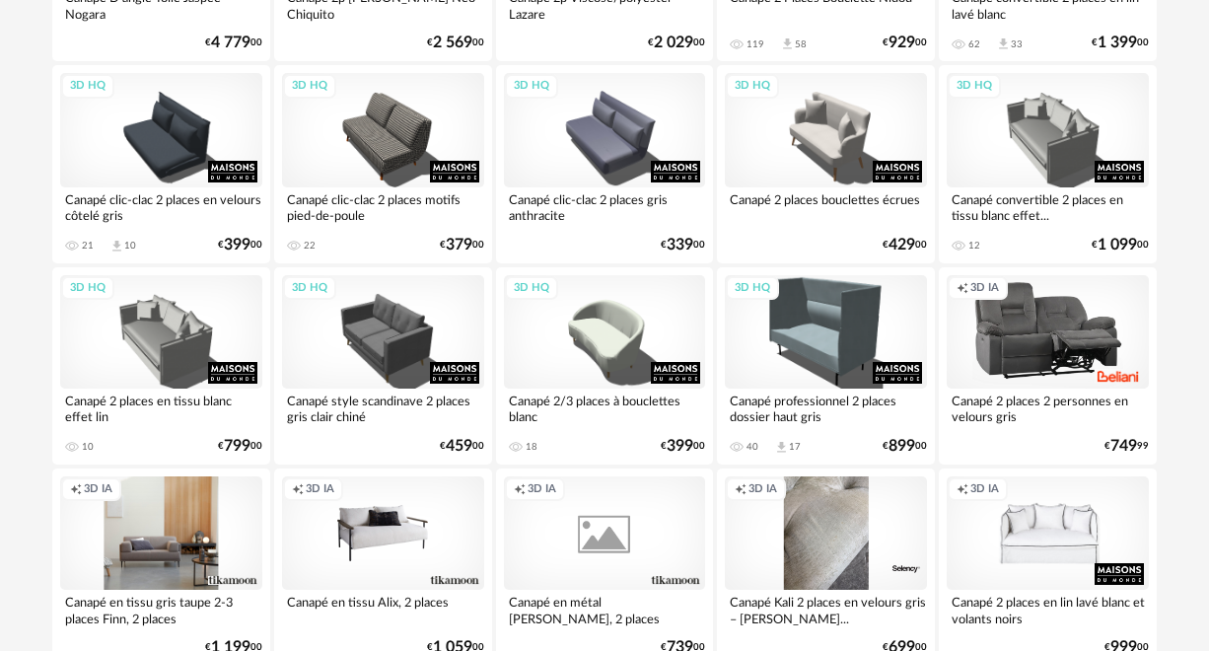
click at [165, 522] on div "Creation icon 3D IA" at bounding box center [161, 532] width 202 height 113
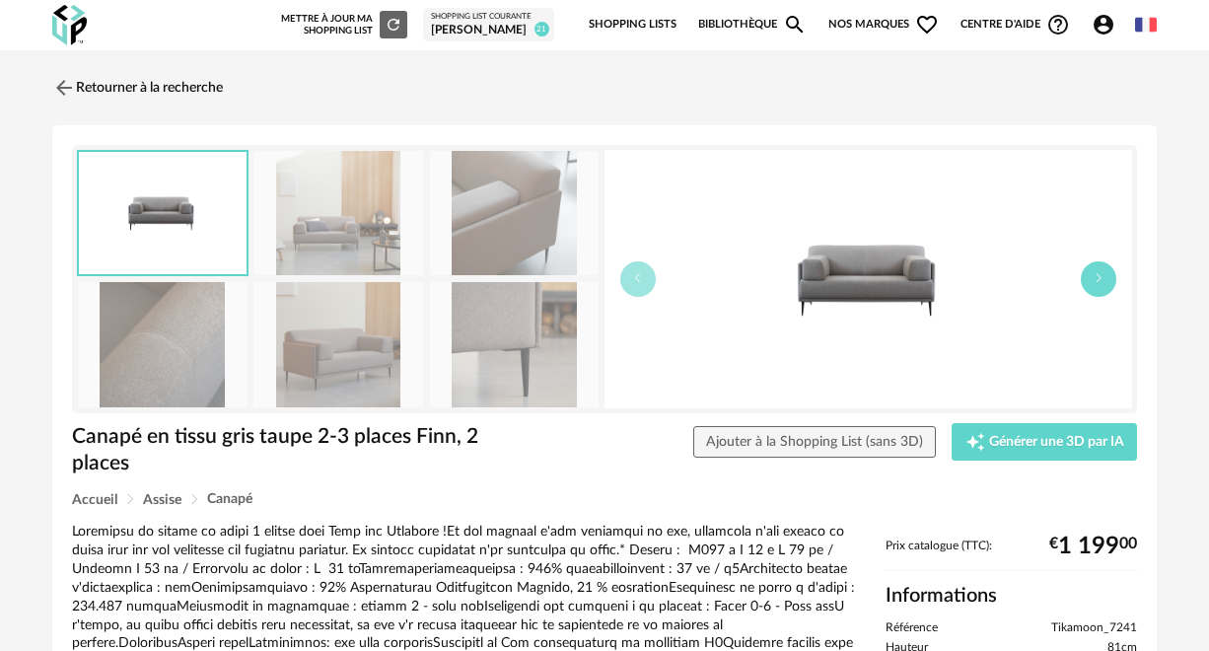
click at [1107, 277] on button "button" at bounding box center [1099, 279] width 36 height 36
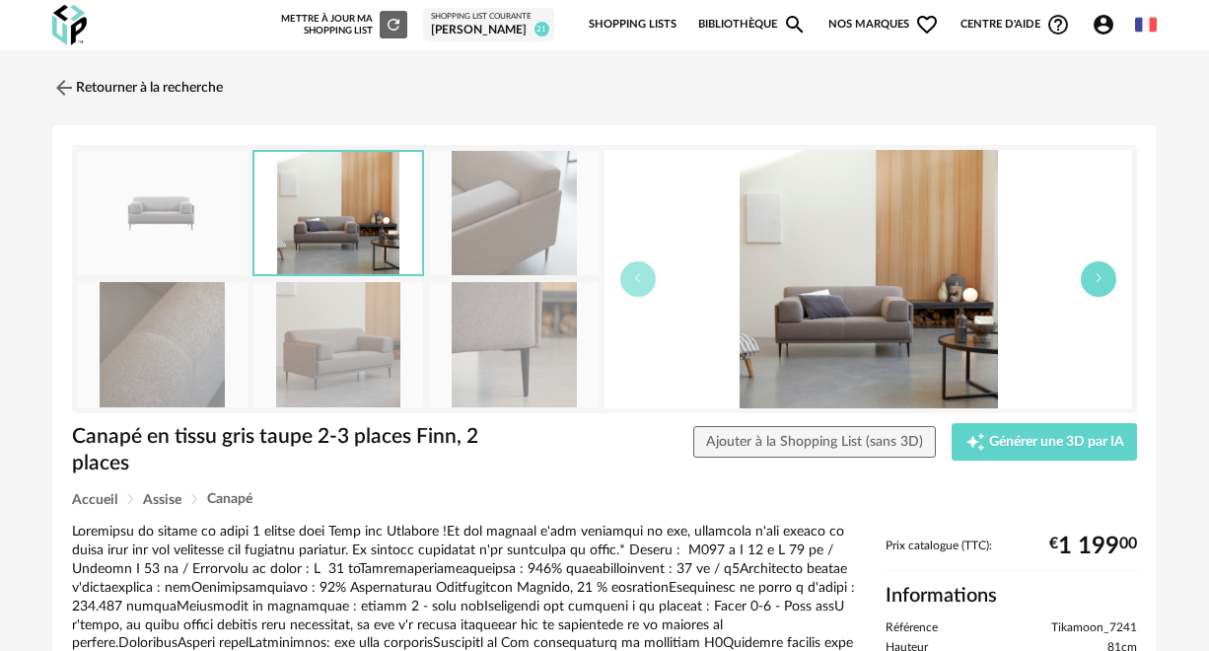
click at [1107, 277] on button "button" at bounding box center [1099, 279] width 36 height 36
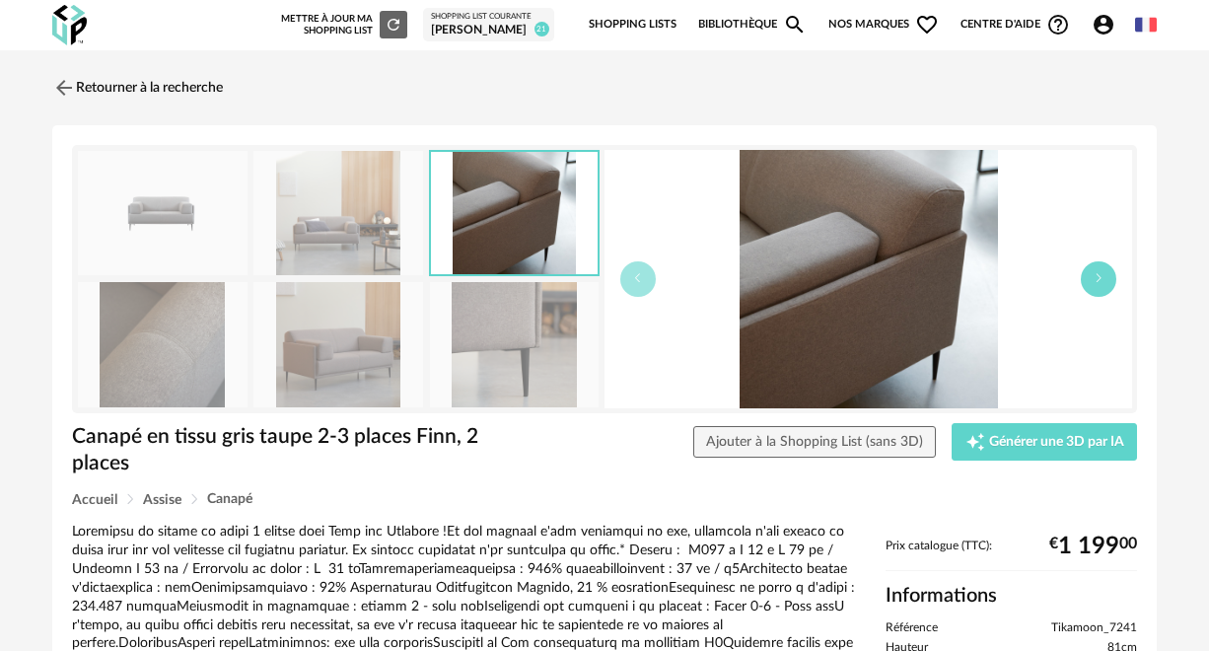
click at [1107, 277] on button "button" at bounding box center [1099, 279] width 36 height 36
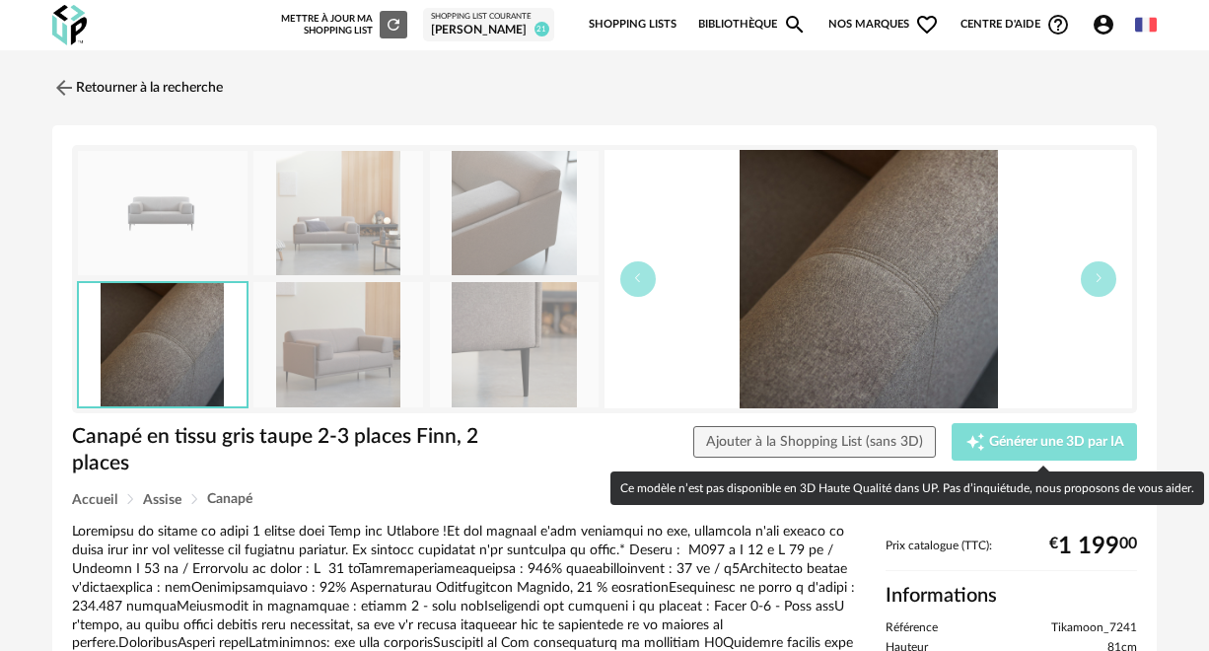
click at [1049, 432] on div "Creation icon Générer une 3D par IA" at bounding box center [1045, 442] width 159 height 20
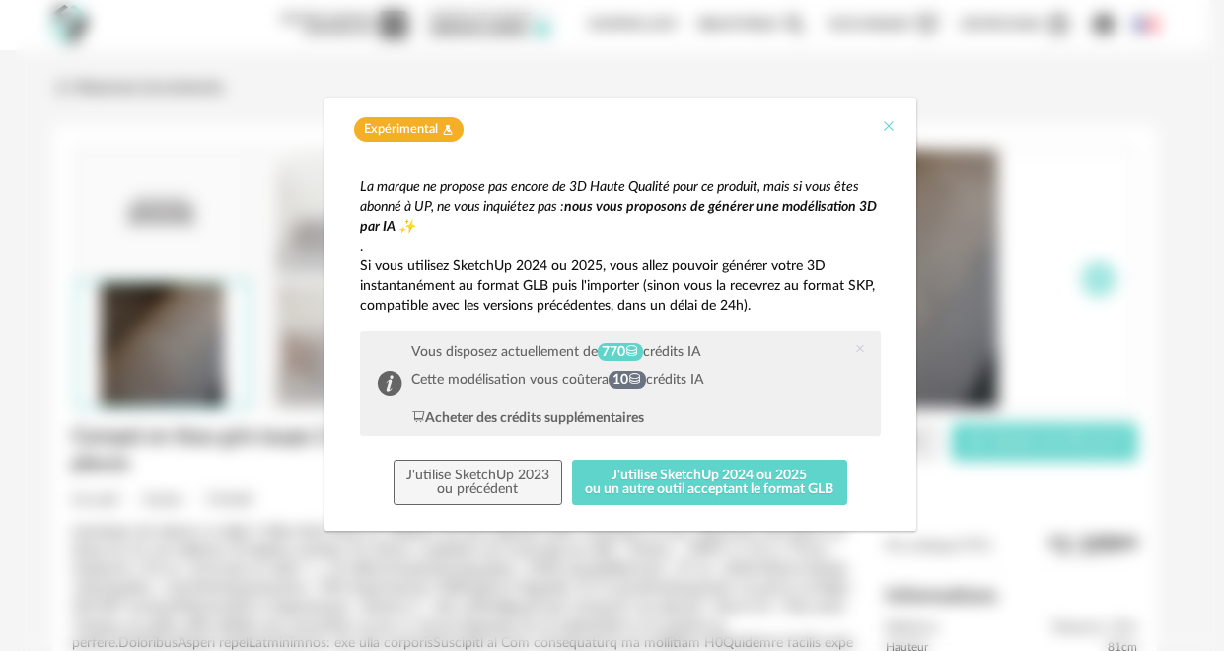
click at [883, 118] on button "Close" at bounding box center [889, 127] width 16 height 21
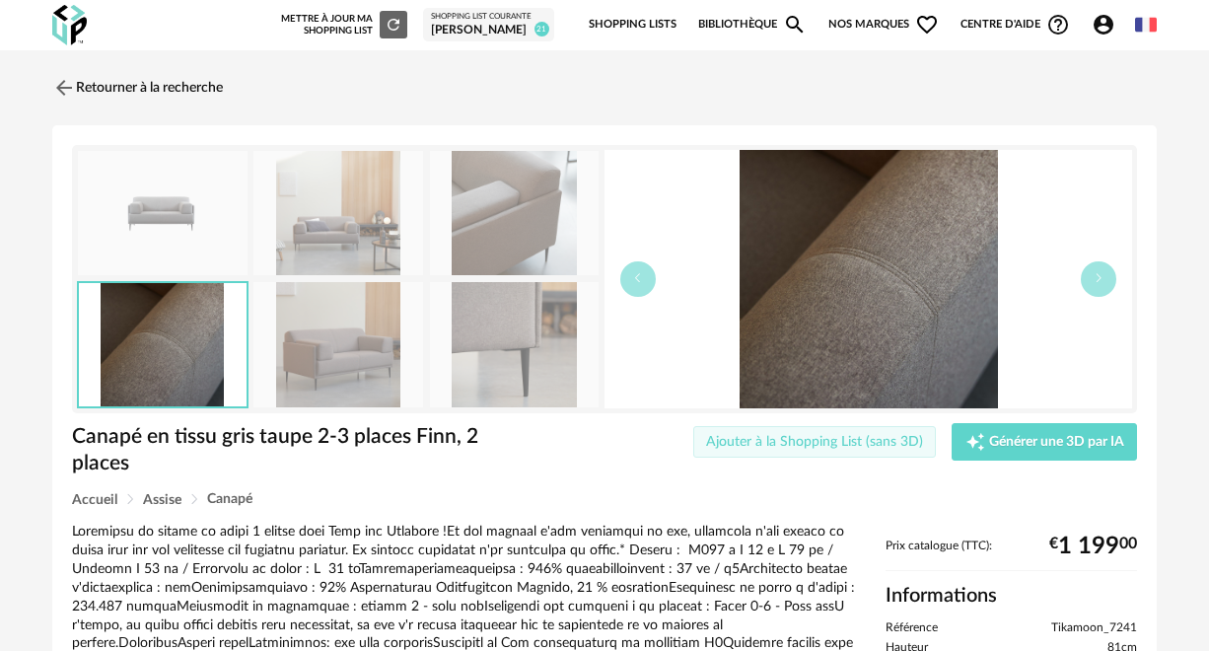
click at [834, 435] on span "Ajouter à la Shopping List (sans 3D)" at bounding box center [814, 442] width 217 height 14
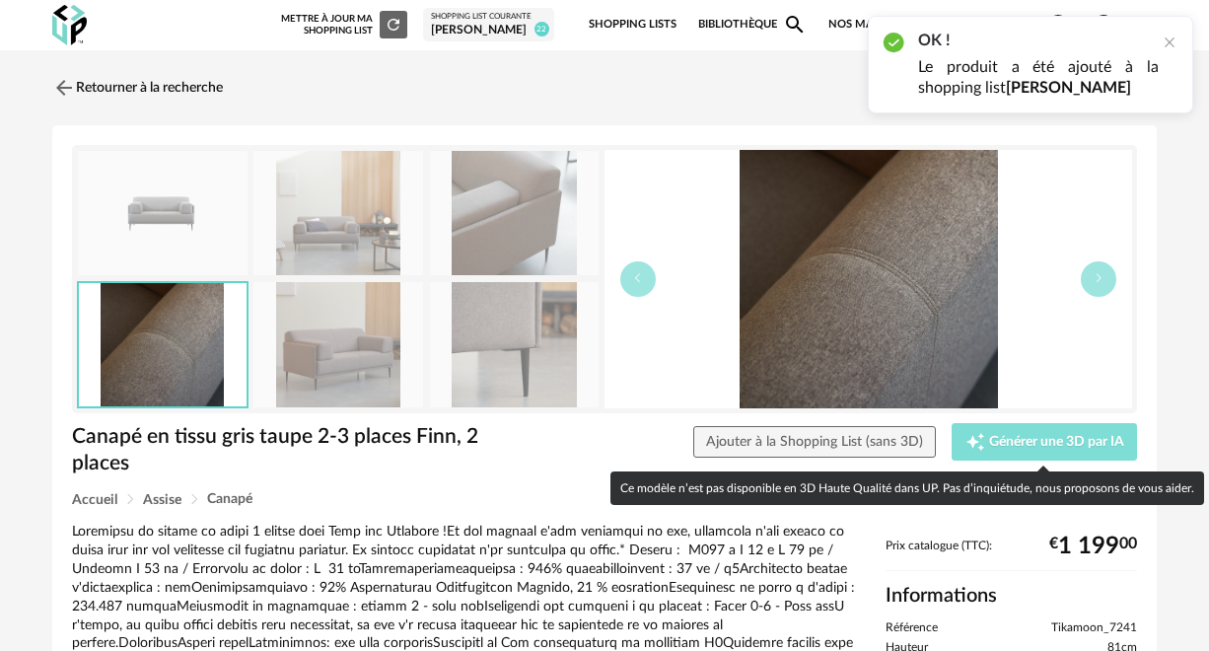
click at [983, 434] on div "Creation icon Générer une 3D par IA" at bounding box center [1045, 442] width 159 height 20
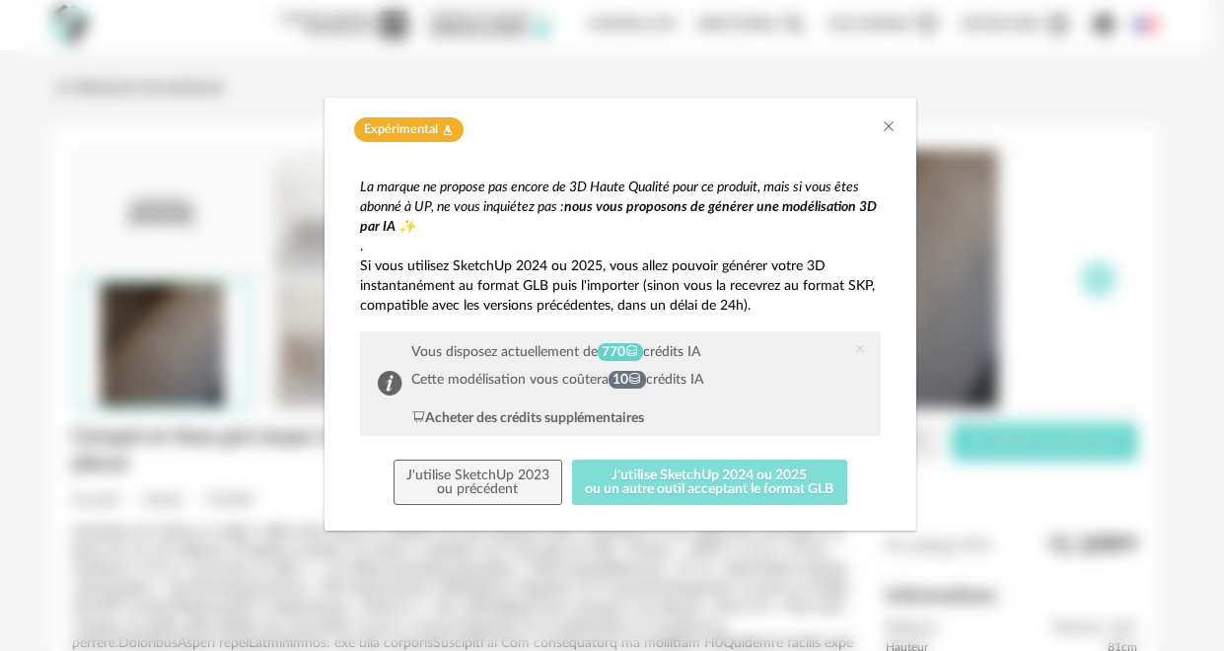
click at [616, 477] on button "J'utilise SketchUp 2024 ou 2025 ou un autre outil acceptant le format GLB" at bounding box center [709, 482] width 275 height 45
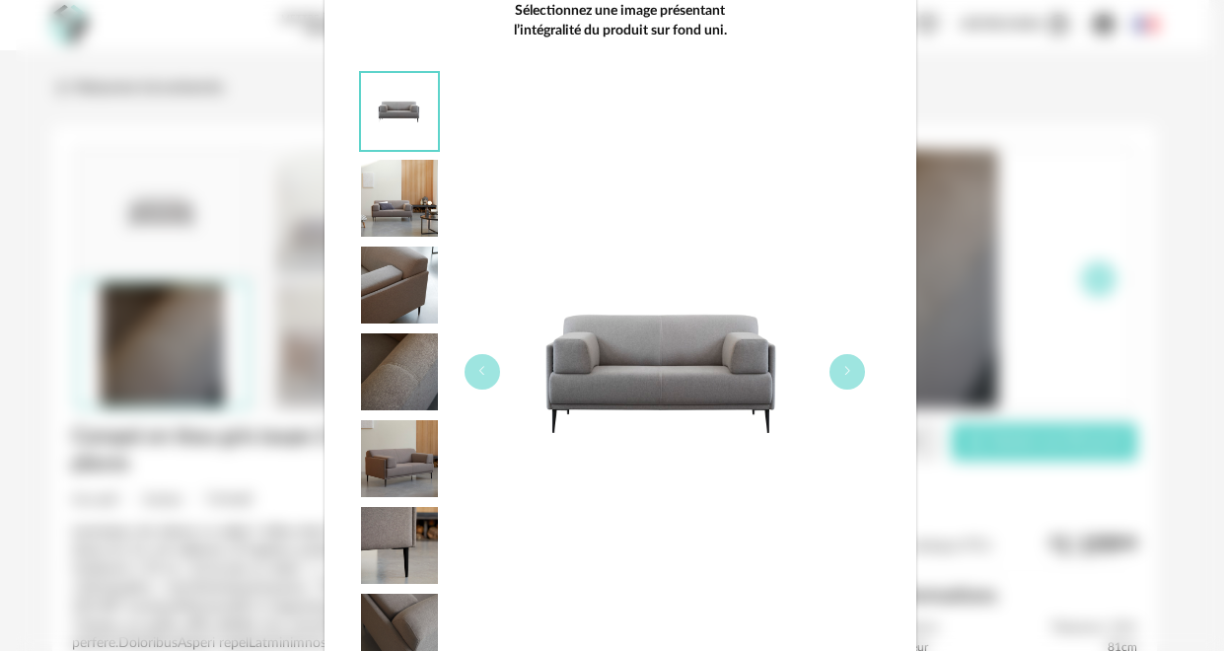
scroll to position [292, 0]
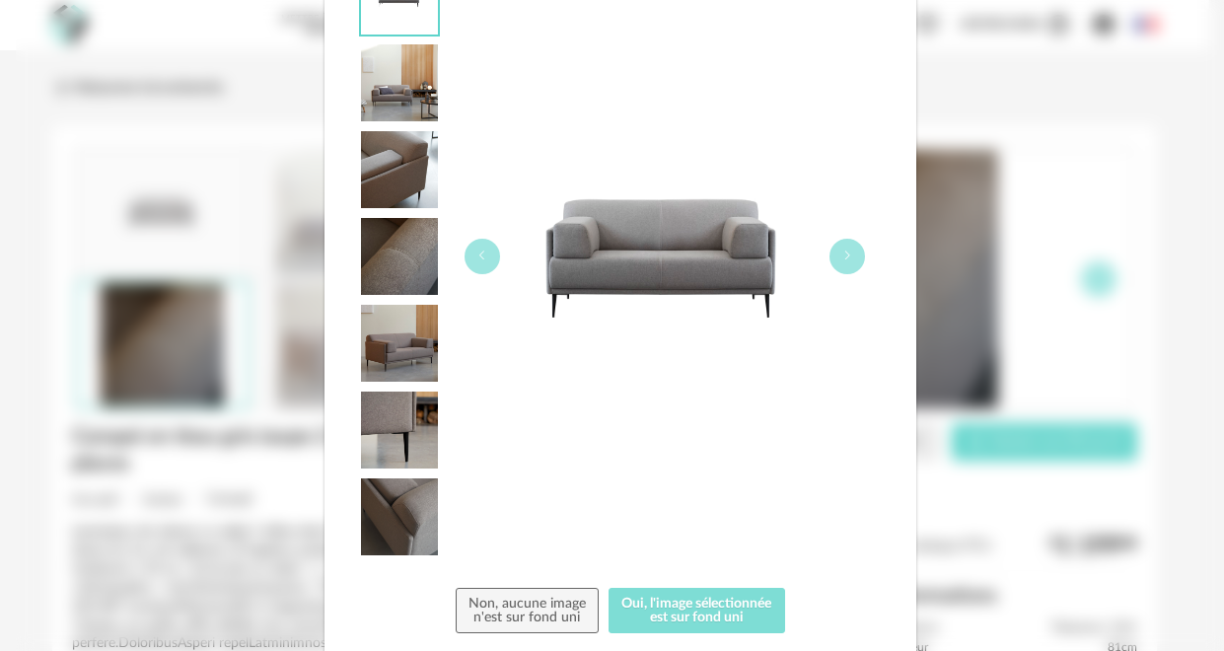
click at [711, 607] on button "Oui, l'image sélectionnée est sur fond uni" at bounding box center [697, 610] width 177 height 45
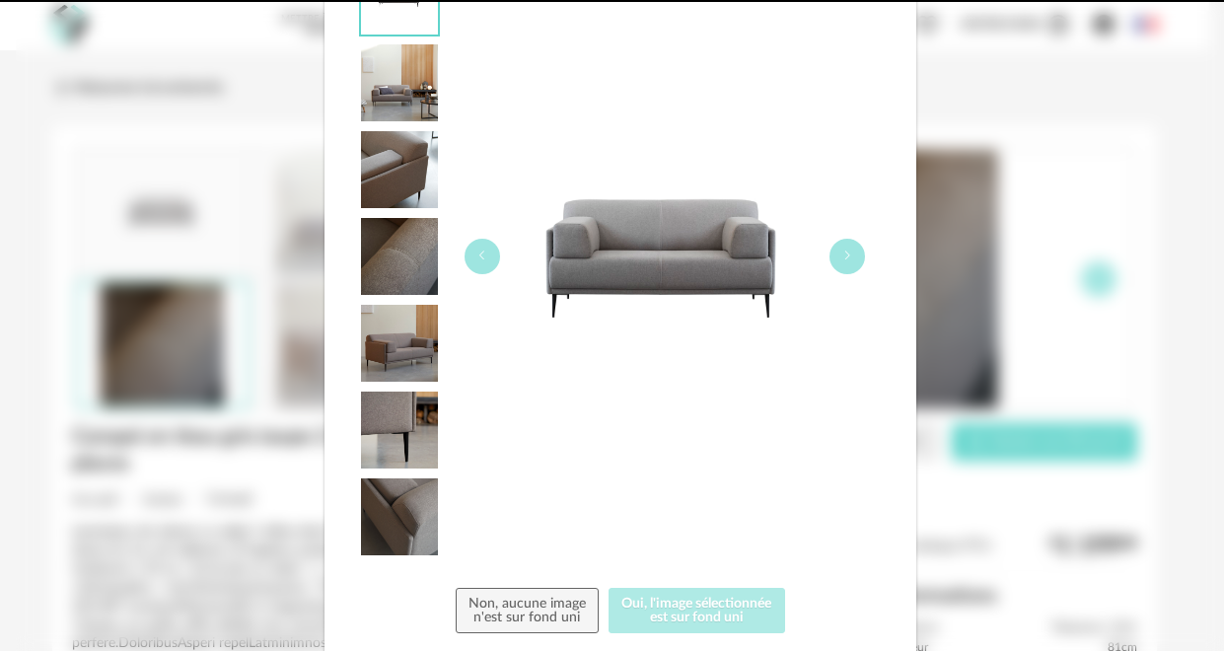
scroll to position [0, 0]
